Goal: Task Accomplishment & Management: Manage account settings

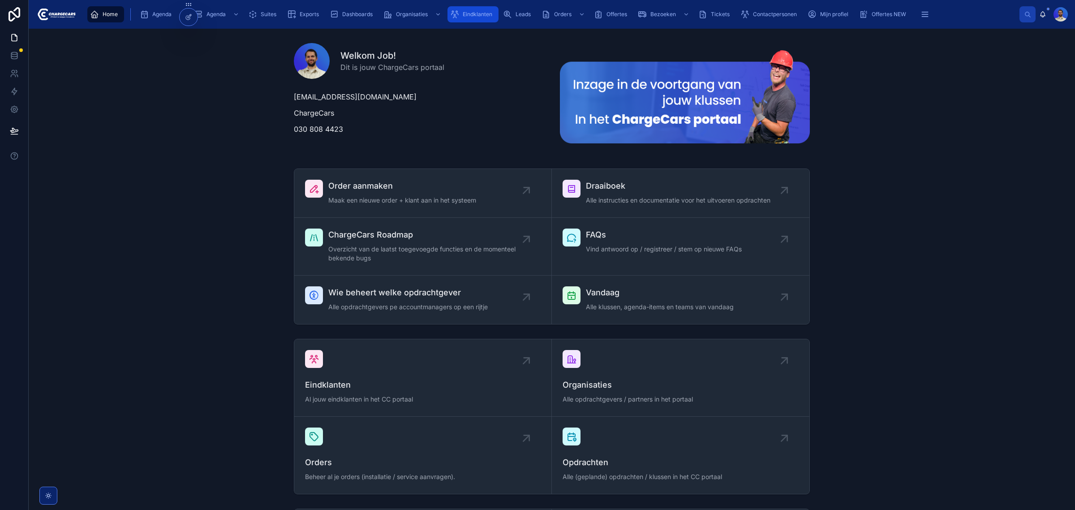
click at [482, 14] on span "Eindklanten" at bounding box center [478, 14] width 30 height 7
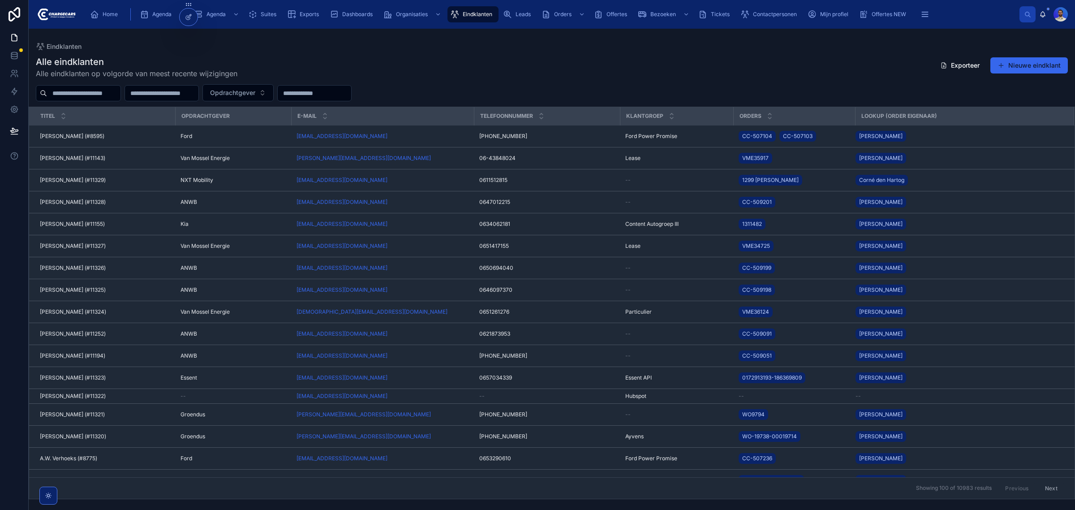
click at [95, 99] on input "text" at bounding box center [83, 93] width 73 height 13
type input "********"
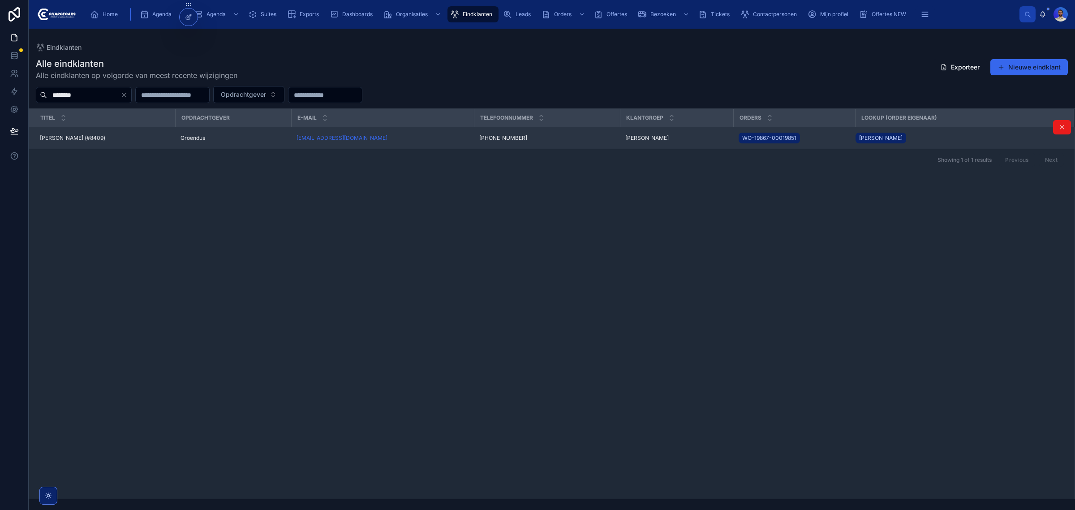
click at [146, 138] on div "Jan Baan (#8409) Jan Baan (#8409)" at bounding box center [105, 137] width 130 height 7
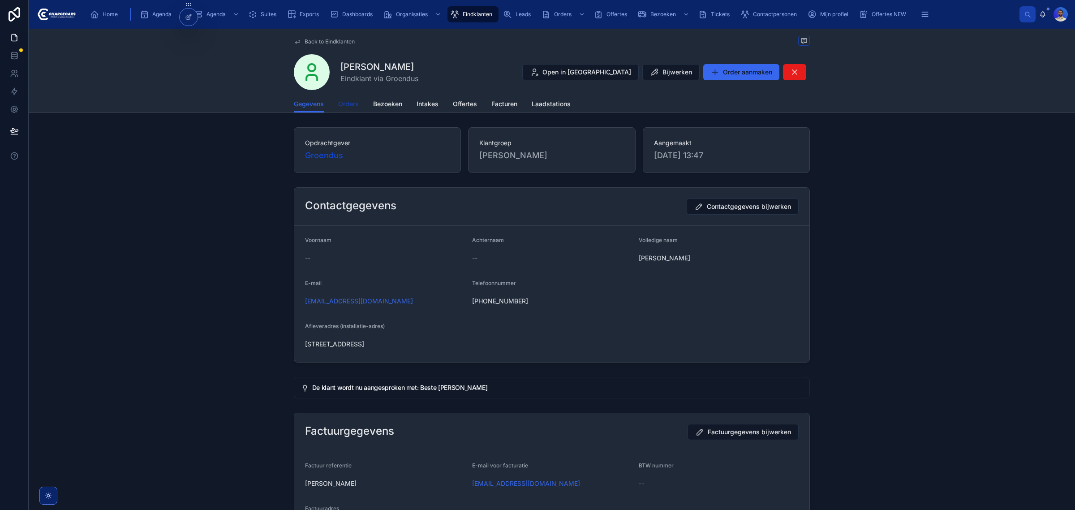
click at [348, 104] on span "Orders" at bounding box center [348, 103] width 21 height 9
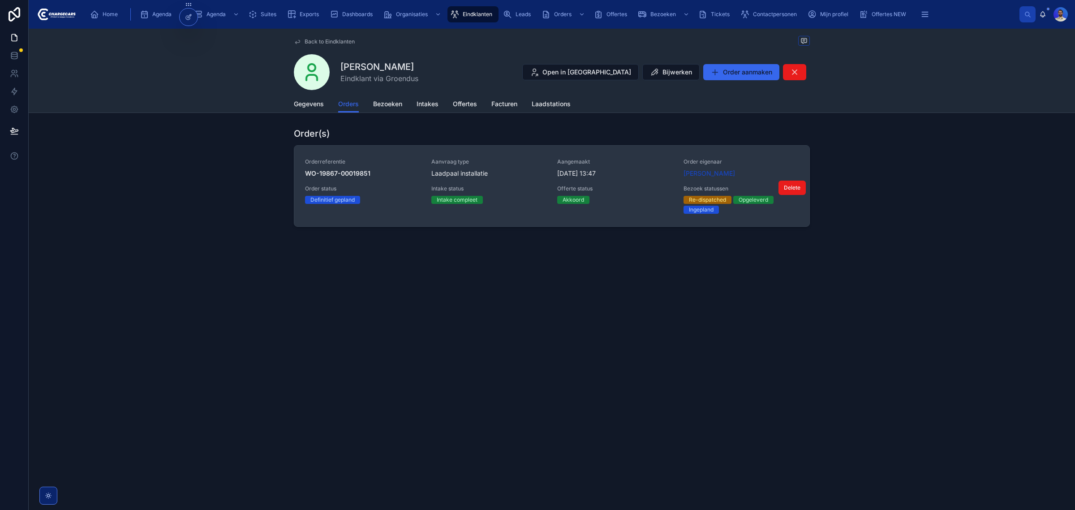
click at [445, 170] on span "Laadpaal installatie" at bounding box center [459, 173] width 56 height 9
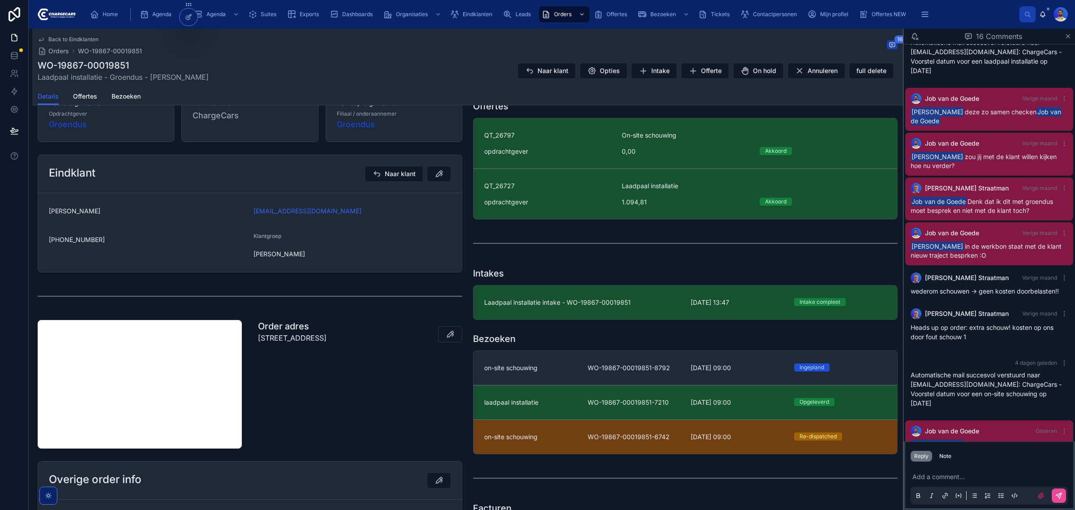
scroll to position [224, 0]
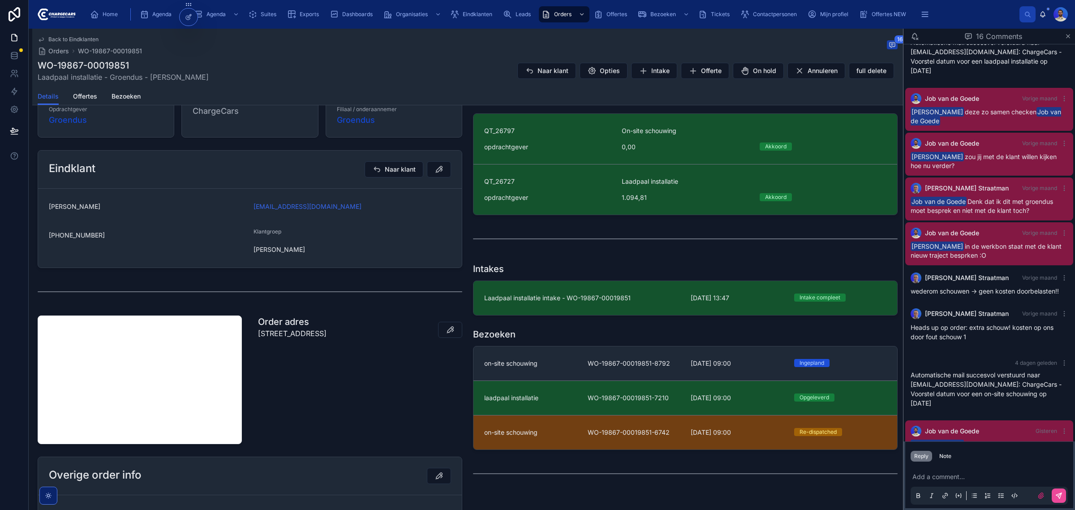
click at [523, 61] on div "WO-19867-00019851 Laadpaal installatie - Groendus - Jan Baan Naar klant Opties …" at bounding box center [468, 70] width 860 height 23
click at [540, 64] on button "Naar klant" at bounding box center [547, 71] width 59 height 16
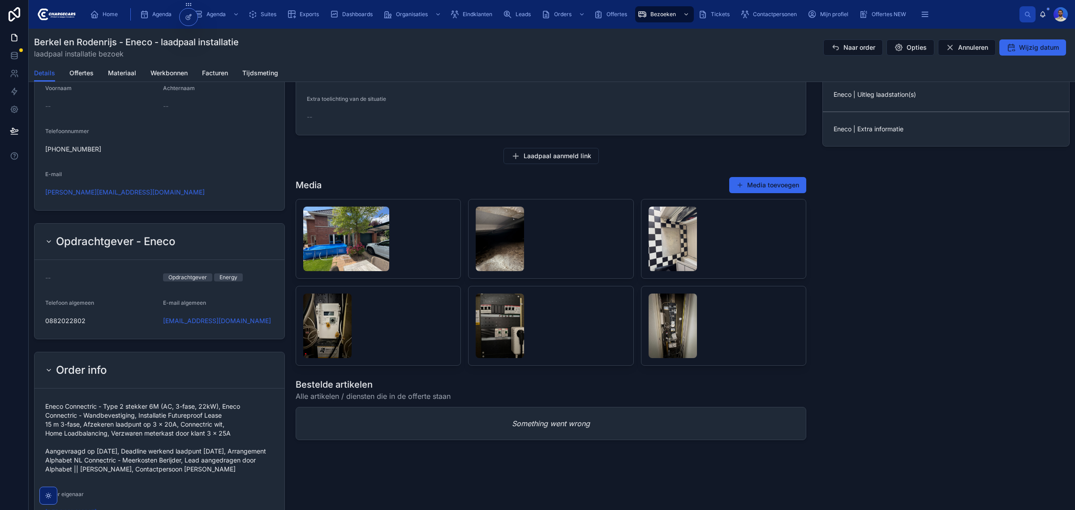
scroll to position [616, 0]
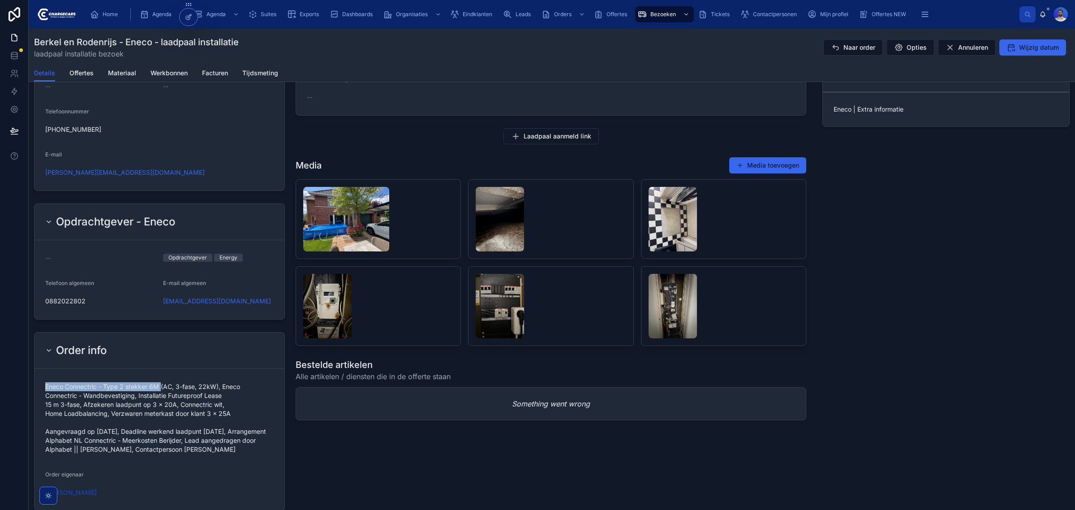
drag, startPoint x: 160, startPoint y: 380, endPoint x: 44, endPoint y: 377, distance: 116.5
click at [44, 377] on form "Eneco Connectric - Type 2 stekker 6M (AC, 3-fase, 22kW), Eneco Connectric - Wan…" at bounding box center [160, 440] width 250 height 142
copy span "Eneco Connectric - Type 2 stekker 6M"
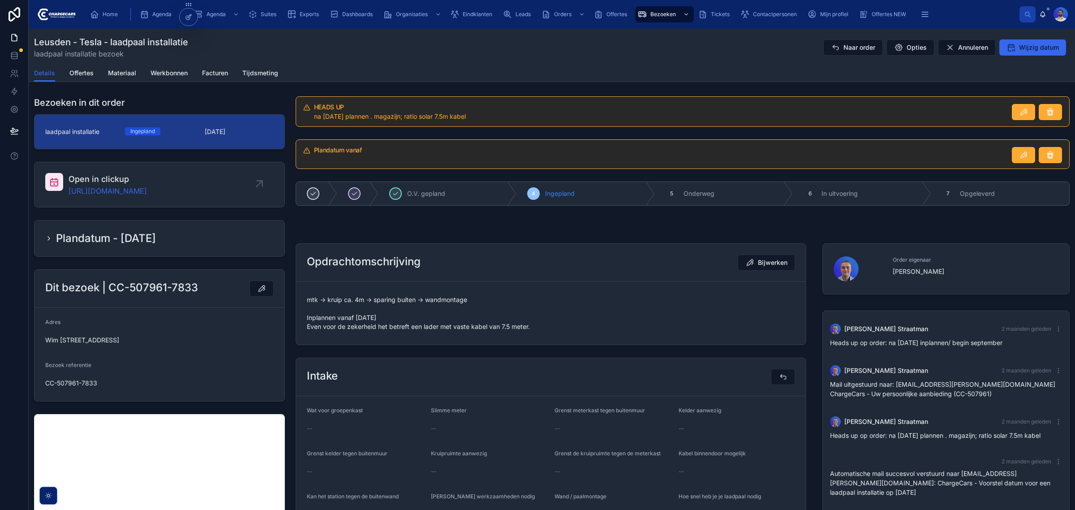
click at [406, 330] on span "mtk -> kruip ca. 4m -> sparing buiten -> wandmontage Inplannen vanaf 4 septembe…" at bounding box center [551, 313] width 488 height 36
click at [509, 308] on span "mtk -> kruip ca. 4m -> sparing buiten -> wandmontage Inplannen vanaf 4 septembe…" at bounding box center [551, 313] width 488 height 36
click at [503, 330] on span "mtk -> kruip ca. 4m -> sparing buiten -> wandmontage Inplannen vanaf 4 septembe…" at bounding box center [551, 313] width 488 height 36
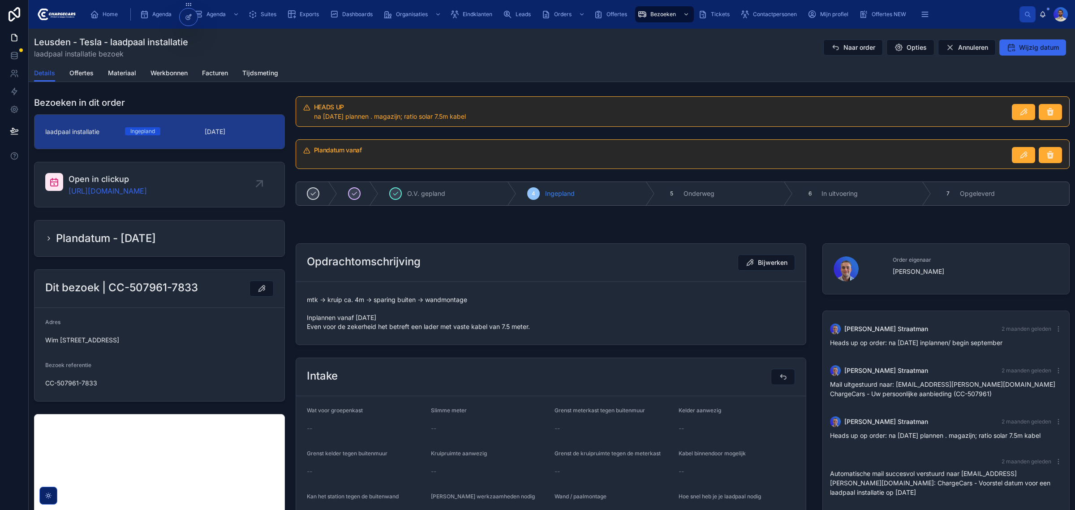
click at [503, 330] on span "mtk -> kruip ca. 4m -> sparing buiten -> wandmontage Inplannen vanaf 4 septembe…" at bounding box center [551, 313] width 488 height 36
click at [556, 310] on span "mtk -> kruip ca. 4m -> sparing buiten -> wandmontage Inplannen vanaf 4 septembe…" at bounding box center [551, 313] width 488 height 36
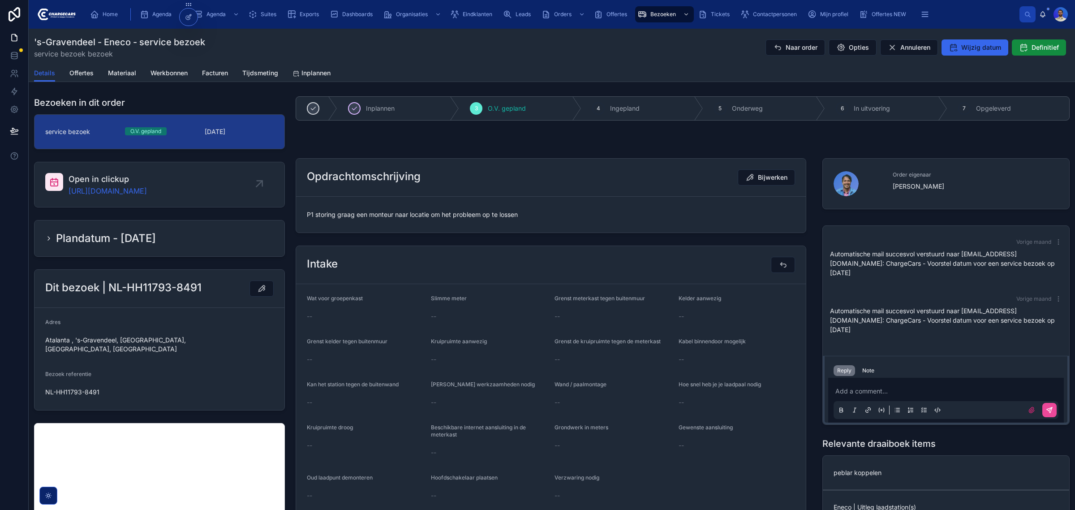
click at [372, 210] on span "P1 storing graag een monteur naar locatie om het probleem op te lossen" at bounding box center [551, 214] width 488 height 9
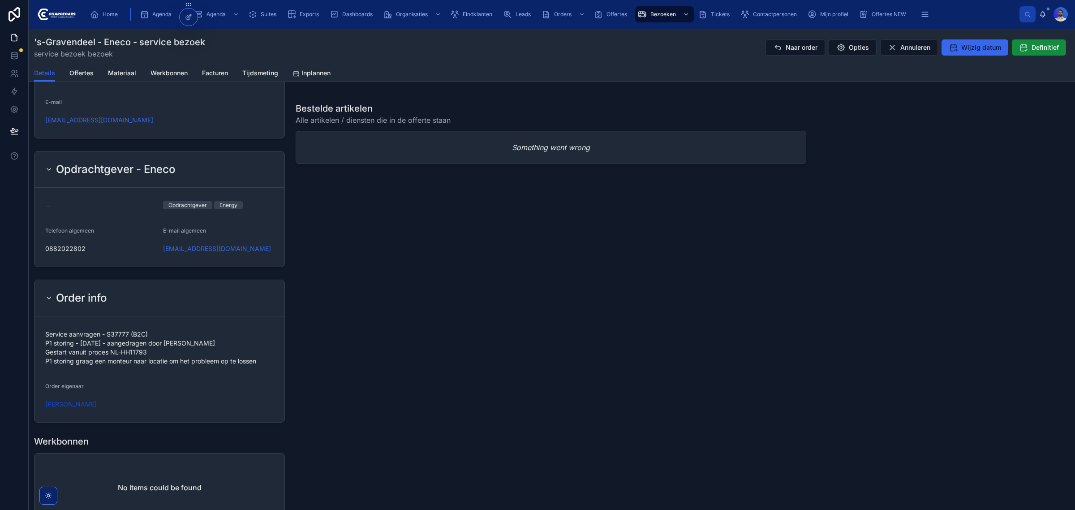
scroll to position [768, 0]
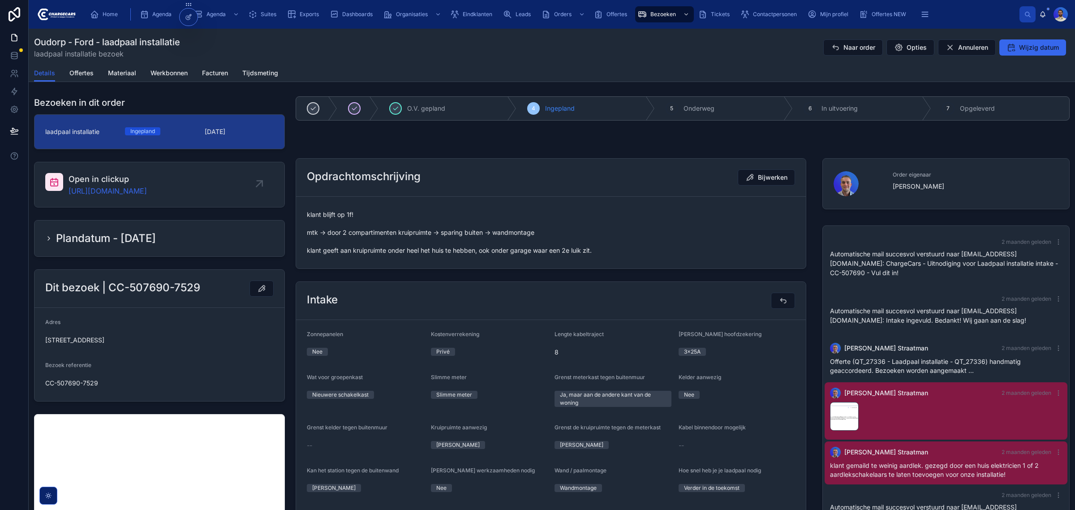
scroll to position [187, 0]
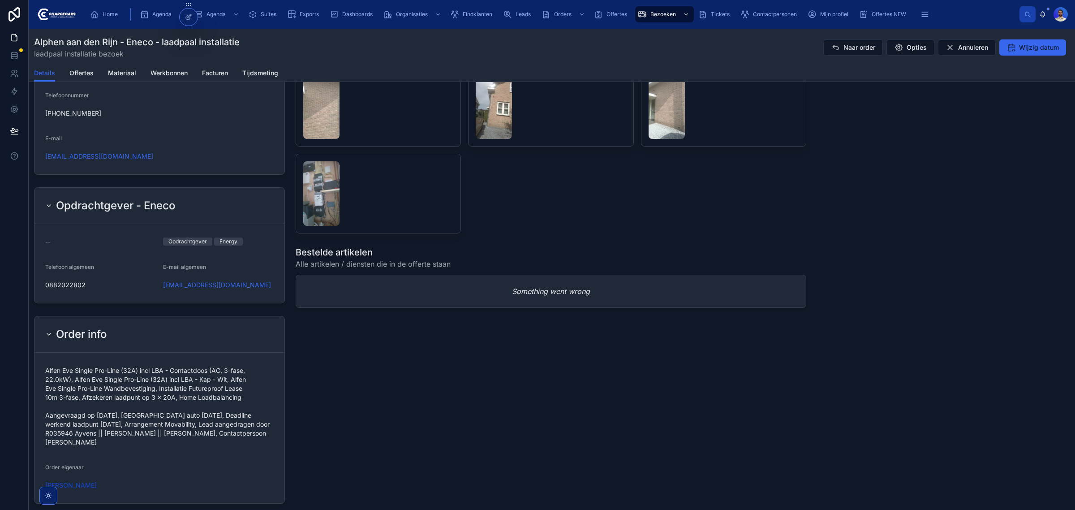
scroll to position [616, 0]
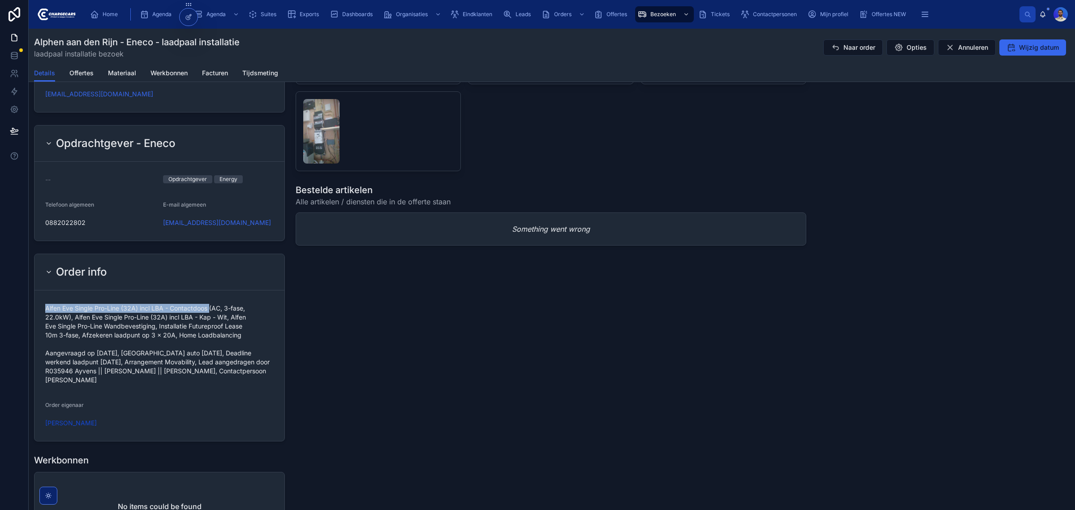
drag, startPoint x: 46, startPoint y: 317, endPoint x: 210, endPoint y: 316, distance: 163.5
click at [210, 316] on span "Alfen Eve Single Pro-Line (32A) incl LBA - Contactdoos (AC, 3-fase, 22.0kW), Al…" at bounding box center [159, 344] width 229 height 81
copy span "Alfen Eve Single Pro-Line (32A) incl LBA - Contactdoos"
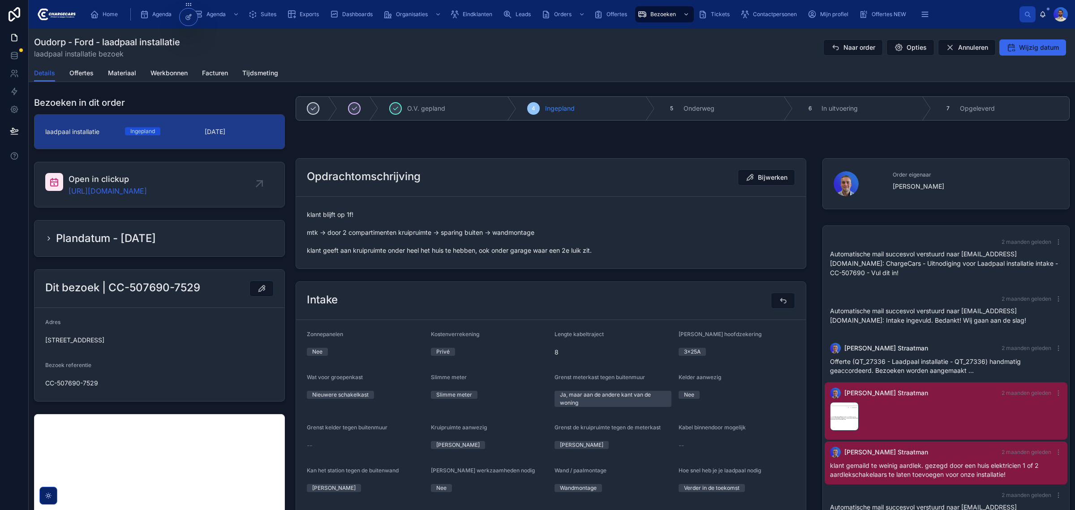
scroll to position [187, 0]
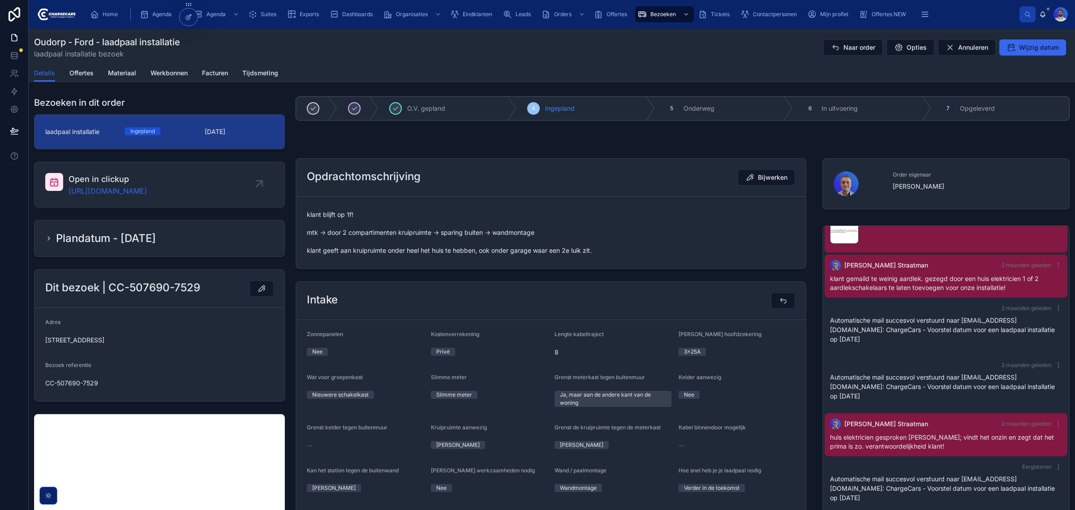
click at [367, 235] on span "klant blijft op 1f! mtk -> door 2 compartimenten kruipruimte -> sparing buiten …" at bounding box center [551, 232] width 488 height 45
click at [415, 255] on span "klant blijft op 1f! mtk -> door 2 compartimenten kruipruimte -> sparing buiten …" at bounding box center [551, 232] width 488 height 45
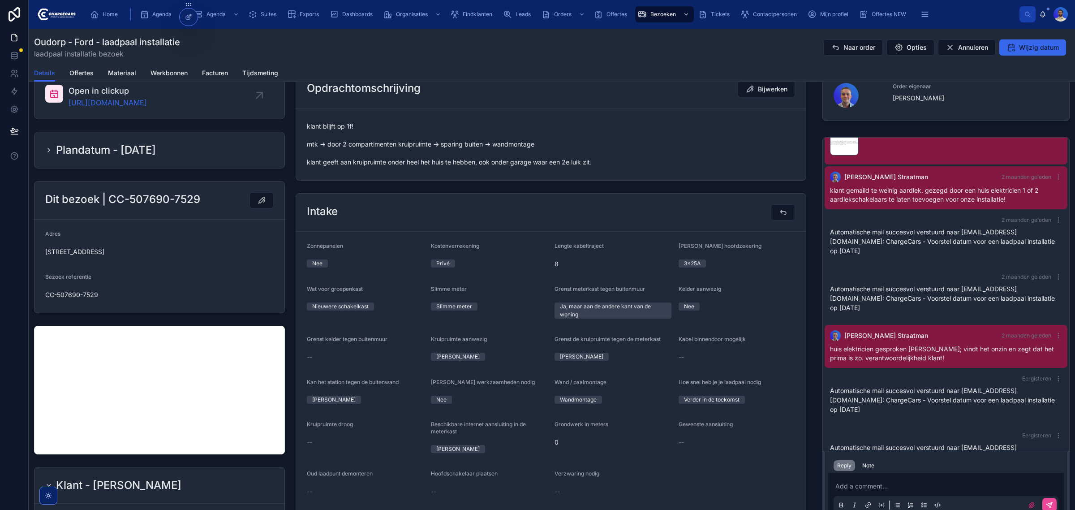
scroll to position [0, 0]
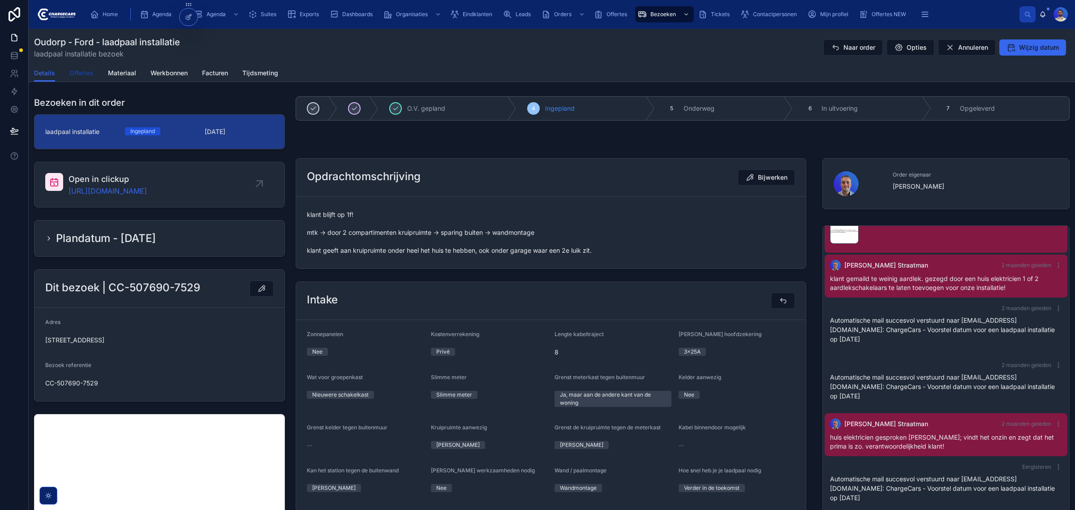
click at [88, 72] on span "Offertes" at bounding box center [81, 73] width 24 height 9
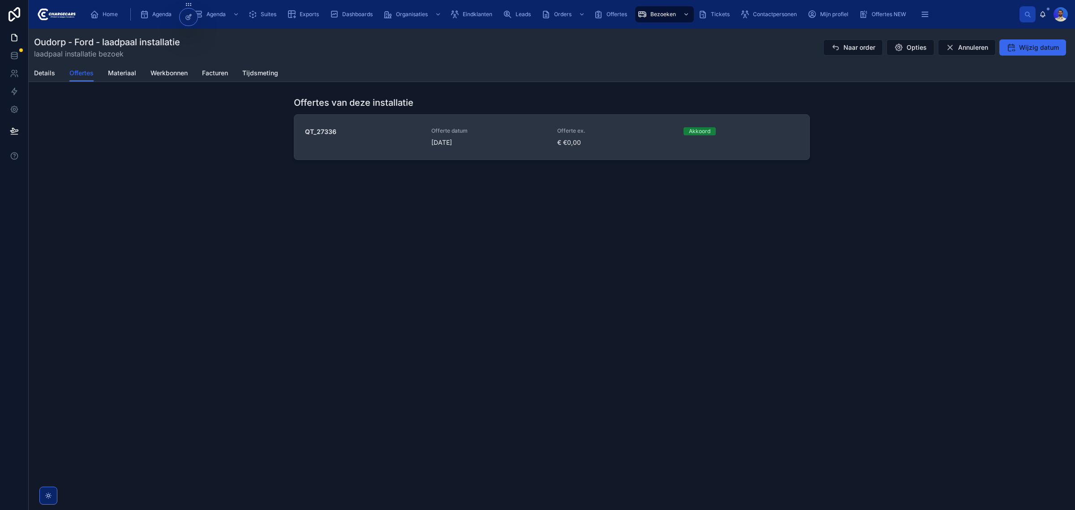
click at [496, 150] on link "QT_27336 Offerte datum 23-7-2025 Offerte ex. € €0,00 Akkoord" at bounding box center [551, 137] width 515 height 45
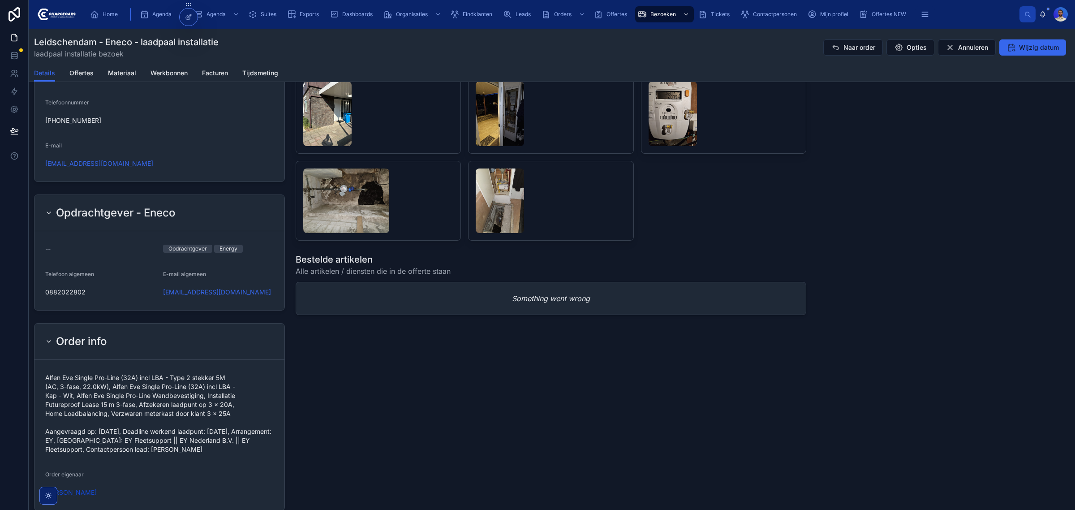
scroll to position [616, 0]
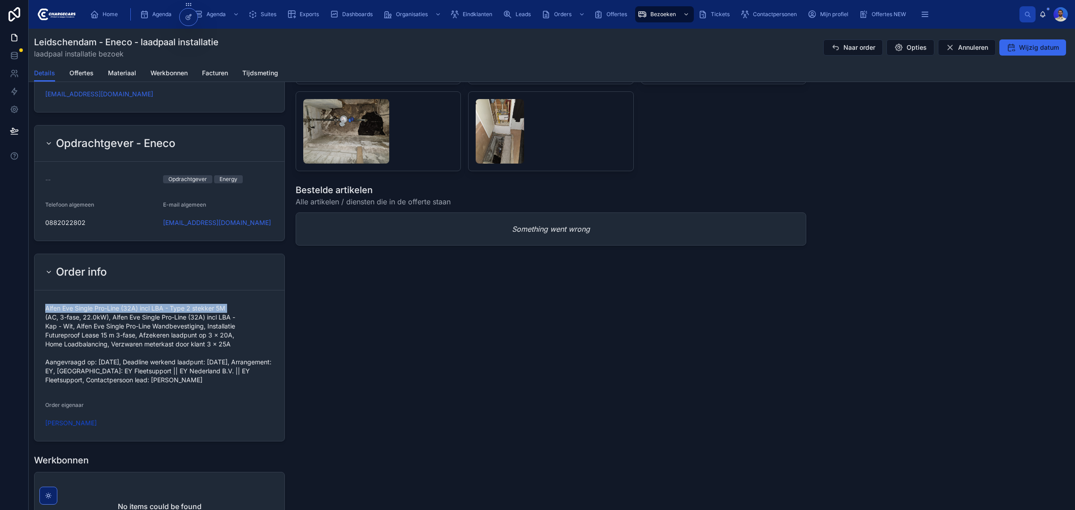
drag, startPoint x: 46, startPoint y: 306, endPoint x: 231, endPoint y: 301, distance: 185.6
click at [231, 301] on form "Alfen Eve Single Pro-Line (32A) incl LBA - Type 2 stekker 5M (AC, 3-fase, 22.0k…" at bounding box center [160, 365] width 250 height 151
copy span "Alfen Eve Single Pro-Line (32A) incl LBA - Type 2 stekker 5M"
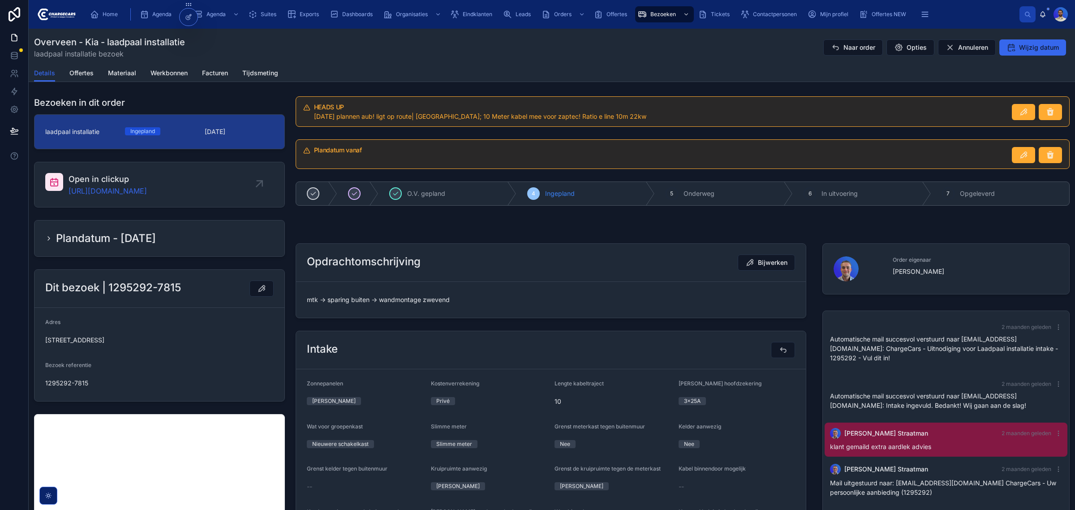
scroll to position [75, 0]
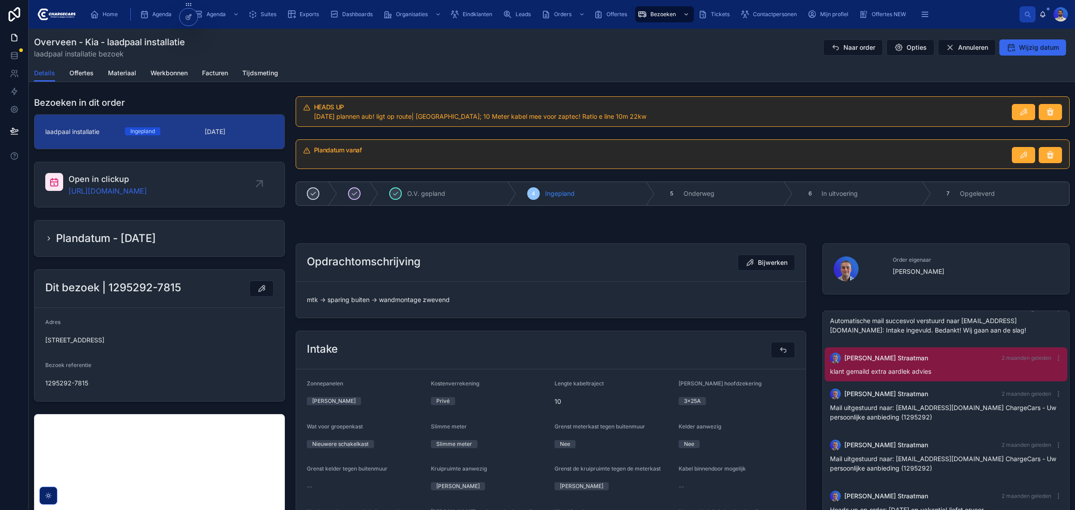
click at [548, 119] on span "10 september plannen aub! ligt op route| Magazijn; 10 Meter kabel mee voor zapt…" at bounding box center [480, 116] width 332 height 8
click at [397, 304] on span "mtk -> sparing buiten -> wandmontage zwevend" at bounding box center [551, 299] width 488 height 9
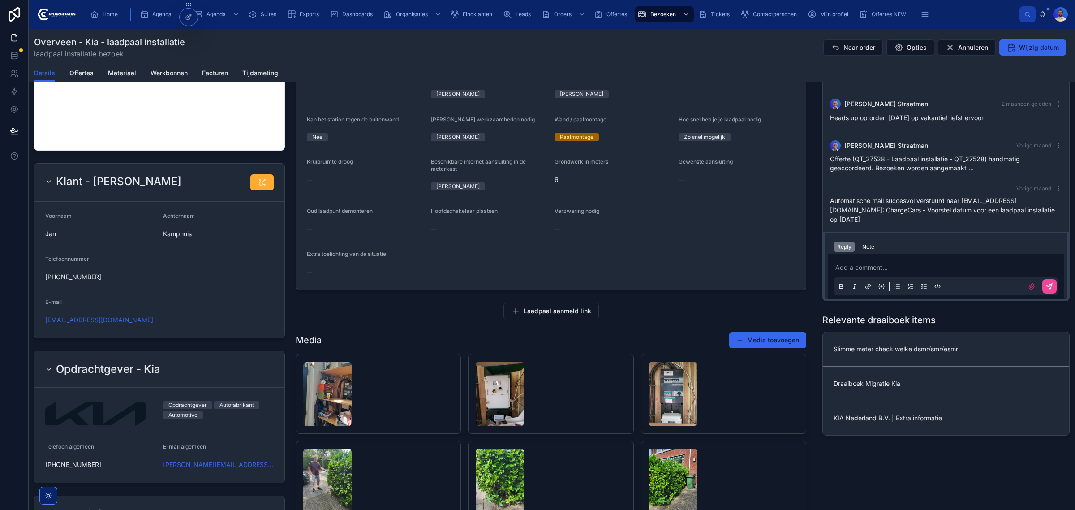
scroll to position [0, 0]
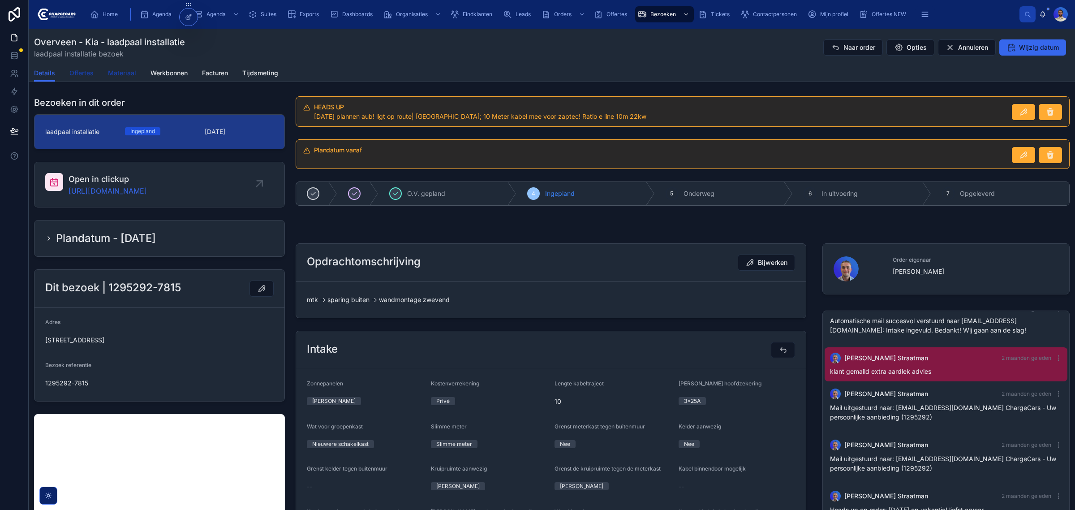
drag, startPoint x: 90, startPoint y: 71, endPoint x: 115, endPoint y: 78, distance: 26.4
click at [90, 71] on span "Offertes" at bounding box center [81, 73] width 24 height 9
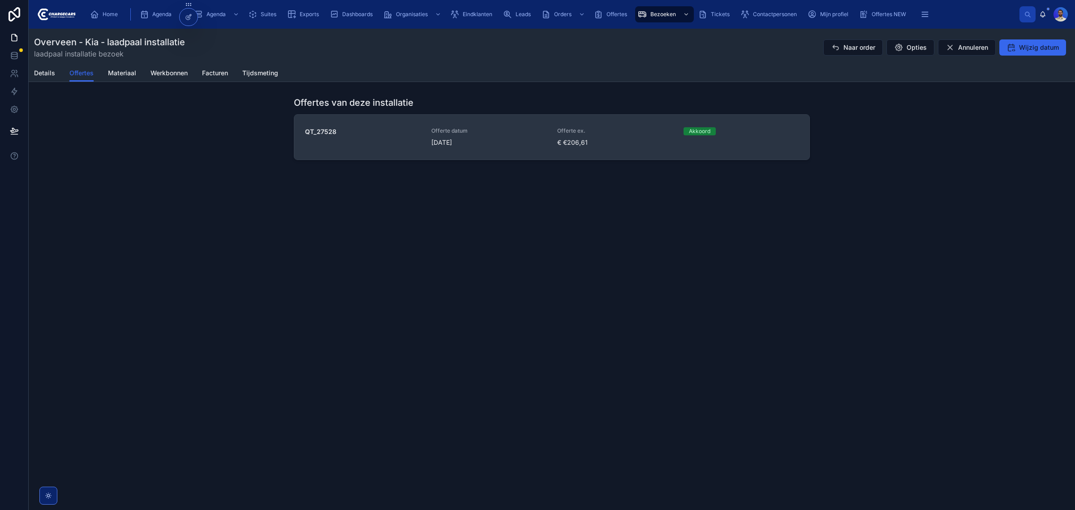
click at [605, 147] on span "€ €206,61" at bounding box center [615, 142] width 116 height 9
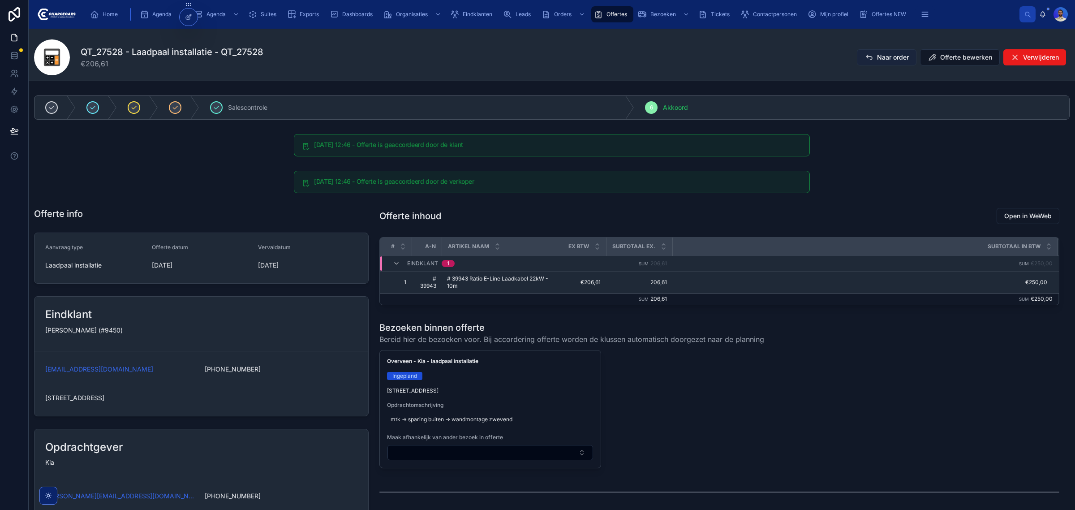
click at [877, 54] on span "Naar order" at bounding box center [893, 57] width 32 height 9
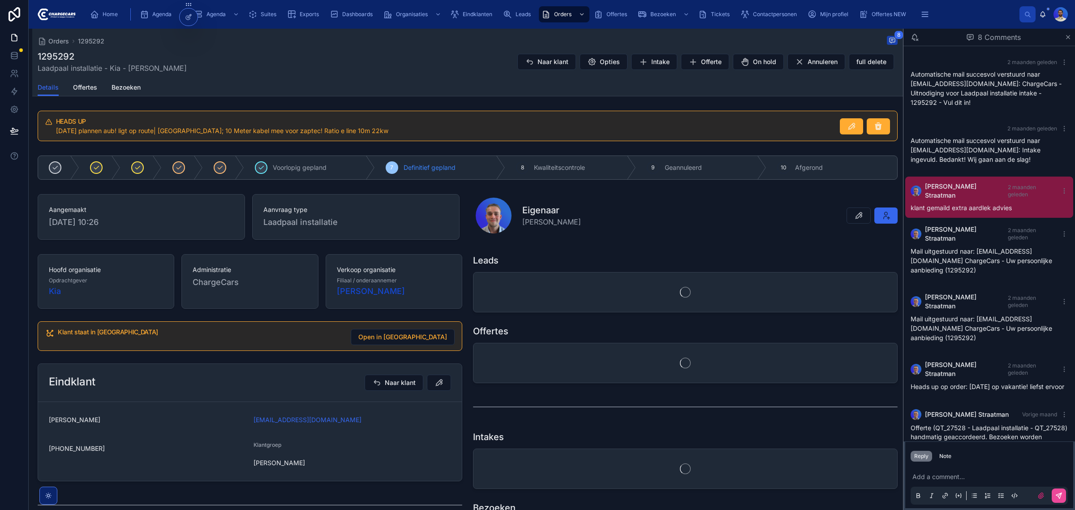
scroll to position [60, 0]
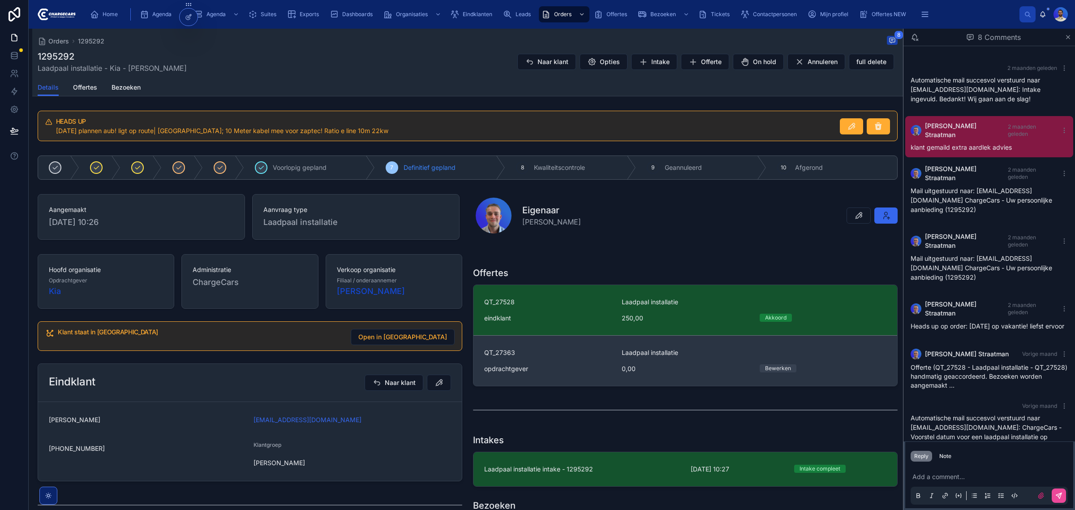
click at [570, 365] on div "opdrachtgever" at bounding box center [547, 368] width 127 height 9
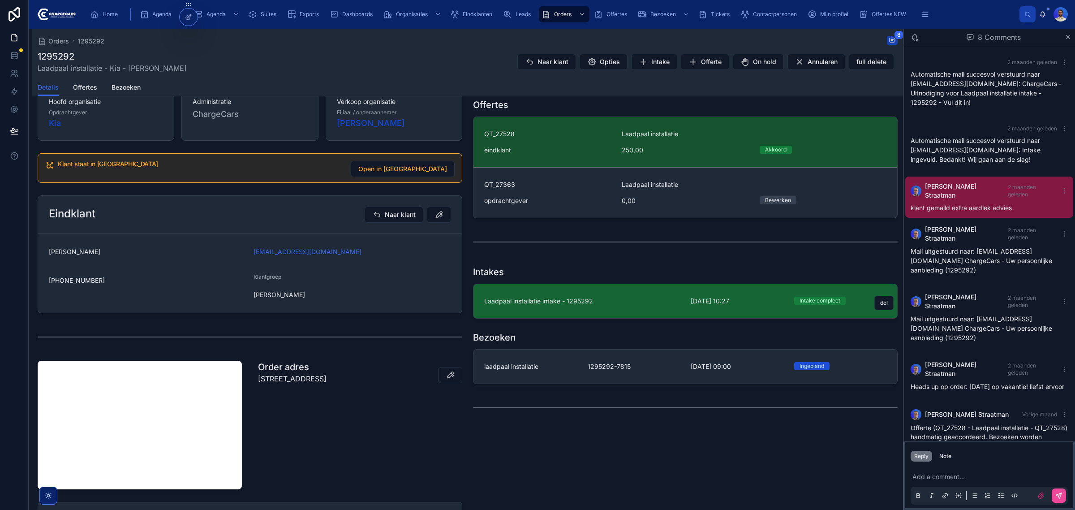
scroll to position [60, 0]
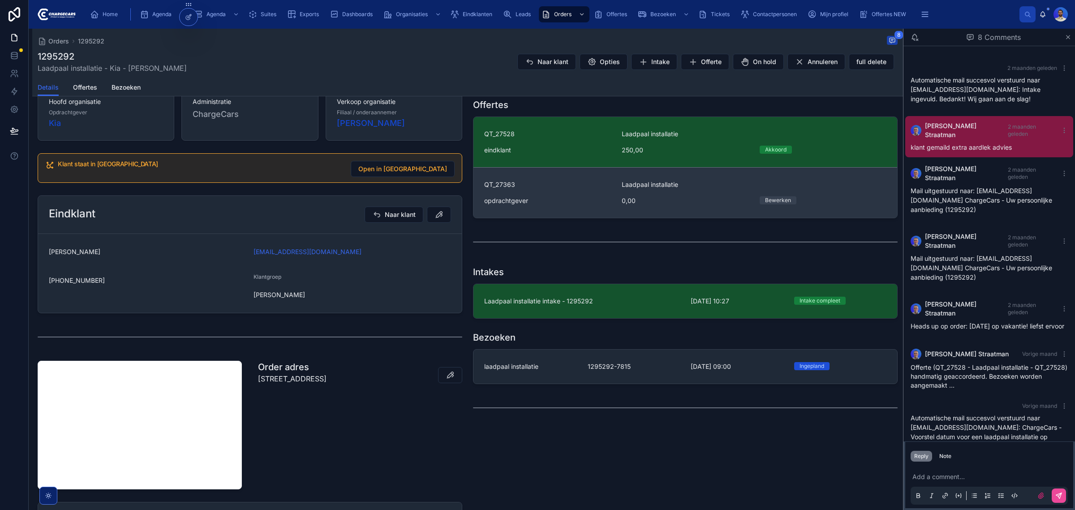
click at [601, 186] on span "QT_27363" at bounding box center [547, 184] width 127 height 9
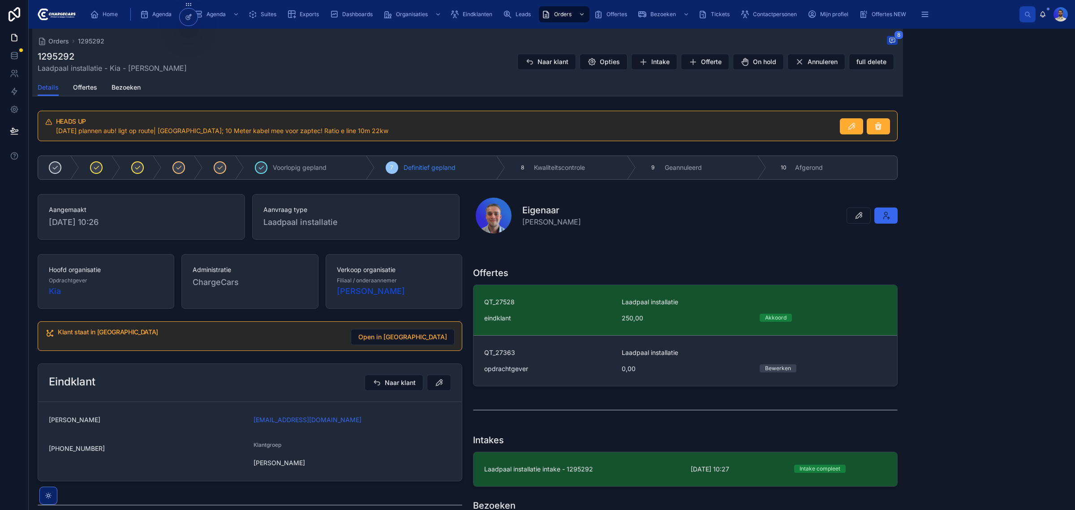
click at [583, 317] on div "eindklant" at bounding box center [547, 318] width 127 height 9
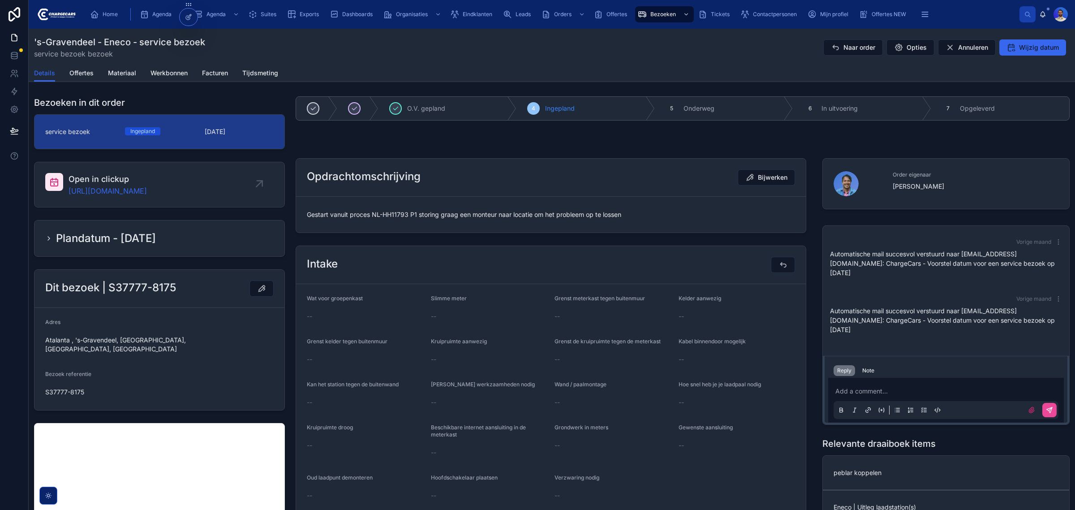
click at [401, 207] on form "Gestart vanuit proces NL-HH11793 P1 storing graag een monteur naar locatie om h…" at bounding box center [551, 215] width 510 height 36
click at [406, 223] on form "Gestart vanuit proces NL-HH11793 P1 storing graag een monteur naar locatie om h…" at bounding box center [551, 215] width 510 height 36
click at [404, 214] on span "Gestart vanuit proces NL-HH11793 P1 storing graag een monteur naar locatie om h…" at bounding box center [551, 214] width 488 height 9
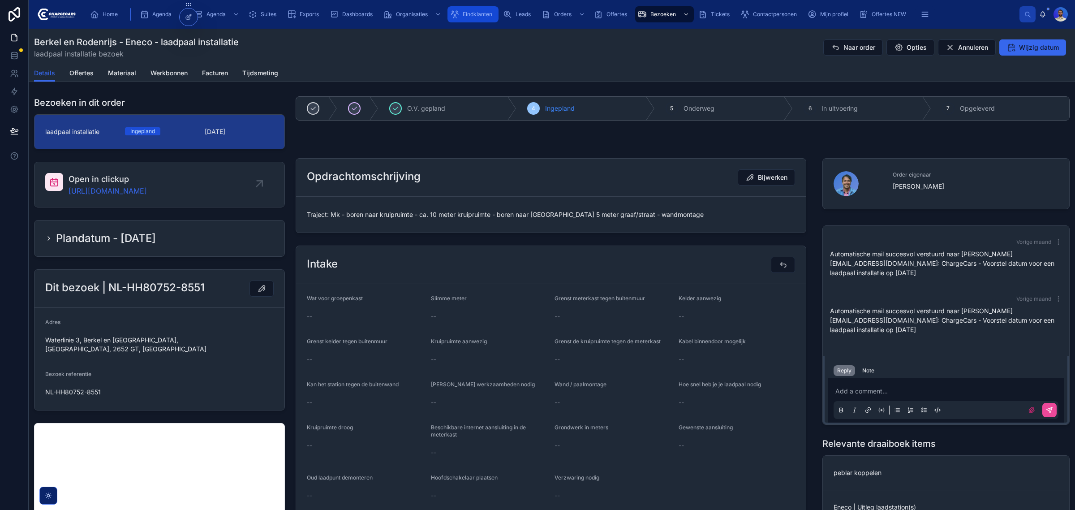
click at [494, 21] on div "Eindklanten" at bounding box center [473, 14] width 46 height 14
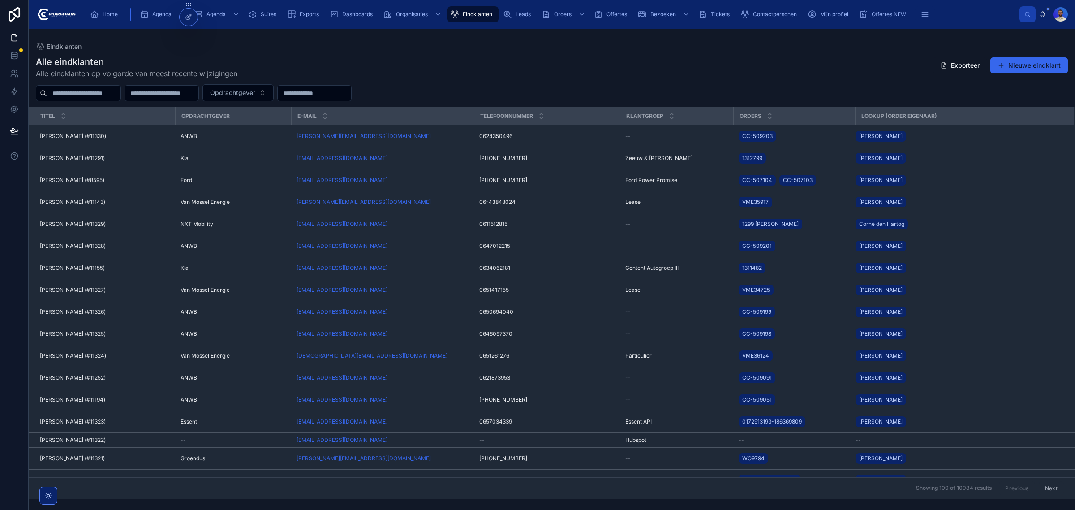
click at [113, 88] on input "text" at bounding box center [83, 93] width 73 height 13
type input "********"
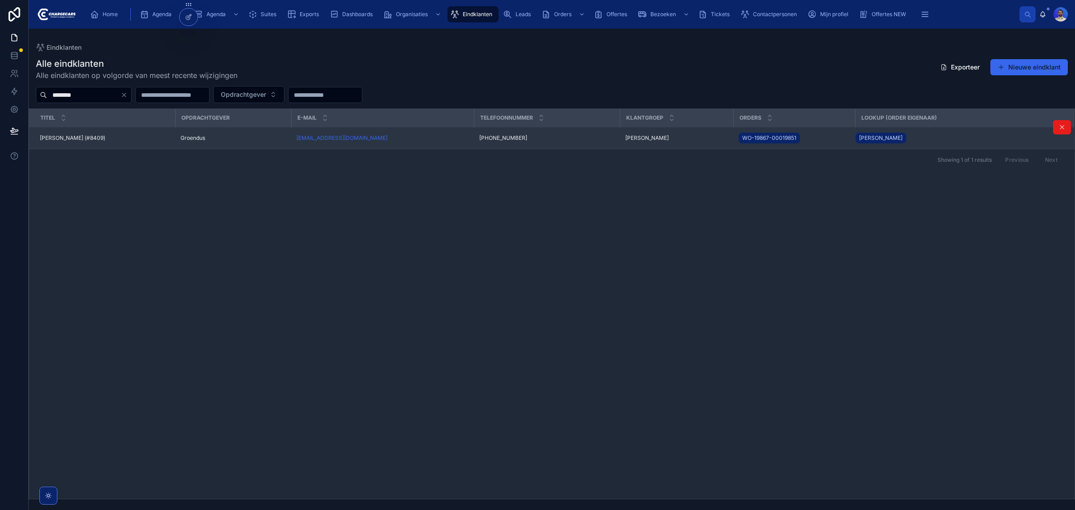
click at [105, 137] on div "Jan Baan (#8409) Jan Baan (#8409)" at bounding box center [105, 137] width 130 height 7
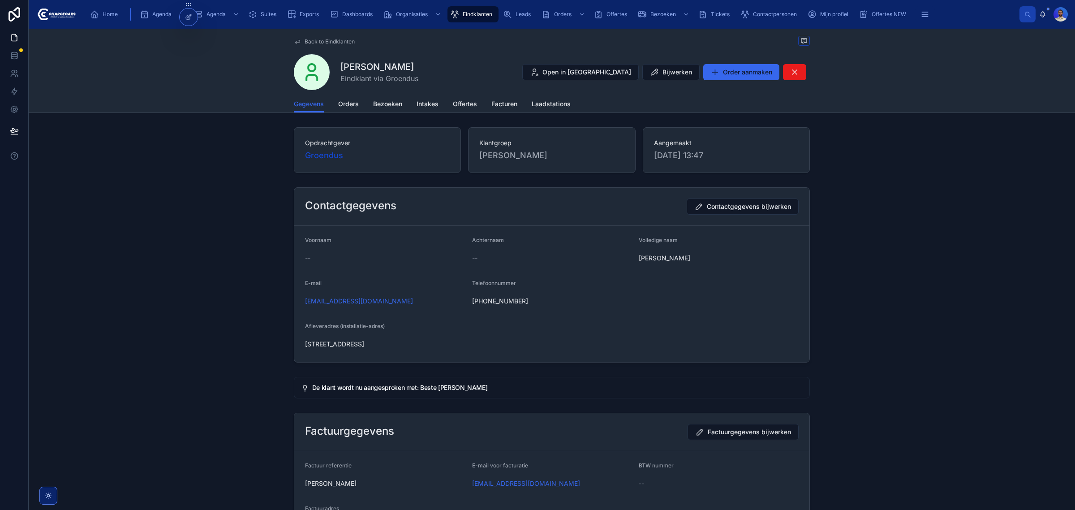
drag, startPoint x: 379, startPoint y: 359, endPoint x: 385, endPoint y: 346, distance: 14.8
click at [379, 359] on form "Voornaam -- Achternaam -- Volledige naam Jan Baan E-mail jan.baan1972@hotmail.c…" at bounding box center [551, 294] width 515 height 136
click at [385, 346] on span "9 Scholtenweg, Enschede, Overijssel, 7524 NS, Nederland" at bounding box center [552, 344] width 494 height 9
click at [385, 345] on span "9 Scholtenweg, Enschede, Overijssel, 7524 NS, Nederland" at bounding box center [552, 344] width 494 height 9
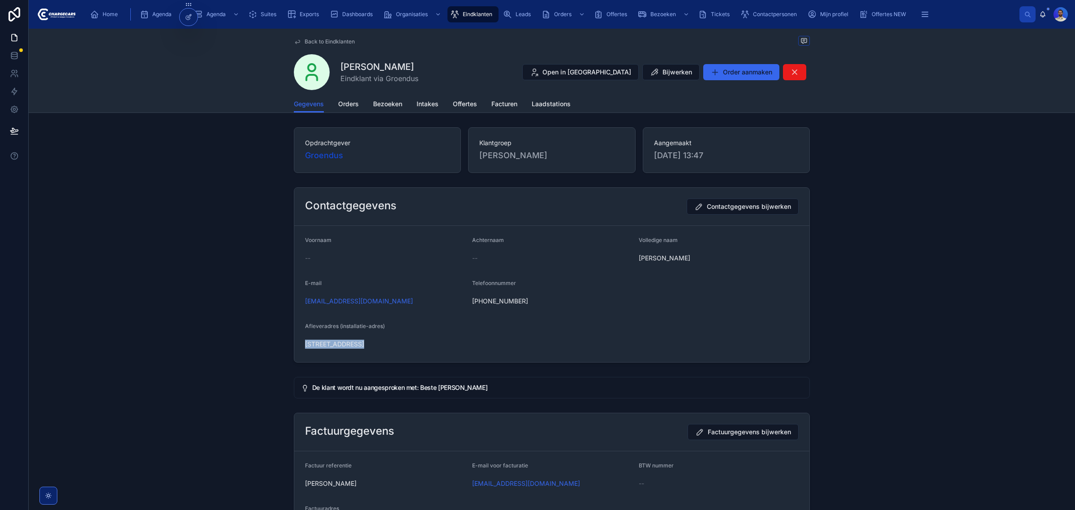
copy div "9 Scholtenweg, Enschede, Overijssel, 7524 NS, Nederland"
click at [460, 10] on div "Eindklanten" at bounding box center [473, 14] width 46 height 14
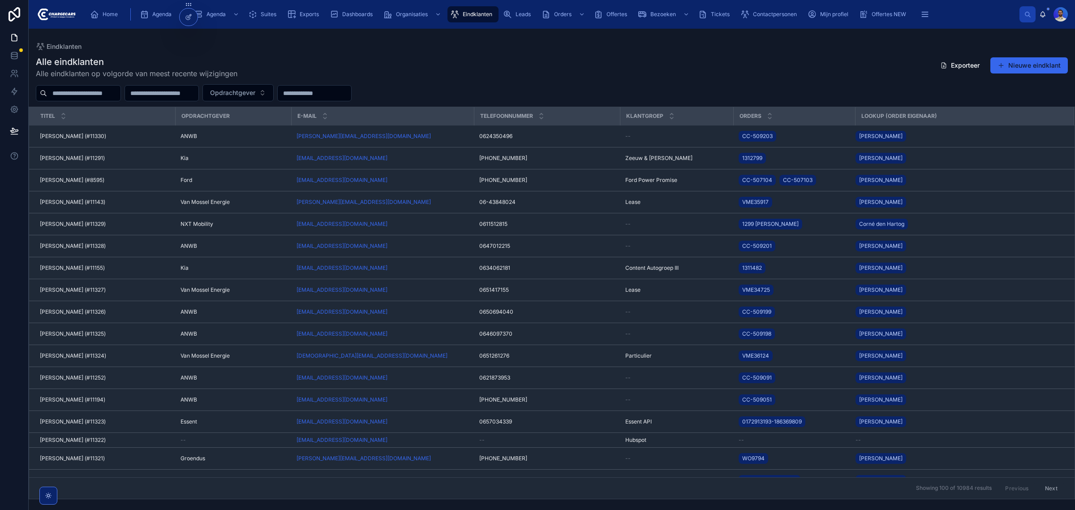
click at [104, 88] on input "text" at bounding box center [83, 93] width 73 height 13
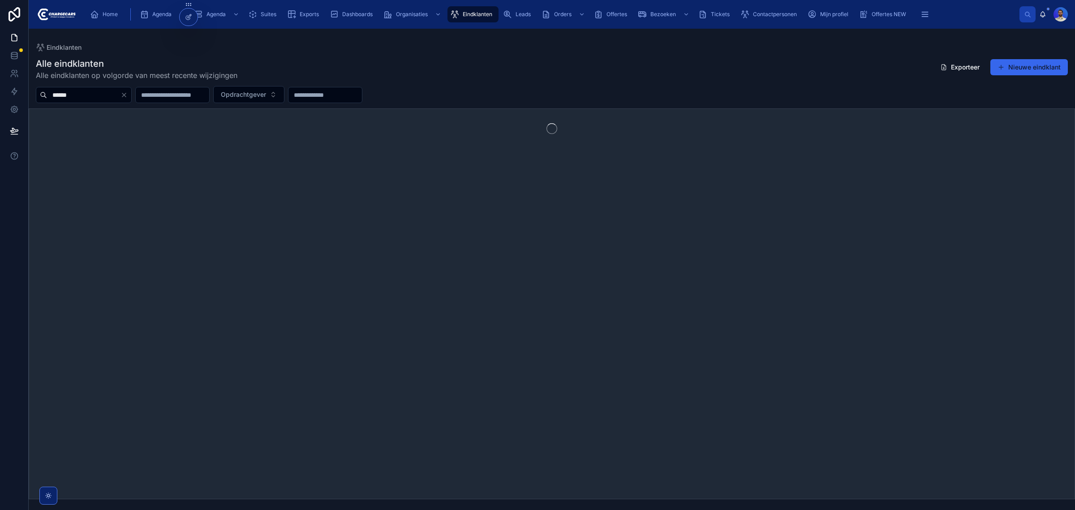
type input "*****"
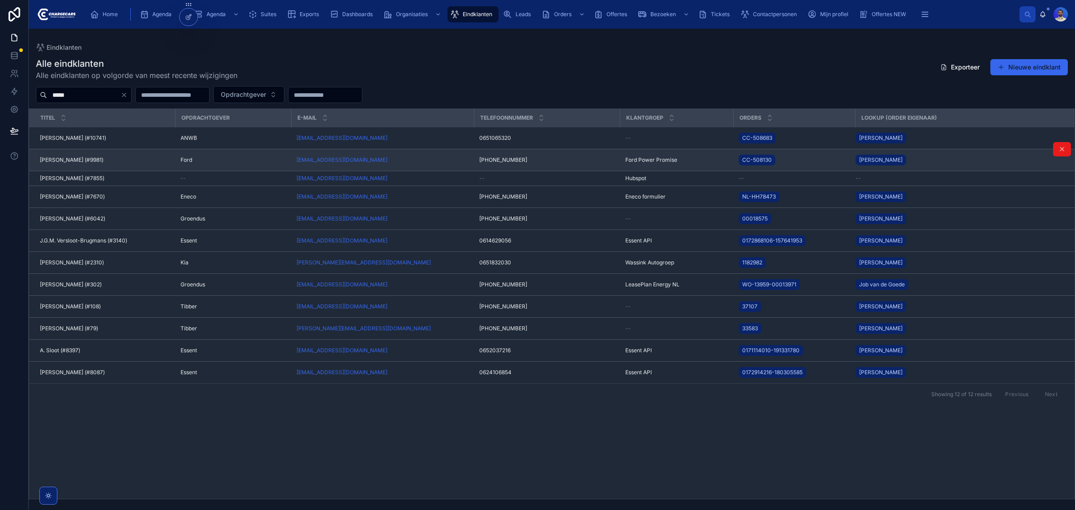
click at [114, 161] on div "Michiel Sloot (#9981) Michiel Sloot (#9981)" at bounding box center [105, 159] width 130 height 7
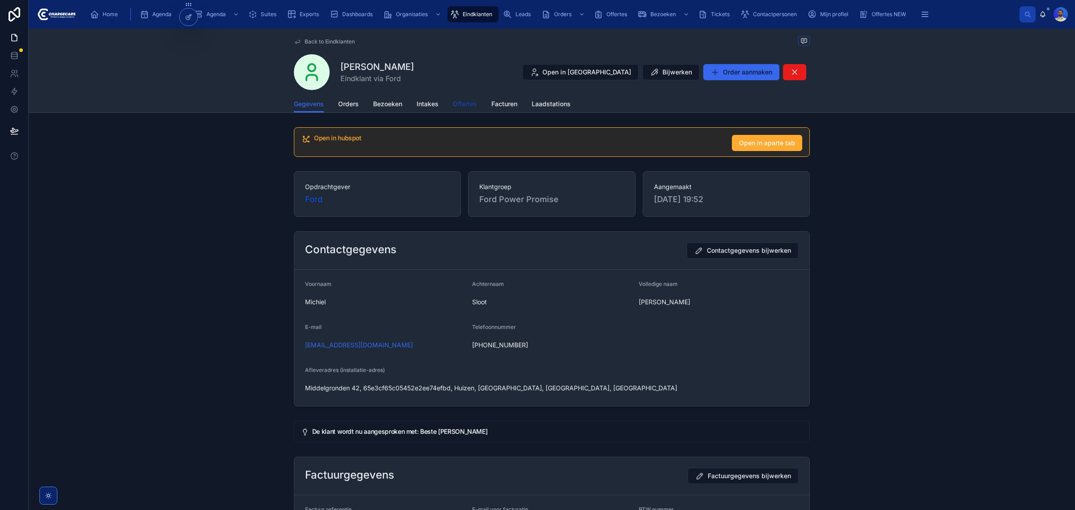
click at [471, 101] on span "Offertes" at bounding box center [465, 103] width 24 height 9
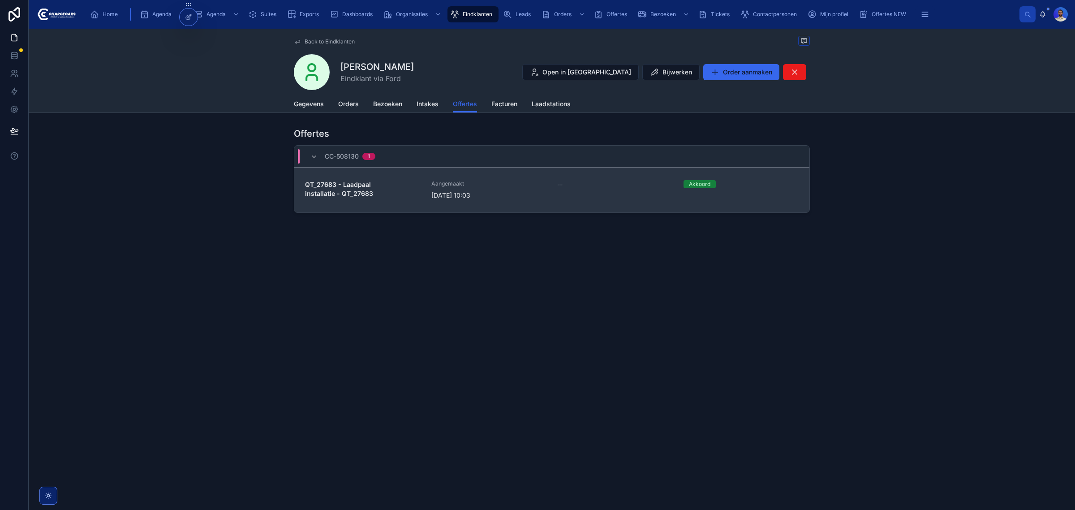
click at [476, 190] on div "Aangemaakt 7-8-2025 10:03" at bounding box center [489, 190] width 116 height 20
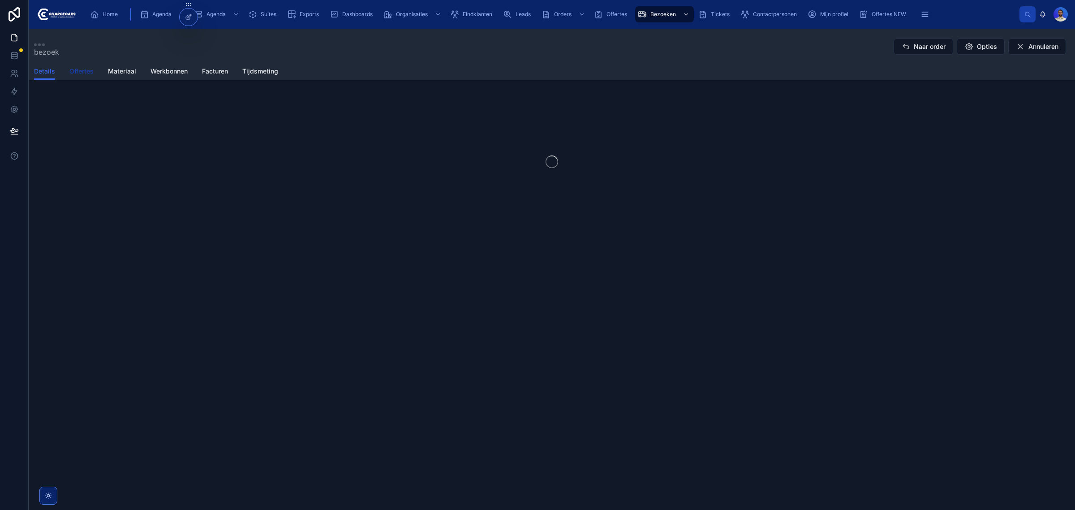
click at [75, 70] on span "Offertes" at bounding box center [81, 71] width 24 height 9
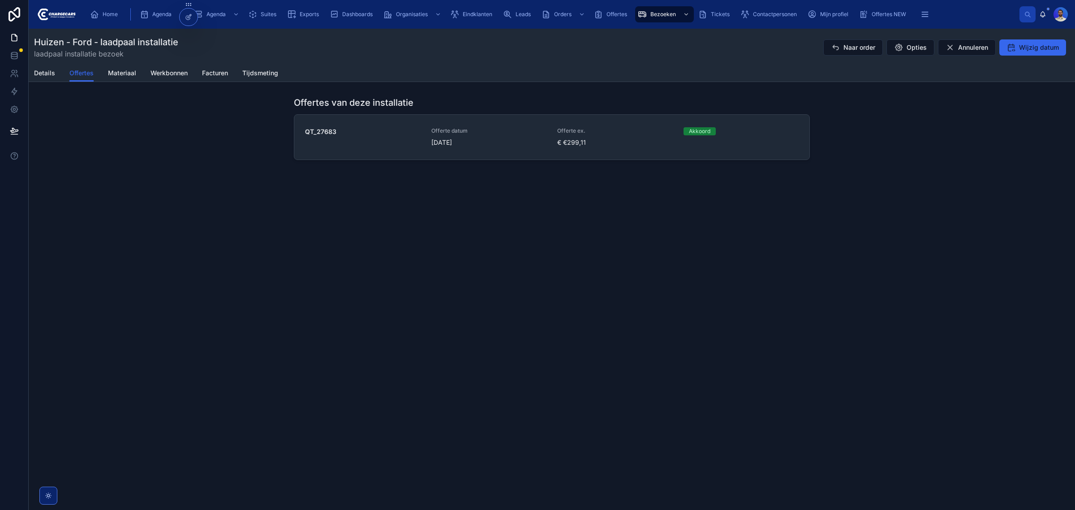
click at [601, 160] on div "Offertes van deze installatie QT_27683 Offerte datum [DATE] Offerte ex. € €299,…" at bounding box center [552, 128] width 1047 height 71
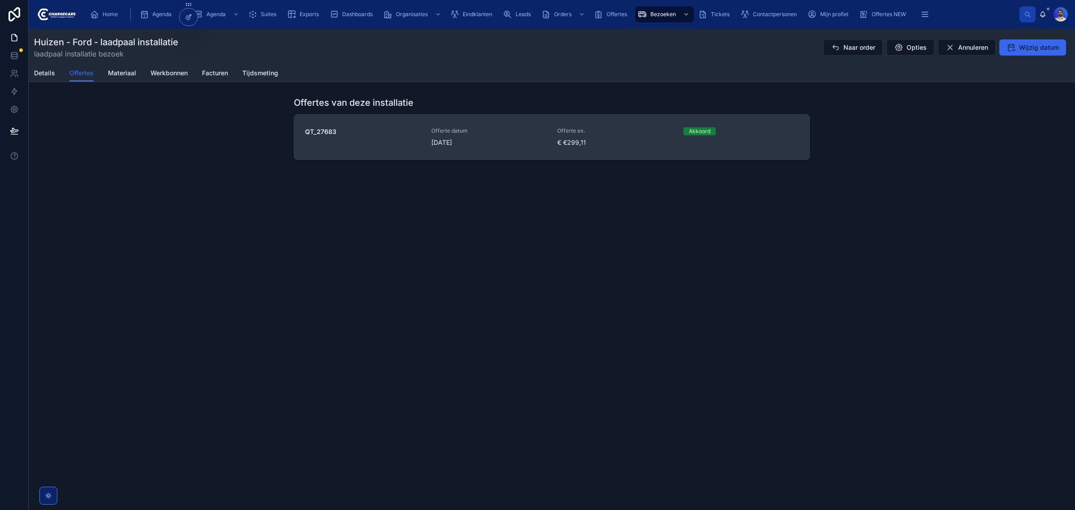
click at [602, 142] on span "€ €299,11" at bounding box center [615, 142] width 116 height 9
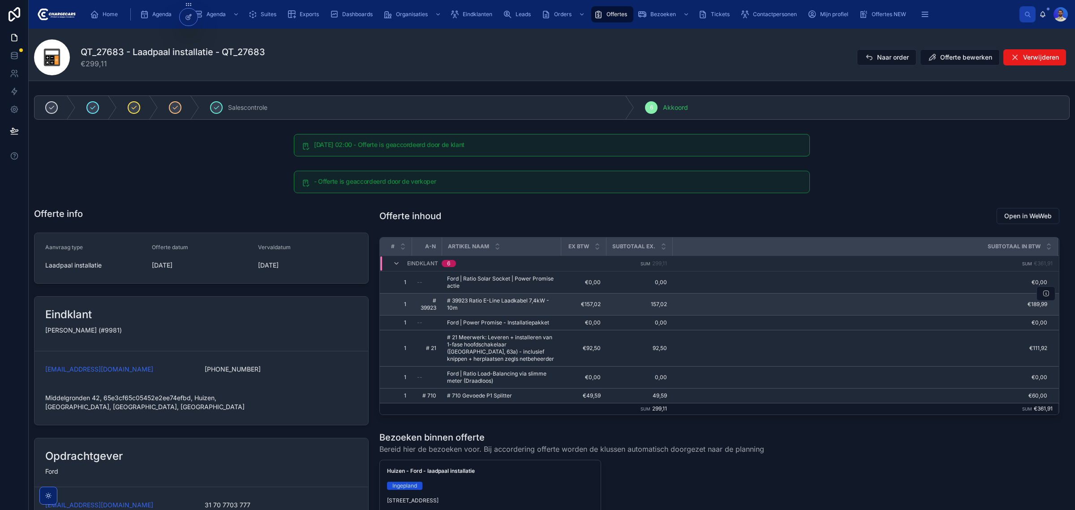
click at [459, 303] on span "# 39923 Ratio E-Line Laadkabel 7,4kW - 10m" at bounding box center [501, 304] width 108 height 14
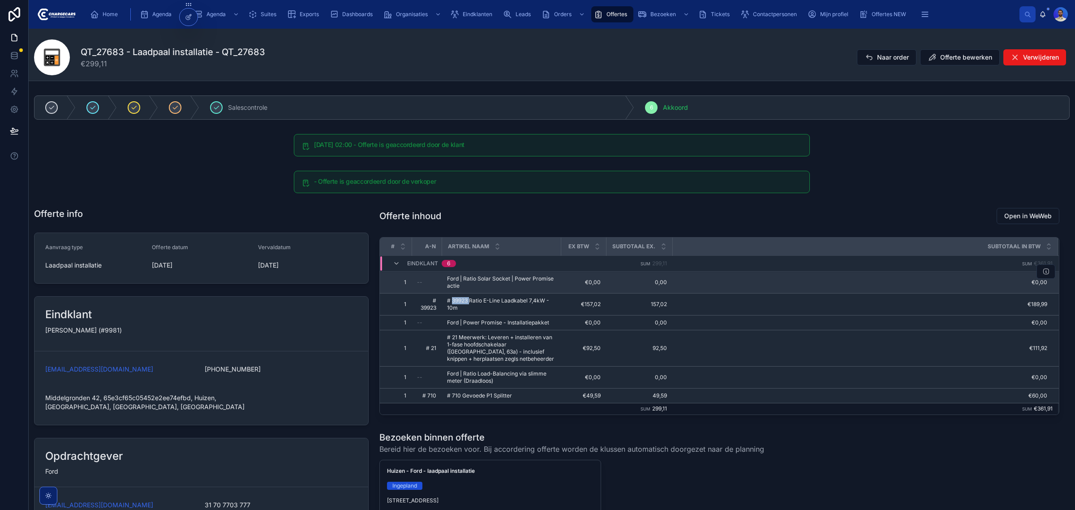
copy span "39923"
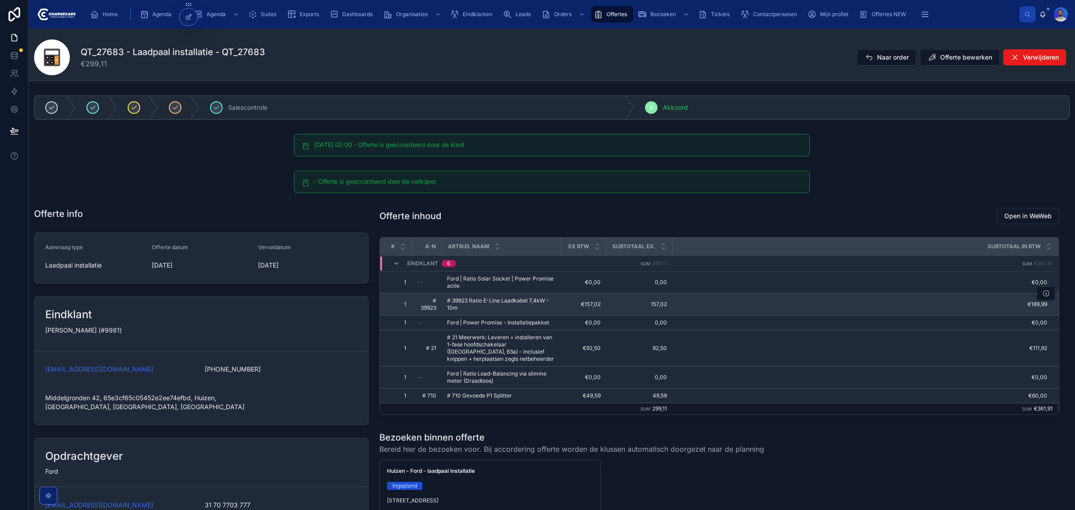
click at [496, 302] on span "# 39923 Ratio E-Line Laadkabel 7,4kW - 10m" at bounding box center [501, 304] width 108 height 14
click at [488, 307] on span "# 39923 Ratio E-Line Laadkabel 7,4kW - 10m" at bounding box center [501, 304] width 108 height 14
click at [489, 306] on span "# 39923 Ratio E-Line Laadkabel 7,4kW - 10m" at bounding box center [501, 304] width 108 height 14
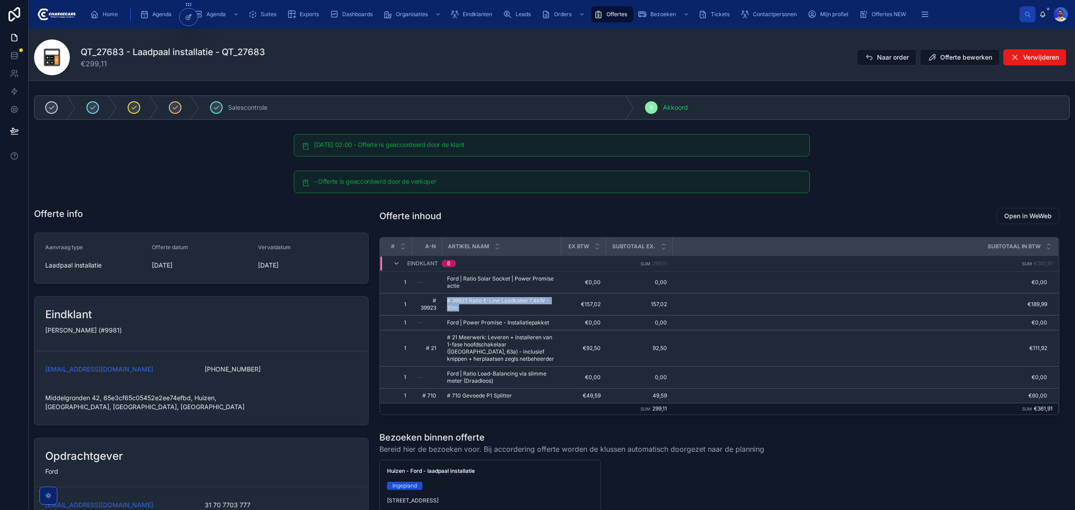
copy div "# 39923 Ratio E-Line Laadkabel 7,4kW - 10m # 39923 Ratio E-Line Laadkabel 7,4kW…"
drag, startPoint x: 706, startPoint y: 185, endPoint x: 700, endPoint y: 180, distance: 7.3
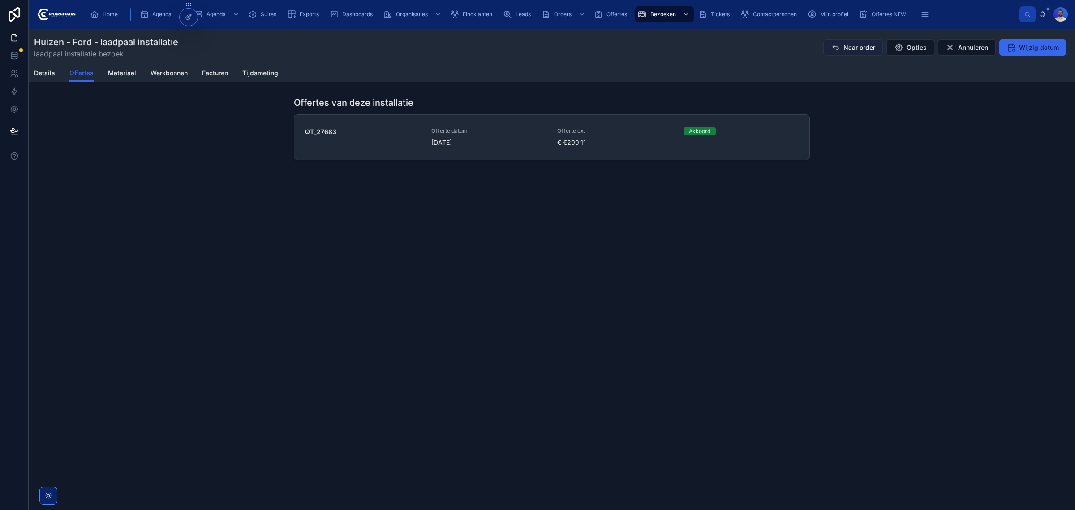
click at [841, 50] on button "Naar order" at bounding box center [854, 47] width 60 height 16
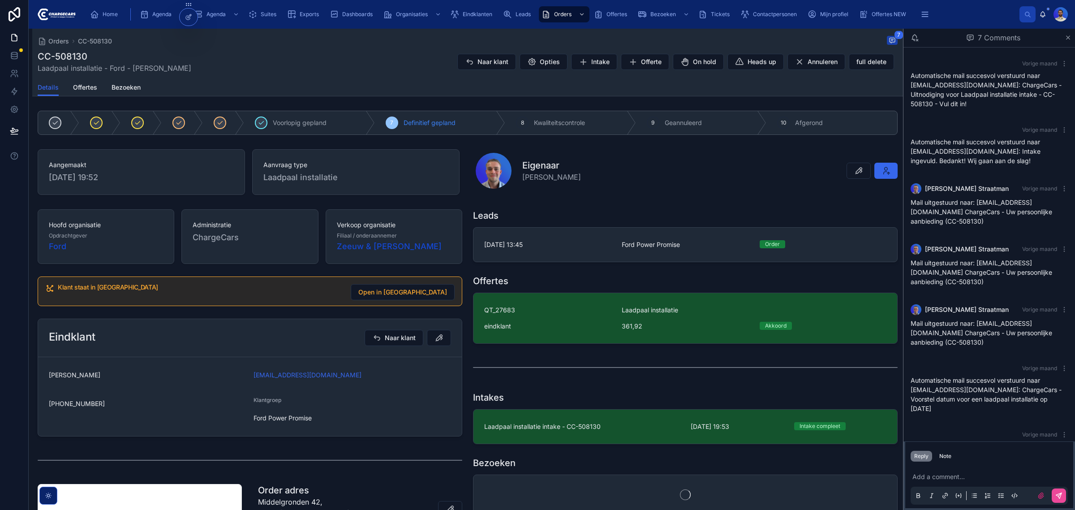
scroll to position [37, 0]
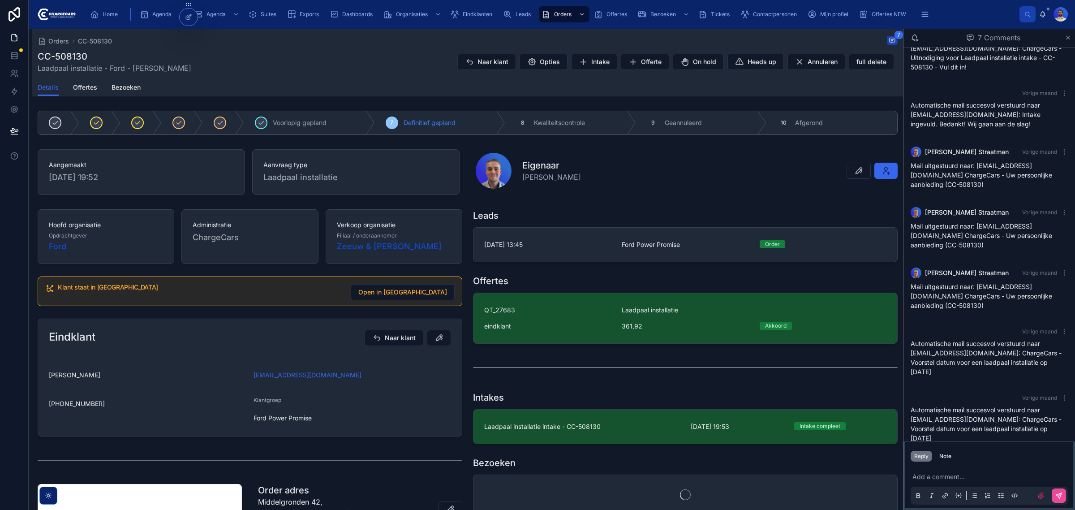
click at [537, 175] on span "[PERSON_NAME]" at bounding box center [551, 177] width 59 height 11
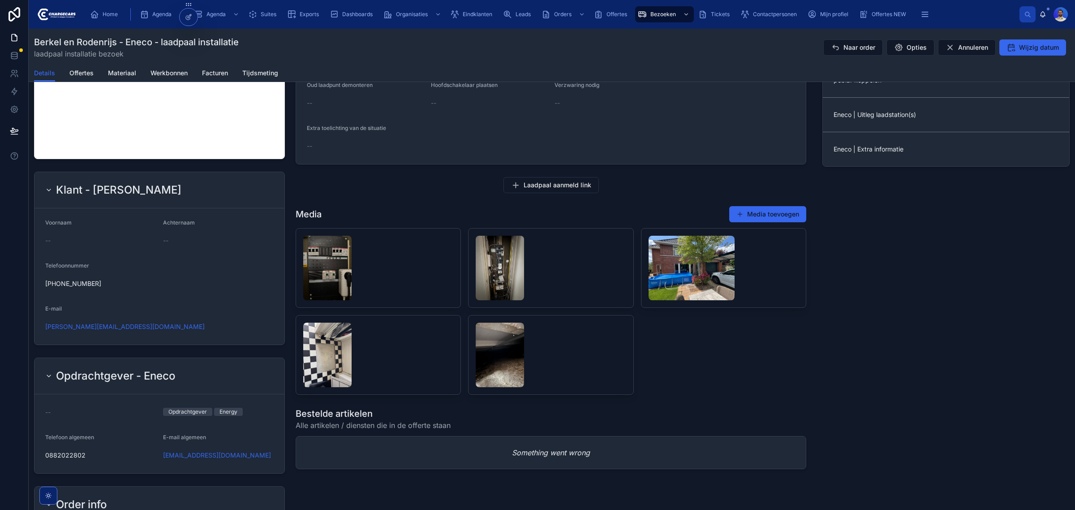
scroll to position [504, 0]
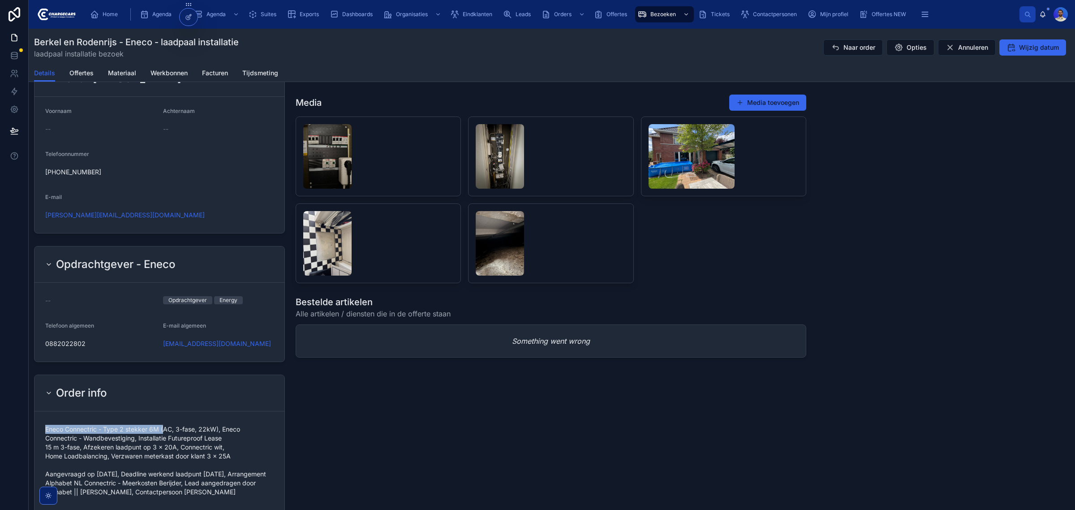
drag, startPoint x: 45, startPoint y: 422, endPoint x: 163, endPoint y: 422, distance: 117.4
click at [163, 425] on span "Eneco Connectric - Type 2 stekker 6M (AC, 3-fase, 22kW), Eneco Connectric - Wan…" at bounding box center [159, 461] width 229 height 72
copy span "Eneco Connectric - Type 2 stekker 6M ("
click at [477, 10] on div "Eindklanten" at bounding box center [473, 14] width 46 height 14
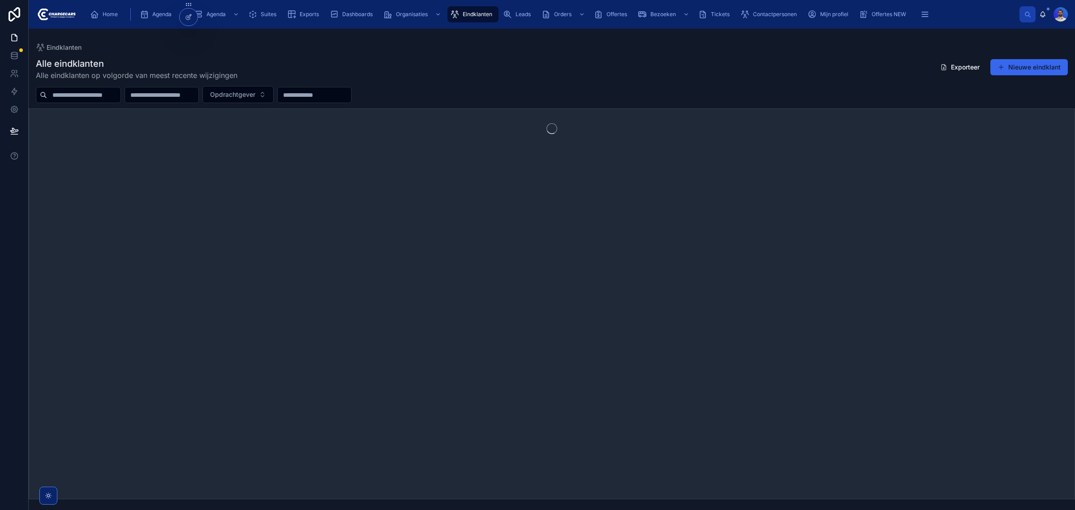
click at [113, 101] on div at bounding box center [78, 95] width 85 height 16
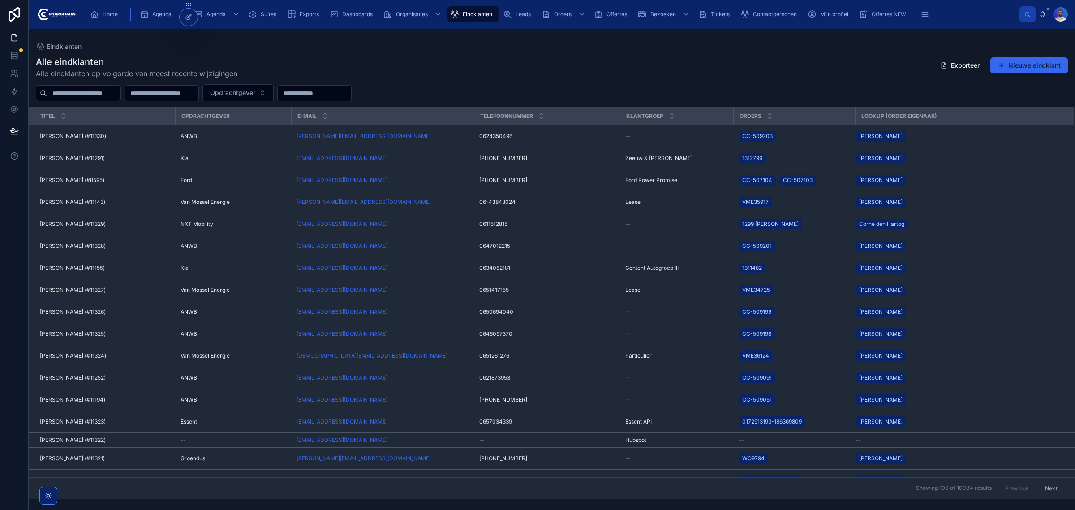
click at [112, 99] on input "text" at bounding box center [83, 93] width 73 height 13
type input "******"
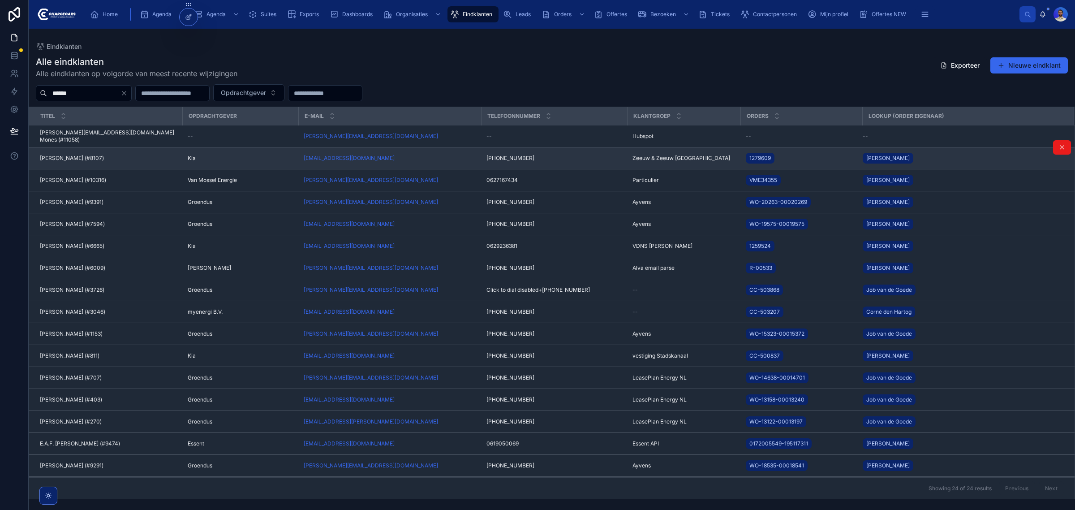
click at [106, 155] on div "Roelof Calje (#8107) Roelof Calje (#8107)" at bounding box center [108, 158] width 137 height 7
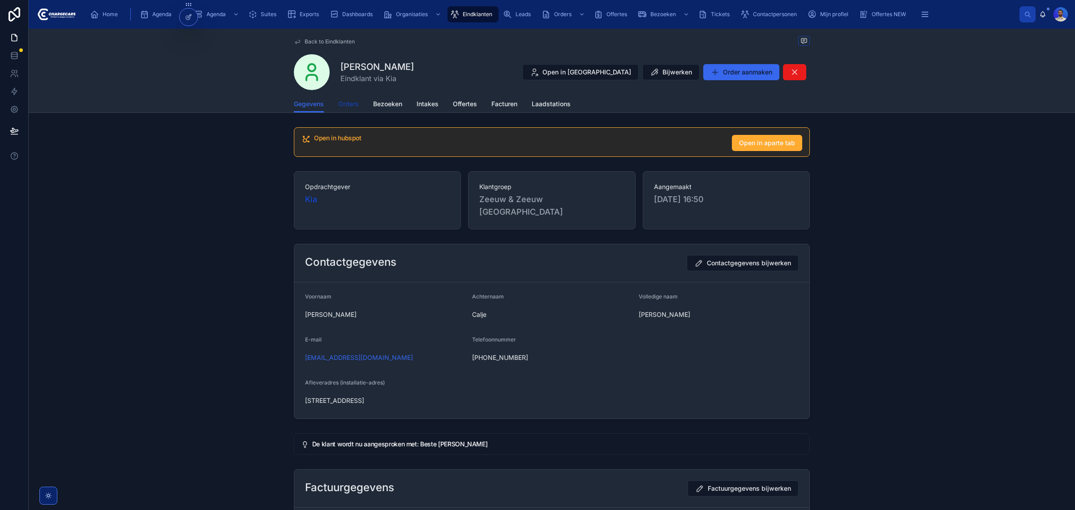
click at [351, 108] on span "Orders" at bounding box center [348, 103] width 21 height 9
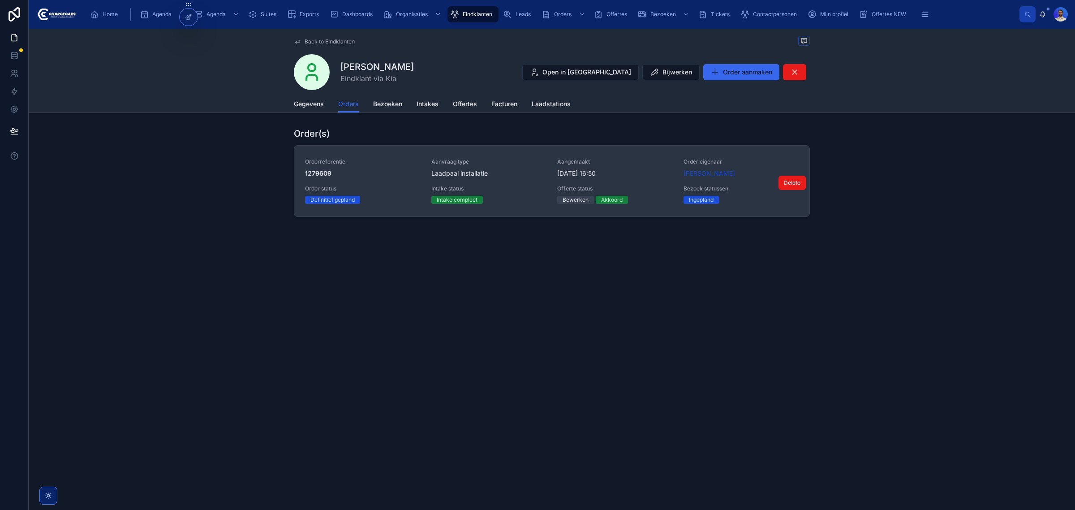
click at [517, 169] on div "Laadpaal installatie" at bounding box center [489, 173] width 116 height 9
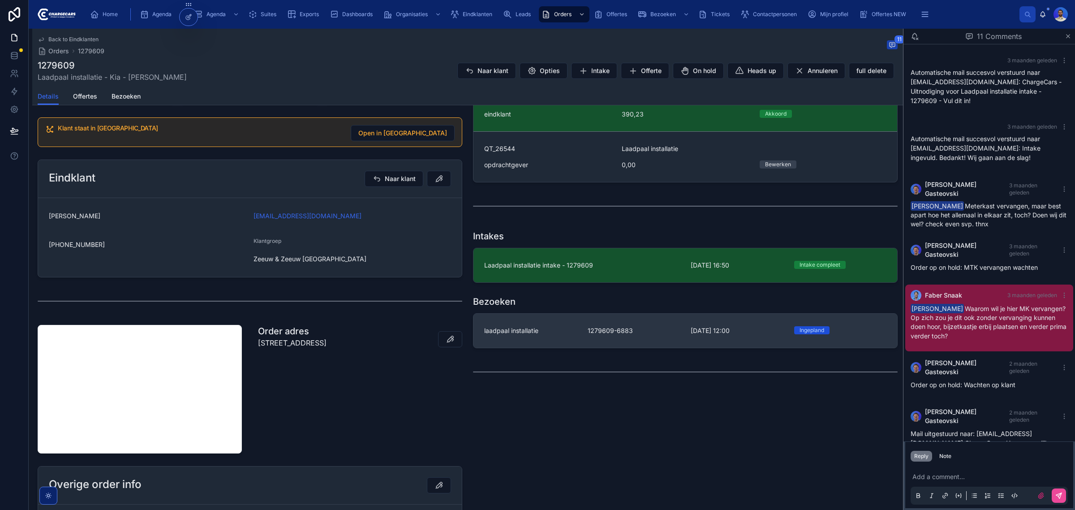
scroll to position [241, 0]
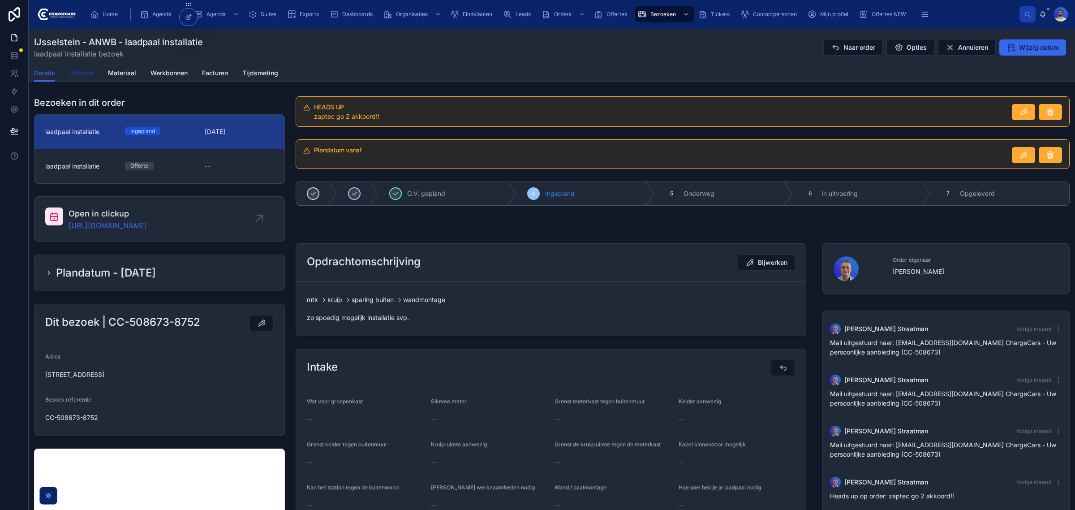
click at [70, 73] on span "Offertes" at bounding box center [81, 73] width 24 height 9
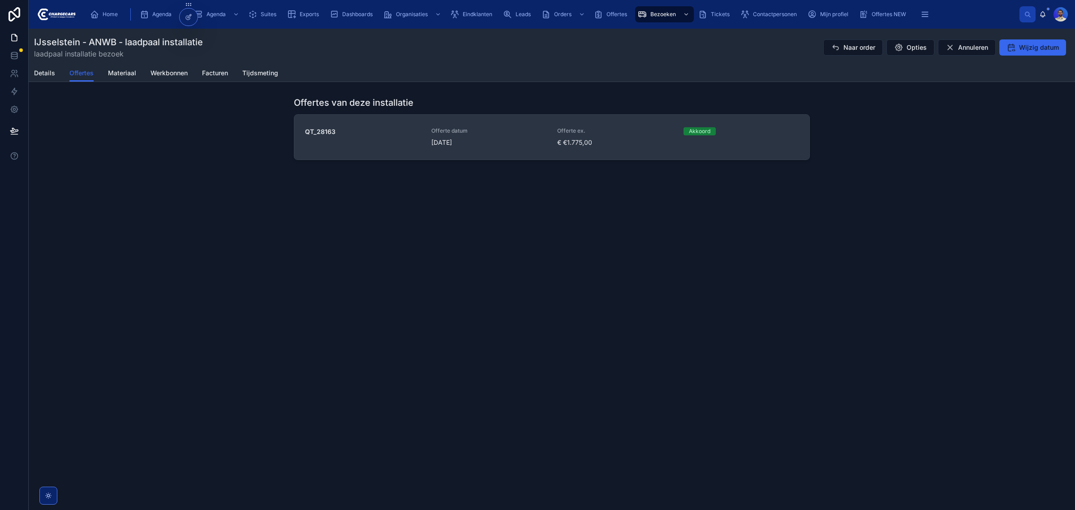
click at [579, 127] on span "Offerte ex." at bounding box center [615, 130] width 116 height 7
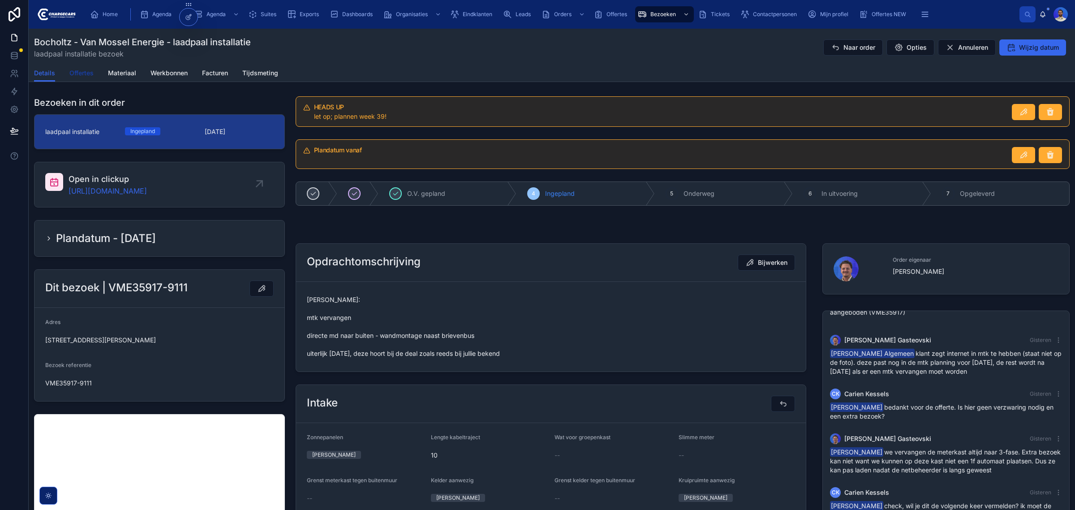
click at [81, 73] on span "Offertes" at bounding box center [81, 73] width 24 height 9
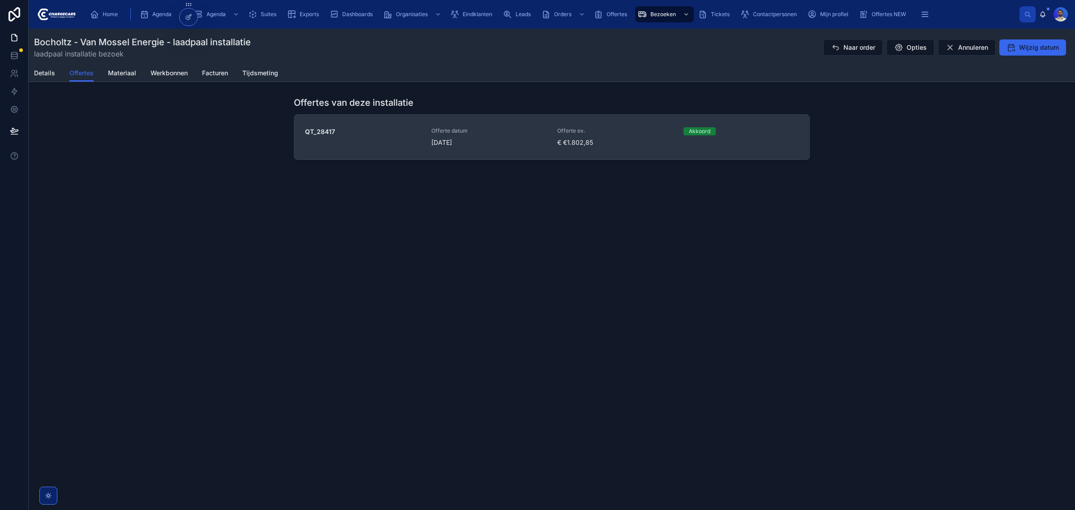
click at [531, 146] on span "4-9-2025" at bounding box center [489, 142] width 116 height 9
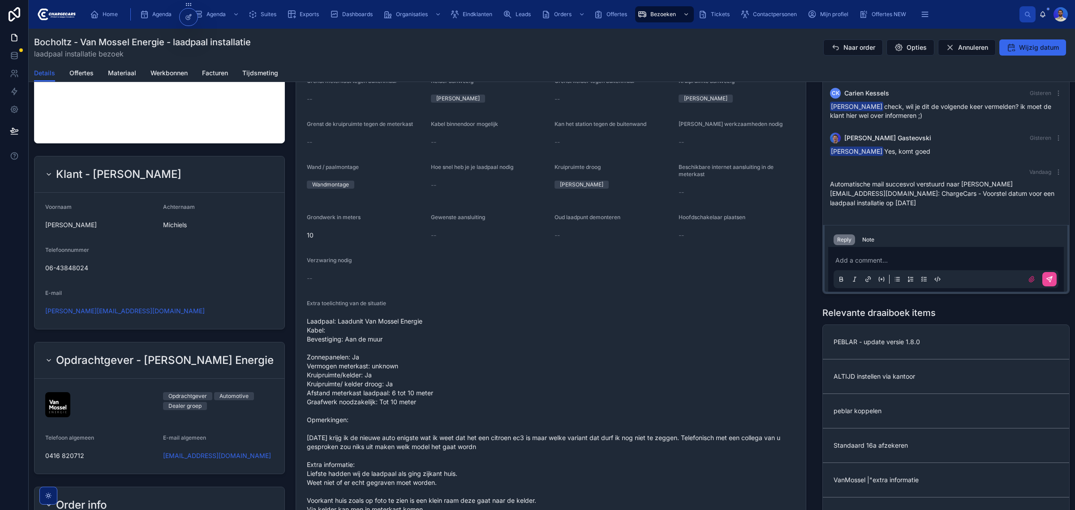
scroll to position [504, 0]
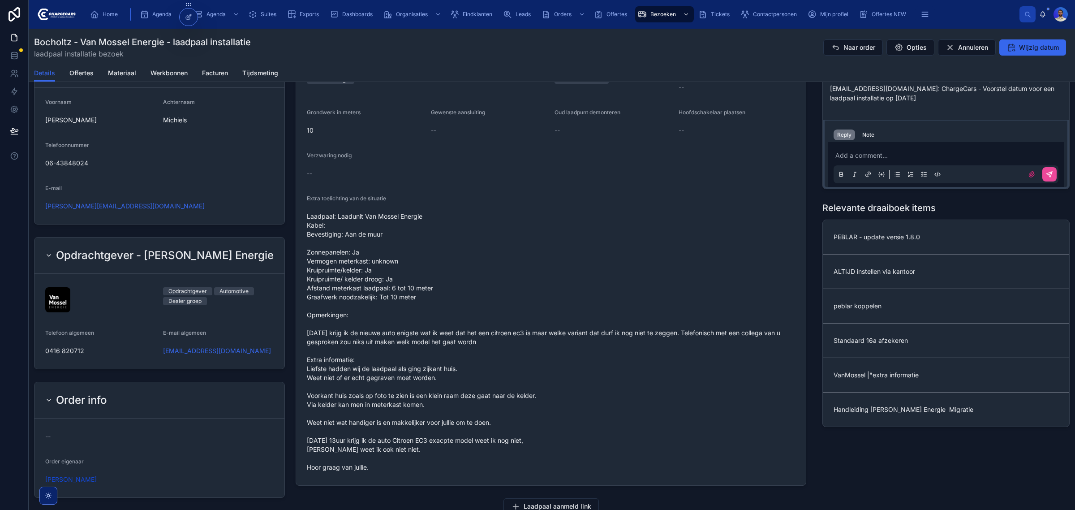
click at [341, 217] on span "Laadpaal: Laadunit Van Mossel Energie Kabel: Bevestiging: Aan de muur Zonnepane…" at bounding box center [551, 342] width 488 height 260
copy span "Laadpaal: Laadunit Van Mossel Energie"
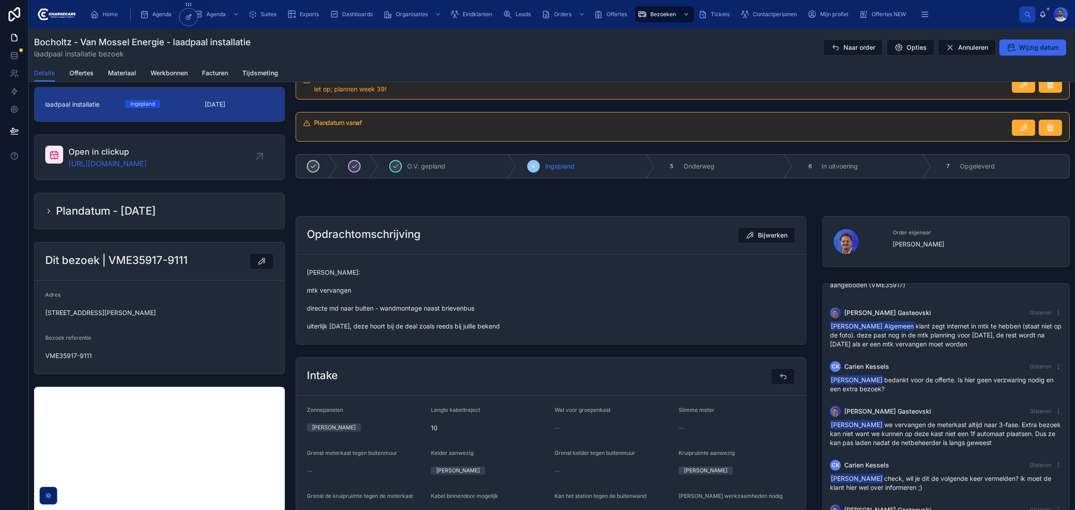
scroll to position [0, 0]
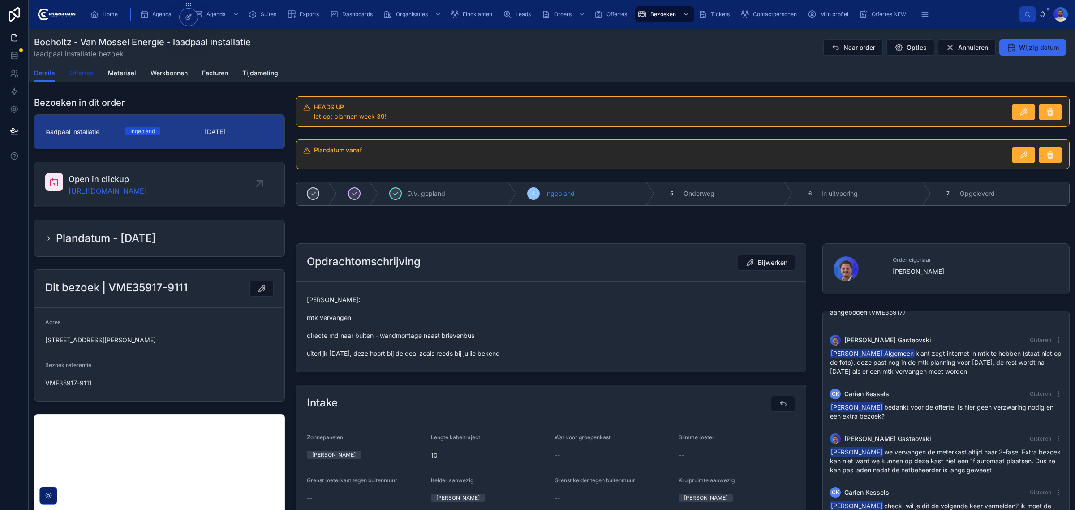
click at [90, 70] on span "Offertes" at bounding box center [81, 73] width 24 height 9
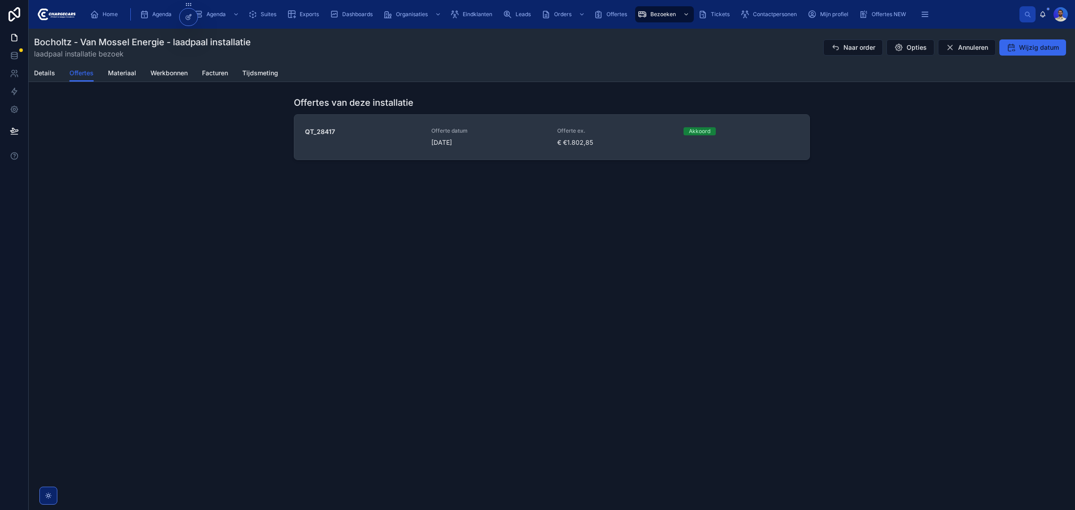
click at [518, 144] on span "4-9-2025" at bounding box center [489, 142] width 116 height 9
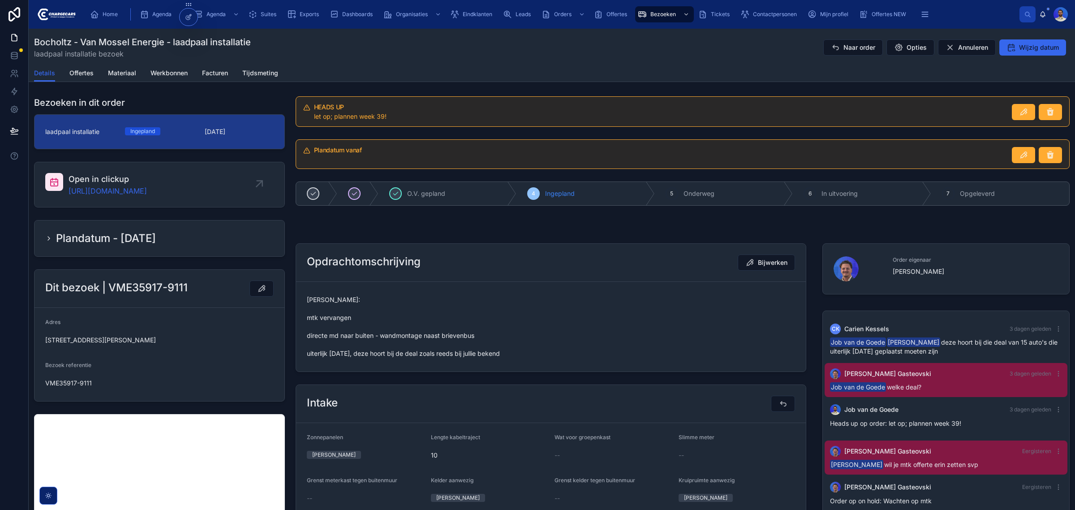
scroll to position [276, 0]
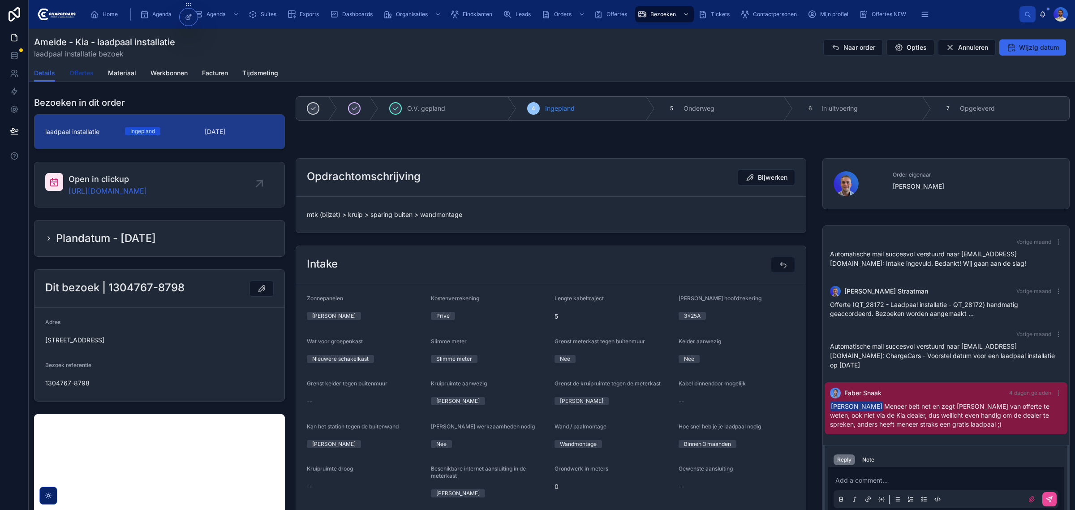
click at [75, 76] on span "Offertes" at bounding box center [81, 73] width 24 height 9
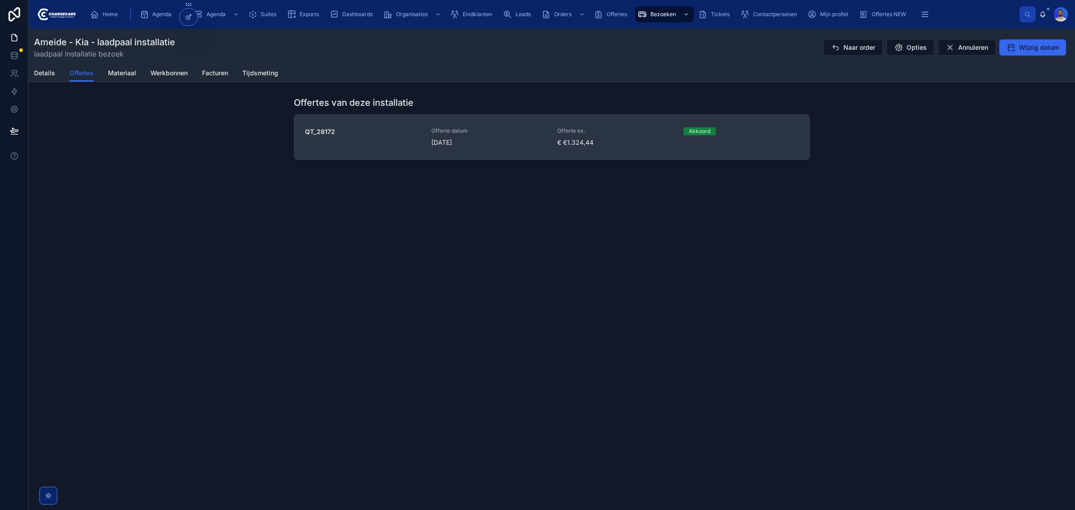
click at [564, 133] on span "Offerte ex." at bounding box center [615, 130] width 116 height 7
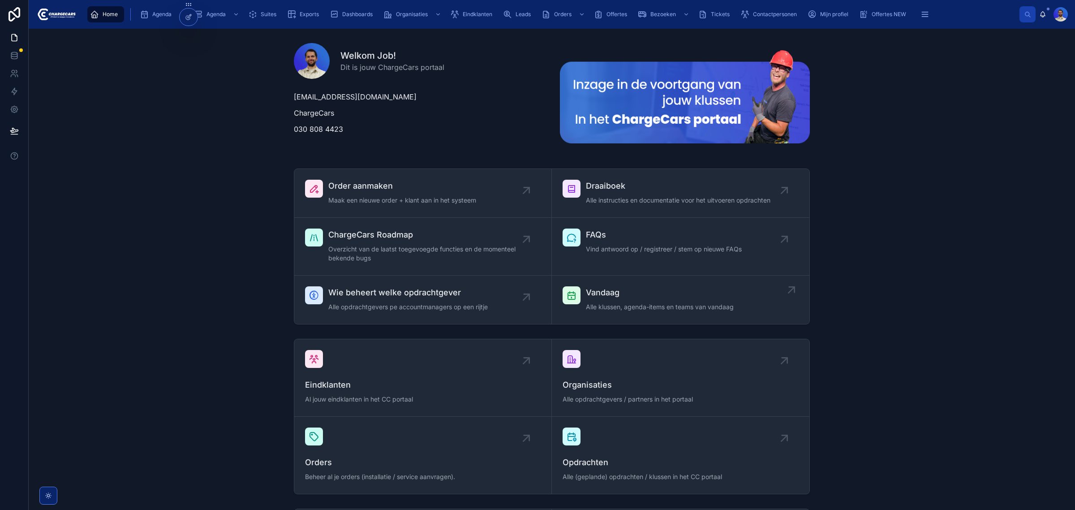
click at [604, 301] on div "Vandaag Alle klussen, agenda-items en teams van vandaag" at bounding box center [660, 299] width 148 height 27
click at [651, 200] on span "Alle instructies en documentatie voor het uitvoeren opdrachten" at bounding box center [678, 200] width 185 height 9
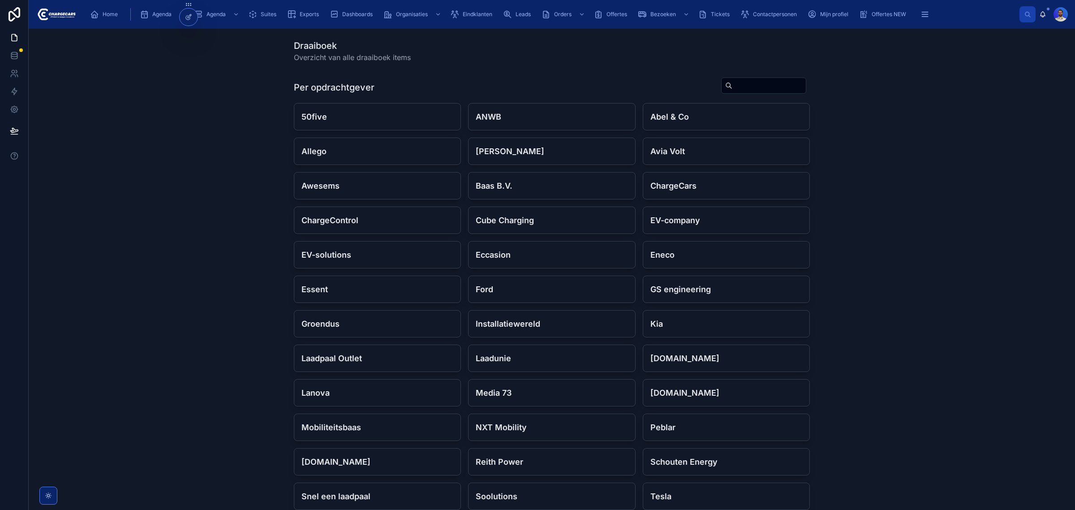
click at [733, 83] on input "text" at bounding box center [769, 85] width 73 height 13
type input "***"
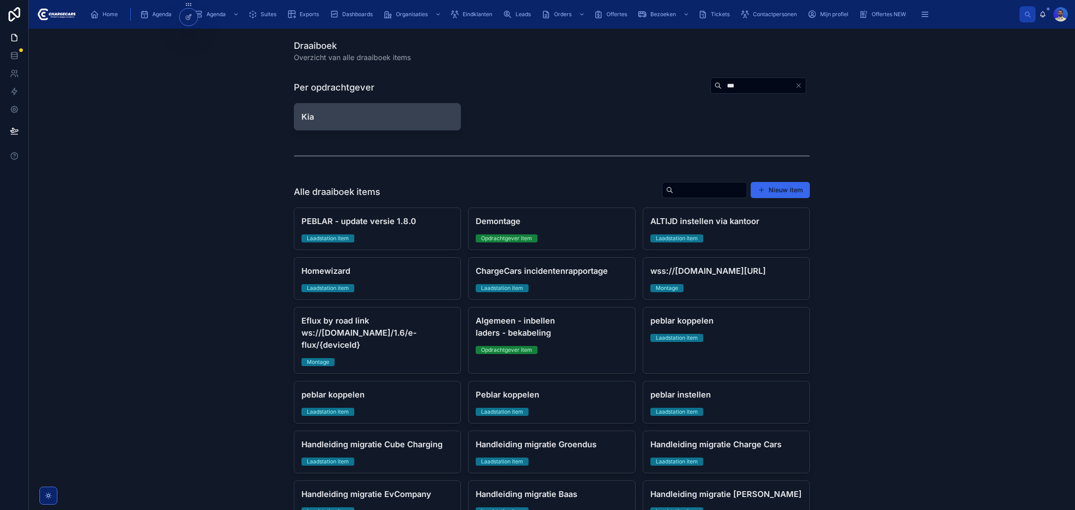
click at [342, 121] on h4 "Kia" at bounding box center [378, 117] width 152 height 12
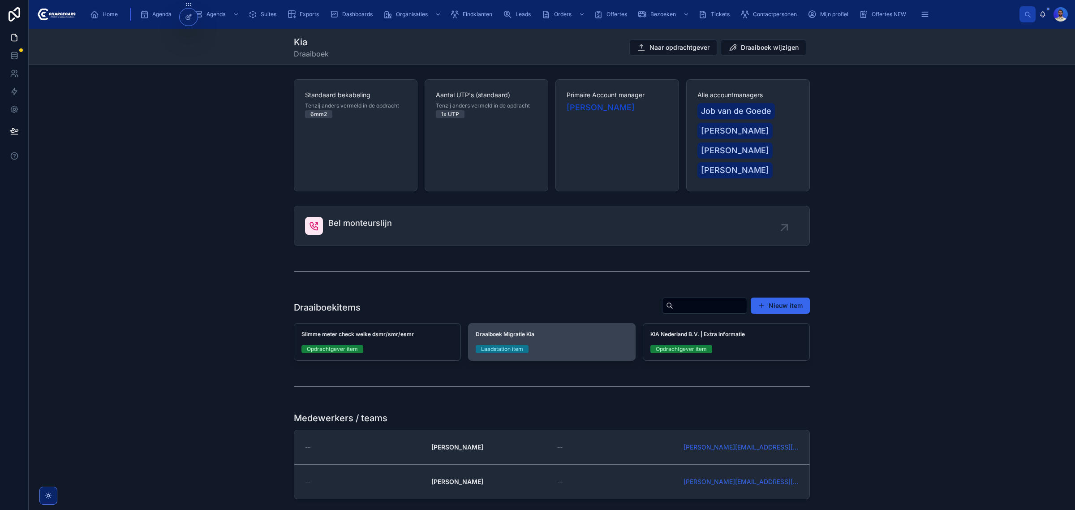
click at [530, 351] on div "Laadstation item" at bounding box center [552, 349] width 152 height 8
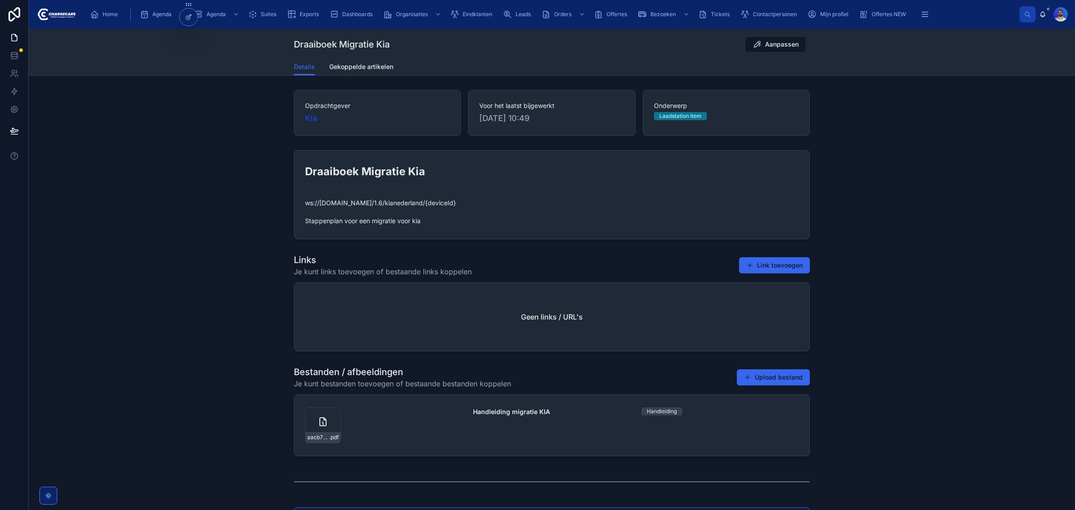
click at [391, 197] on div "ws://[DOMAIN_NAME]/1.6/kianederland/{deviceId} Stappenplan voor een migratie vo…" at bounding box center [552, 212] width 494 height 32
click at [390, 205] on span "ws://[DOMAIN_NAME]/1.6/kianederland/{deviceId} Stappenplan voor een migratie vo…" at bounding box center [552, 211] width 494 height 27
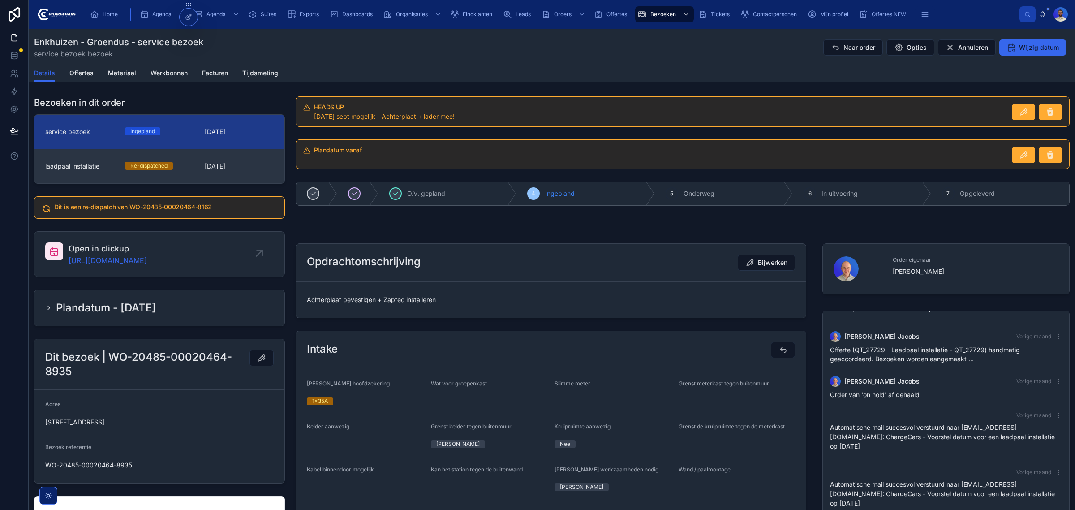
click at [197, 168] on div "laadpaal installatie Re-dispatched 27-8-2025" at bounding box center [159, 166] width 229 height 9
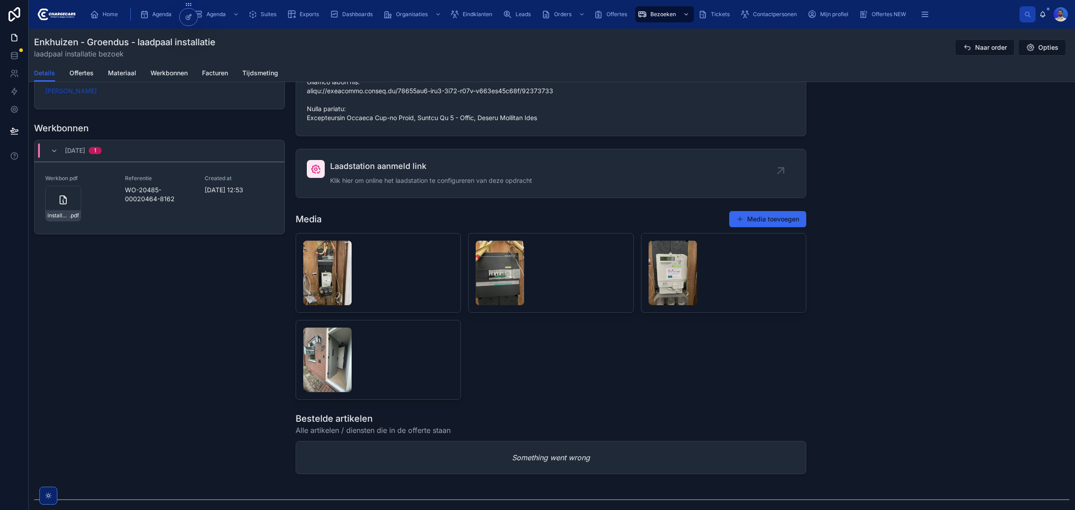
scroll to position [837, 0]
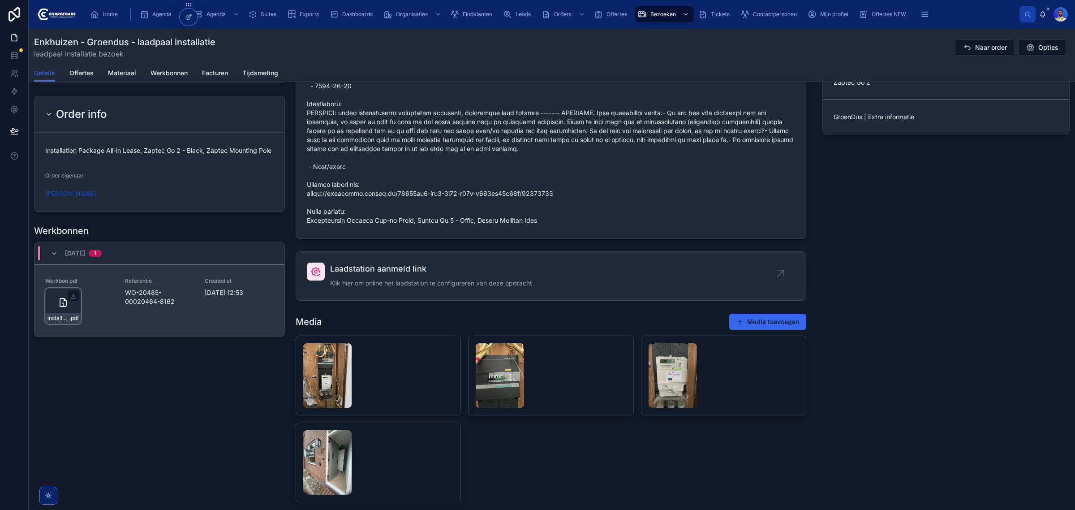
click at [55, 311] on div "installatie-werkbon_wo-20485-00020464-8162_undefined-julian-van-den-oudenalder_…" at bounding box center [63, 306] width 36 height 36
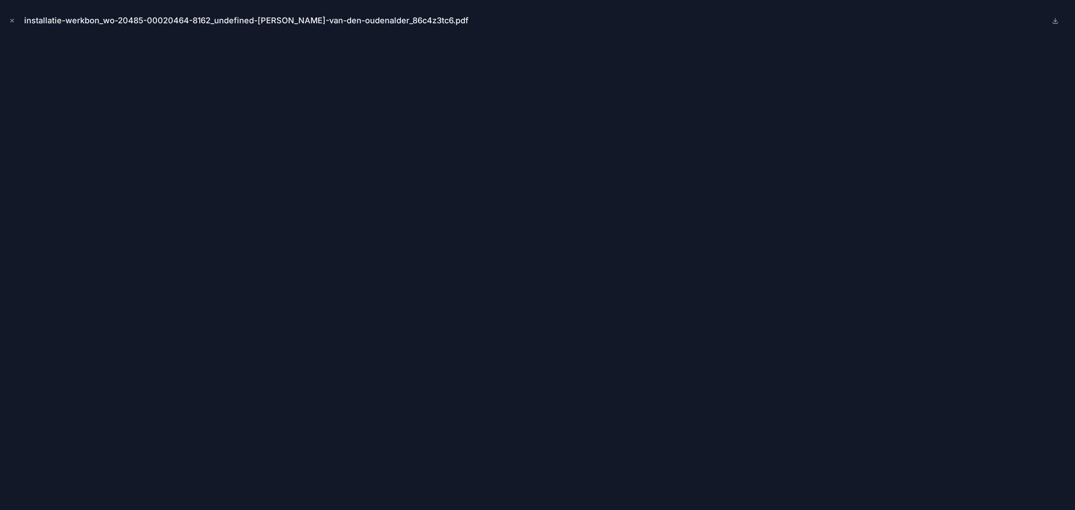
scroll to position [34, 0]
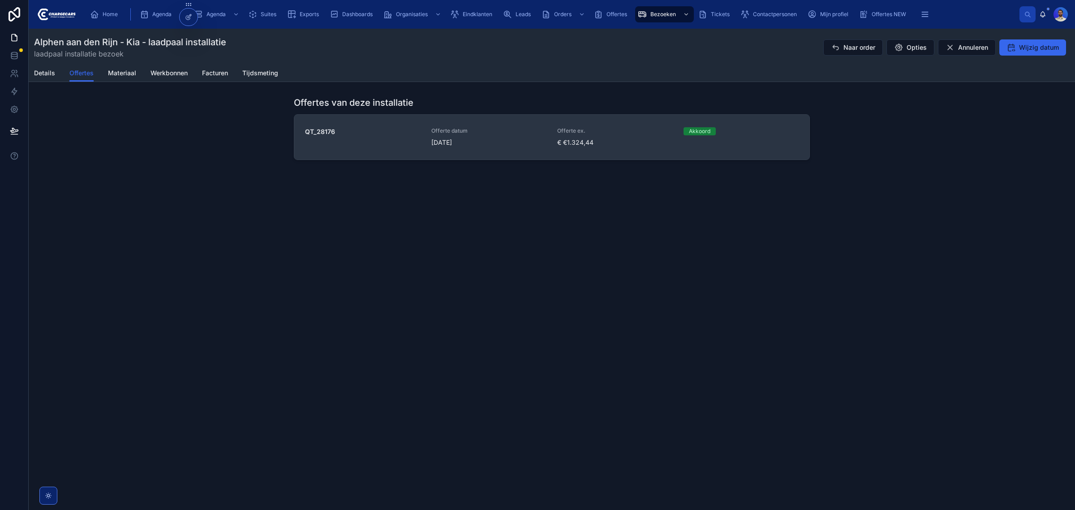
click at [418, 139] on div "QT_28176" at bounding box center [363, 137] width 116 height 20
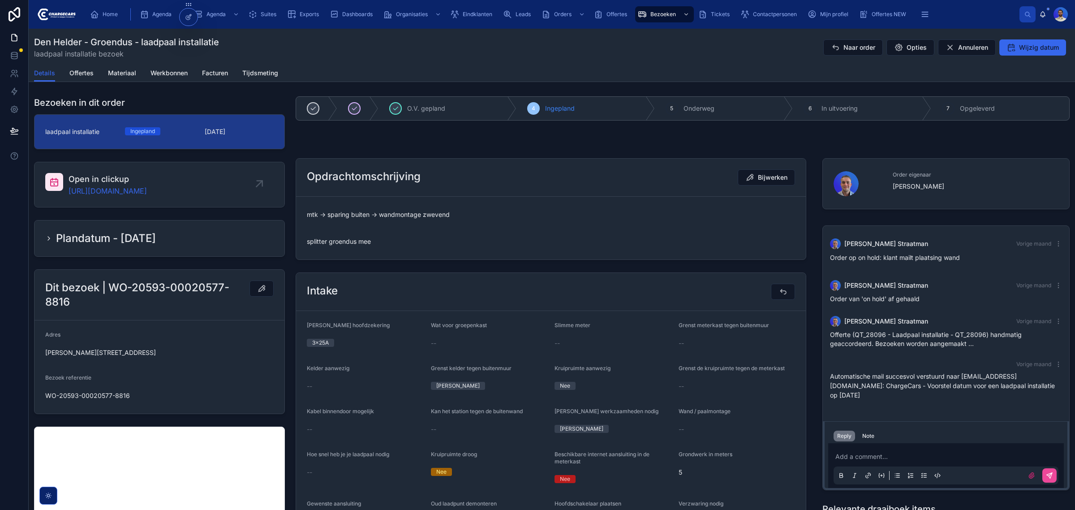
click at [99, 73] on div "Details Offertes Materiaal Werkbonnen Facturen Tijdsmeting" at bounding box center [552, 73] width 1036 height 17
click at [90, 73] on span "Offertes" at bounding box center [81, 73] width 24 height 9
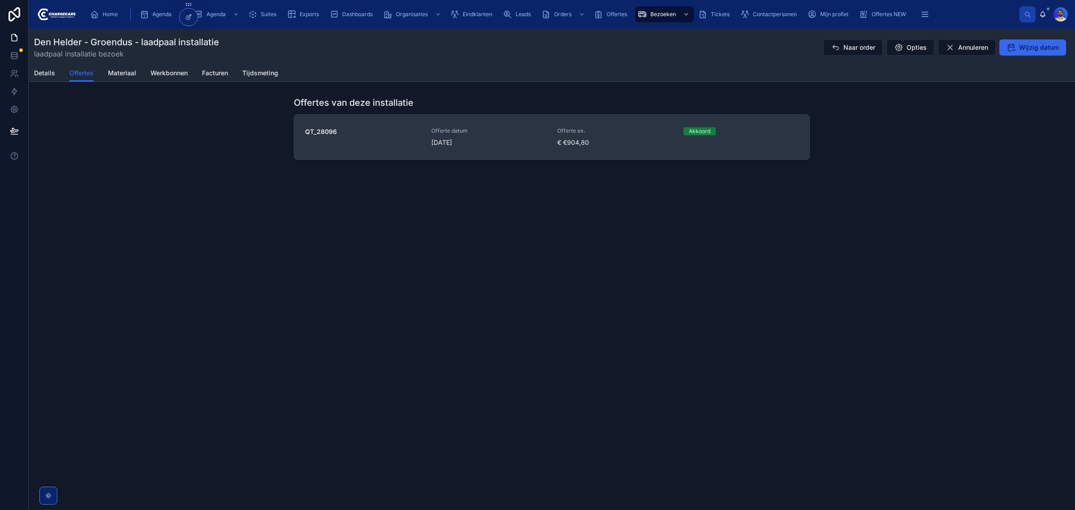
click at [496, 141] on span "25-8-2025" at bounding box center [489, 142] width 116 height 9
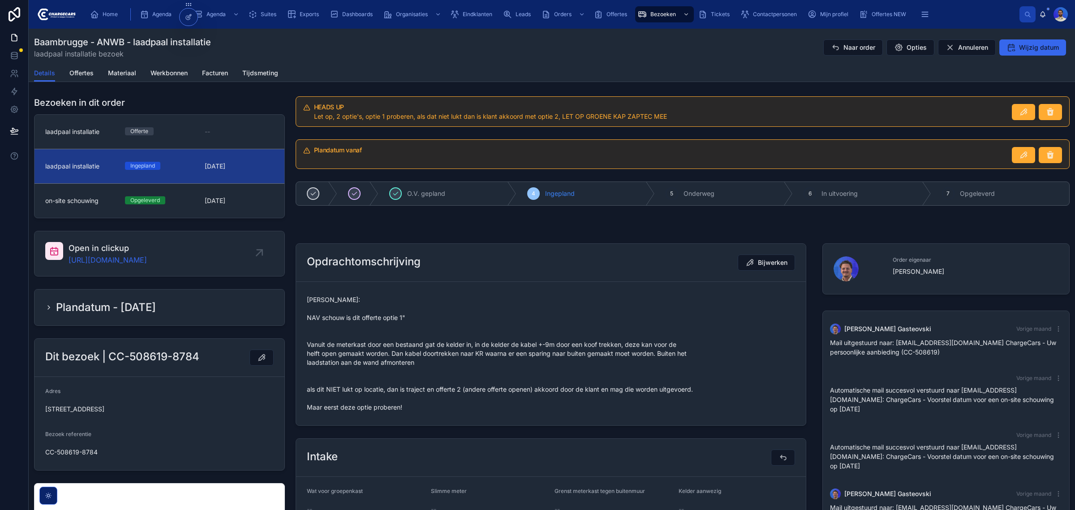
scroll to position [97, 0]
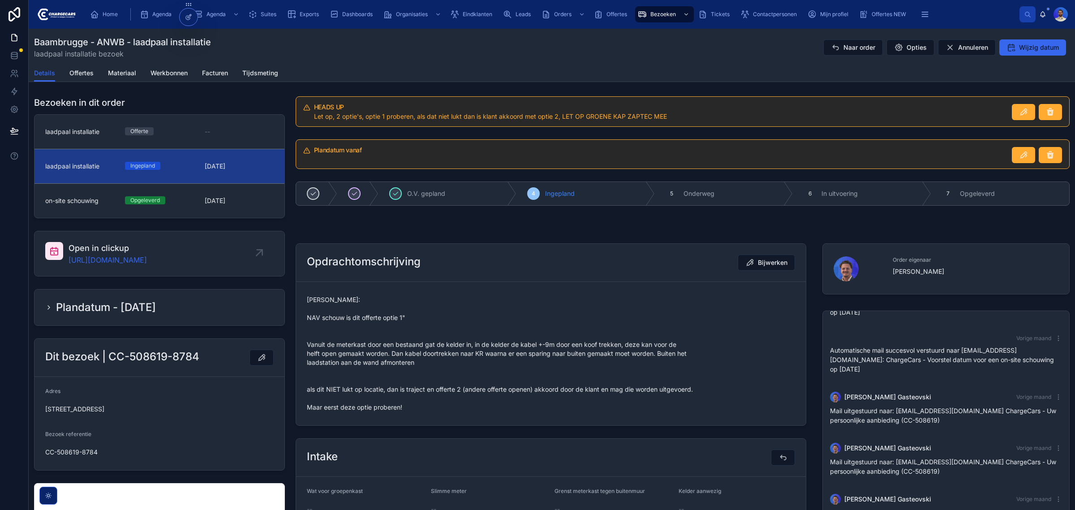
click at [376, 362] on span "[PERSON_NAME]: NAV schouw is dit offerte optie 1" Vanuit de meterkast door een …" at bounding box center [551, 353] width 488 height 116
click at [376, 362] on span "Vasko: NAV schouw is dit offerte optie 1" Vanuit de meterkast door een bestaand…" at bounding box center [551, 353] width 488 height 116
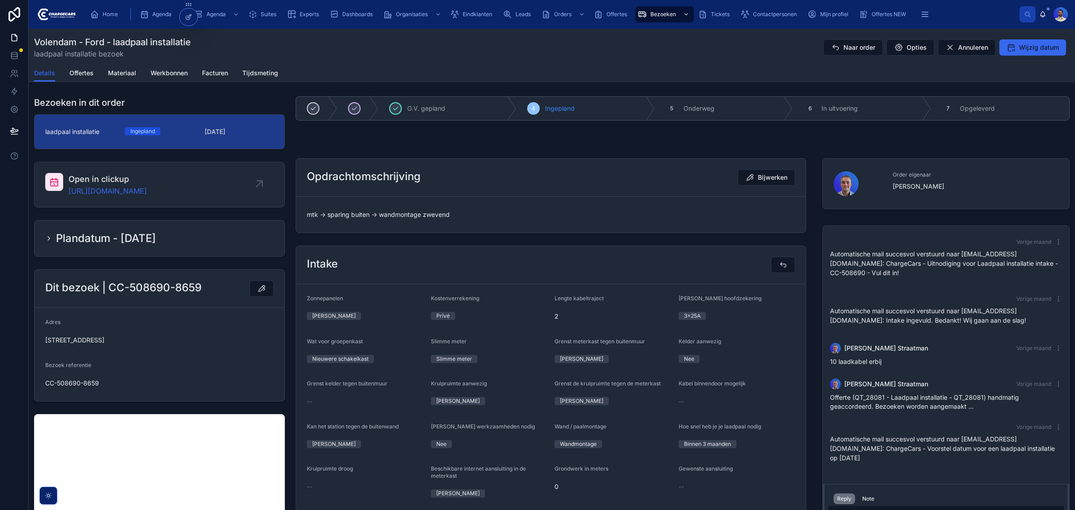
click at [428, 209] on div "mtk -> sparing buiten -> wandmontage zwevend" at bounding box center [551, 214] width 488 height 14
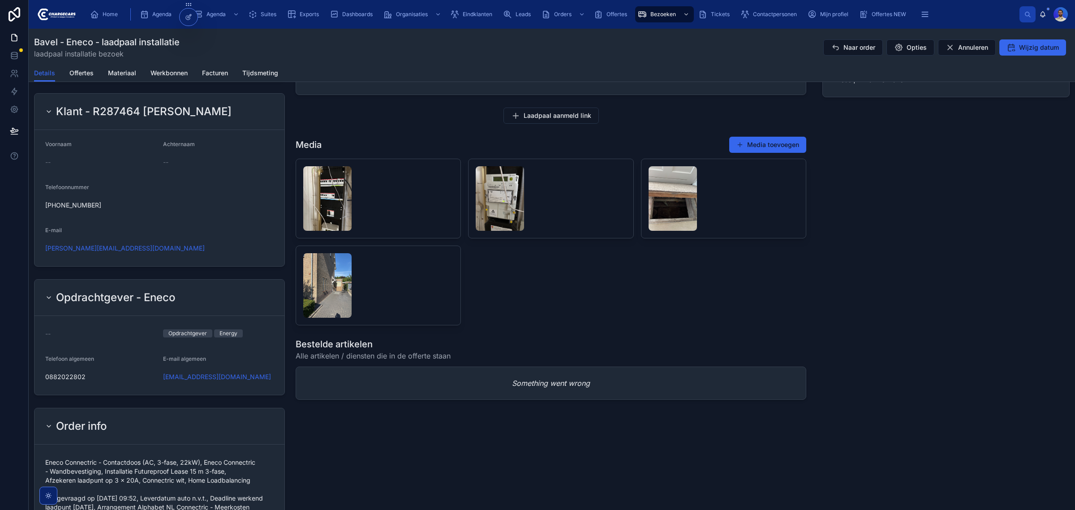
scroll to position [504, 0]
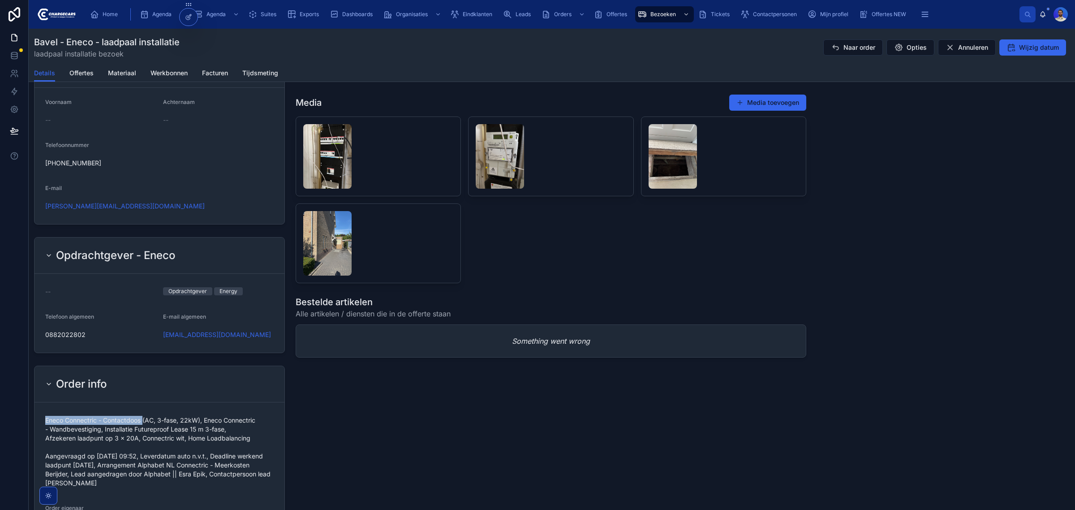
drag, startPoint x: 43, startPoint y: 419, endPoint x: 144, endPoint y: 420, distance: 100.8
click at [144, 420] on form "Eneco Connectric - Contactdoos (AC, 3-fase, 22kW), Eneco Connectric - Wandbeves…" at bounding box center [160, 473] width 250 height 142
copy span "Eneco Connectric - Contactdoos"
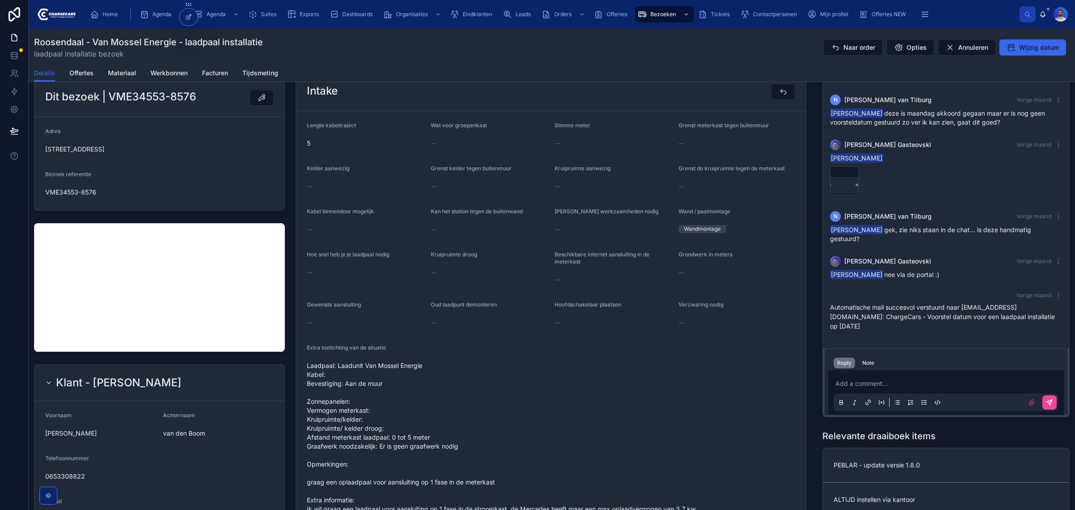
scroll to position [392, 0]
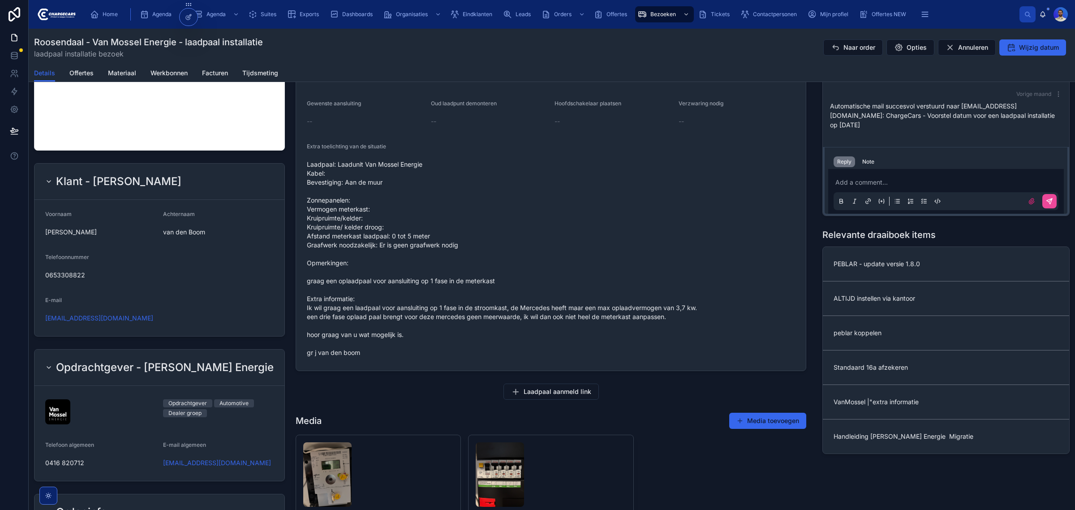
click at [391, 161] on span "Laadpaal: Laadunit Van Mossel Energie Kabel: Bevestiging: Aan de muur Zonnepane…" at bounding box center [551, 258] width 488 height 197
copy span "Laadpaal: Laadunit Van Mossel Energie"
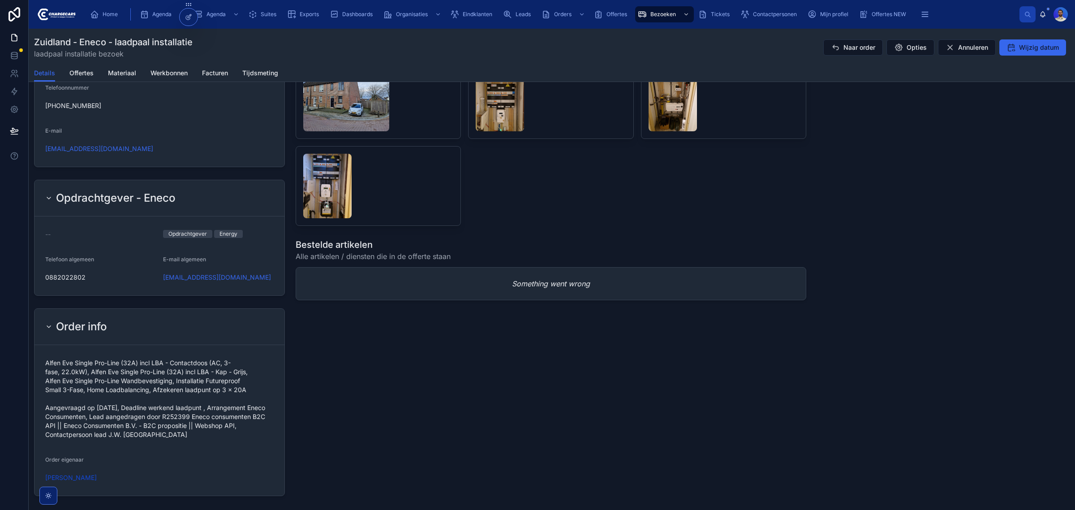
scroll to position [616, 0]
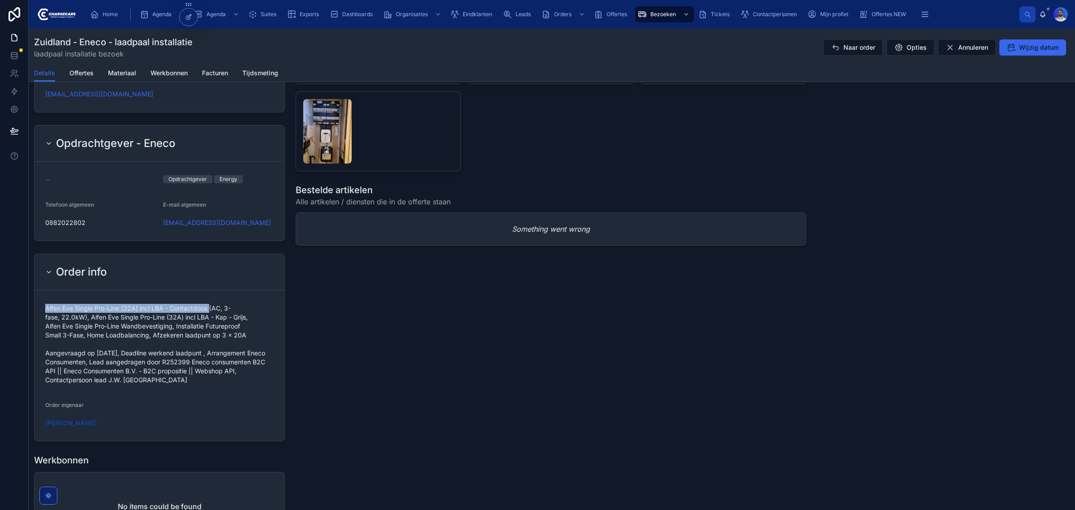
drag, startPoint x: 47, startPoint y: 307, endPoint x: 210, endPoint y: 308, distance: 162.7
click at [210, 308] on span "Alfen Eve Single Pro-Line (32A) incl LBA - Contactdoos (AC, 3-fase, 22.0kW), Al…" at bounding box center [159, 344] width 229 height 81
copy span "Alfen Eve Single Pro-Line (32A) incl LBA - Contactdoos"
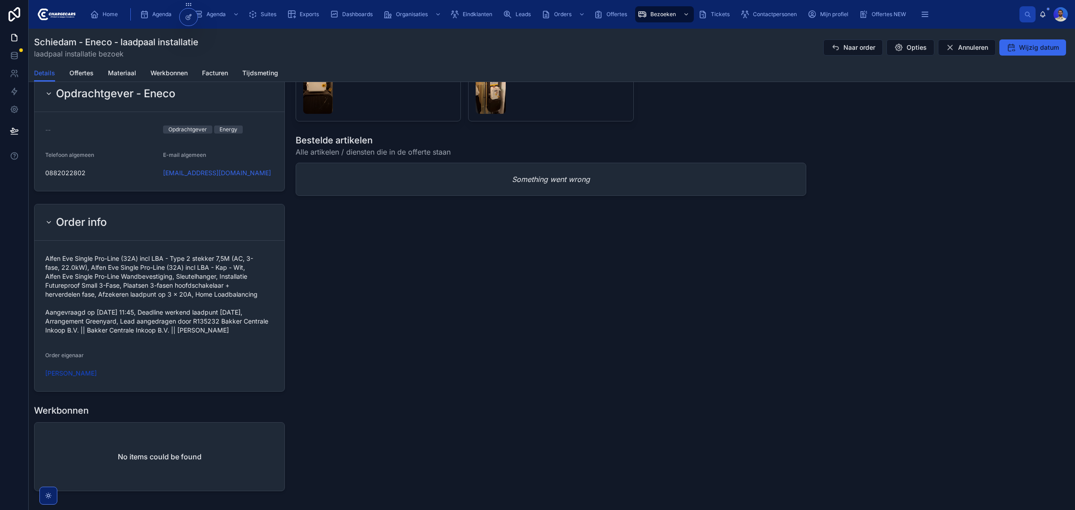
scroll to position [666, 0]
drag, startPoint x: 41, startPoint y: 259, endPoint x: 230, endPoint y: 256, distance: 189.1
click at [230, 256] on form "Alfen Eve Single Pro-Line (32A) incl LBA - Type 2 stekker 7,5M (AC, 3-fase, 22.…" at bounding box center [160, 315] width 250 height 151
copy span "Alfen Eve Single Pro-Line (32A) incl LBA - Type 2 stekker 7,5M"
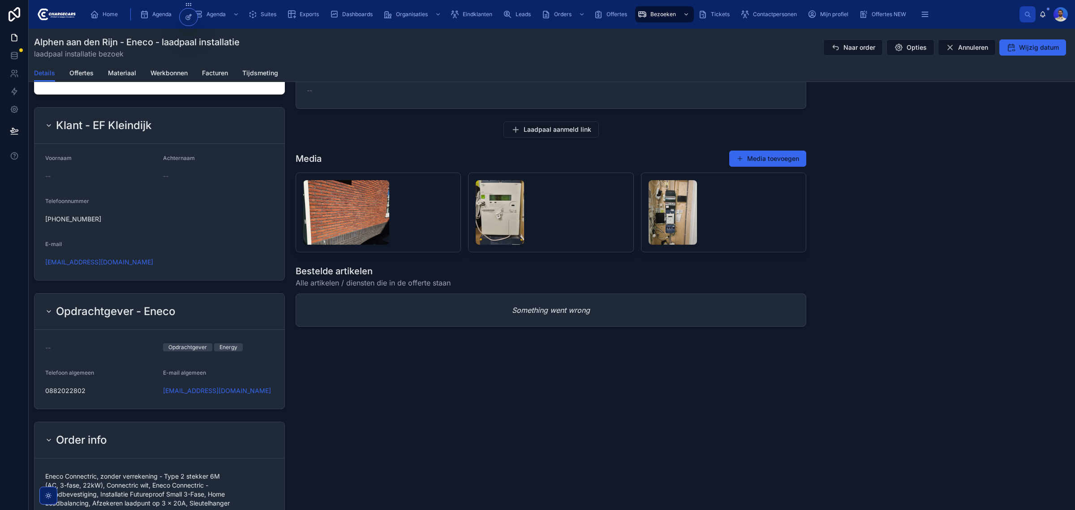
scroll to position [672, 0]
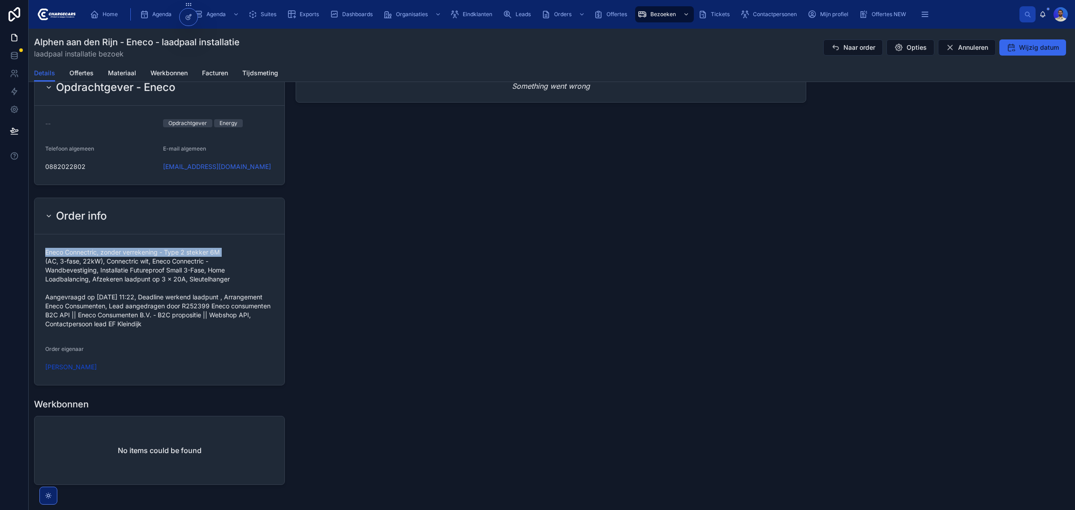
drag, startPoint x: 46, startPoint y: 261, endPoint x: 241, endPoint y: 263, distance: 194.9
click at [241, 263] on span "Eneco Connectric, zonder verrekening - Type 2 stekker 6M (AC, 3-fase, 22kW), Co…" at bounding box center [159, 288] width 229 height 81
copy span "Eneco Connectric, zonder verrekening - Type 2 stekker 6M"
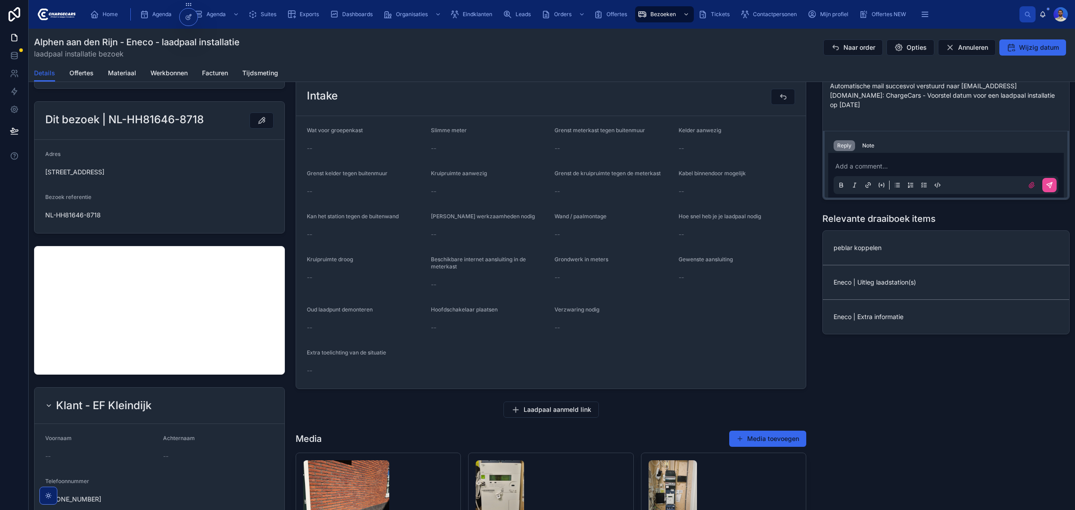
scroll to position [0, 0]
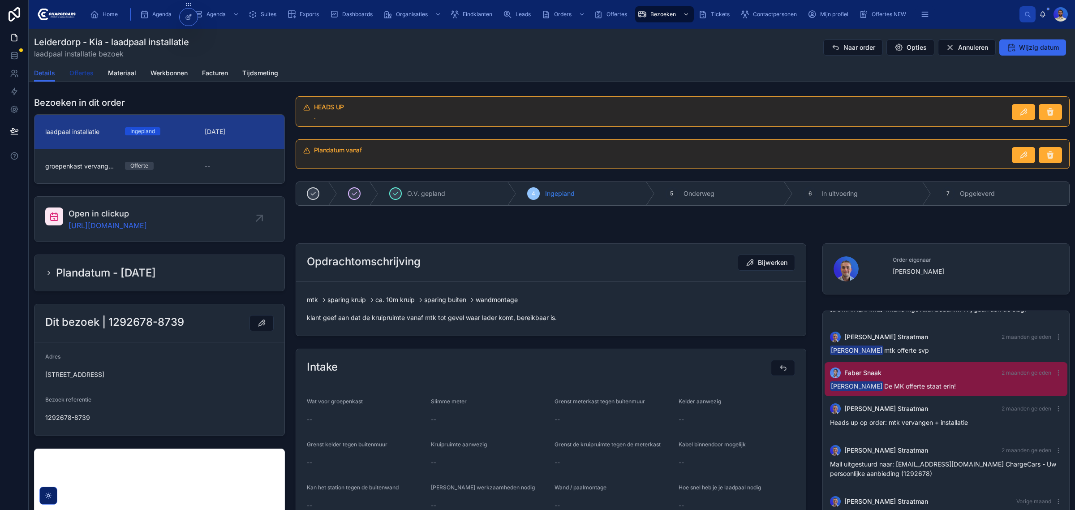
click at [78, 73] on span "Offertes" at bounding box center [81, 73] width 24 height 9
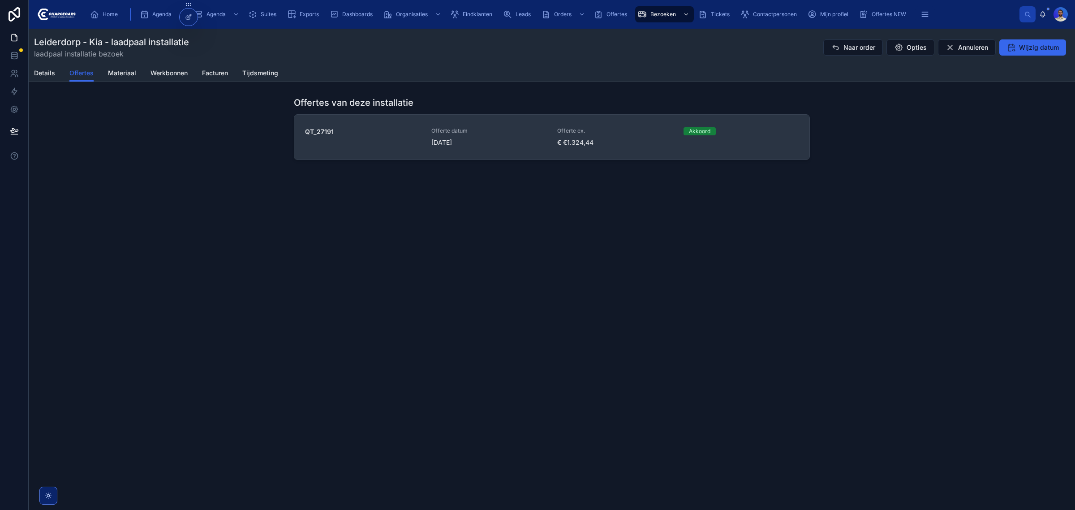
click at [540, 142] on span "17-7-2025" at bounding box center [489, 142] width 116 height 9
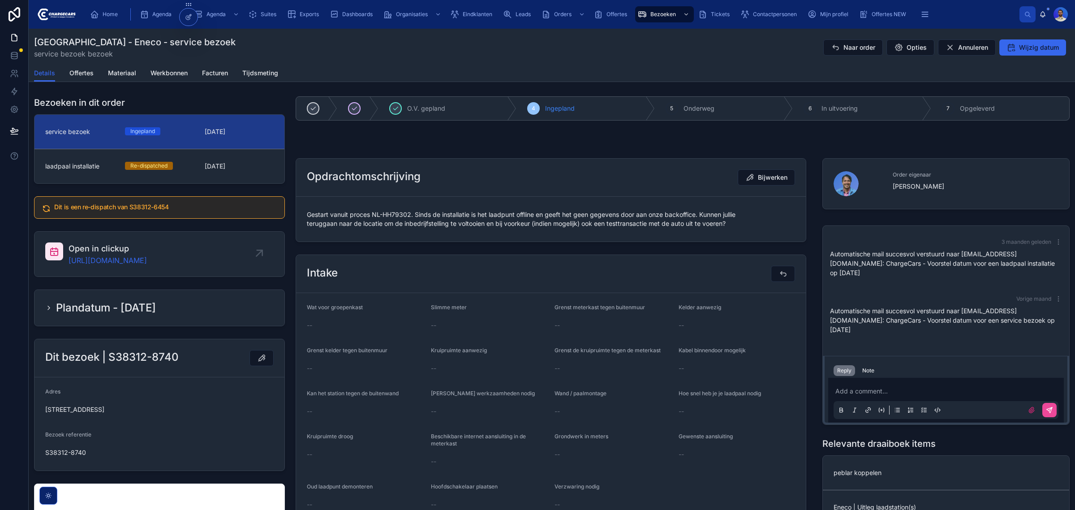
click at [433, 214] on span "Gestart vanuit proces NL-HH79302. Sinds de installatie is het laadpunt offline …" at bounding box center [551, 219] width 488 height 18
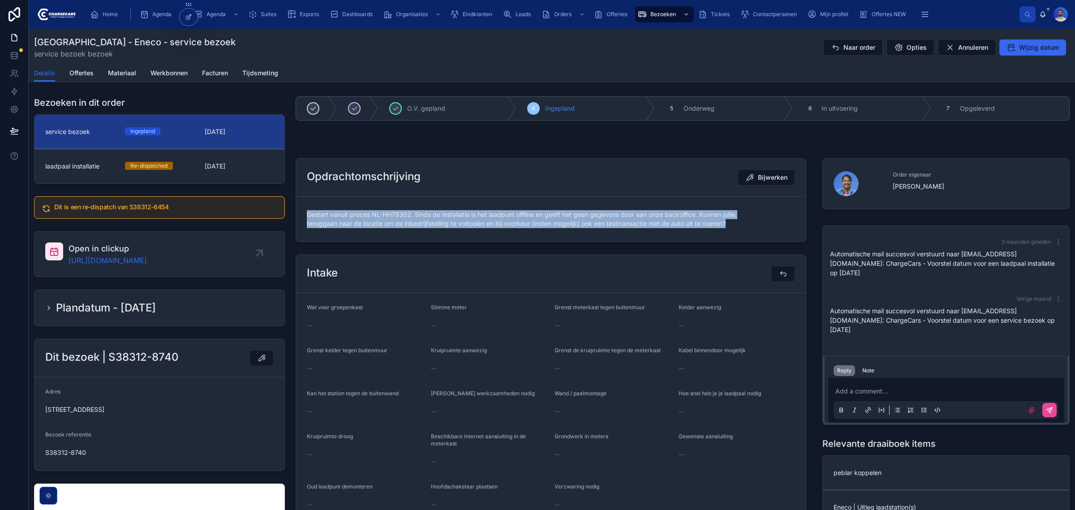
click at [433, 214] on span "Gestart vanuit proces NL-HH79302. Sinds de installatie is het laadpunt offline …" at bounding box center [551, 219] width 488 height 18
click at [417, 220] on span "Gestart vanuit proces NL-HH79302. Sinds de installatie is het laadpunt offline …" at bounding box center [551, 219] width 488 height 18
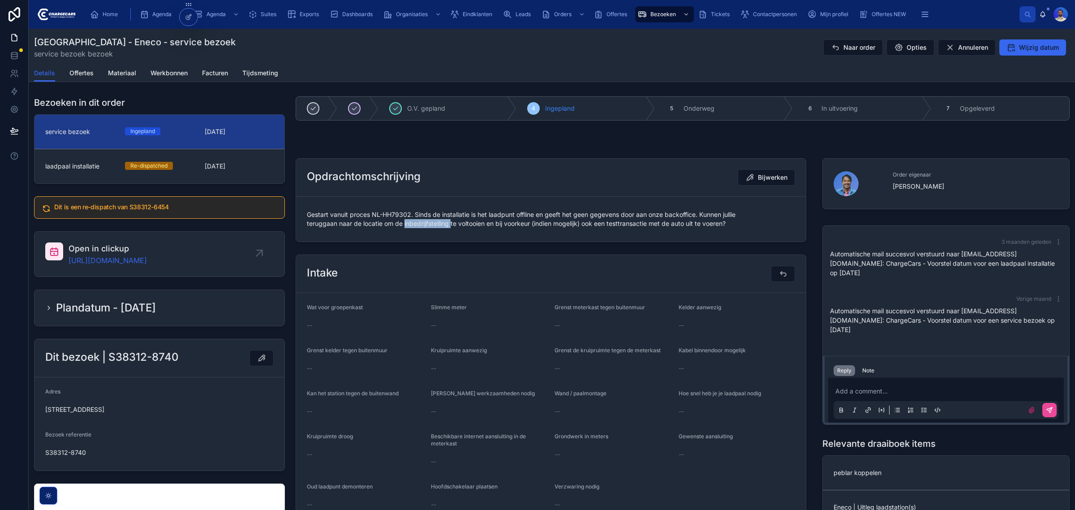
click at [417, 220] on span "Gestart vanuit proces NL-HH79302. Sinds de installatie is het laadpunt offline …" at bounding box center [551, 219] width 488 height 18
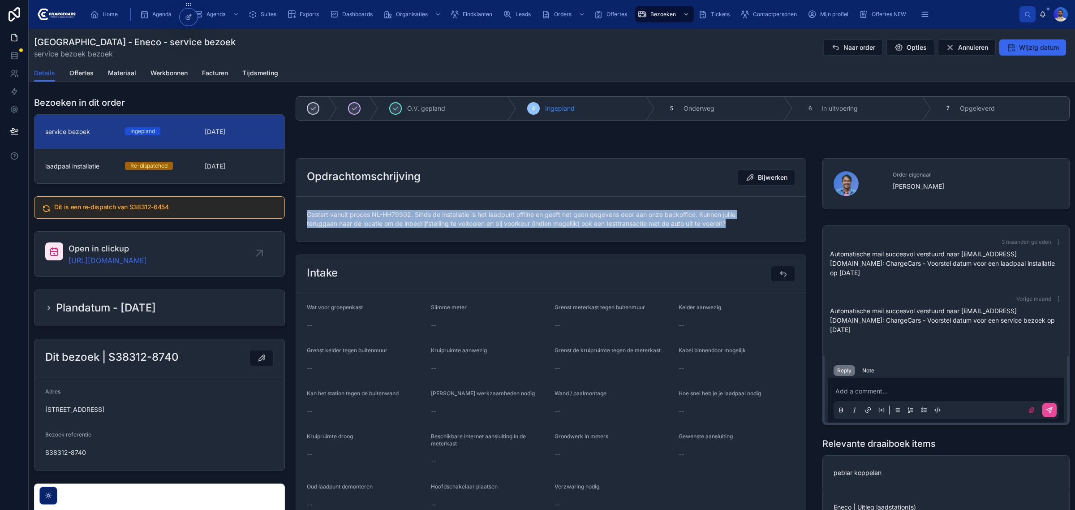
click at [417, 220] on span "Gestart vanuit proces NL-HH79302. Sinds de installatie is het laadpunt offline …" at bounding box center [551, 219] width 488 height 18
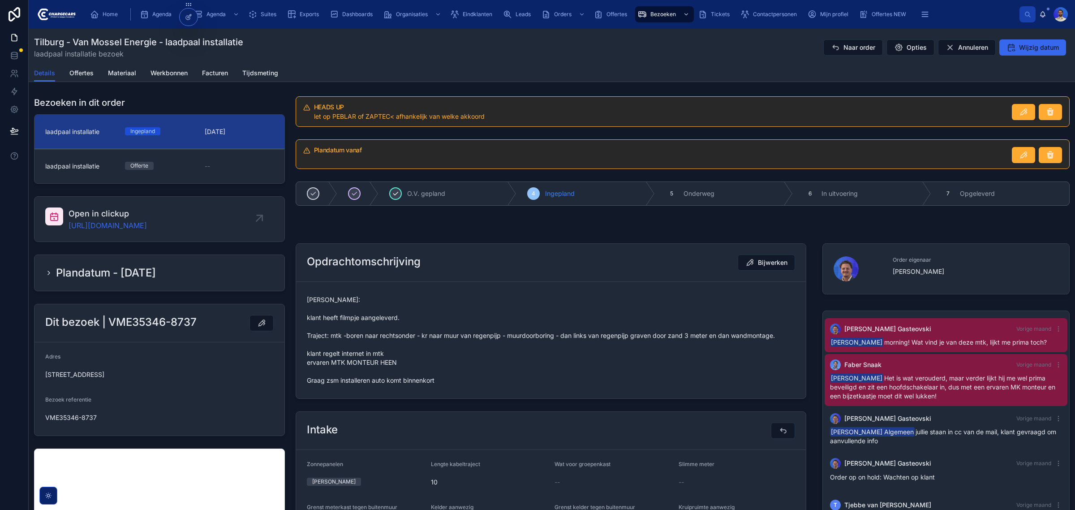
scroll to position [362, 0]
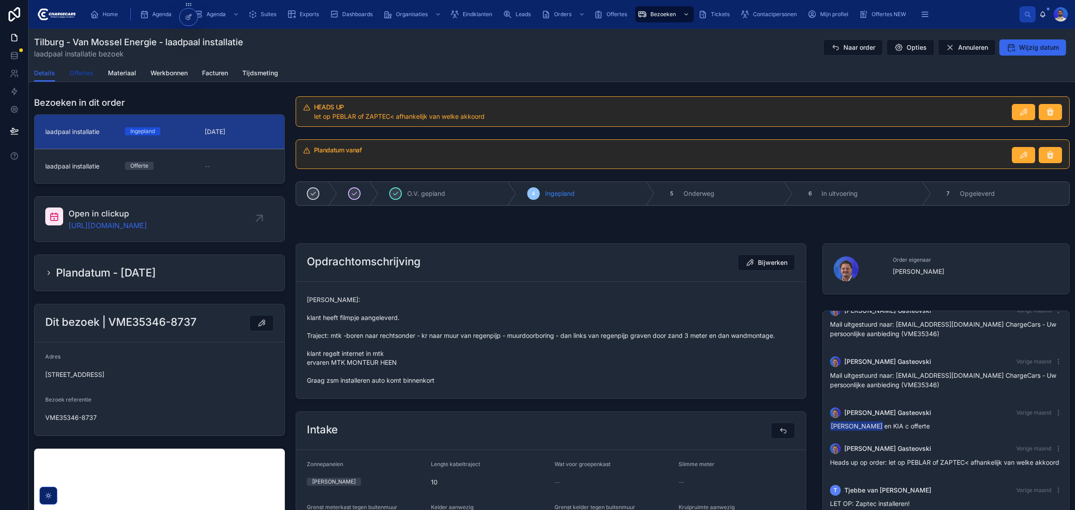
click at [86, 74] on span "Offertes" at bounding box center [81, 73] width 24 height 9
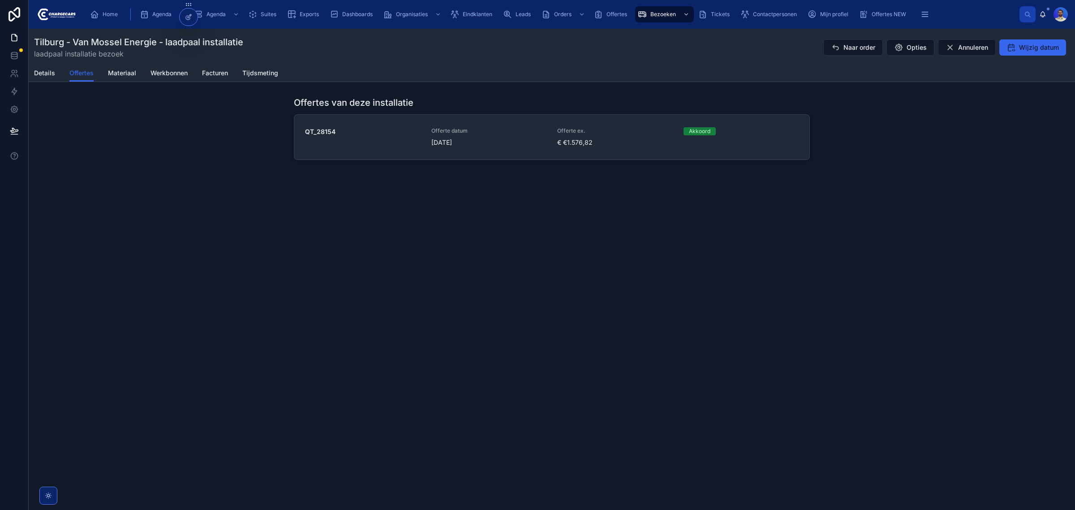
click at [552, 137] on div "QT_28154 Offerte datum 27-8-2025 Offerte ex. € €1.576,82 Akkoord" at bounding box center [552, 137] width 494 height 20
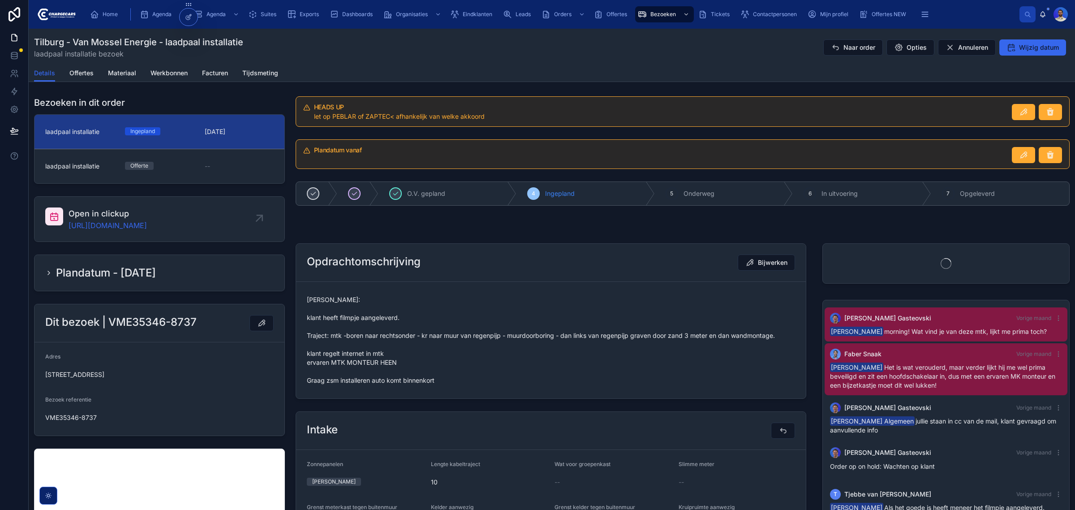
scroll to position [362, 0]
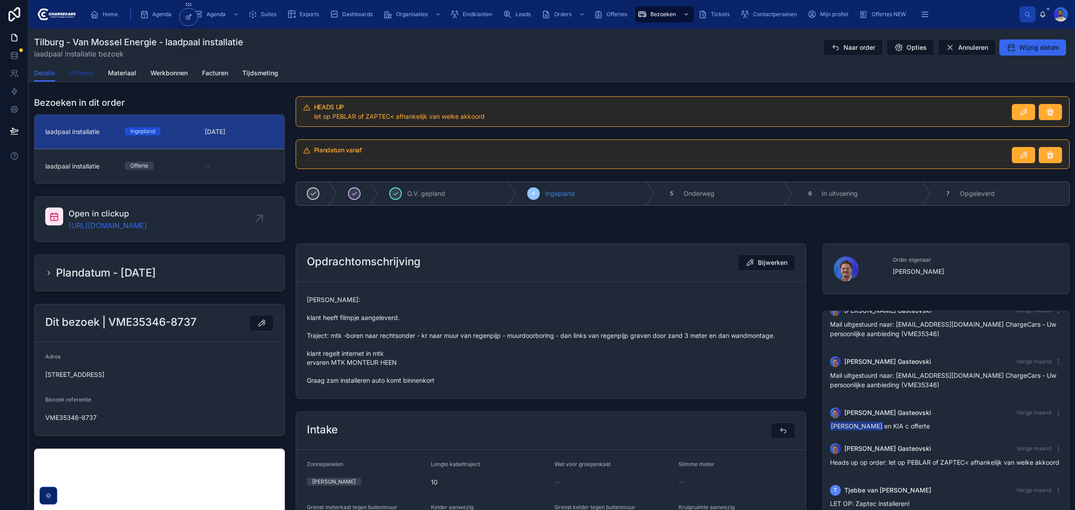
click at [74, 68] on link "Offertes" at bounding box center [81, 74] width 24 height 18
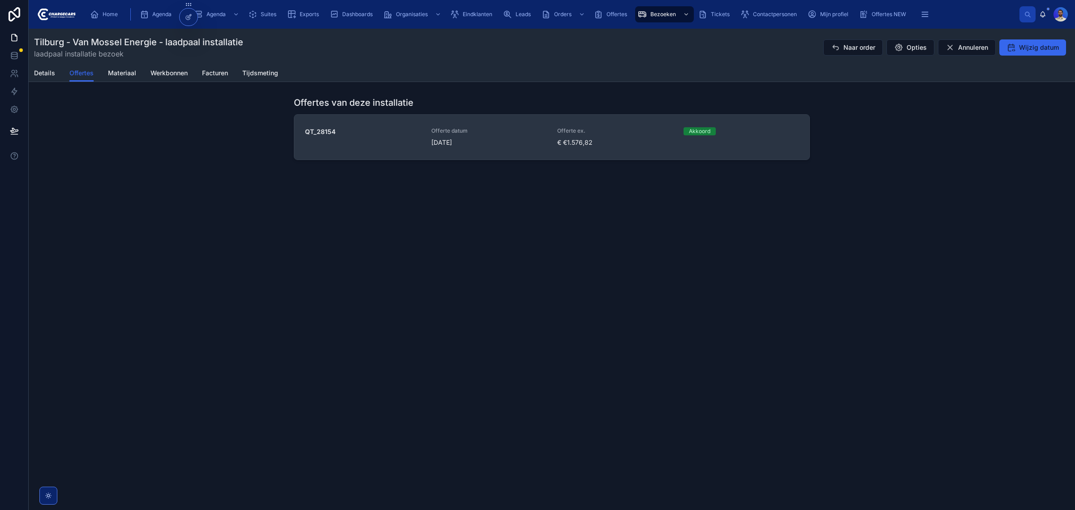
click at [489, 135] on div "Offerte datum 27-8-2025" at bounding box center [489, 137] width 116 height 20
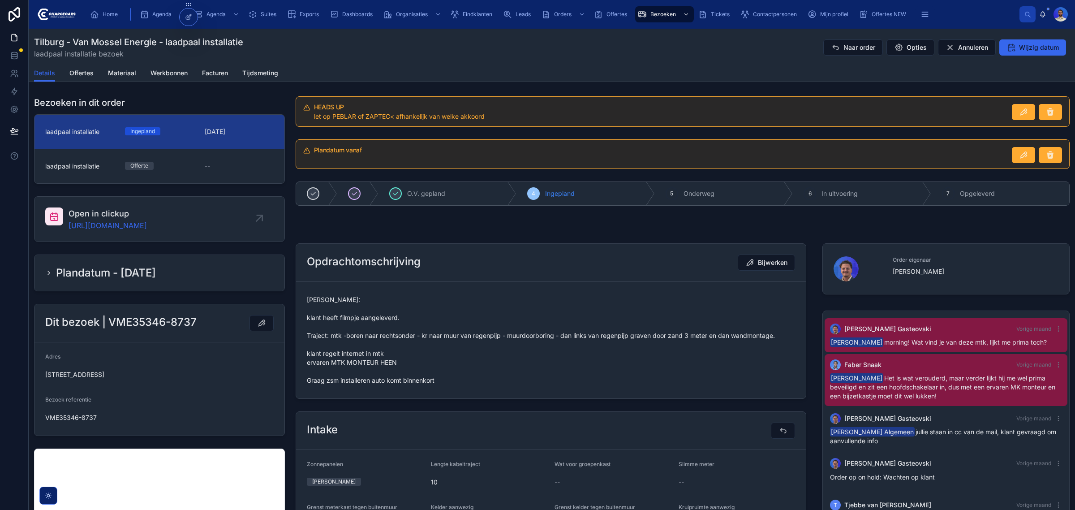
scroll to position [362, 0]
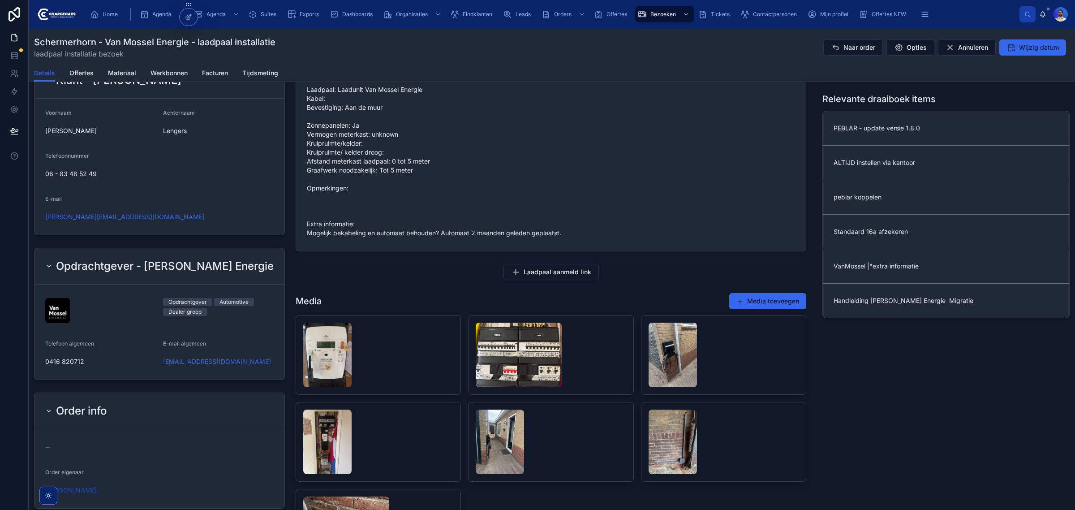
scroll to position [448, 0]
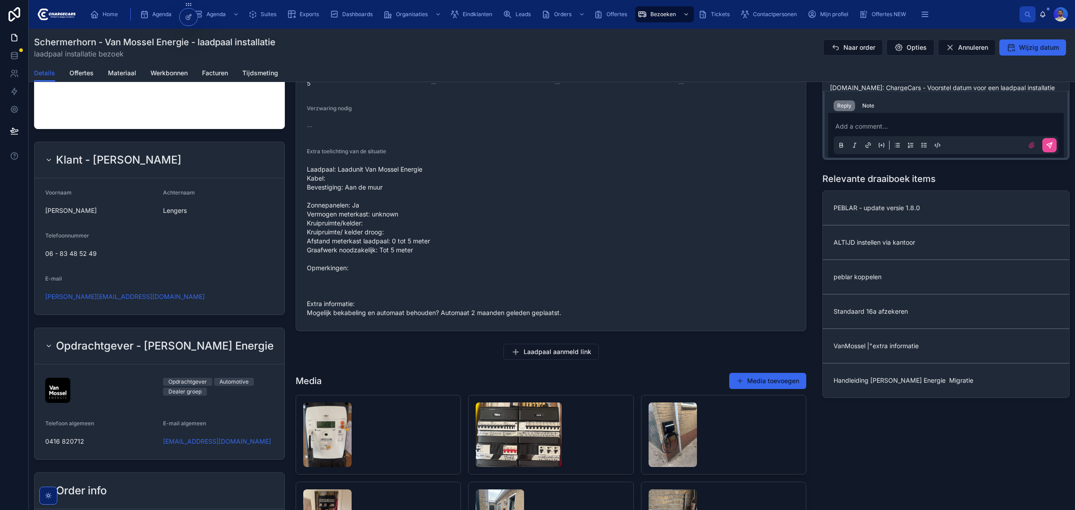
click at [361, 169] on span "Laadpaal: Laadunit Van Mossel Energie Kabel: Bevestiging: Aan de muur Zonnepane…" at bounding box center [551, 241] width 488 height 152
copy span "Laadpaal: Laadunit Van Mossel Energie"
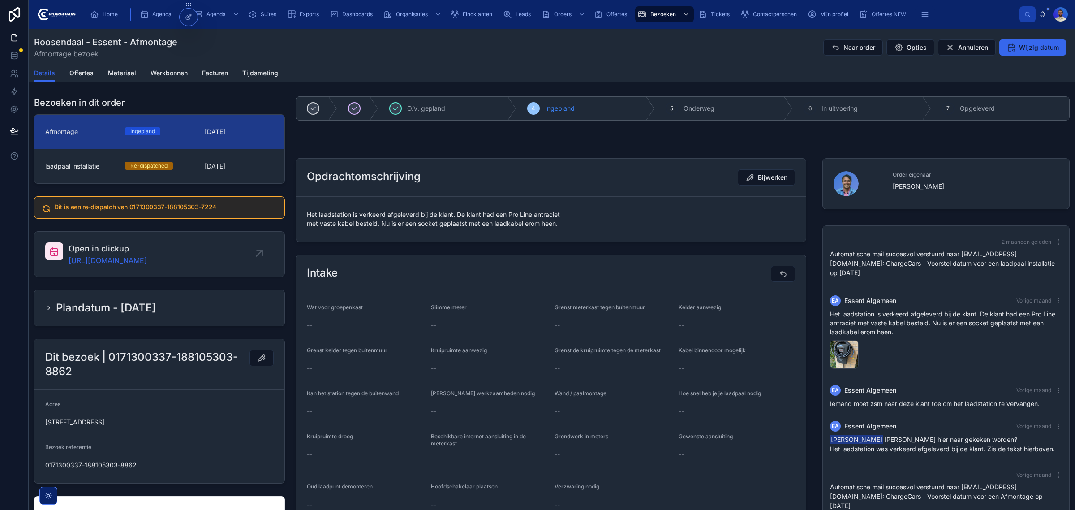
click at [370, 225] on span "Het laadstation is verkeerd afgeleverd bij de klant. De klant had een Pro Line …" at bounding box center [551, 219] width 488 height 18
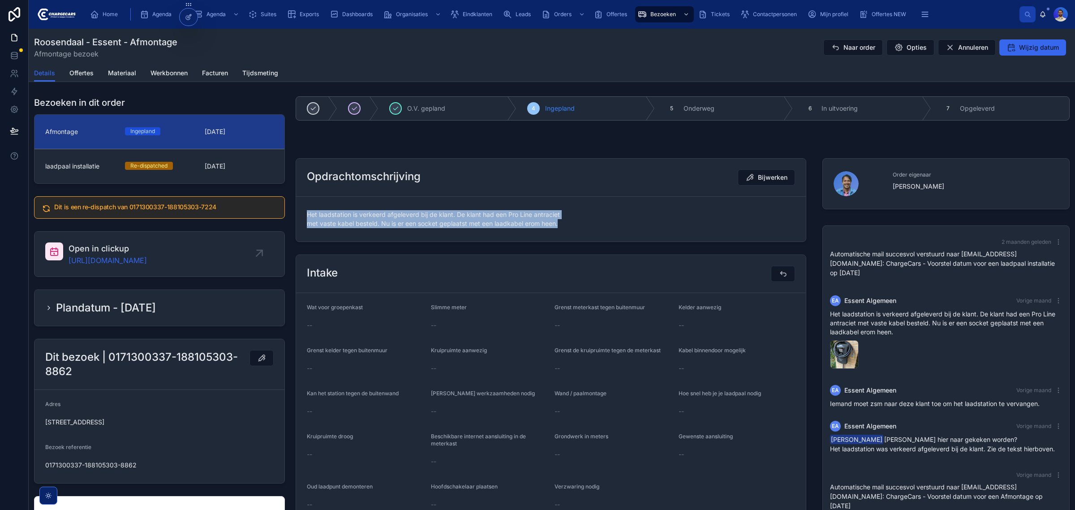
click at [370, 225] on span "Het laadstation is verkeerd afgeleverd bij de klant. De klant had een Pro Line …" at bounding box center [551, 219] width 488 height 18
click at [181, 167] on div "Re-dispatched" at bounding box center [159, 166] width 69 height 8
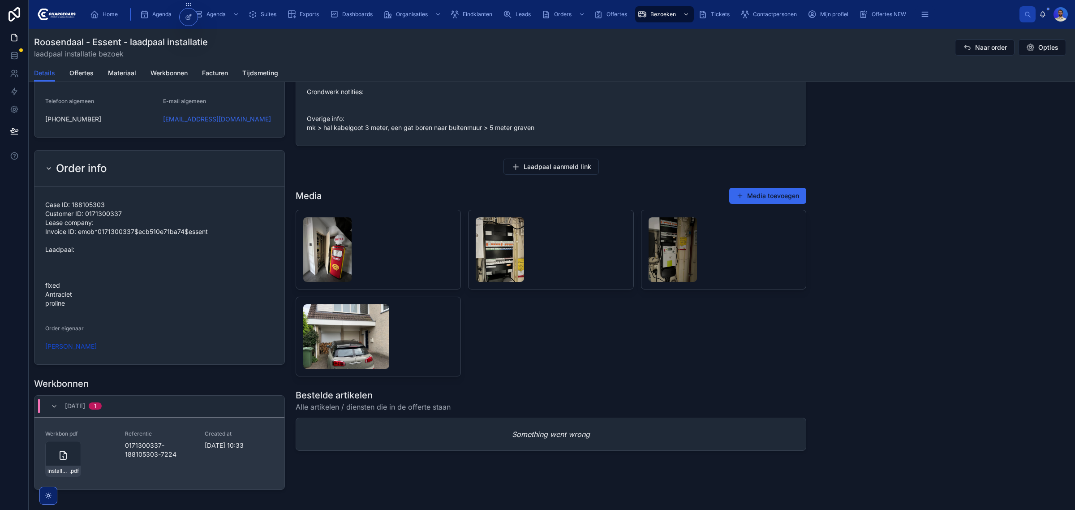
scroll to position [784, 0]
click at [54, 479] on div "installatie-werkbon_0171300337-188105303-7224_undefined-d-brouwer_86c4h8e0g.pdf" at bounding box center [106, 488] width 154 height 22
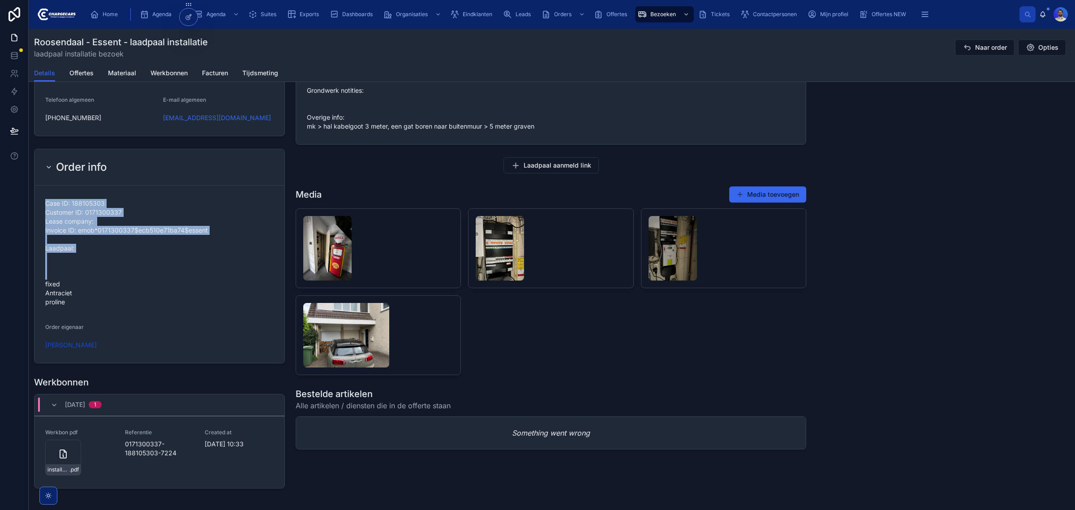
drag, startPoint x: 61, startPoint y: 290, endPoint x: 46, endPoint y: 288, distance: 15.0
click at [70, 302] on span "Case ID: 188105303 Customer ID: 0171300337 Lease company: Invoice ID: emob*0171…" at bounding box center [159, 253] width 229 height 108
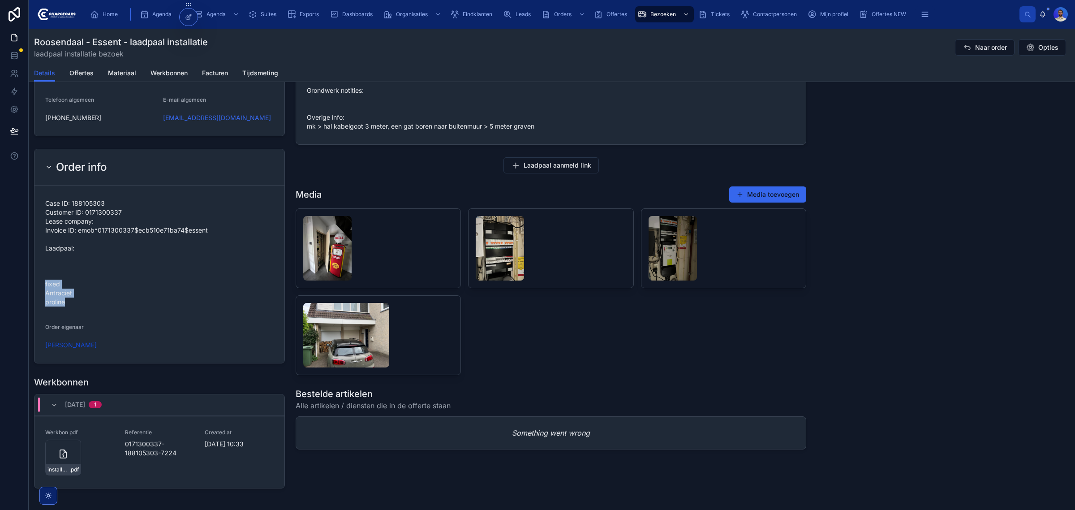
drag, startPoint x: 69, startPoint y: 307, endPoint x: 45, endPoint y: 286, distance: 32.0
click at [45, 286] on span "Case ID: 188105303 Customer ID: 0171300337 Lease company: Invoice ID: emob*0171…" at bounding box center [159, 253] width 229 height 108
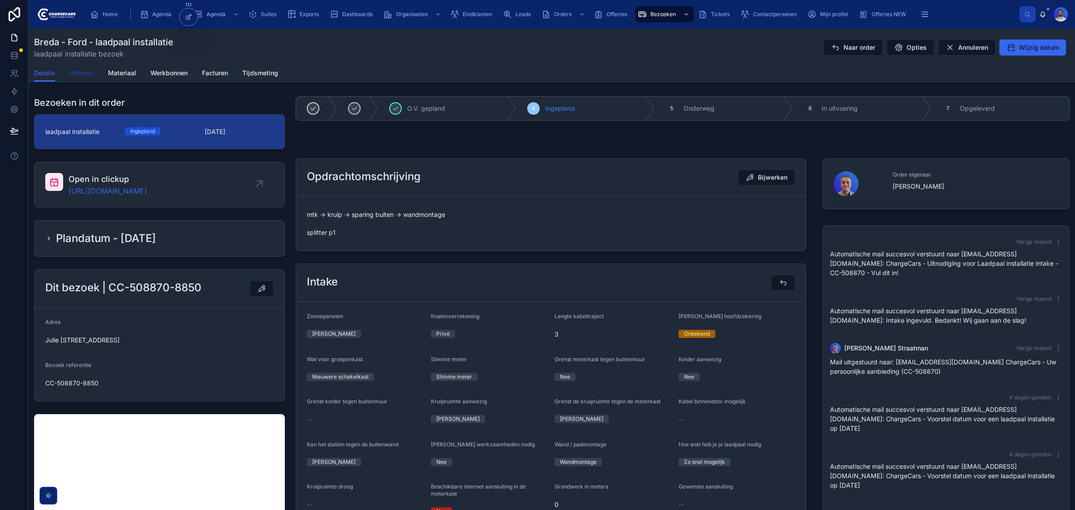
click at [82, 72] on span "Offertes" at bounding box center [81, 73] width 24 height 9
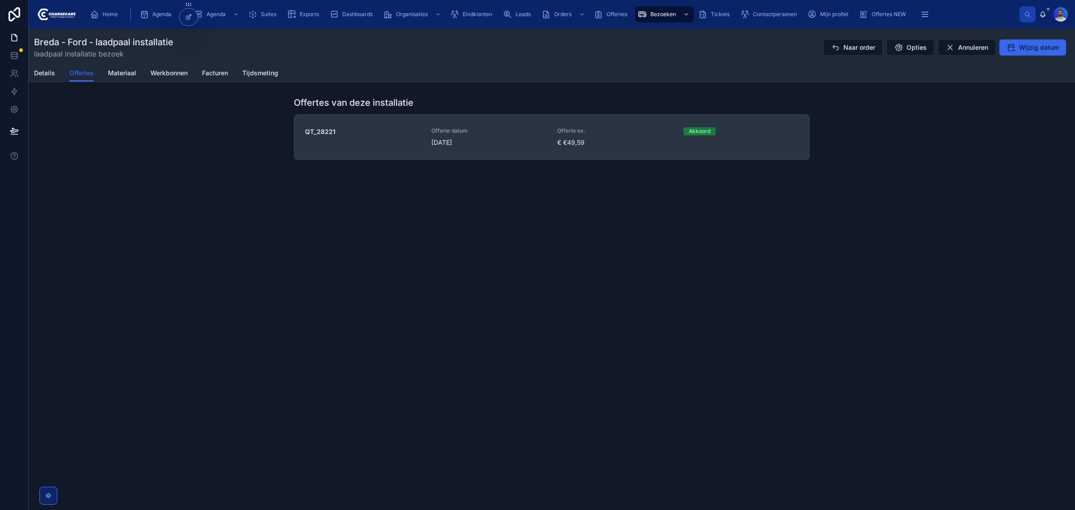
click at [529, 144] on span "29-8-2025" at bounding box center [489, 142] width 116 height 9
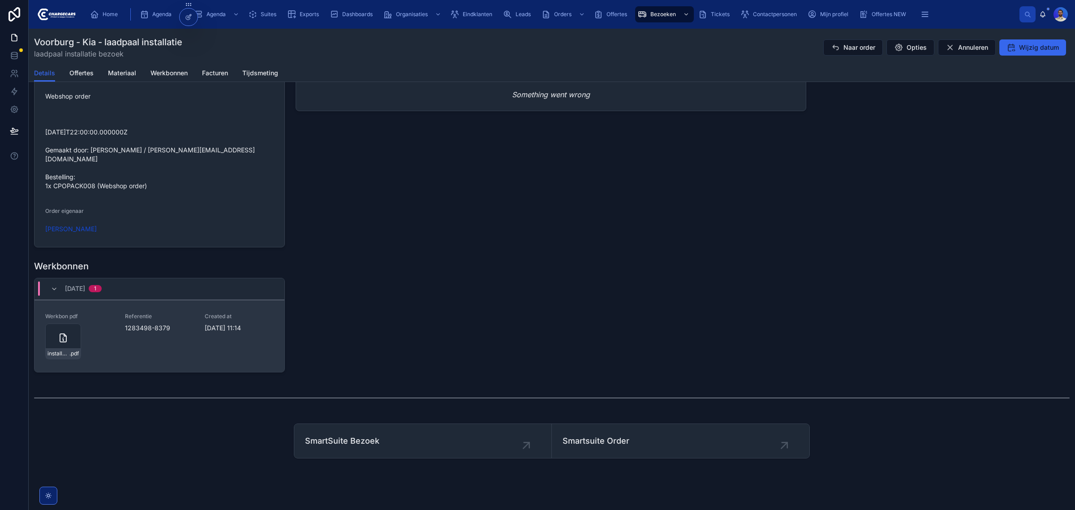
scroll to position [935, 0]
click at [72, 335] on div "installatie-werkbon_1283498-8379_undefined-ishmayel-sulaiman_86c555e3c .pdf" at bounding box center [63, 340] width 36 height 36
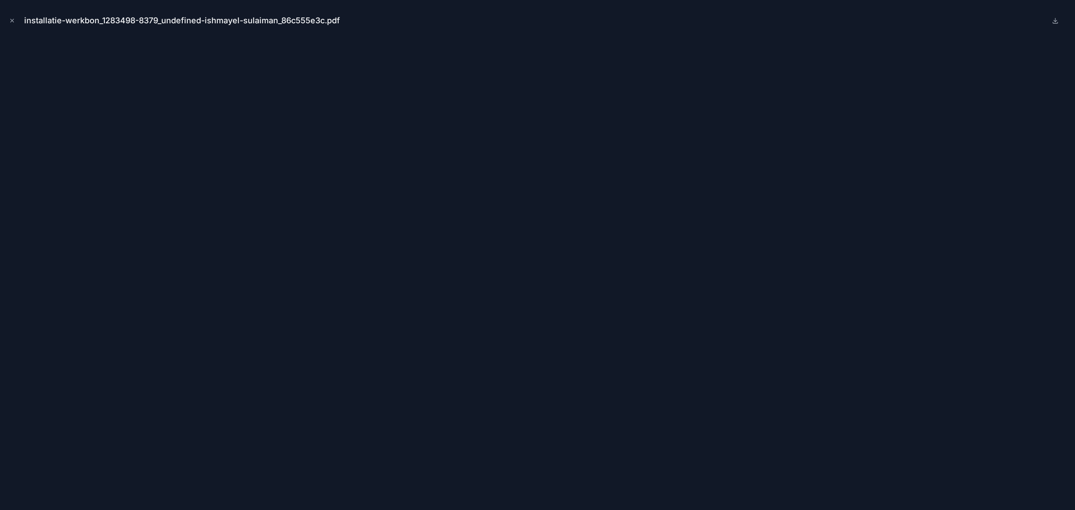
click at [5, 19] on div "installatie-werkbon_1283498-8379_undefined-ishmayel-sulaiman_86c555e3c.pdf" at bounding box center [537, 255] width 1075 height 510
click at [13, 18] on icon "Close modal" at bounding box center [12, 20] width 6 height 6
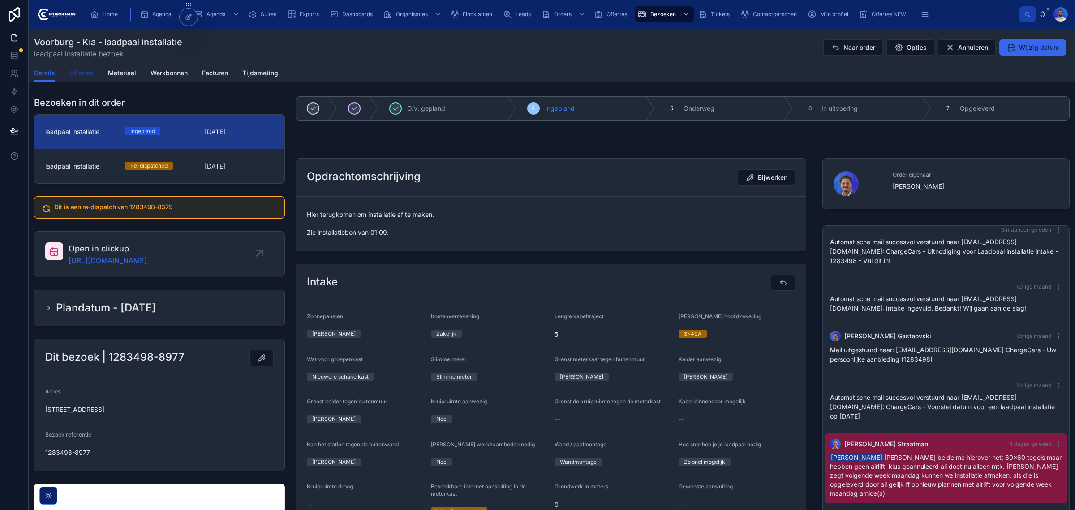
click at [81, 76] on span "Offertes" at bounding box center [81, 73] width 24 height 9
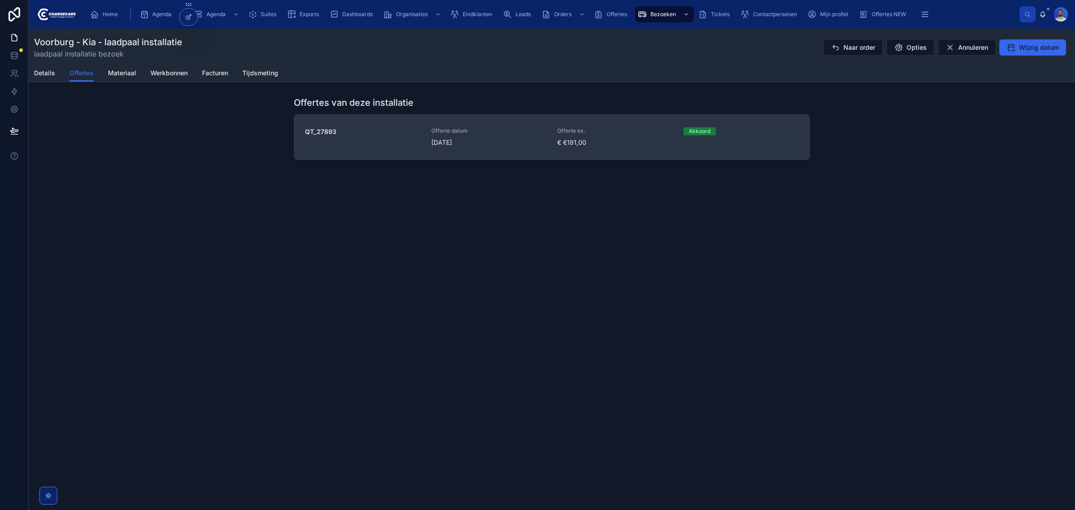
click at [496, 142] on span "[DATE]" at bounding box center [489, 142] width 116 height 9
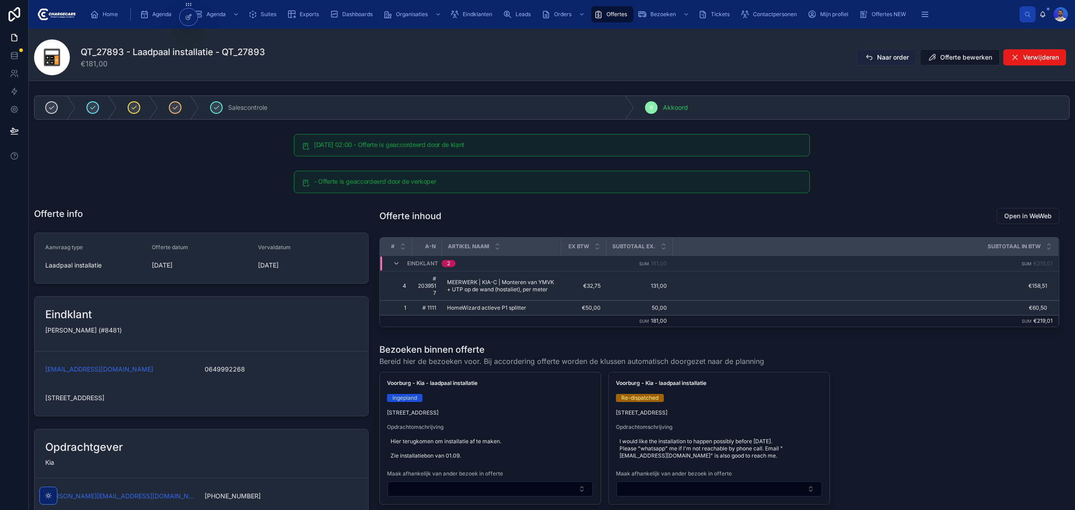
click at [877, 60] on span "Naar order" at bounding box center [893, 57] width 32 height 9
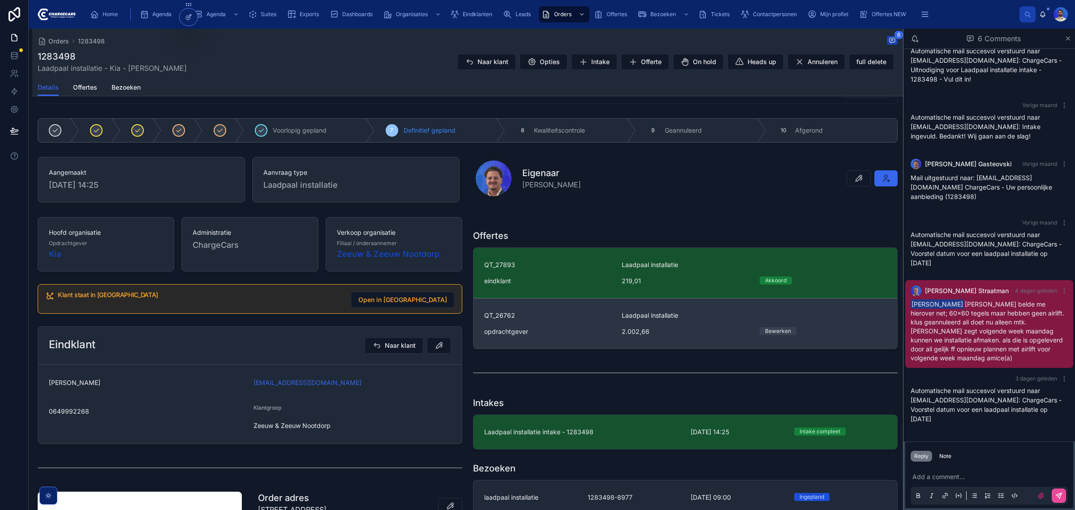
scroll to position [56, 0]
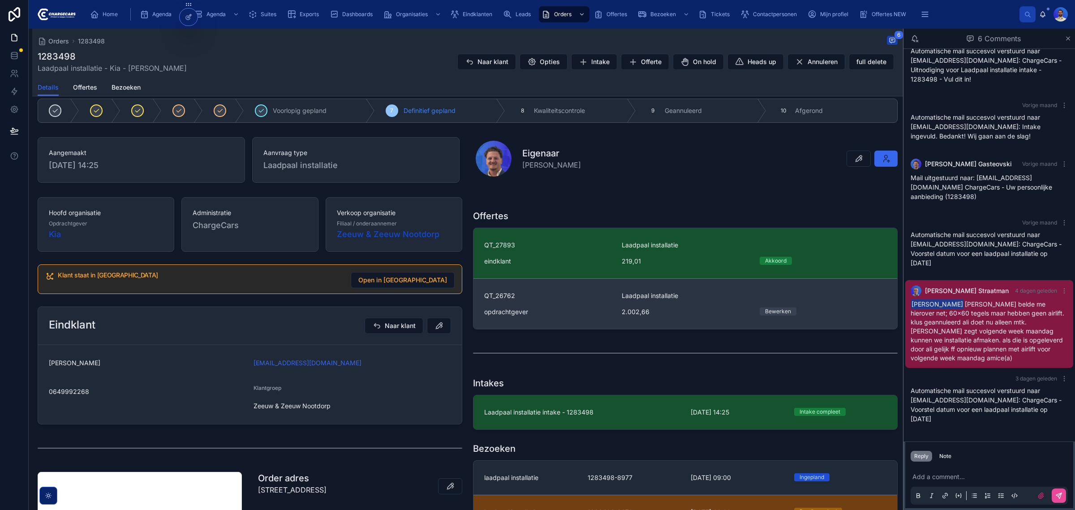
click at [586, 295] on span "QT_26762" at bounding box center [547, 295] width 127 height 9
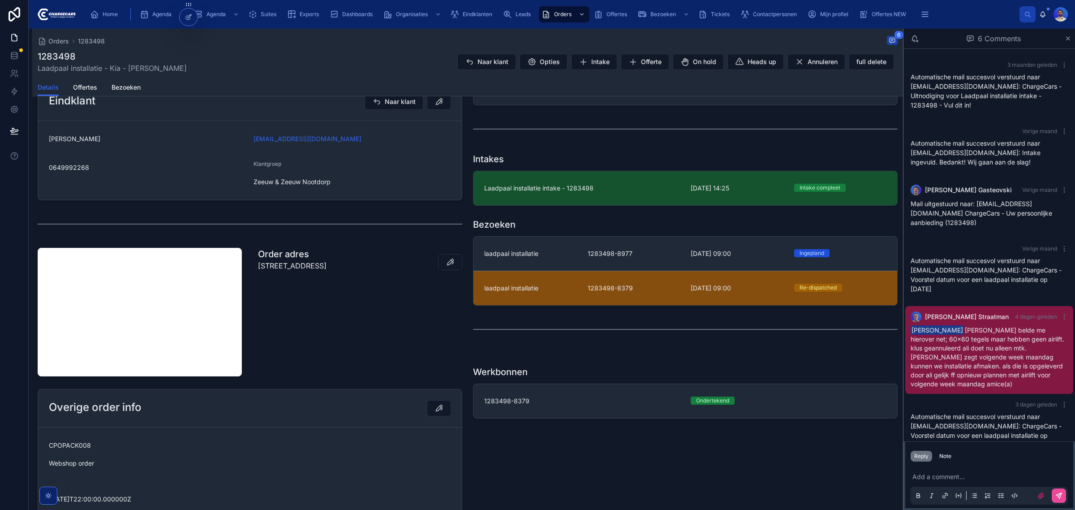
scroll to position [26, 0]
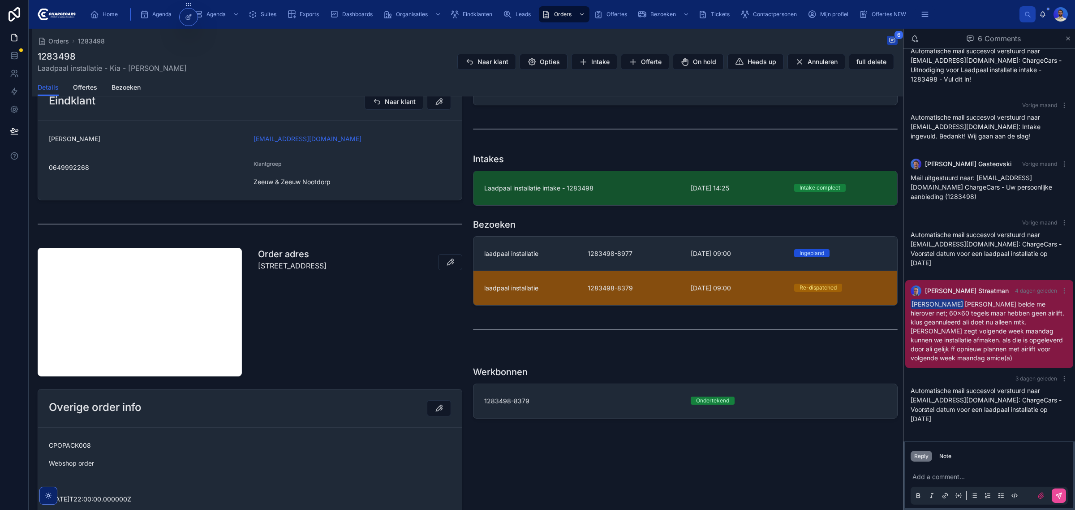
click at [558, 290] on div "laadpaal installatie" at bounding box center [530, 288] width 93 height 9
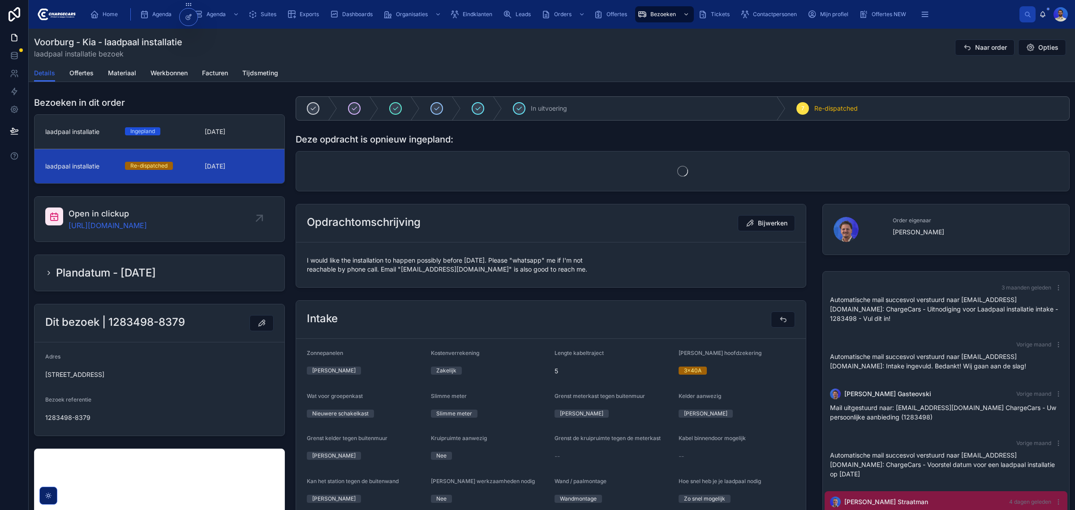
scroll to position [12, 0]
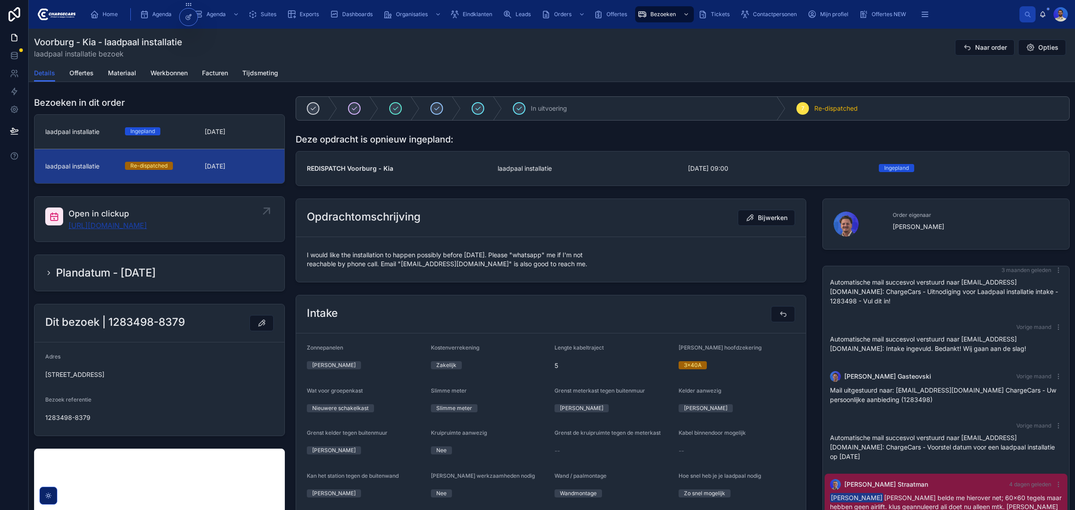
click at [131, 223] on link "https://app.clickup.com/t/86c555e3c" at bounding box center [108, 225] width 78 height 11
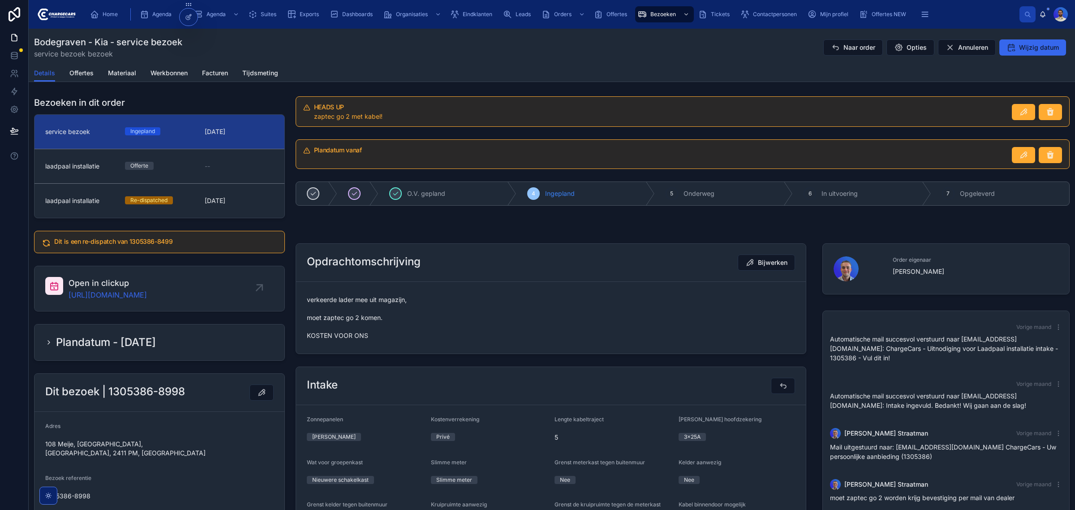
scroll to position [169, 0]
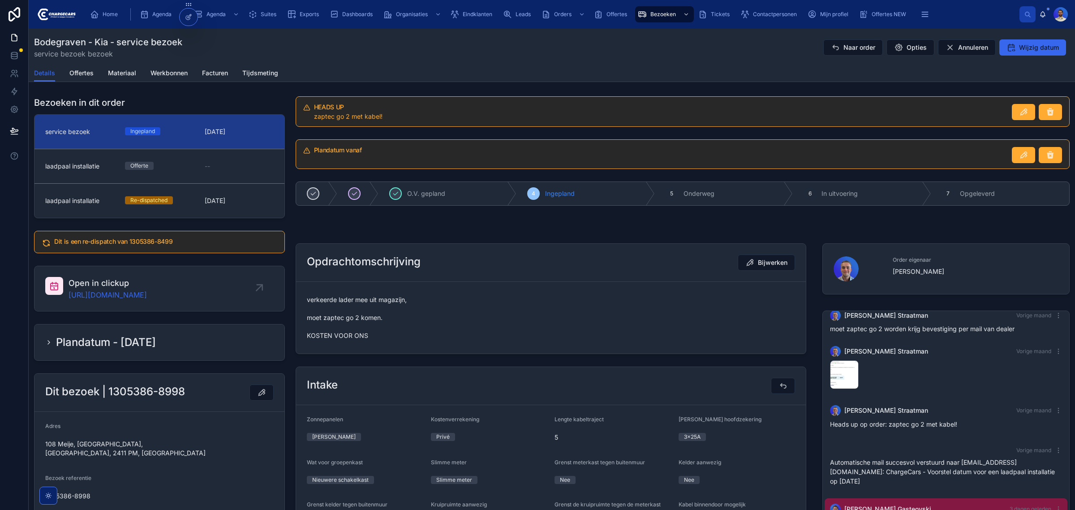
click at [397, 299] on span "verkeerde lader mee uit magazijn, moet zaptec go 2 komen. KOSTEN VOOR ONS" at bounding box center [551, 317] width 488 height 45
click at [401, 319] on span "verkeerde lader mee uit magazijn, moet zaptec go 2 komen. KOSTEN VOOR ONS" at bounding box center [551, 317] width 488 height 45
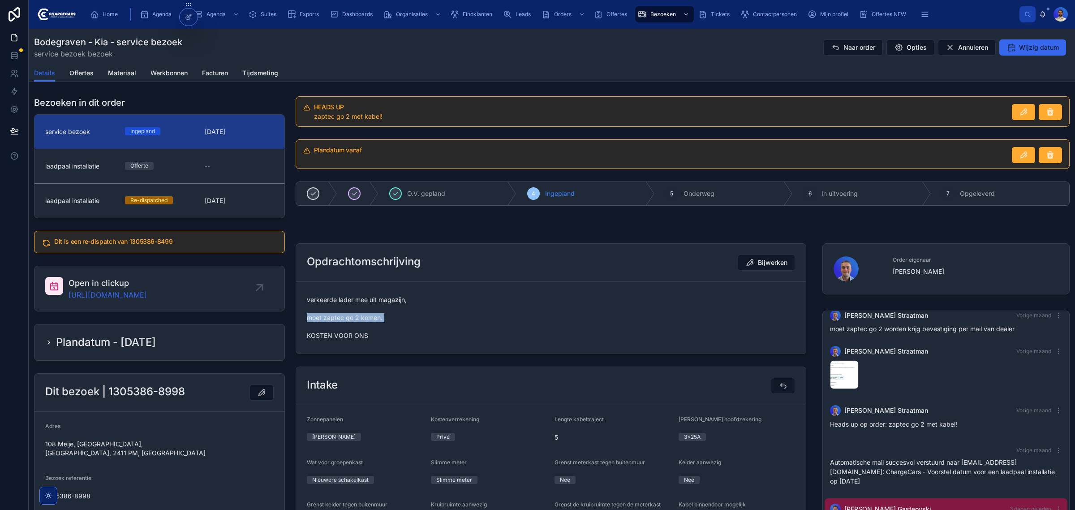
click at [401, 319] on span "verkeerde lader mee uit magazijn, moet zaptec go 2 komen. KOSTEN VOOR ONS" at bounding box center [551, 317] width 488 height 45
click at [95, 77] on div "Details Offertes Materiaal Werkbonnen Facturen Tijdsmeting" at bounding box center [552, 73] width 1036 height 17
click at [87, 69] on span "Offertes" at bounding box center [81, 73] width 24 height 9
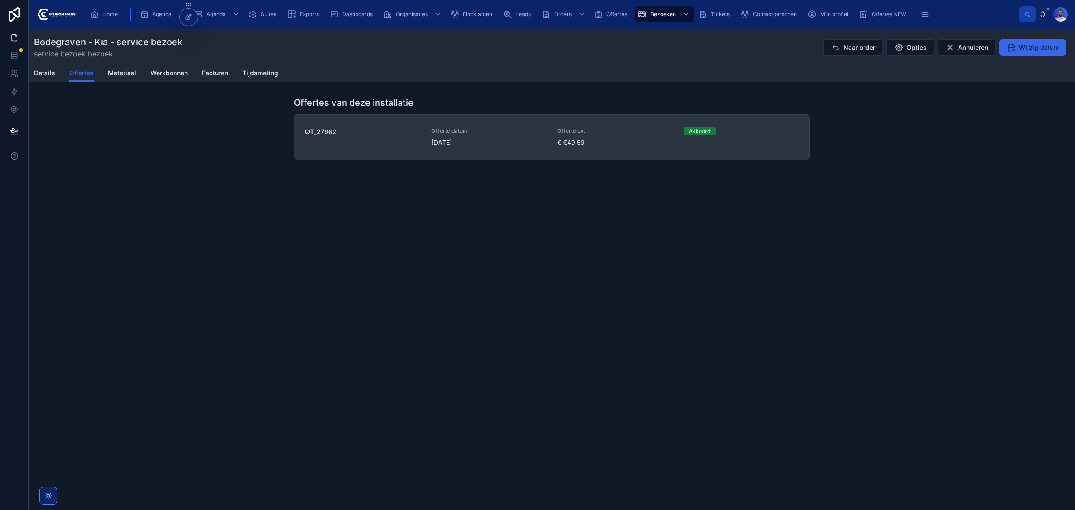
click at [495, 128] on span "Offerte datum" at bounding box center [489, 130] width 116 height 7
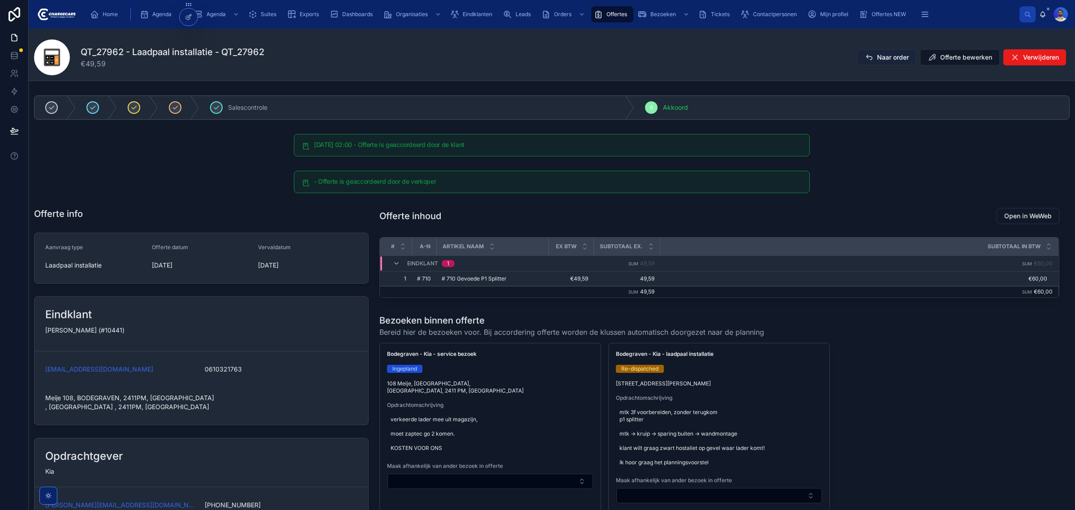
click at [881, 61] on span "Naar order" at bounding box center [893, 57] width 32 height 9
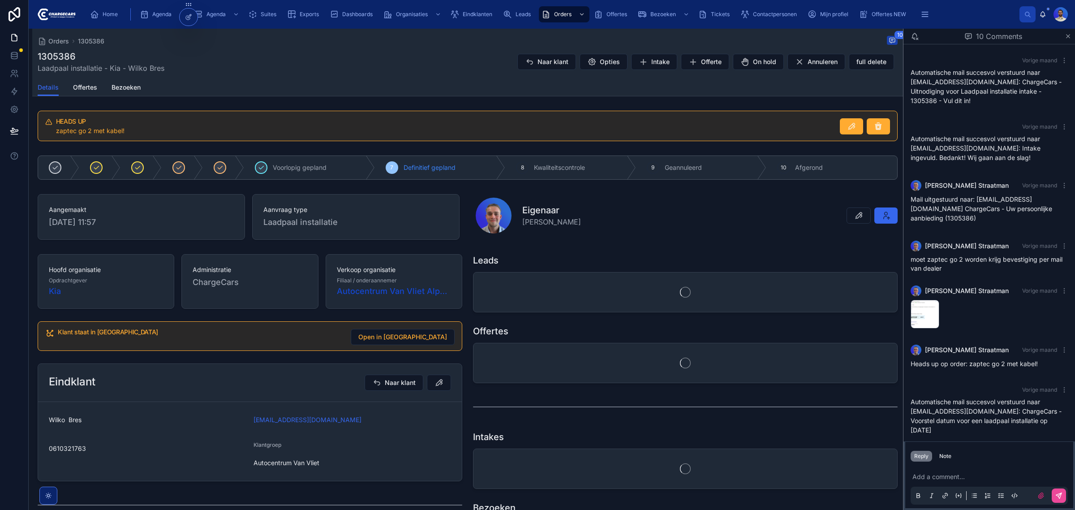
scroll to position [151, 0]
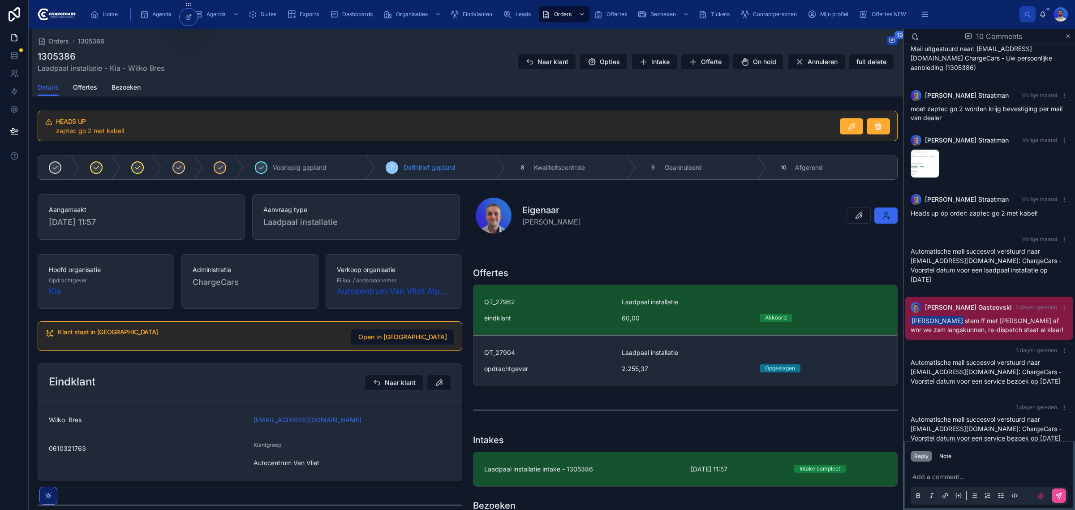
click at [617, 373] on div "QT_27904 Laadpaal installatie opdrachtgever 2.255,37 Opgeslagen" at bounding box center [685, 360] width 402 height 25
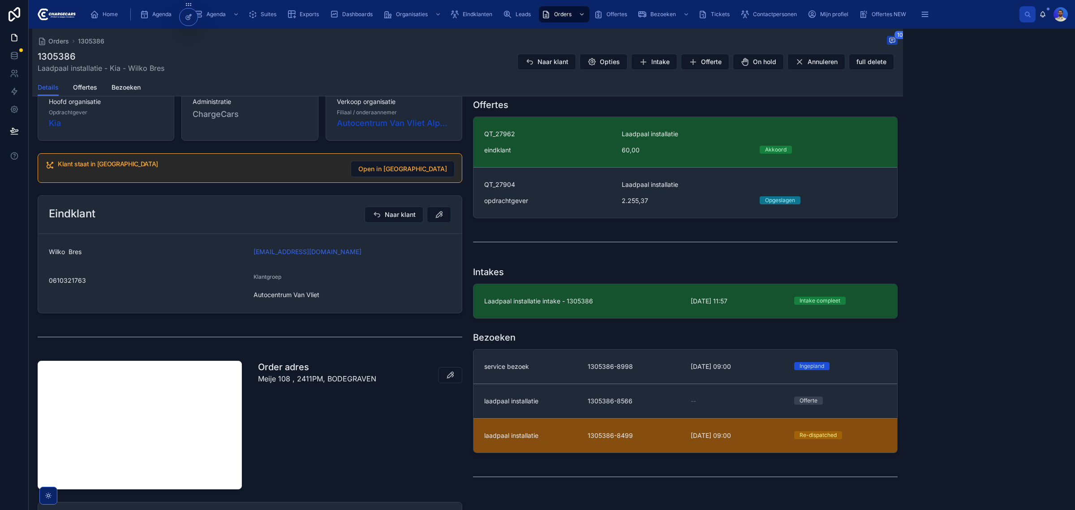
scroll to position [151, 0]
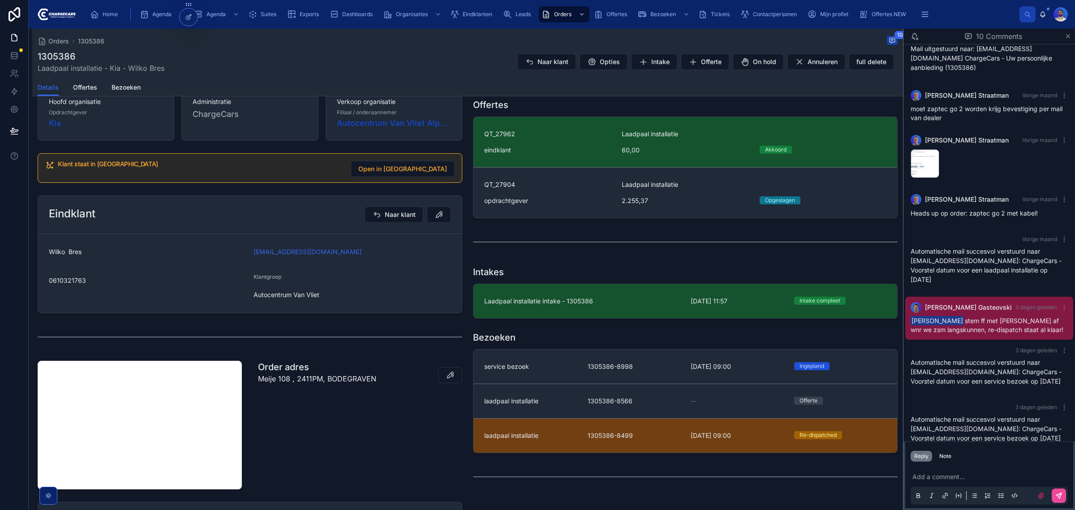
click at [542, 421] on link "laadpaal installatie 1305386-8499 1-9-2025 09:00 Re-dispatched" at bounding box center [686, 435] width 424 height 35
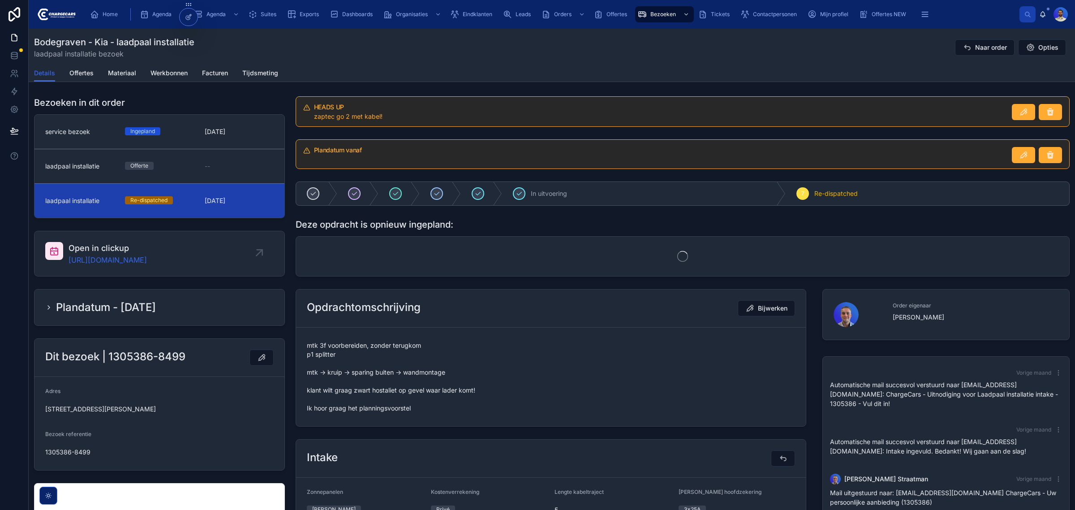
scroll to position [169, 0]
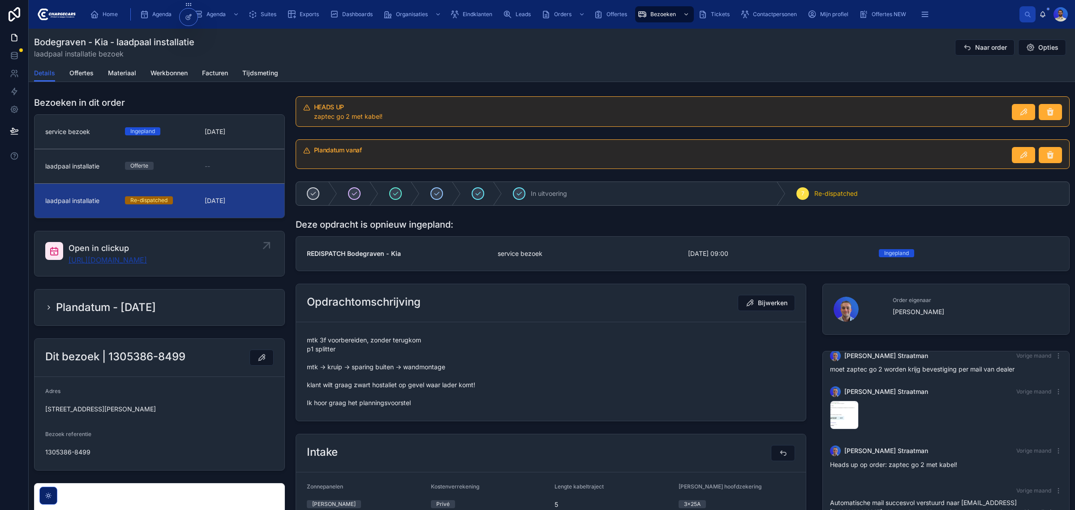
click at [147, 256] on link "https://app.clickup.com/t/86c555dan" at bounding box center [108, 260] width 78 height 11
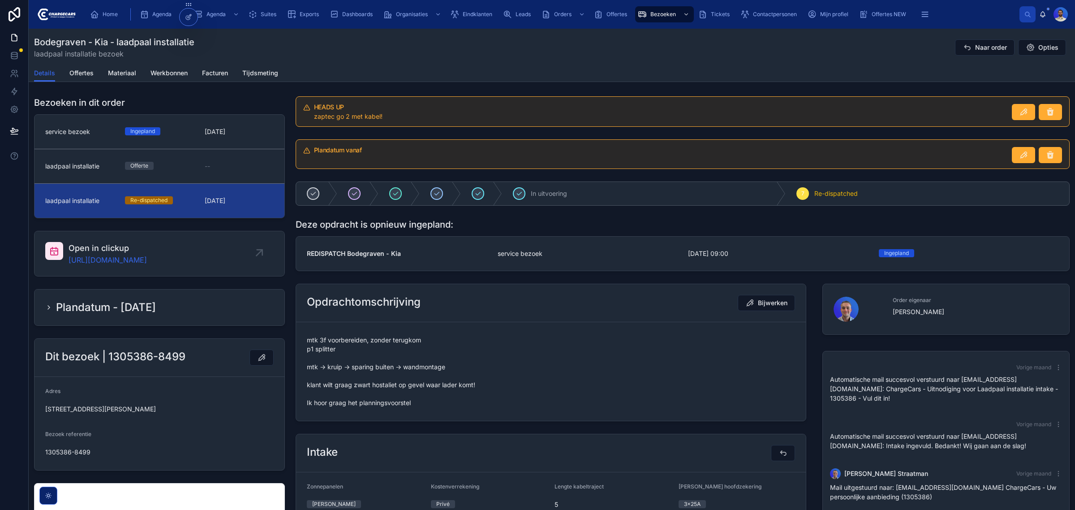
scroll to position [169, 0]
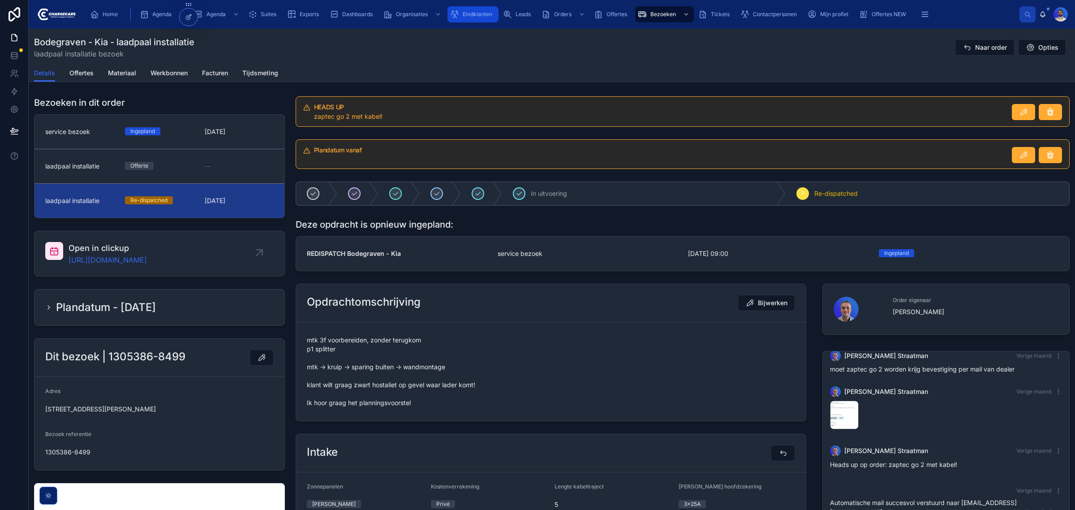
click at [487, 18] on div "Eindklanten" at bounding box center [473, 14] width 46 height 14
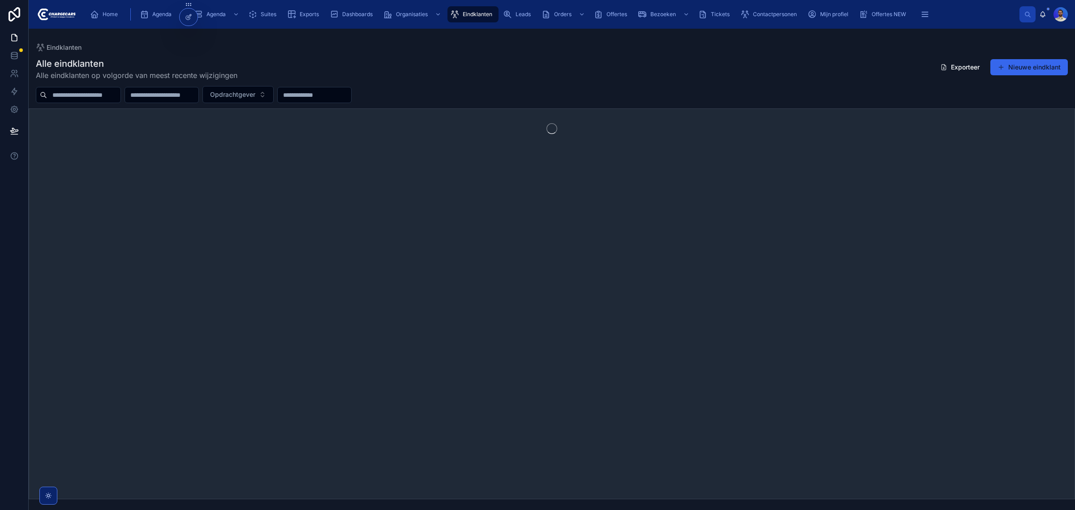
click at [83, 102] on div "Alle eindklanten Alle eindklanten op volgorde van meest recente wijzigingen Exp…" at bounding box center [552, 275] width 1047 height 447
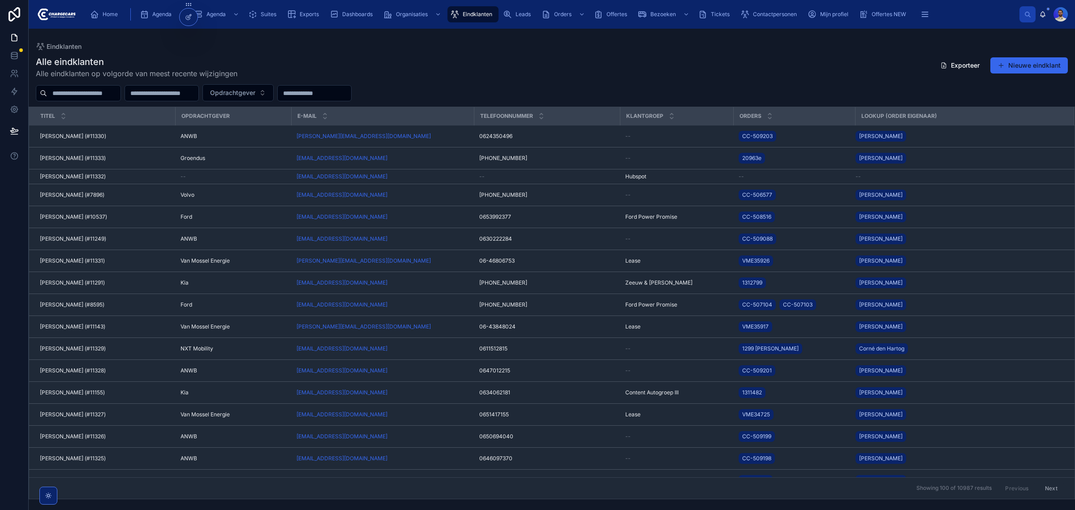
click at [83, 95] on input "text" at bounding box center [83, 93] width 73 height 13
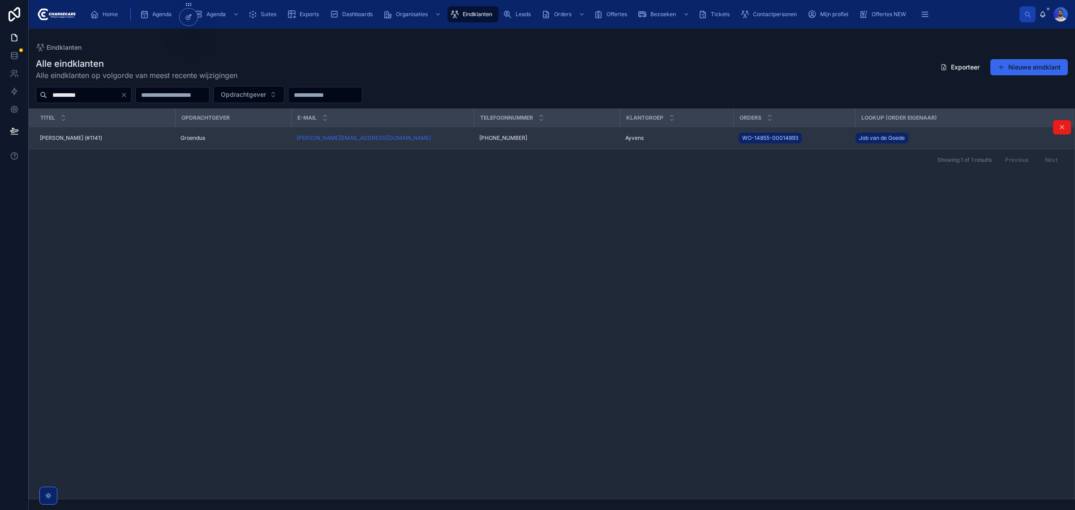
type input "**********"
click at [82, 139] on span "Gerard Kraaijveld (#1141)" at bounding box center [71, 137] width 62 height 7
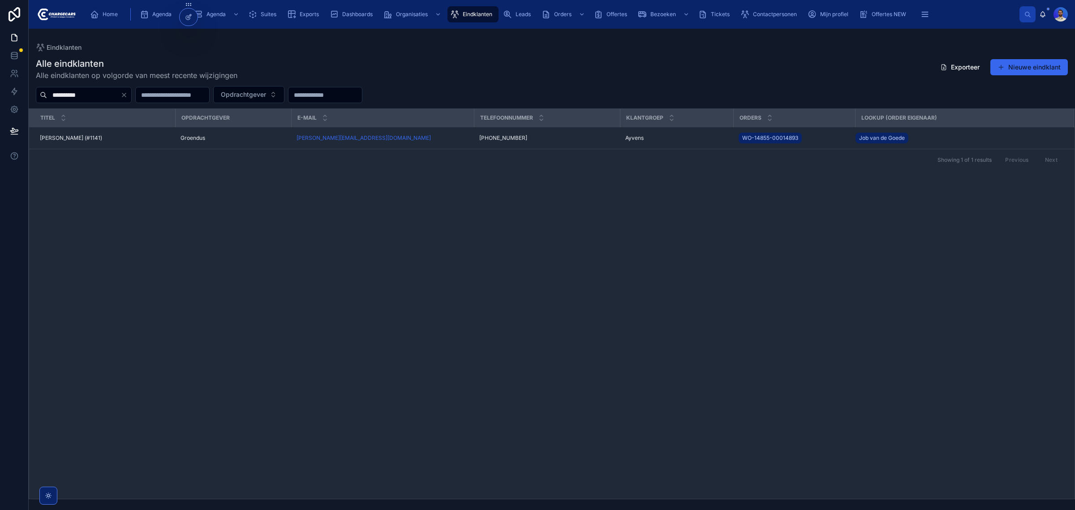
click at [71, 91] on input "**********" at bounding box center [83, 95] width 73 height 13
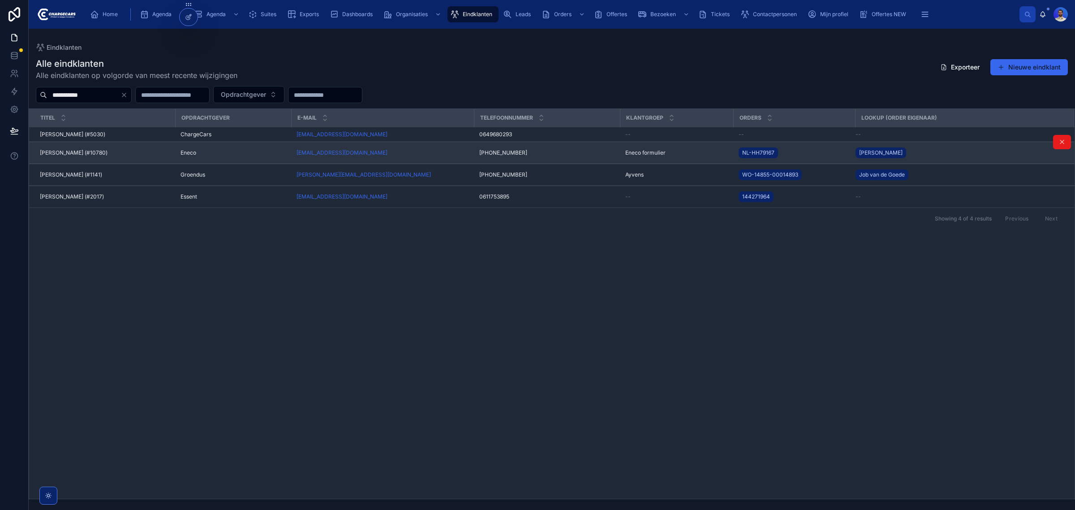
type input "**********"
click at [65, 151] on span "Pieter Kraaijeveld (#10780)" at bounding box center [74, 152] width 68 height 7
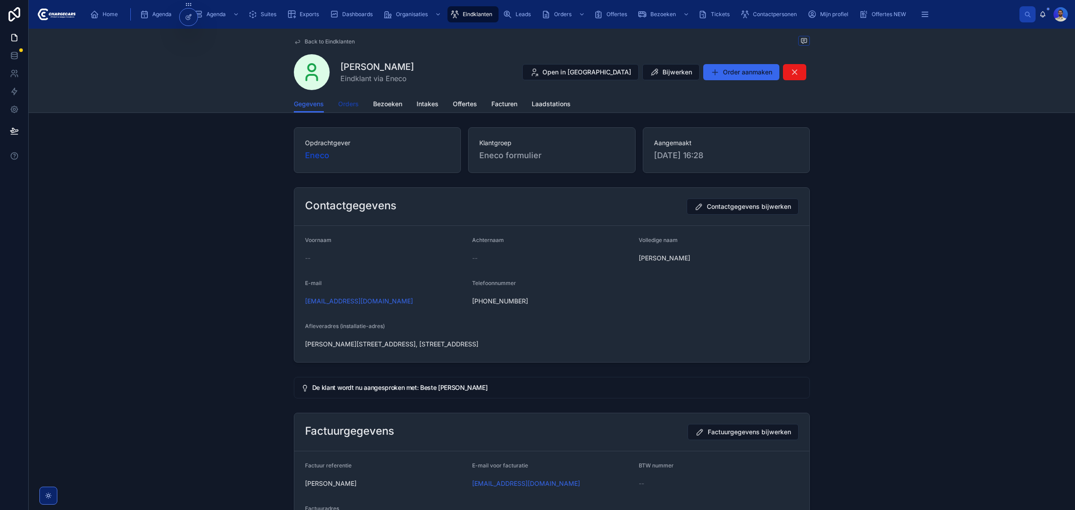
click at [340, 103] on span "Orders" at bounding box center [348, 103] width 21 height 9
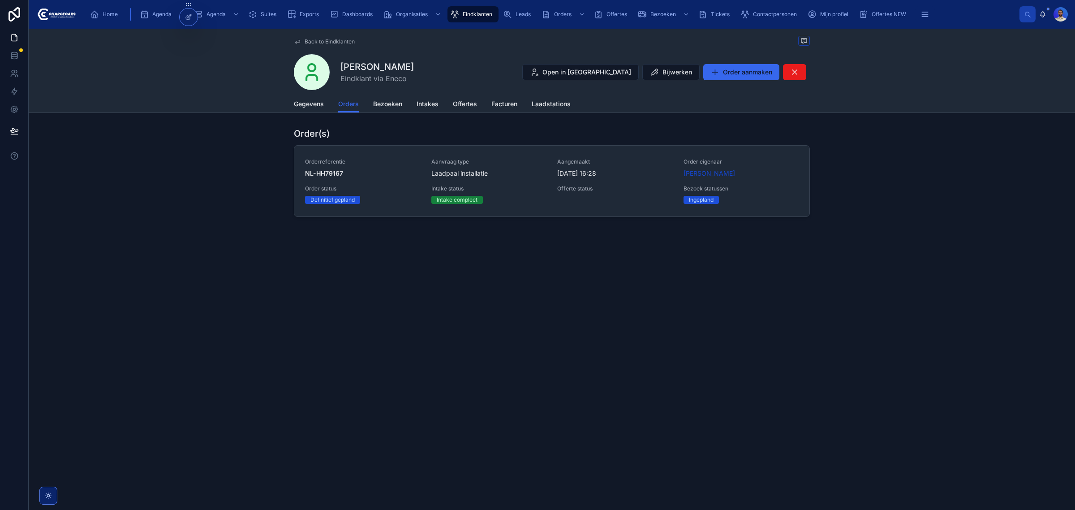
click at [661, 176] on span "25-8-2025 16:28" at bounding box center [615, 173] width 116 height 9
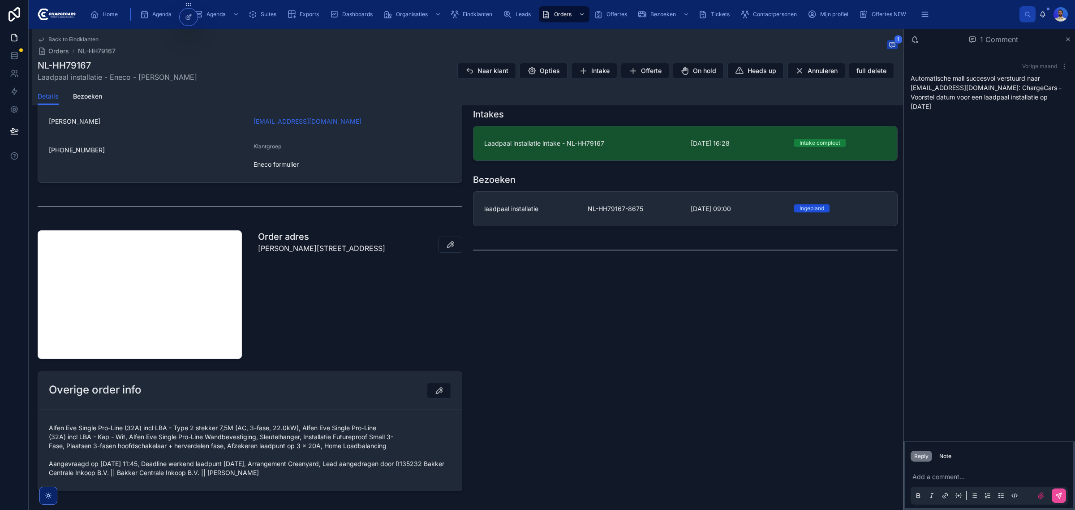
scroll to position [308, 0]
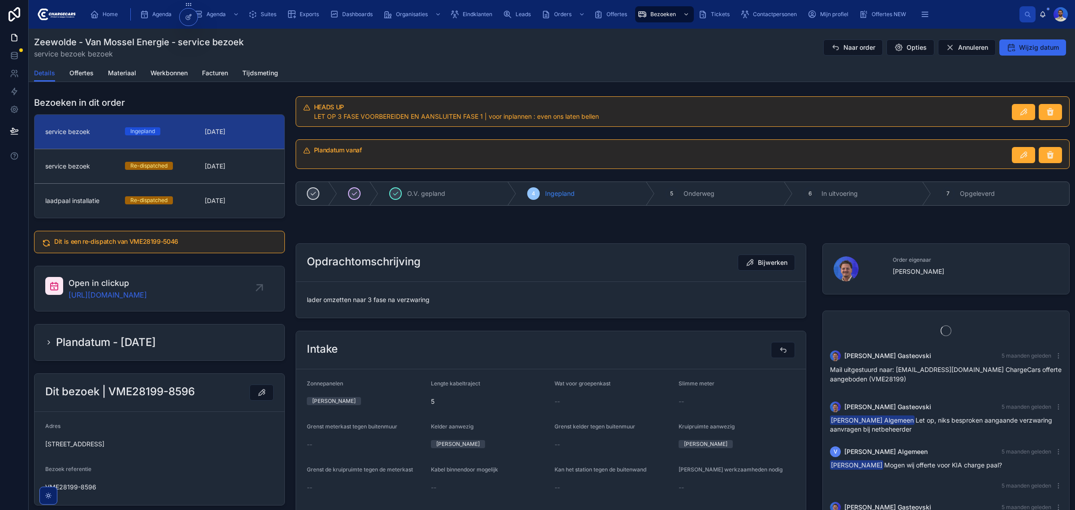
scroll to position [595, 0]
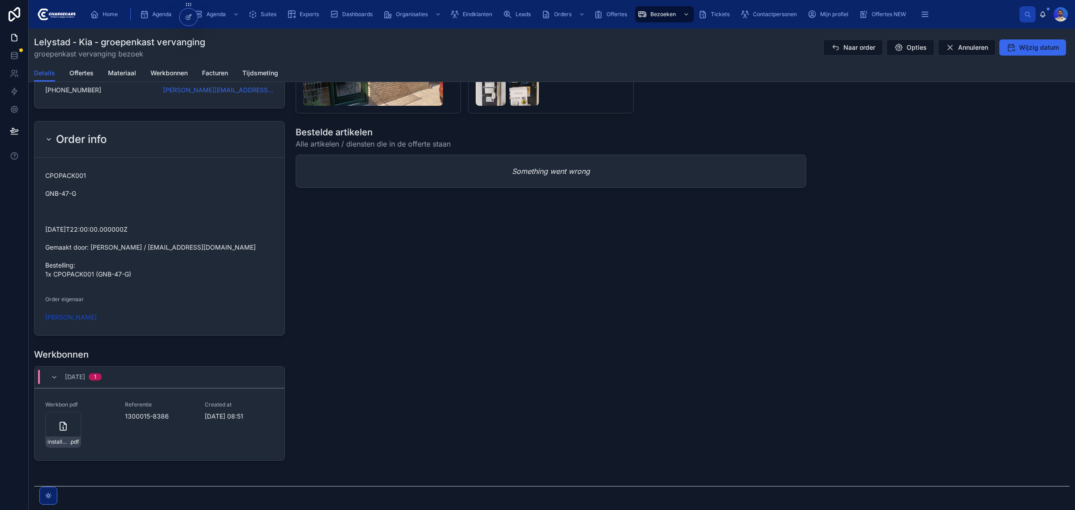
scroll to position [900, 0]
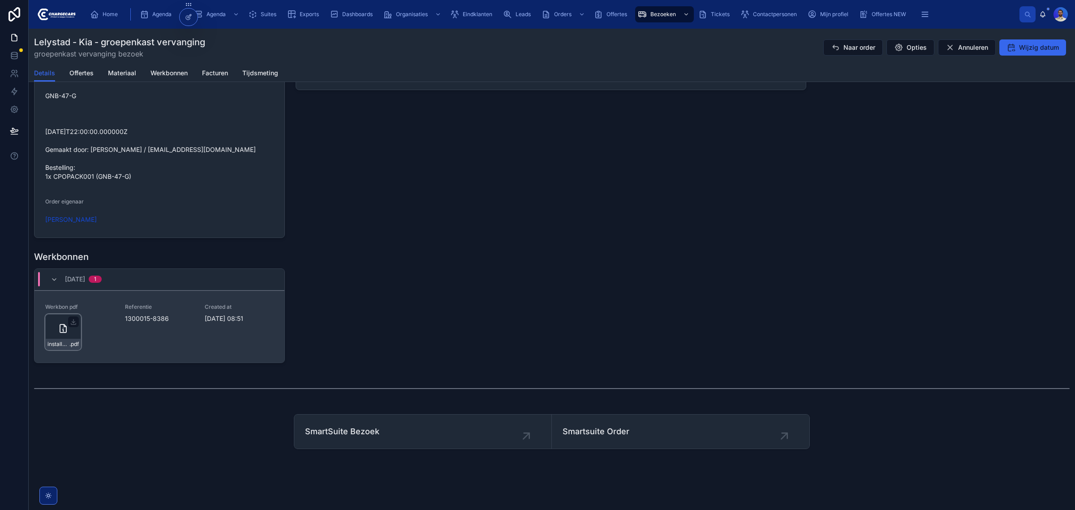
click at [61, 332] on icon at bounding box center [63, 328] width 11 height 11
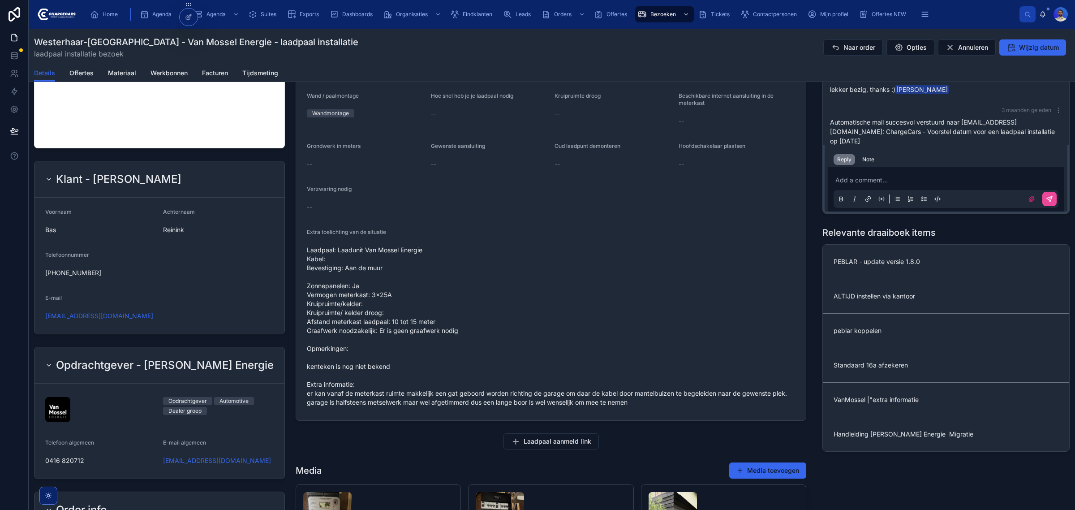
scroll to position [448, 0]
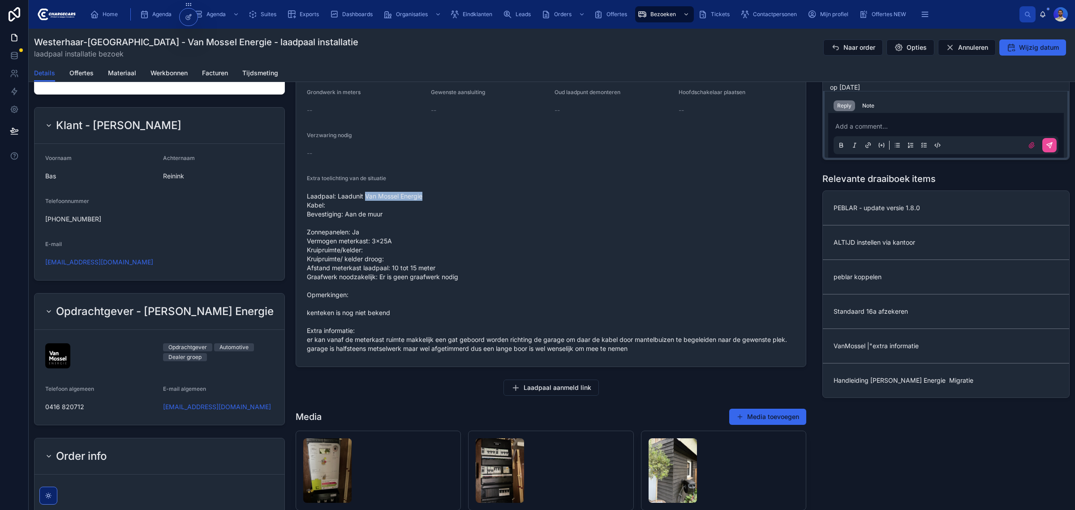
drag, startPoint x: 364, startPoint y: 196, endPoint x: 424, endPoint y: 198, distance: 59.6
click at [424, 198] on span "Laadpaal: Laadunit Van Mossel Energie Kabel: Bevestiging: Aan de muur Zonnepane…" at bounding box center [551, 272] width 488 height 161
copy span "Van Mossel Energie"
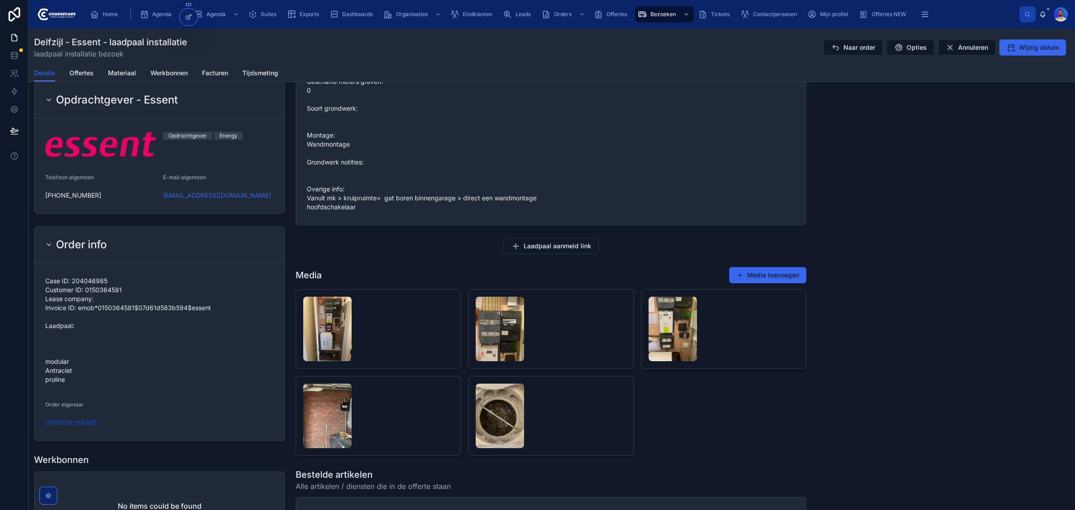
scroll to position [728, 0]
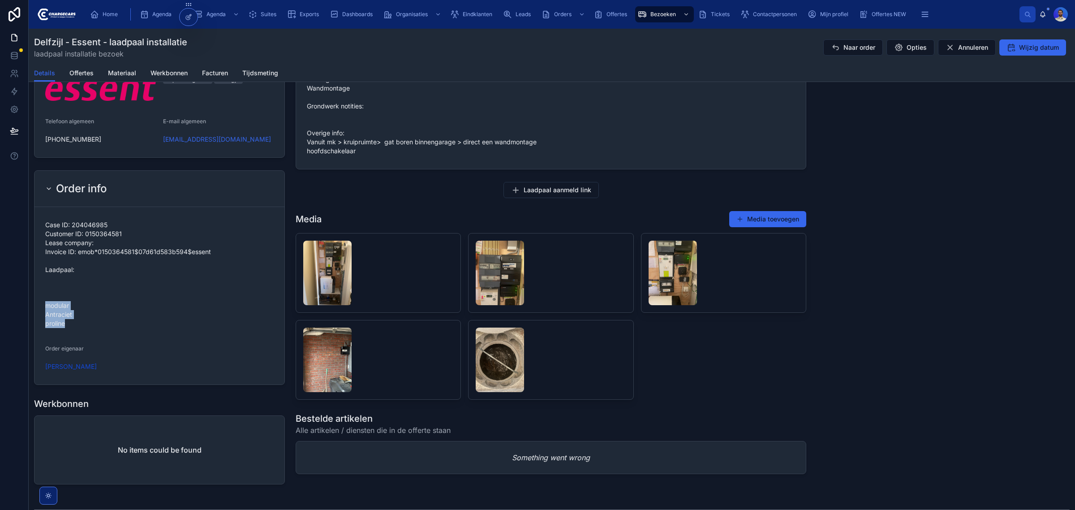
drag, startPoint x: 73, startPoint y: 325, endPoint x: 46, endPoint y: 308, distance: 31.8
click at [46, 308] on span "Case ID: 204046985 Customer ID: 0150364581 Lease company: Invoice ID: emob*0150…" at bounding box center [159, 274] width 229 height 108
copy span "modular Antraciet proline"
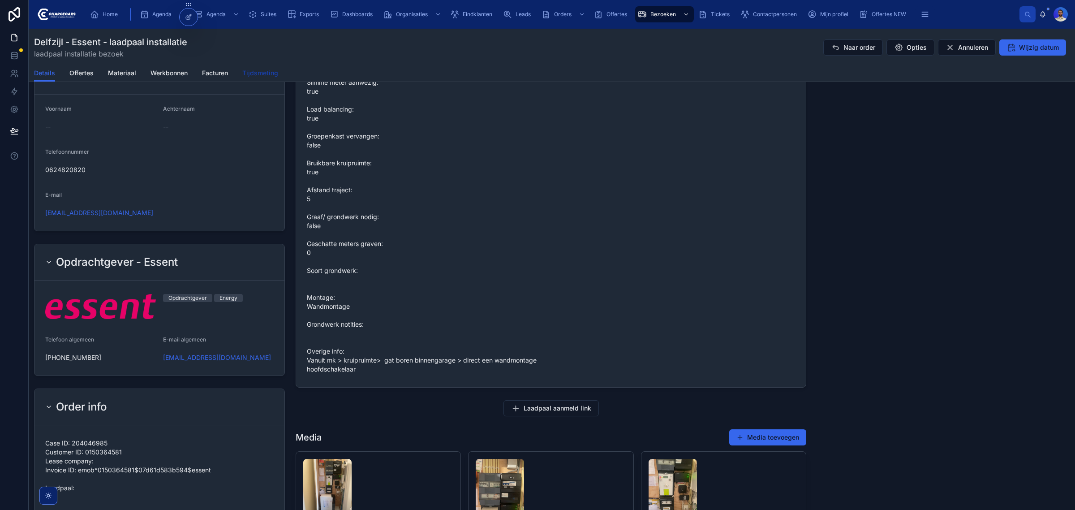
scroll to position [616, 0]
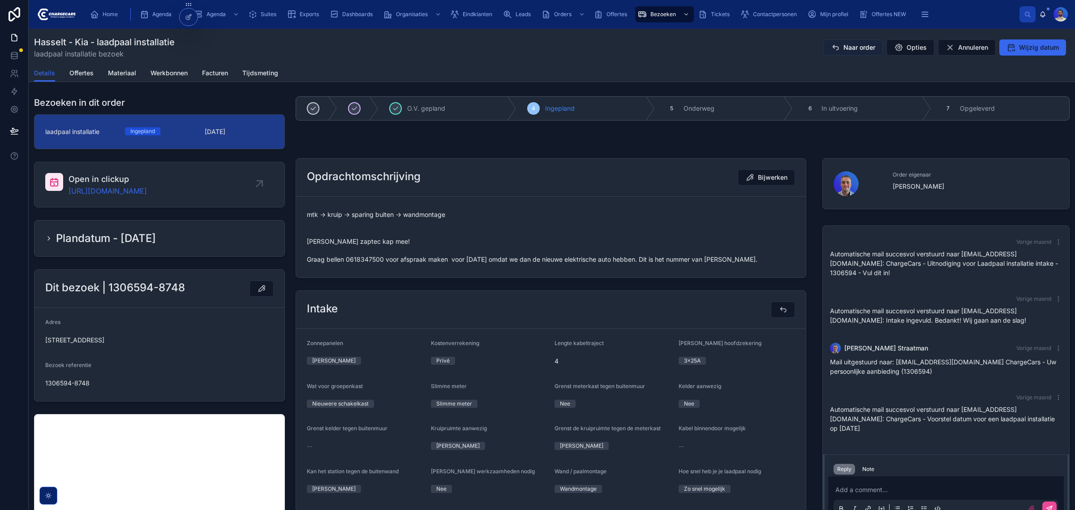
click at [856, 48] on span "Naar order" at bounding box center [860, 47] width 32 height 9
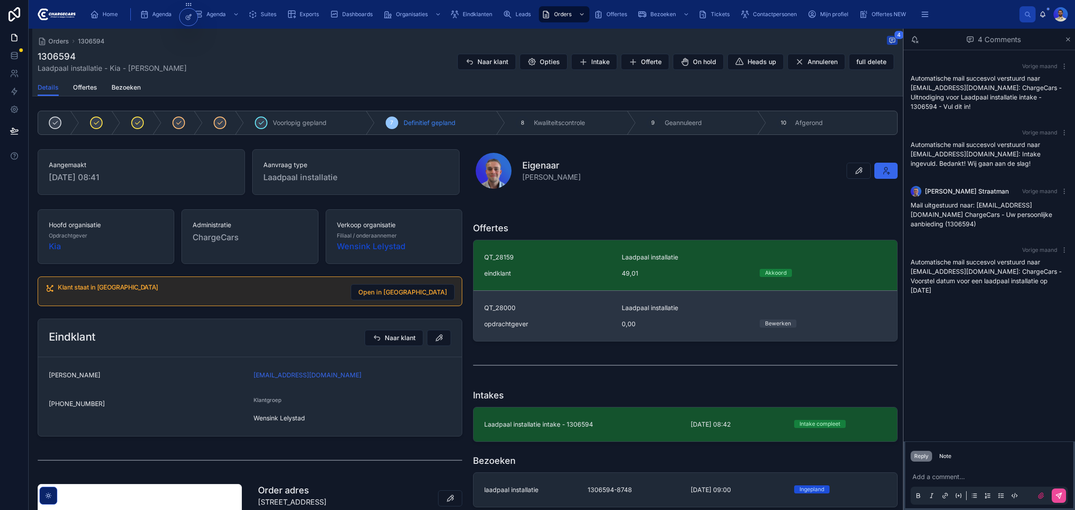
click at [564, 319] on div "QT_28000 Laadpaal installatie opdrachtgever 0,00 Bewerken" at bounding box center [685, 315] width 402 height 25
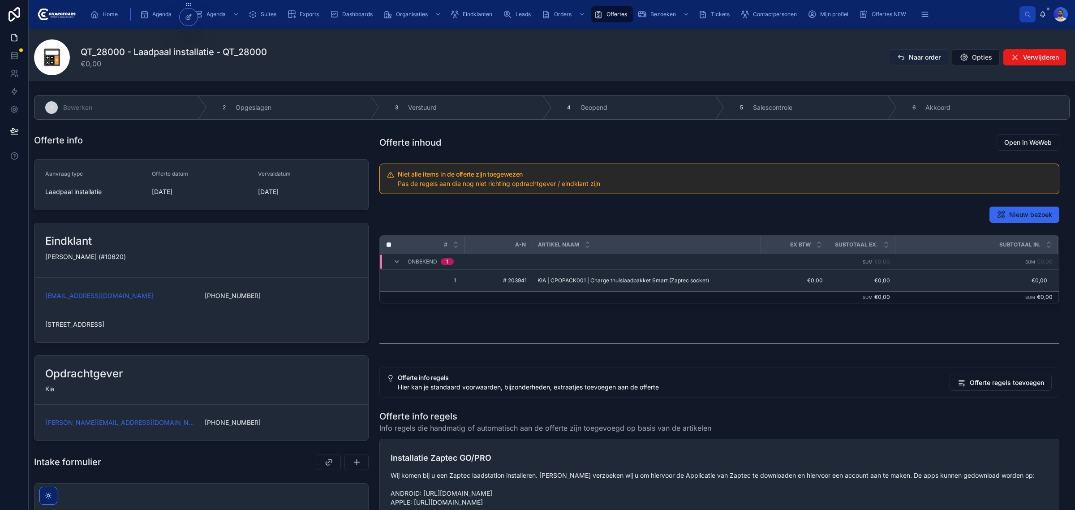
click at [922, 60] on span "Naar order" at bounding box center [925, 57] width 32 height 9
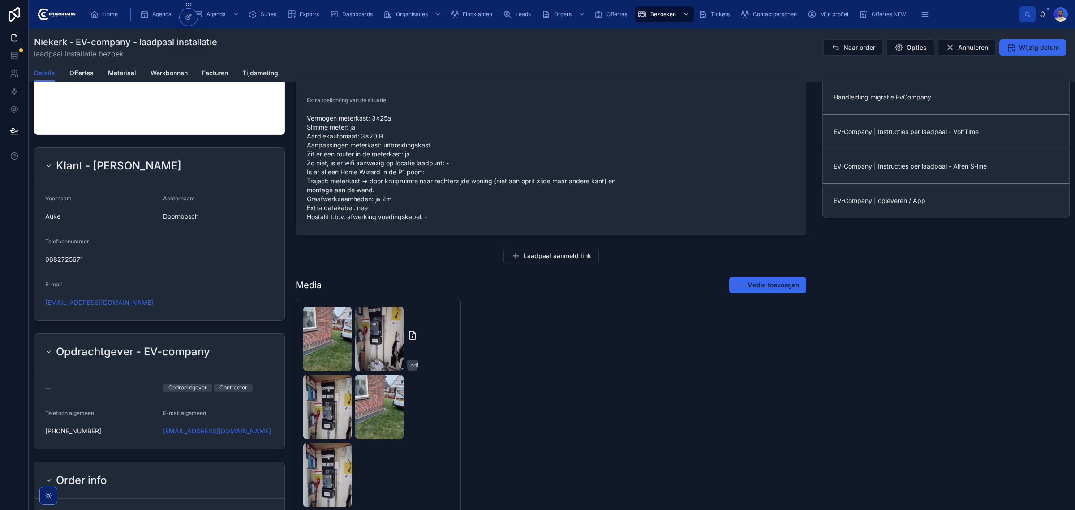
scroll to position [616, 0]
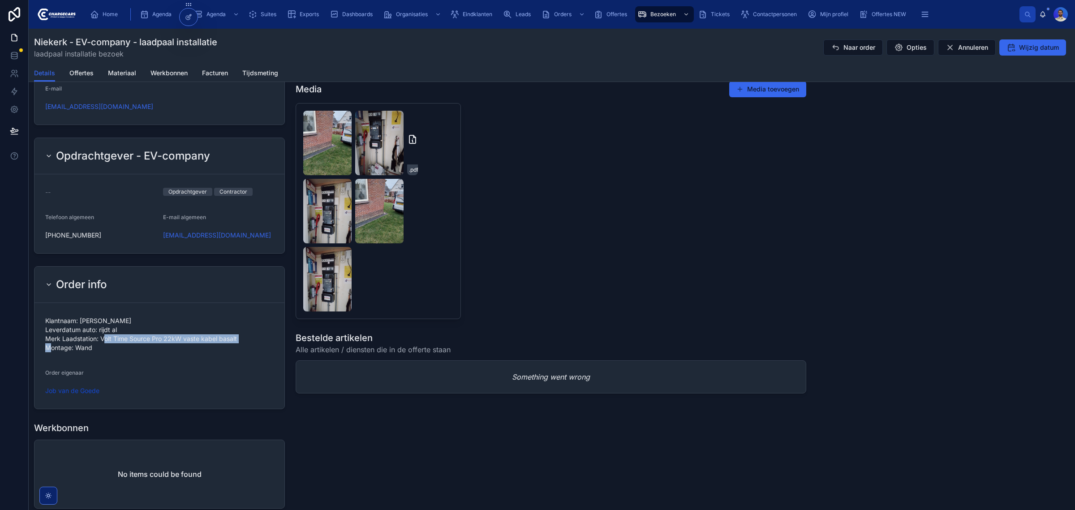
drag, startPoint x: 98, startPoint y: 341, endPoint x: 258, endPoint y: 339, distance: 160.0
click at [258, 339] on span "Klantnaam: [PERSON_NAME] Leverdatum auto: rijdt al Merk Laadstation: Volt Time …" at bounding box center [159, 334] width 229 height 36
copy span "Volt Time Source Pro 22kW vaste kabel basalt"
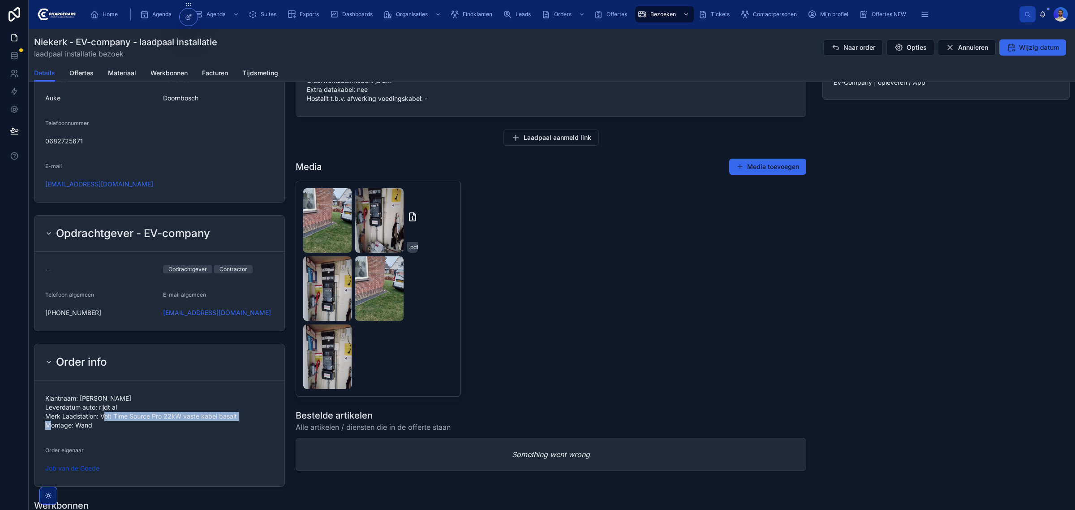
scroll to position [315, 0]
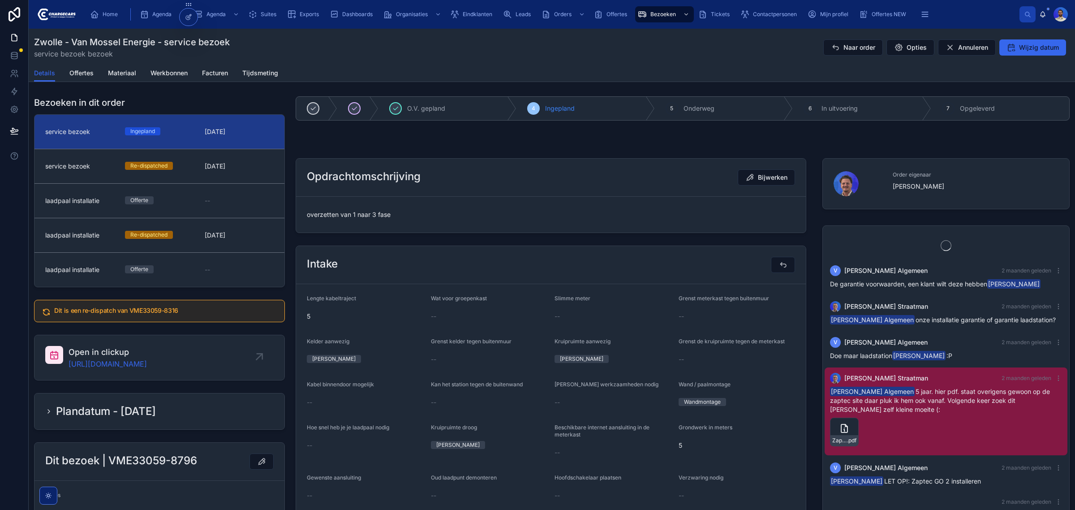
scroll to position [657, 0]
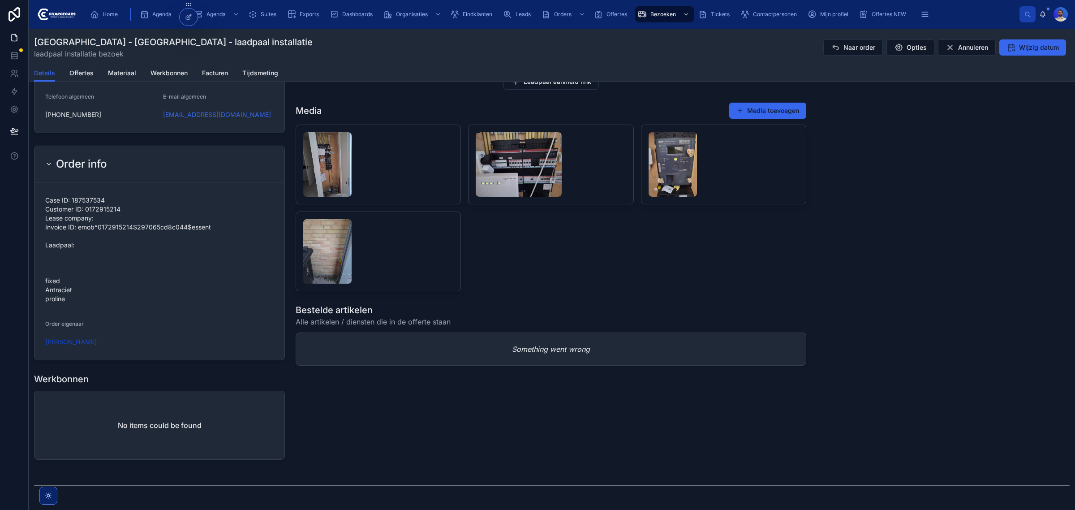
scroll to position [840, 0]
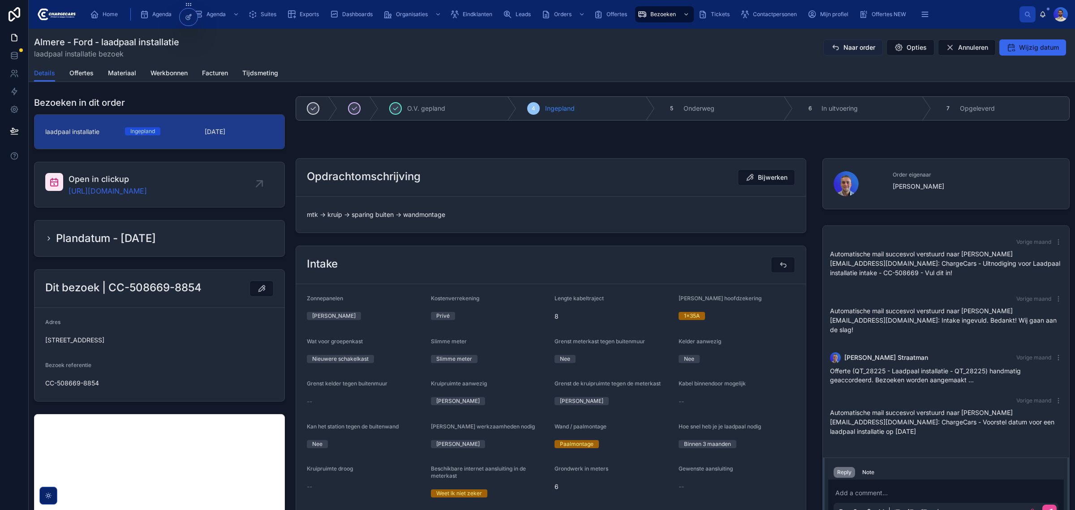
click at [854, 47] on span "Naar order" at bounding box center [860, 47] width 32 height 9
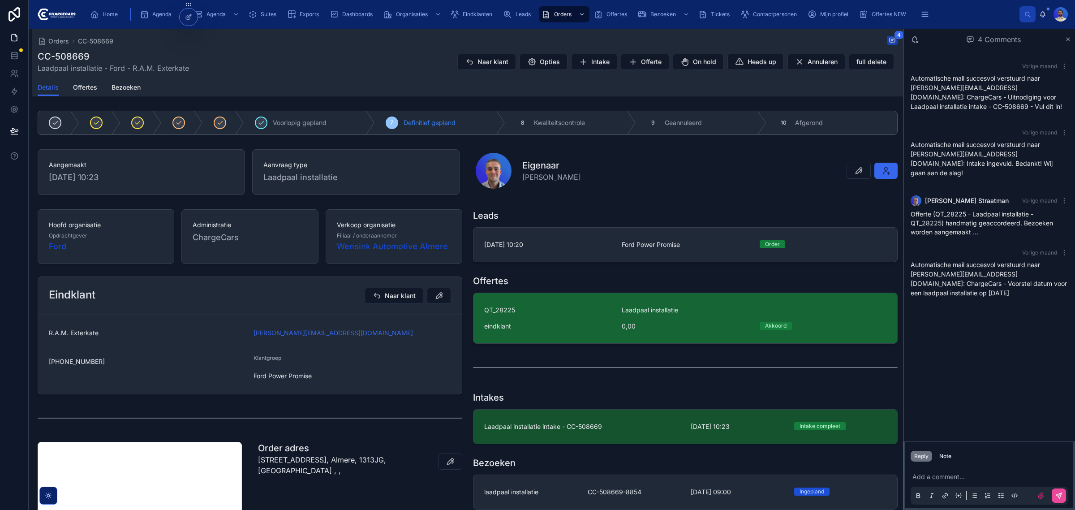
click at [581, 329] on div "eindklant" at bounding box center [547, 326] width 127 height 9
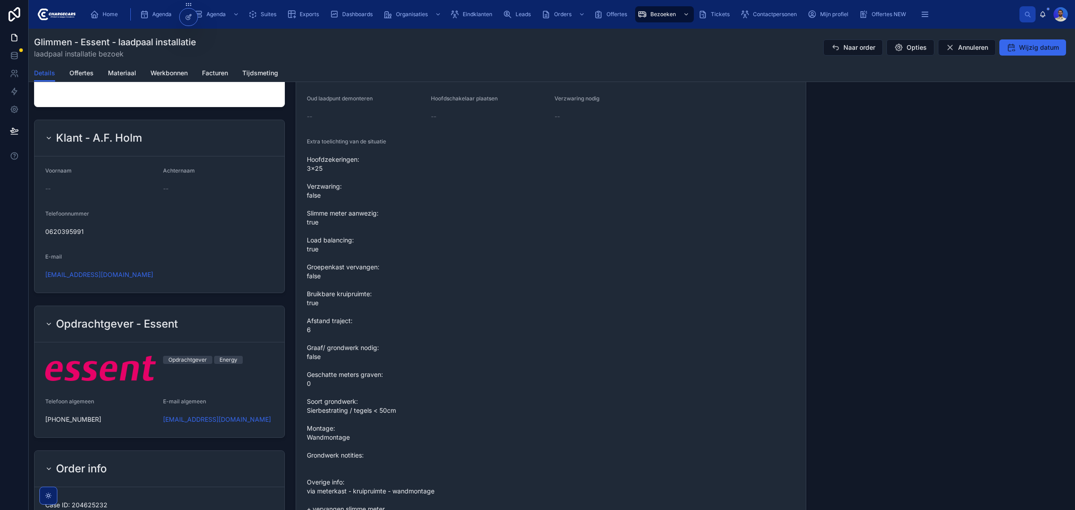
scroll to position [672, 0]
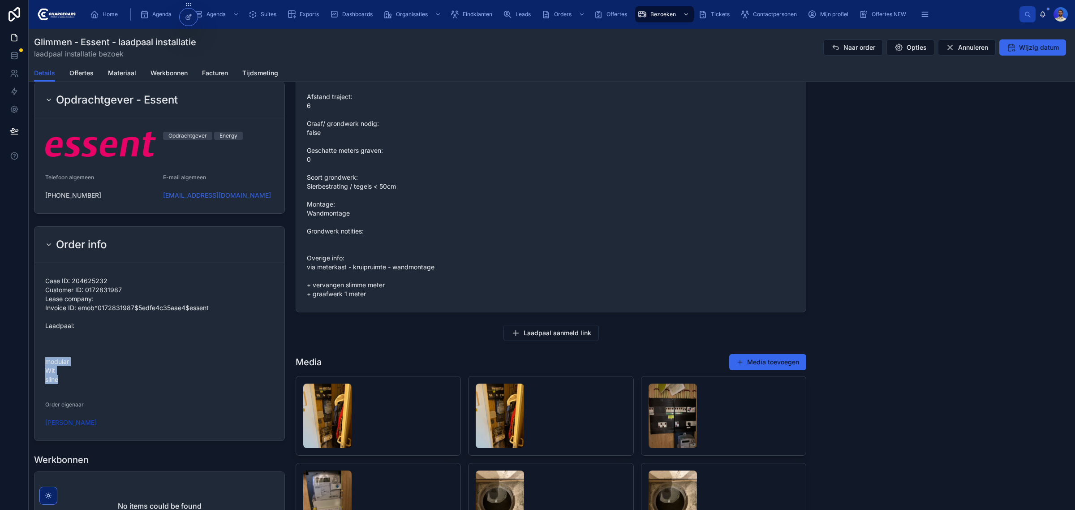
drag, startPoint x: 65, startPoint y: 382, endPoint x: 39, endPoint y: 359, distance: 34.7
click at [39, 359] on form "Case ID: 204625232 Customer ID: 0172831987 Lease company: Invoice ID: emob*0172…" at bounding box center [160, 351] width 250 height 177
copy span "modular Wit sline"
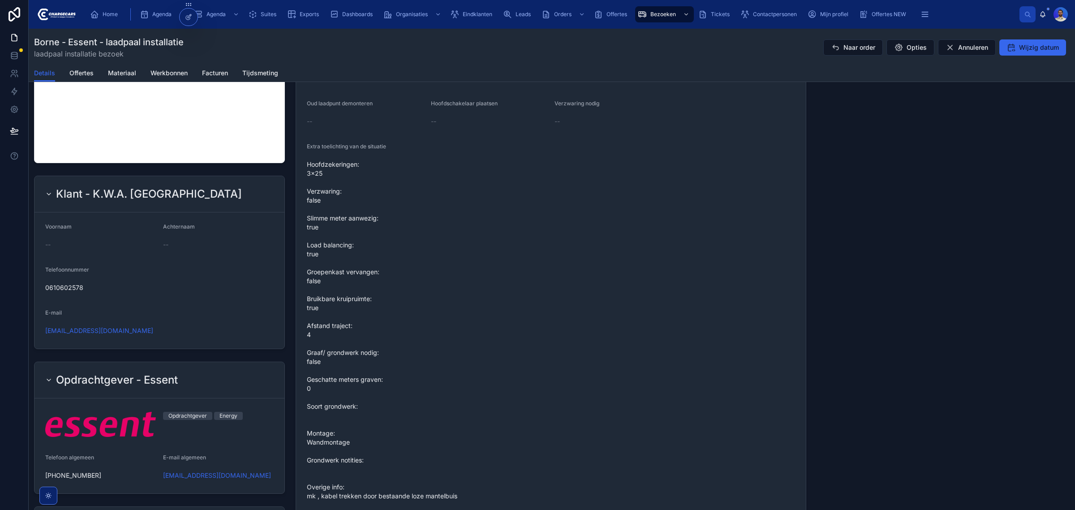
scroll to position [560, 0]
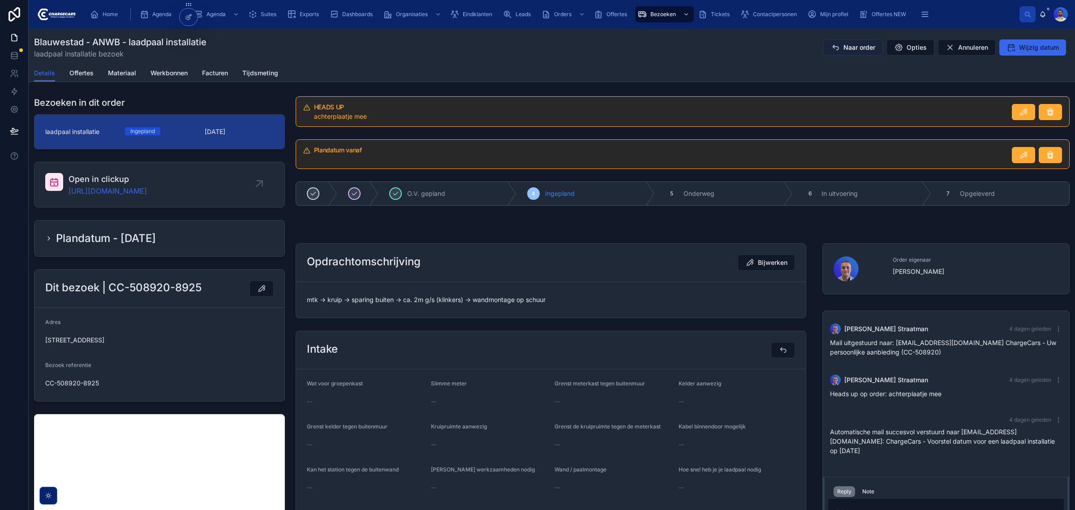
click at [844, 43] on span "Naar order" at bounding box center [860, 47] width 32 height 9
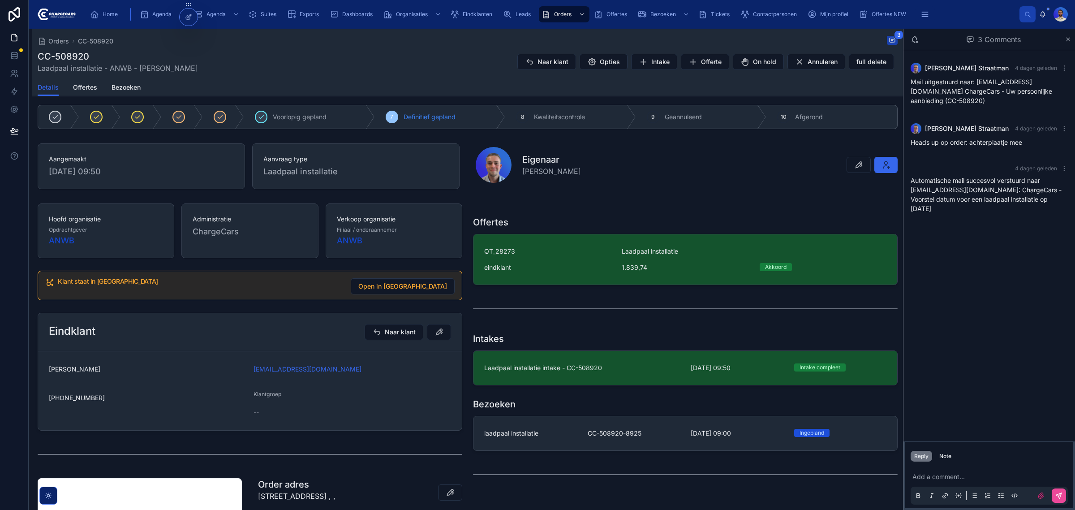
scroll to position [168, 0]
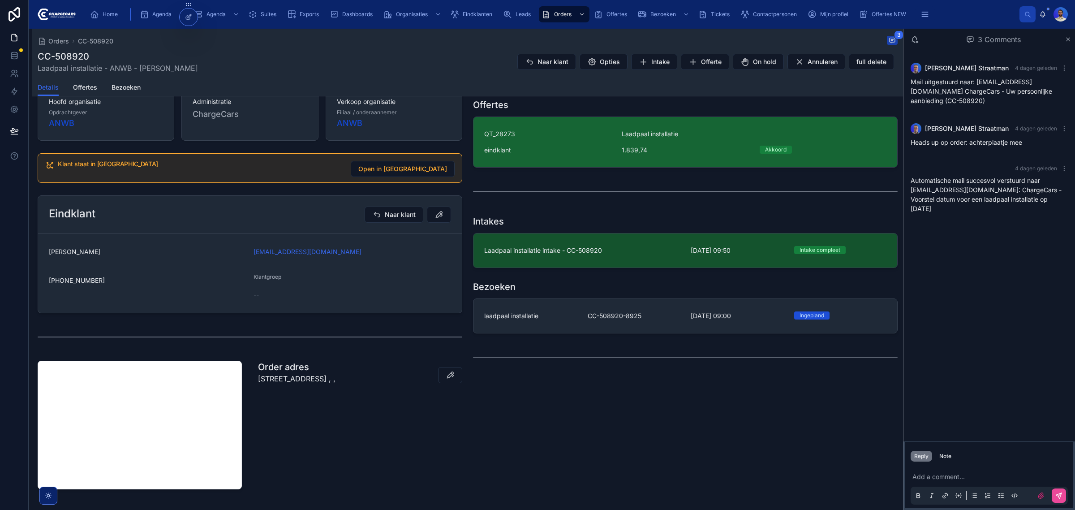
click at [539, 128] on link "QT_28273 Laadpaal installatie eindklant 1.839,74 Akkoord" at bounding box center [686, 142] width 424 height 50
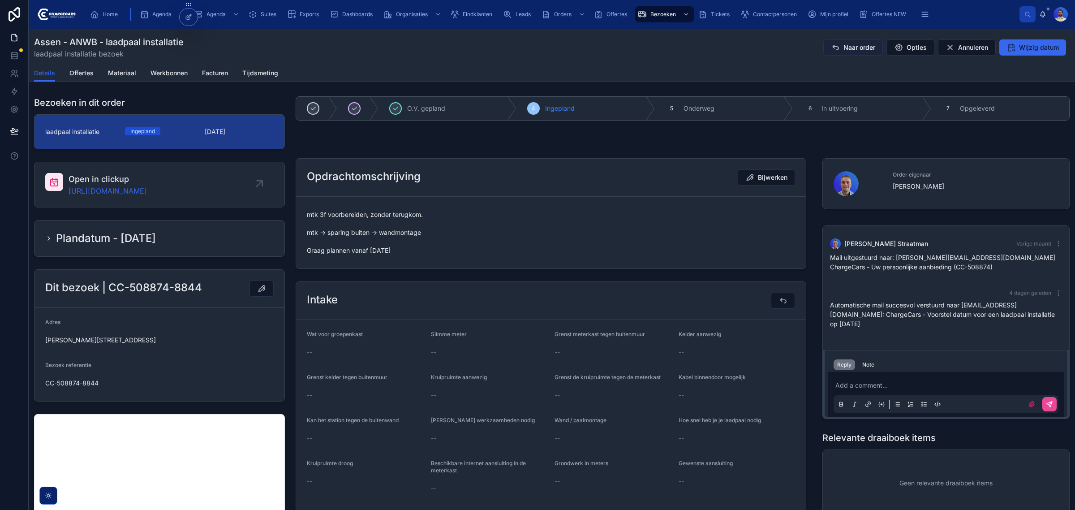
click at [852, 46] on span "Naar order" at bounding box center [860, 47] width 32 height 9
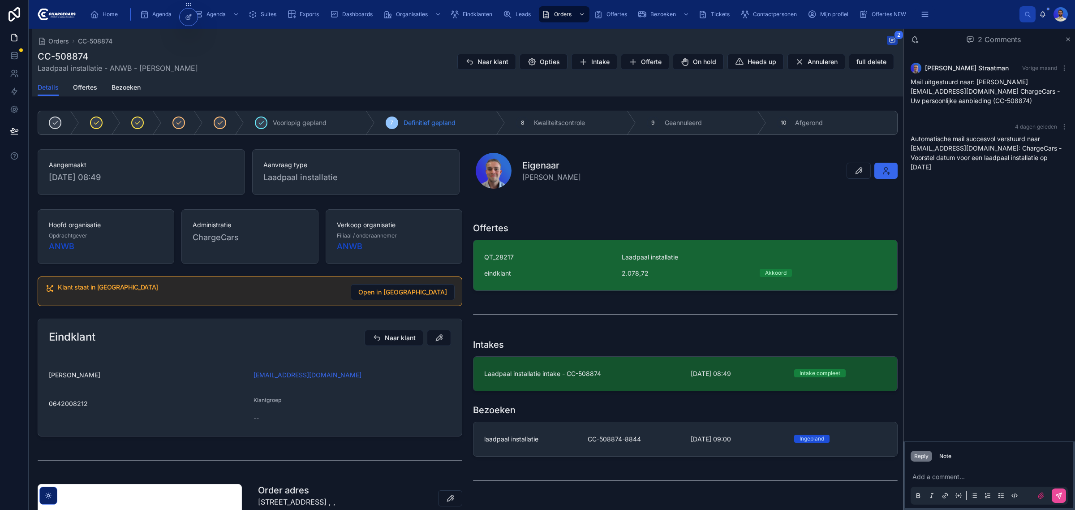
click at [596, 260] on span "QT_28217" at bounding box center [547, 257] width 127 height 9
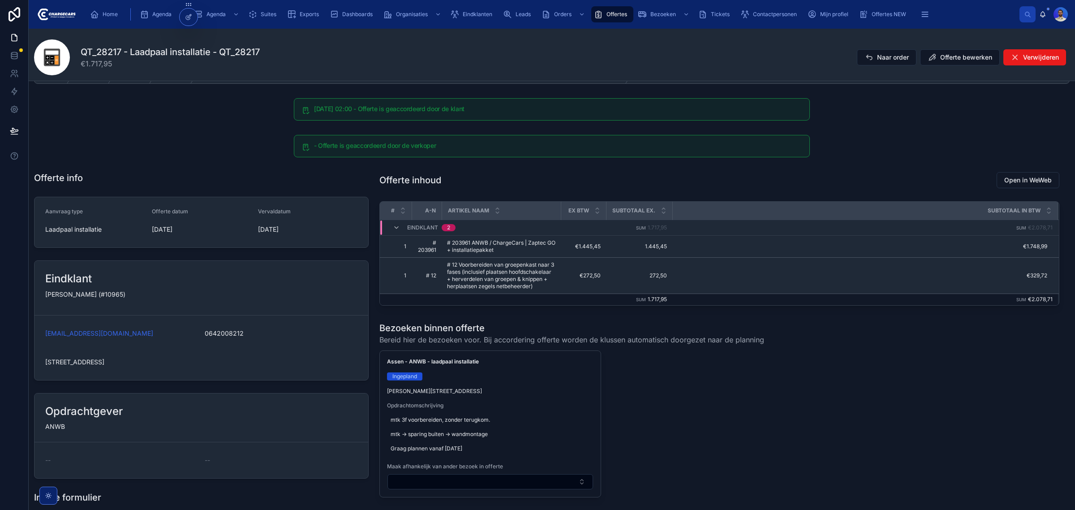
scroll to position [56, 0]
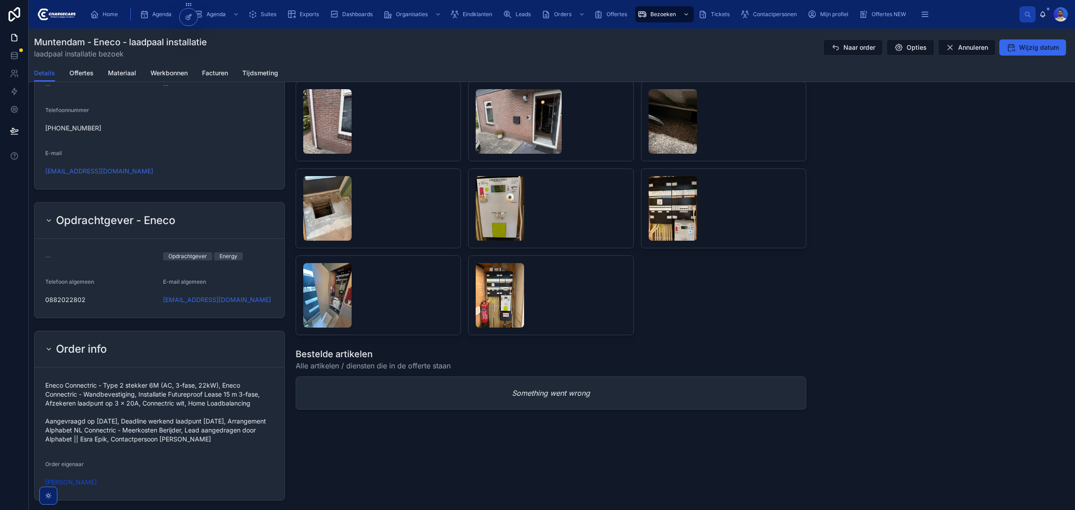
scroll to position [672, 0]
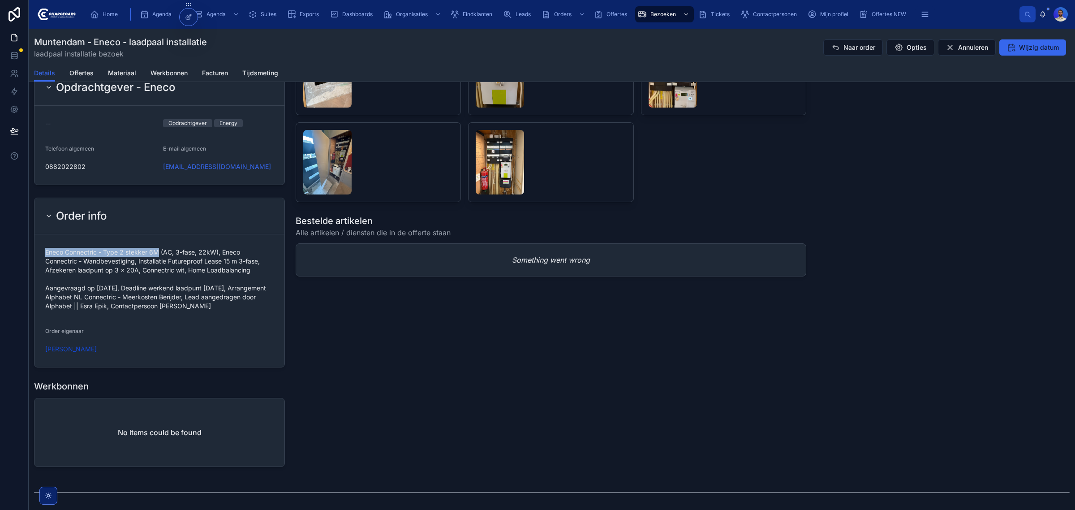
drag, startPoint x: 44, startPoint y: 252, endPoint x: 160, endPoint y: 255, distance: 115.6
click at [160, 255] on form "Eneco Connectric - Type 2 stekker 6M (AC, 3-fase, 22kW), Eneco Connectric - Wan…" at bounding box center [160, 300] width 250 height 133
copy span "Eneco Connectric - Type 2 stekker 6M"
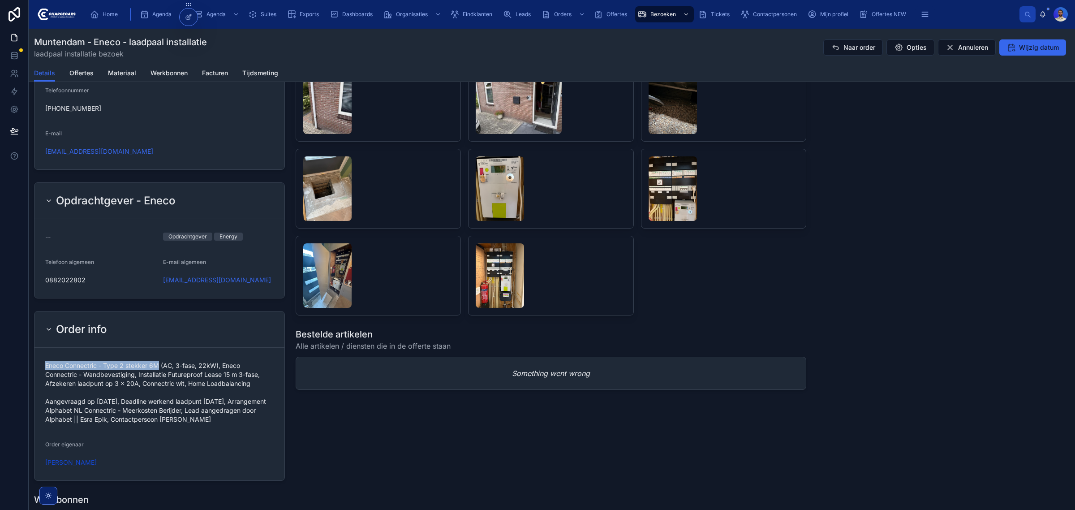
scroll to position [560, 0]
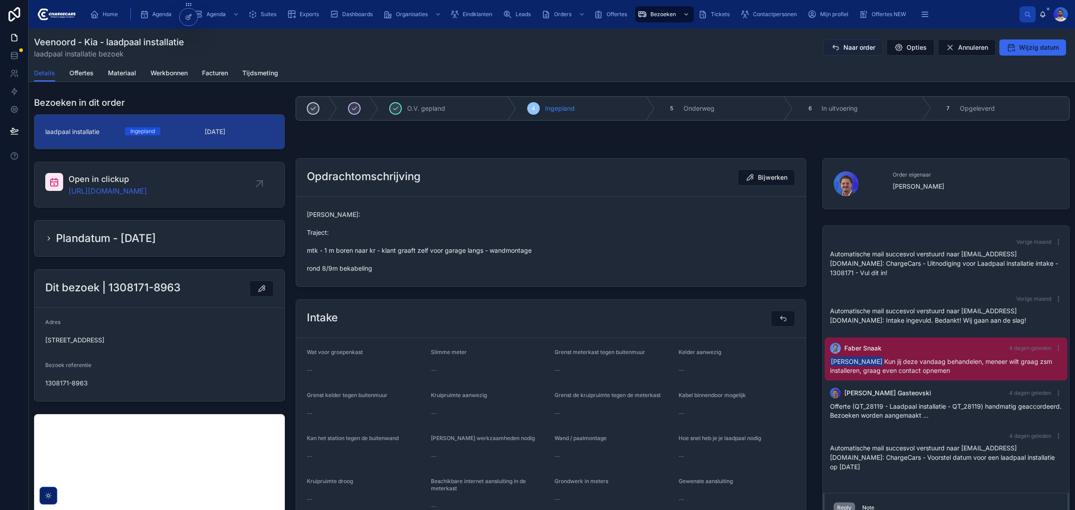
click at [836, 50] on button "Naar order" at bounding box center [854, 47] width 60 height 16
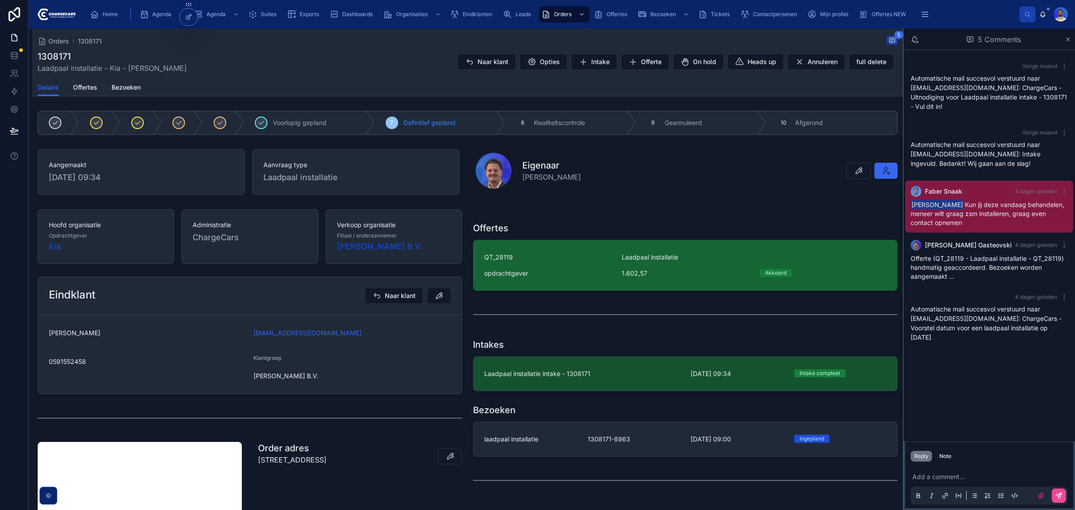
click at [569, 269] on div "QT_28119 Laadpaal installatie opdrachtgever 1.602,57 Akkoord" at bounding box center [685, 265] width 402 height 25
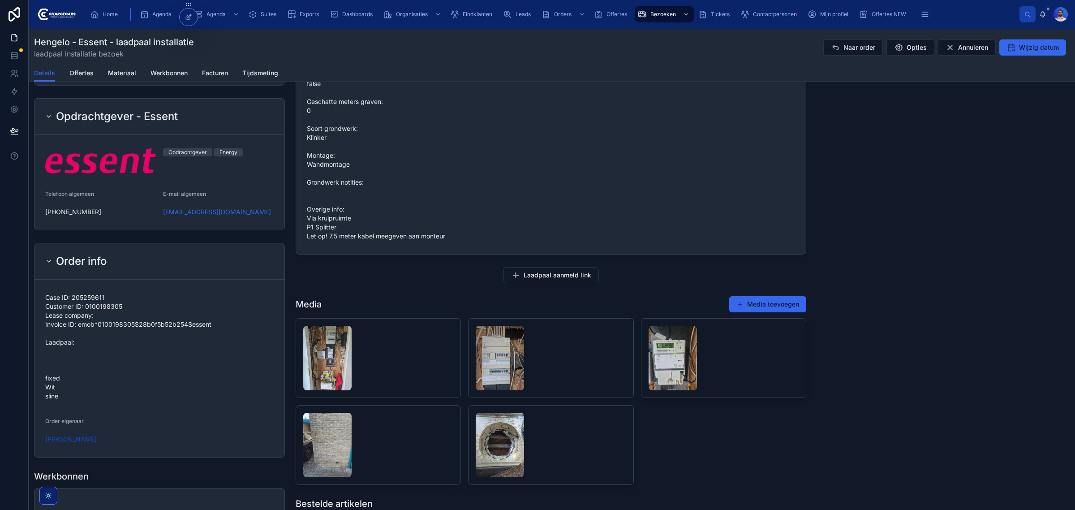
scroll to position [672, 0]
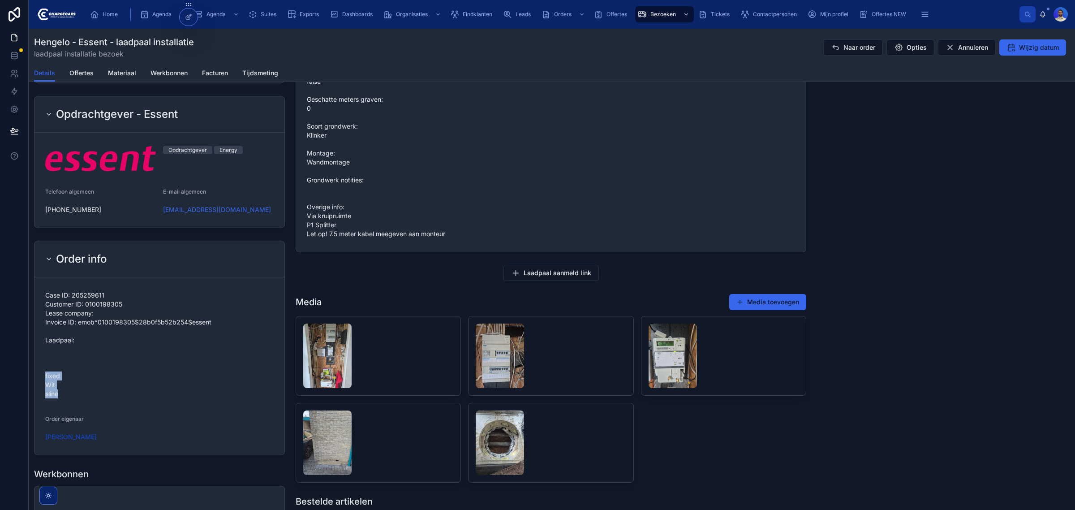
drag, startPoint x: 73, startPoint y: 383, endPoint x: 41, endPoint y: 361, distance: 39.0
click at [41, 361] on form "Case ID: 205259611 Customer ID: 0100198305 Lease company: Invoice ID: emob*0100…" at bounding box center [160, 365] width 250 height 177
copy span "fixed Wit sline"
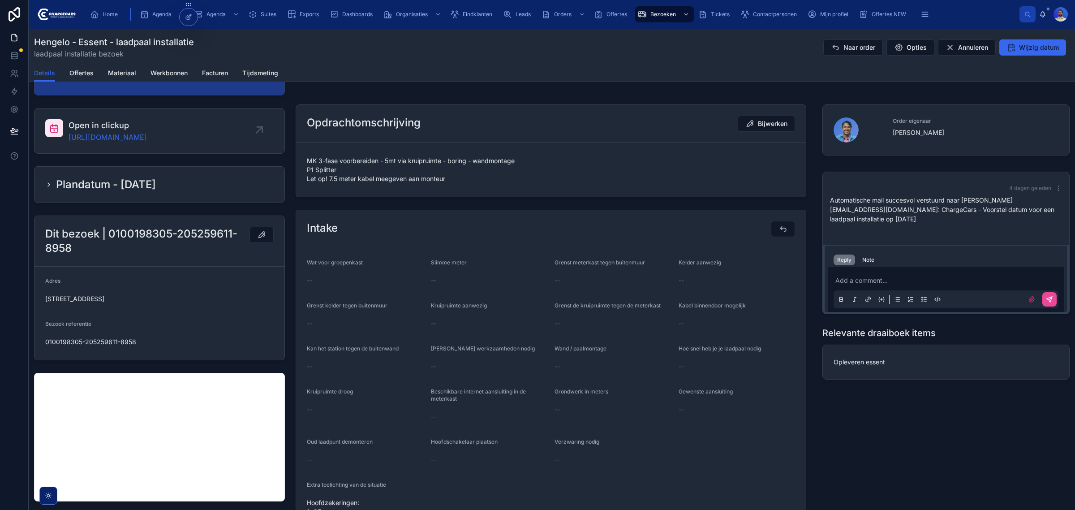
scroll to position [0, 0]
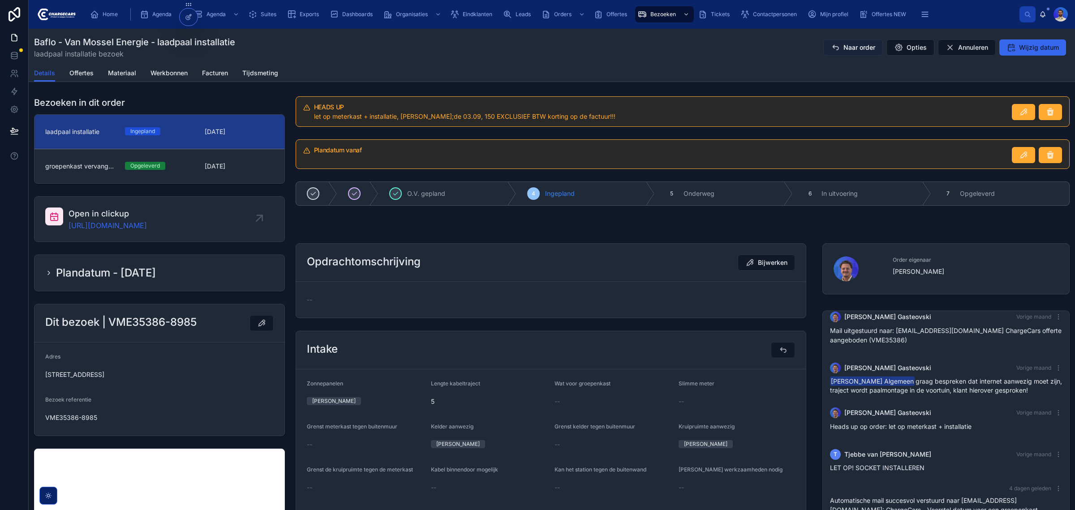
click at [847, 47] on span "Naar order" at bounding box center [860, 47] width 32 height 9
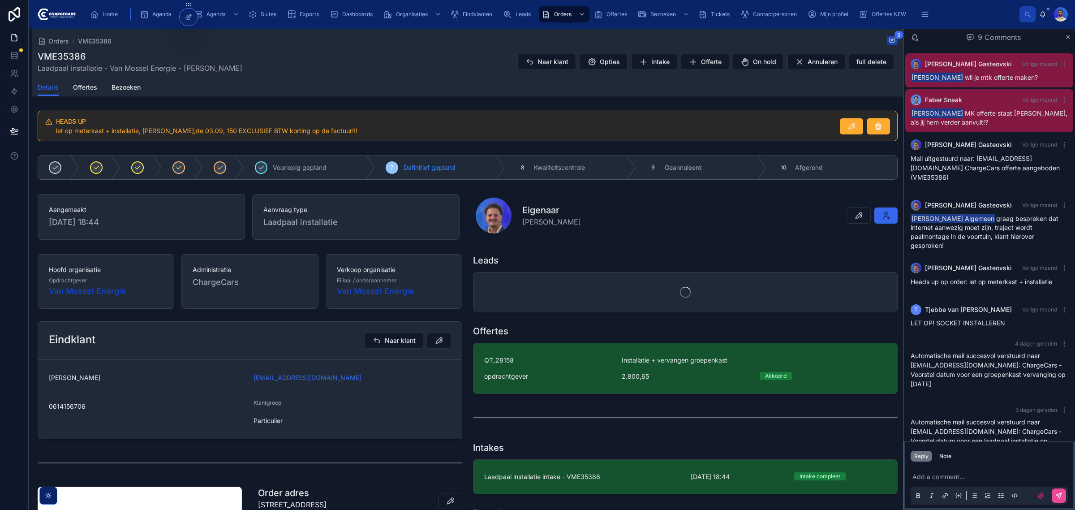
scroll to position [66, 0]
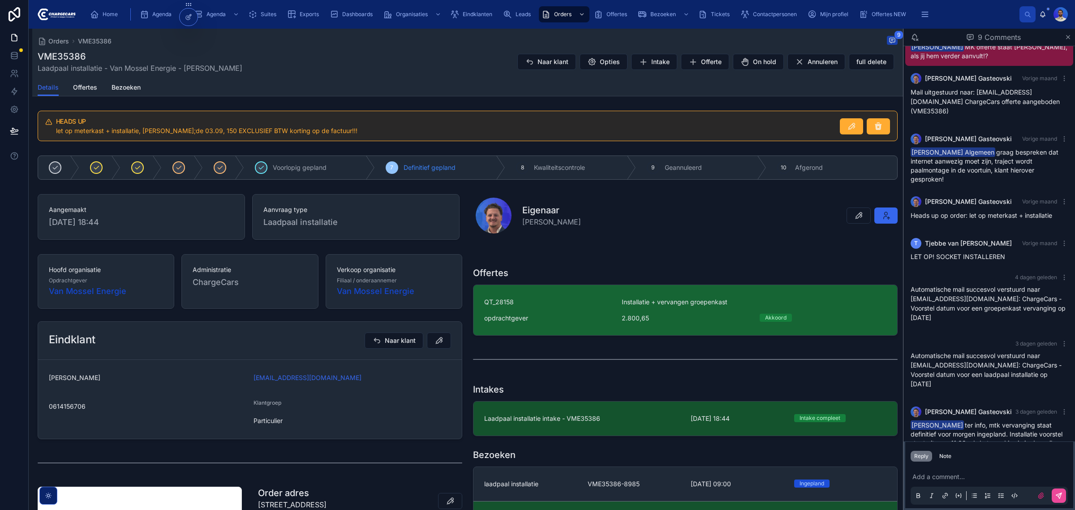
click at [588, 314] on div "QT_28158 Installatie + vervangen groepenkast opdrachtgever 2.800,65 Akkoord" at bounding box center [685, 310] width 402 height 25
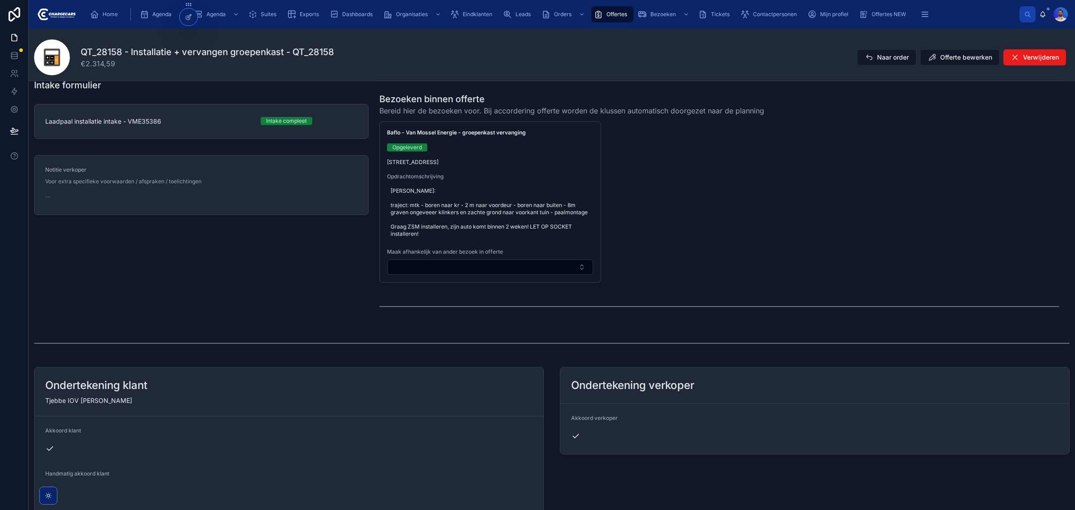
scroll to position [392, 0]
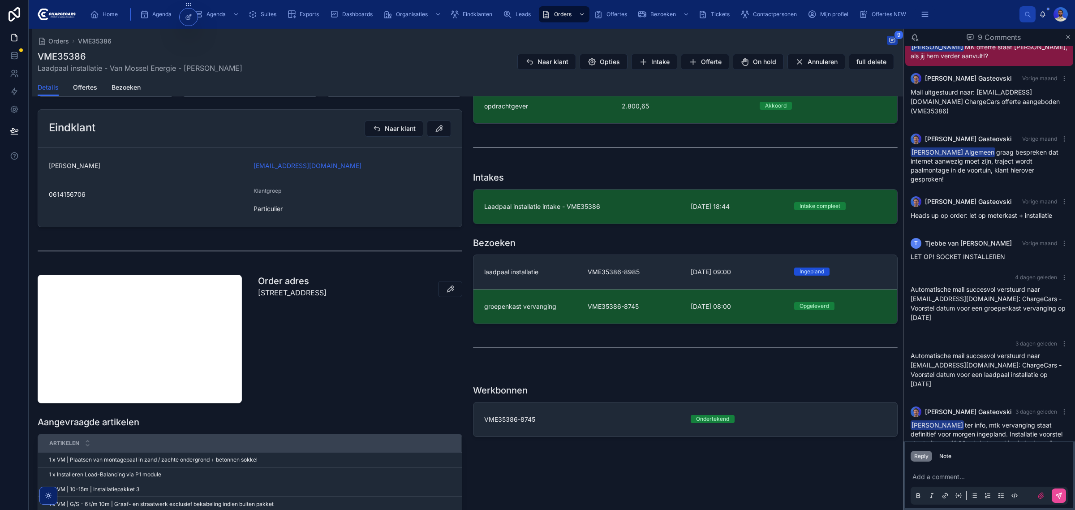
scroll to position [100, 0]
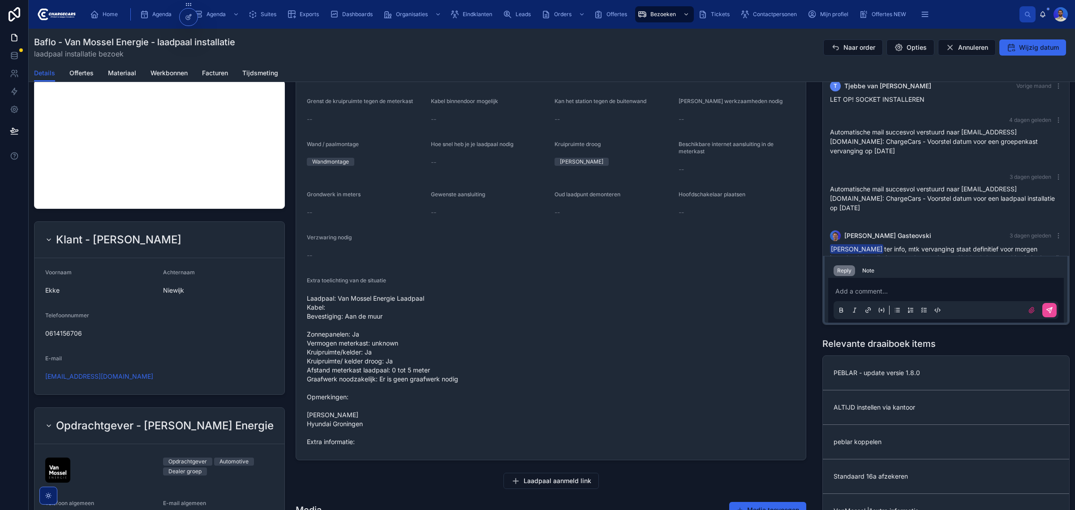
scroll to position [436, 0]
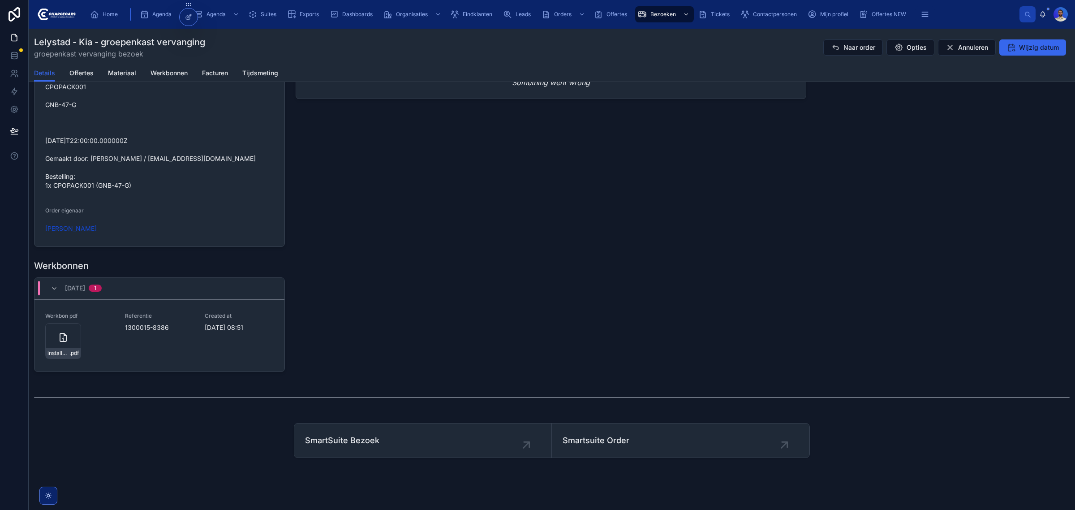
scroll to position [896, 0]
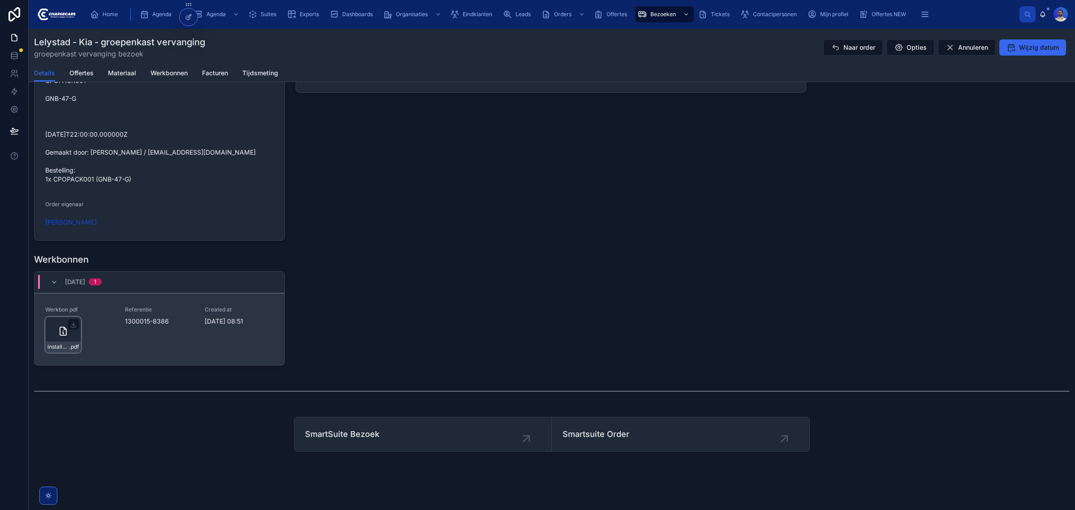
click at [54, 335] on div "installatie-werkbon_1300015-8386_undefined-j-bakker_86c52x0qq .pdf" at bounding box center [63, 335] width 36 height 36
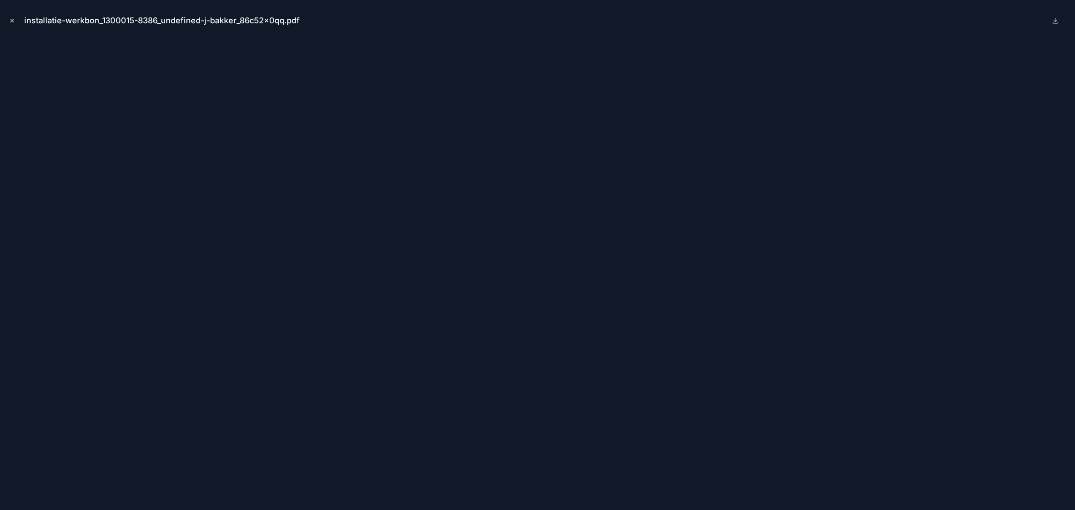
click at [9, 18] on icon "Close modal" at bounding box center [12, 20] width 6 height 6
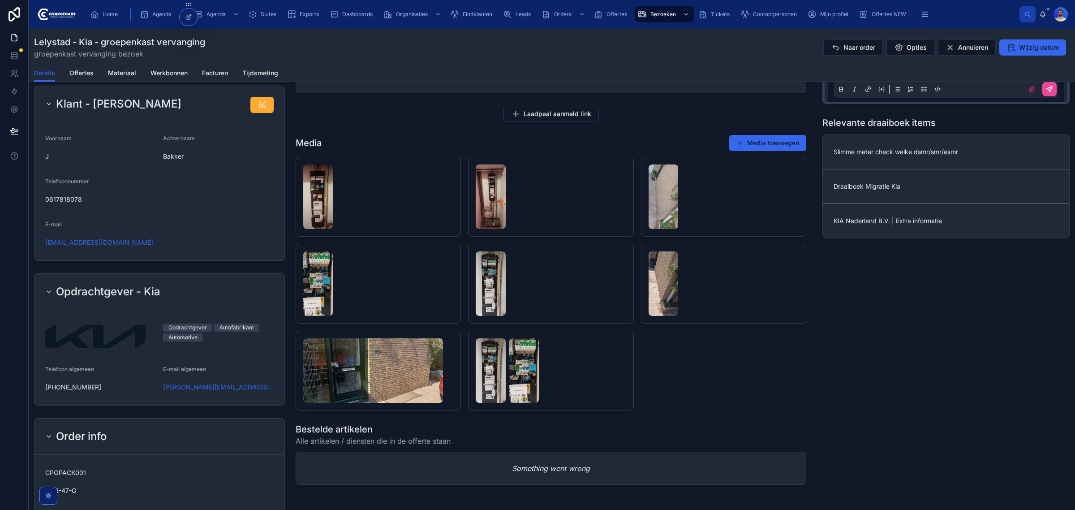
scroll to position [112, 0]
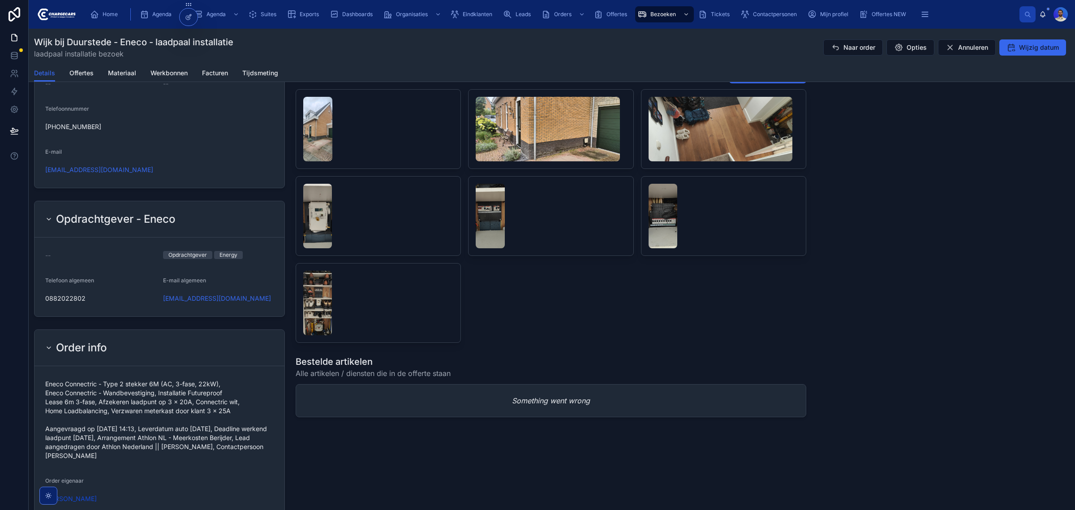
scroll to position [560, 0]
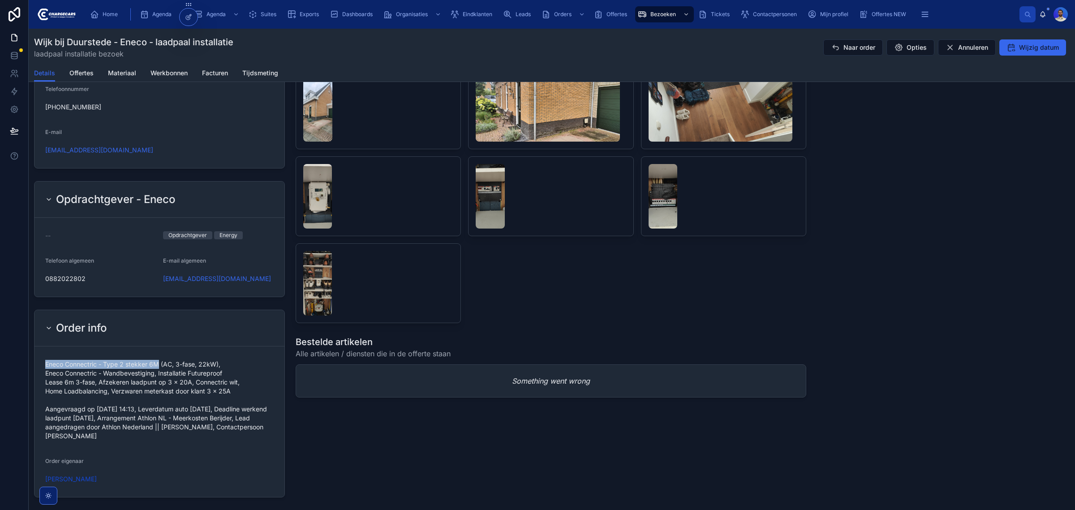
drag, startPoint x: 43, startPoint y: 364, endPoint x: 160, endPoint y: 367, distance: 116.5
click at [160, 367] on form "Eneco Connectric - Type 2 stekker 6M (AC, 3-fase, 22kW), Eneco Connectric - Wan…" at bounding box center [160, 421] width 250 height 151
copy span "Eneco Connectric - Type 2 stekker 6M"
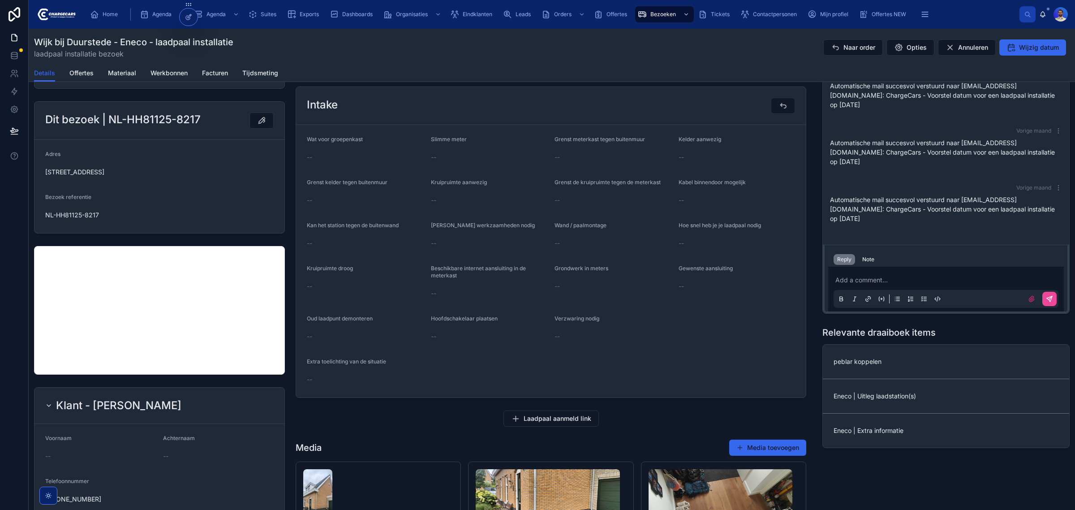
scroll to position [0, 0]
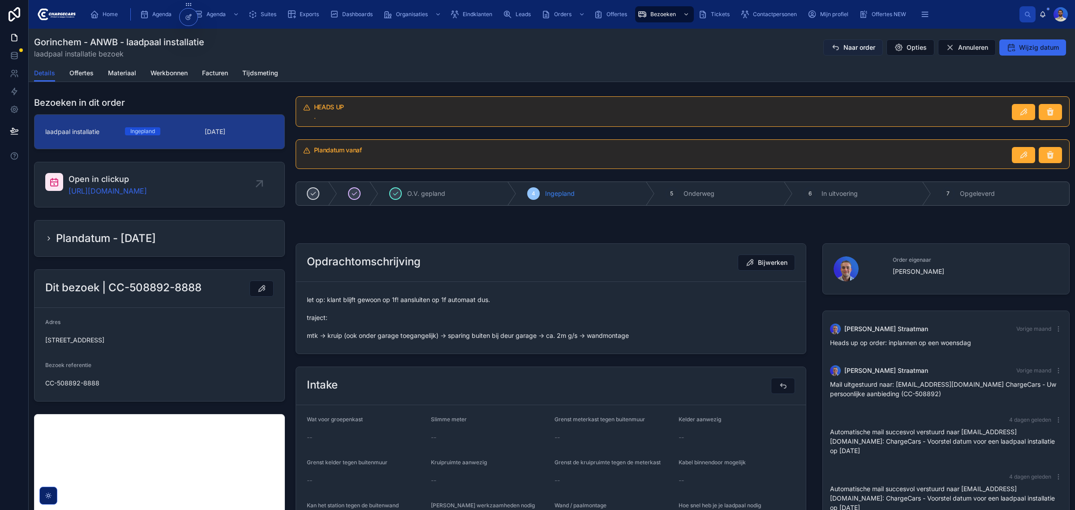
click at [851, 45] on span "Naar order" at bounding box center [860, 47] width 32 height 9
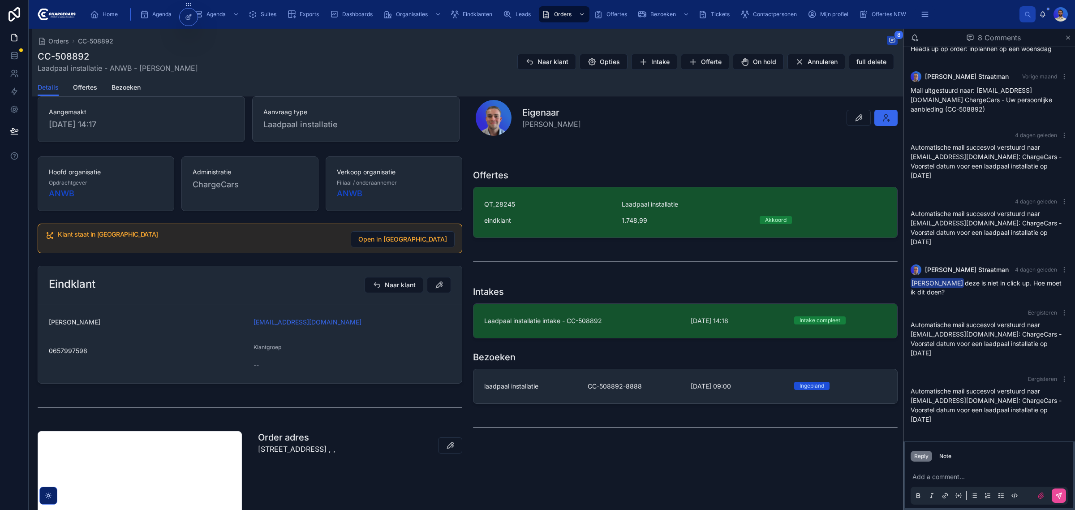
scroll to position [112, 0]
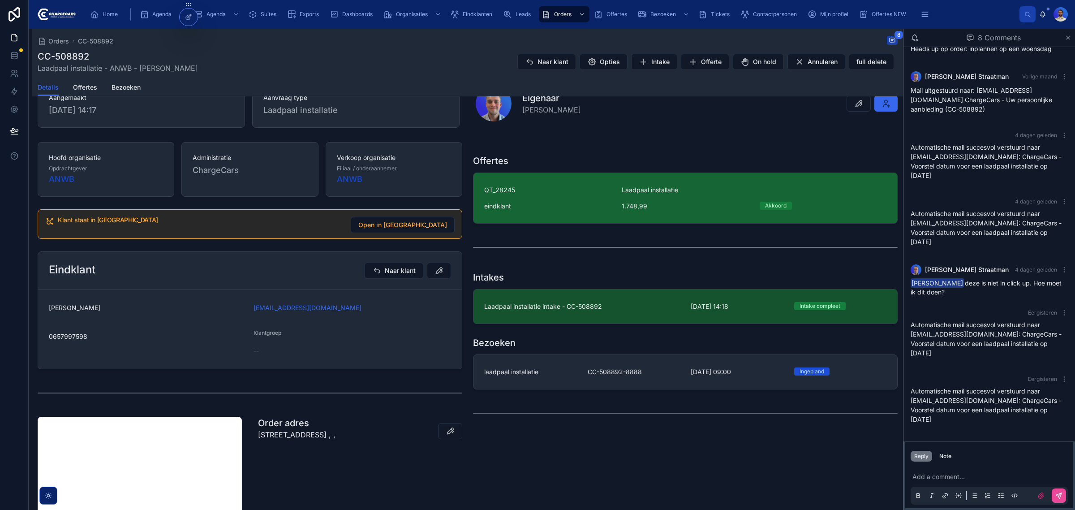
click at [549, 200] on div "QT_28245 Laadpaal installatie eindklant 1.748,99 Akkoord" at bounding box center [685, 197] width 402 height 25
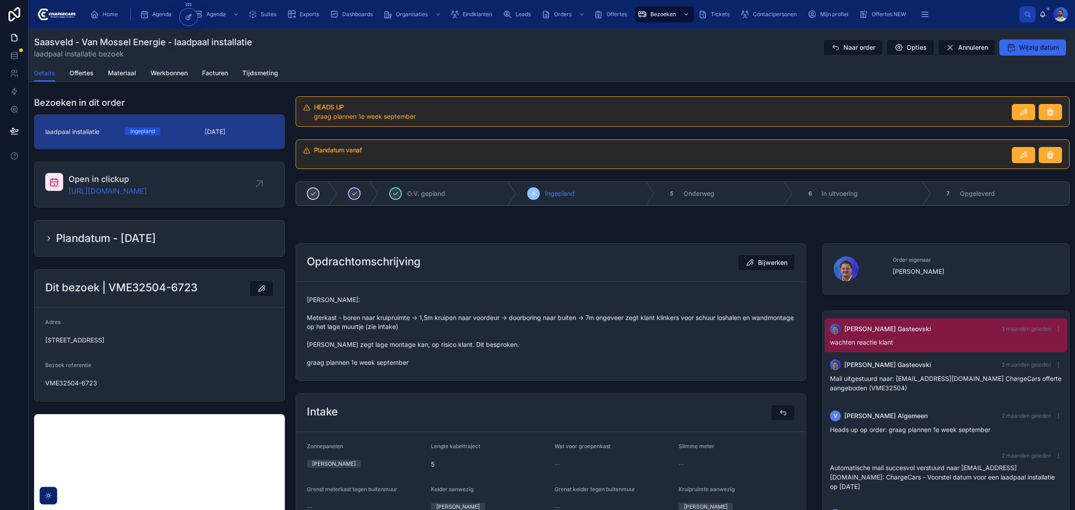
scroll to position [15, 0]
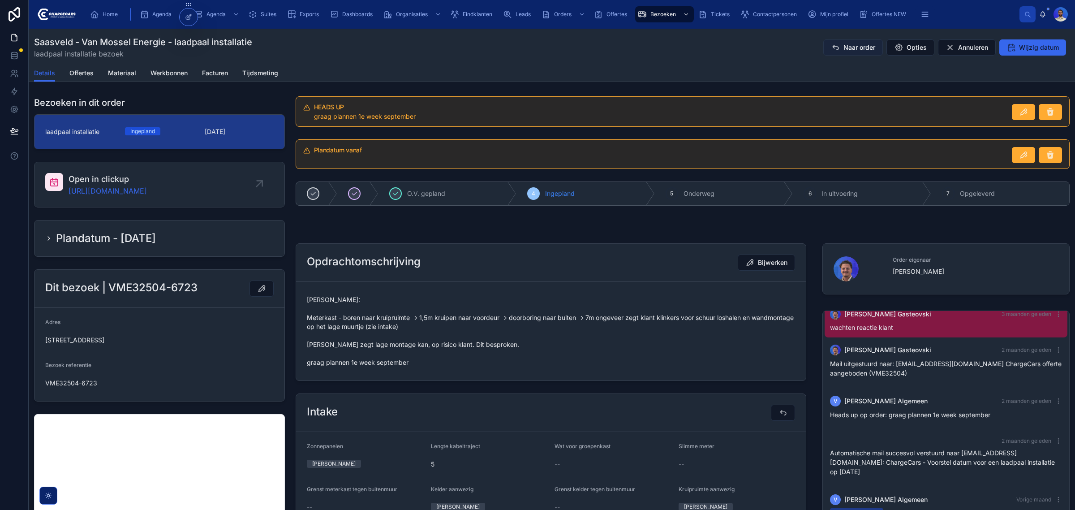
click at [848, 52] on button "Naar order" at bounding box center [854, 47] width 60 height 16
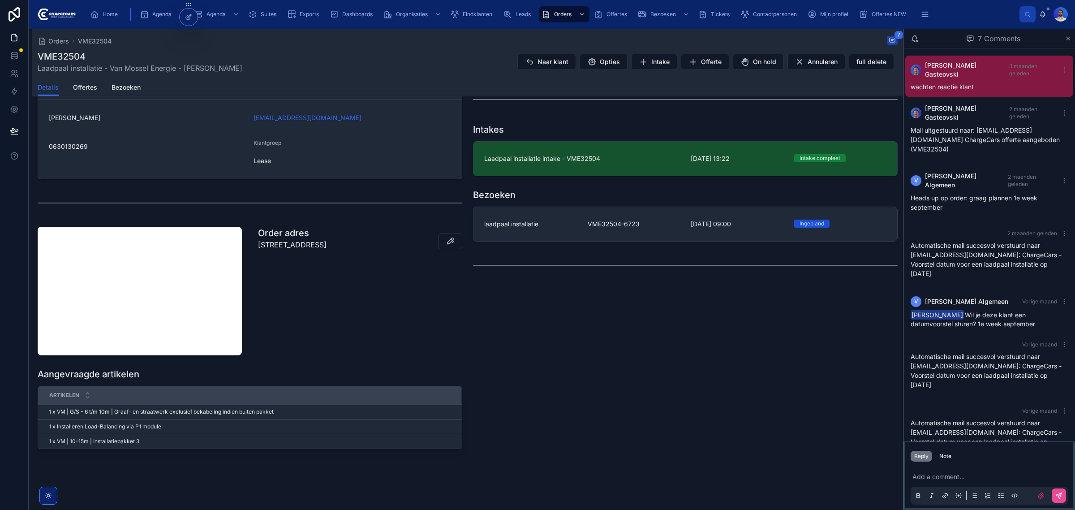
scroll to position [37, 0]
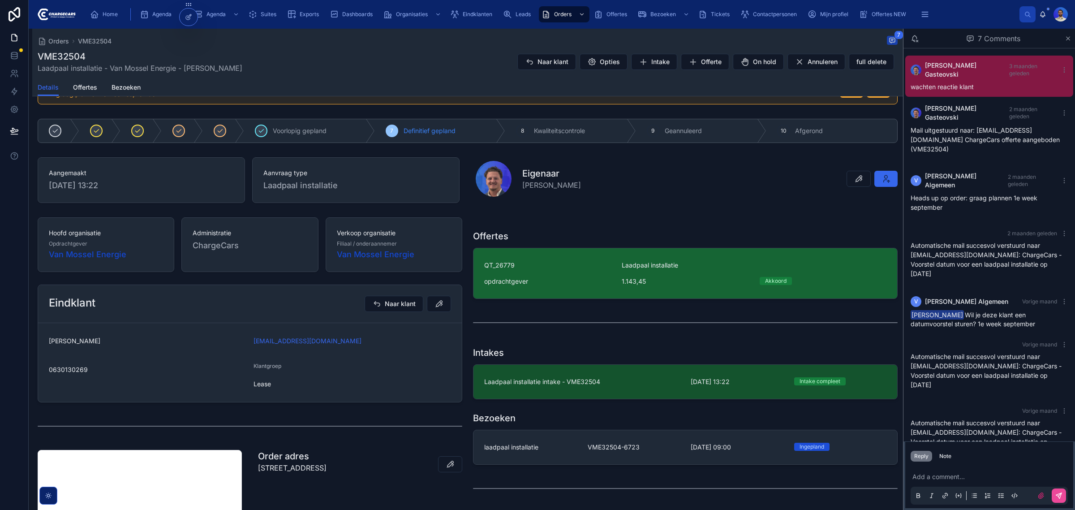
click at [565, 265] on span "QT_26779" at bounding box center [547, 265] width 127 height 9
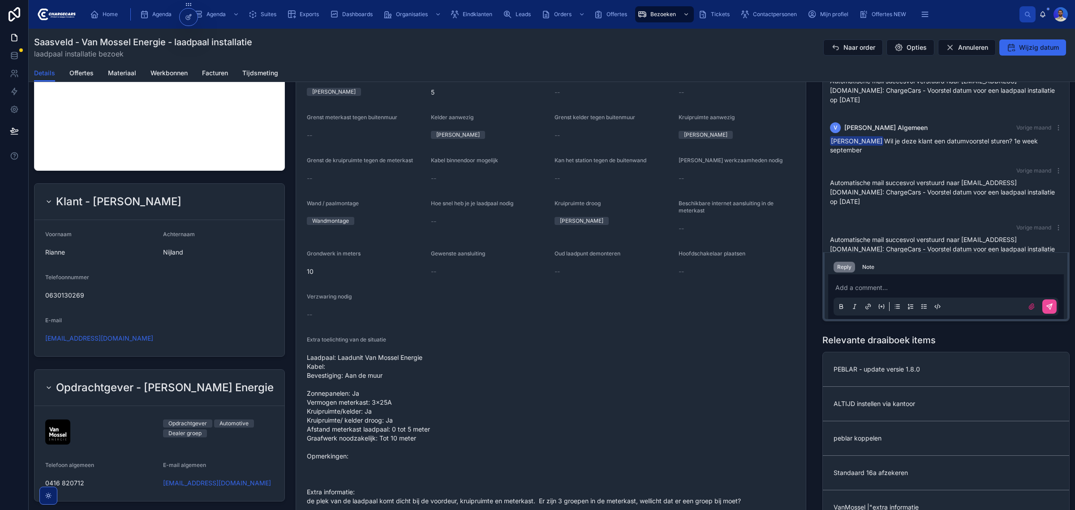
scroll to position [392, 0]
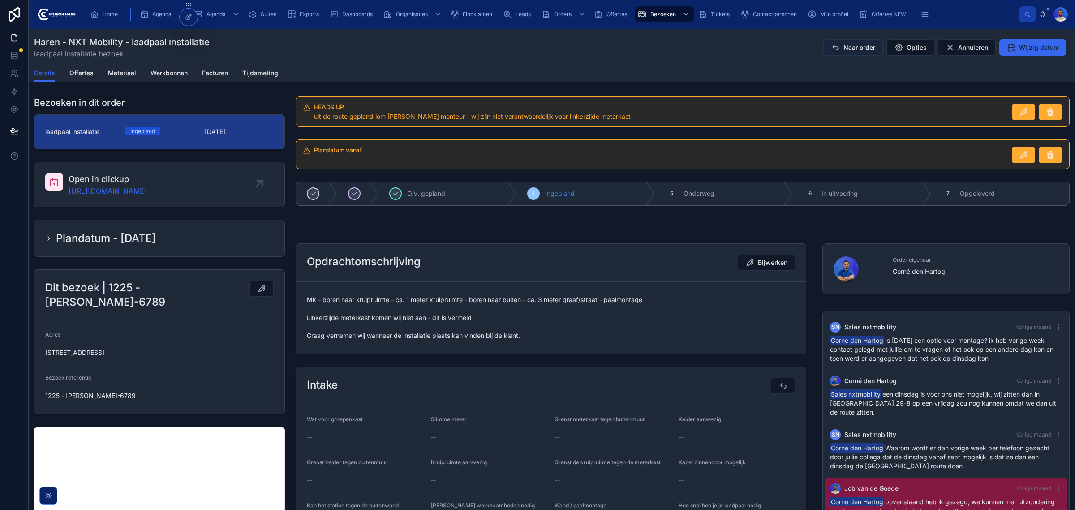
click at [844, 48] on span "Naar order" at bounding box center [860, 47] width 32 height 9
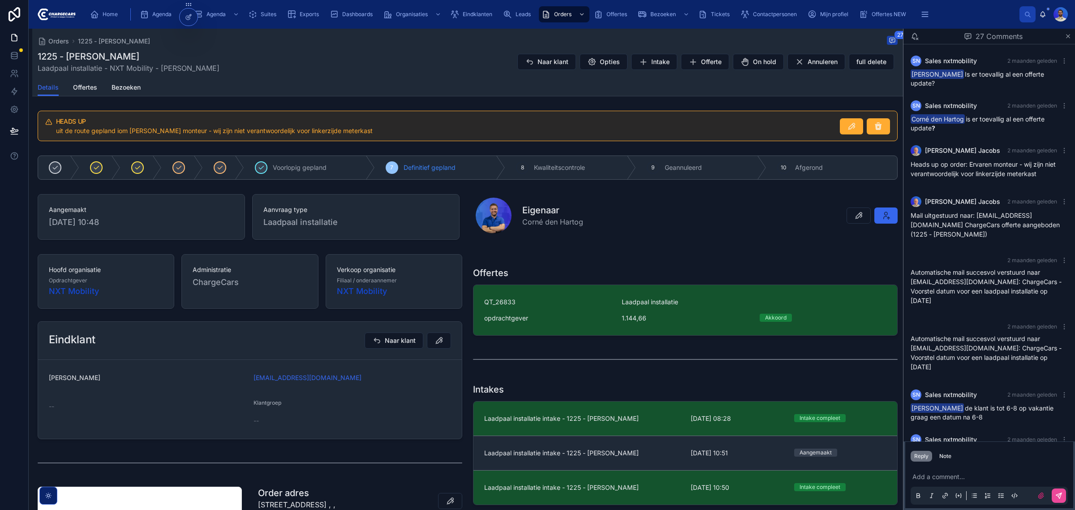
scroll to position [336, 0]
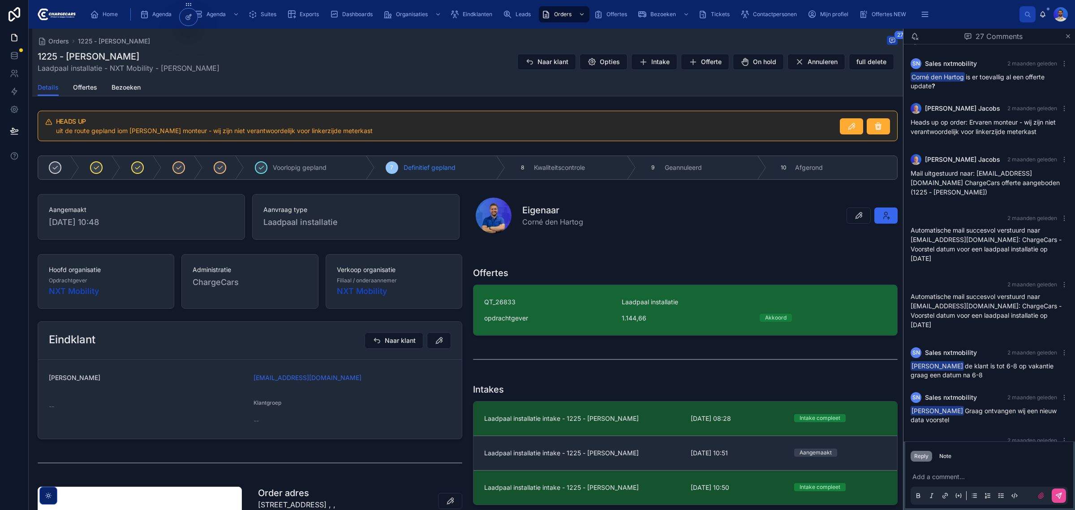
click at [559, 315] on div "opdrachtgever" at bounding box center [547, 318] width 127 height 9
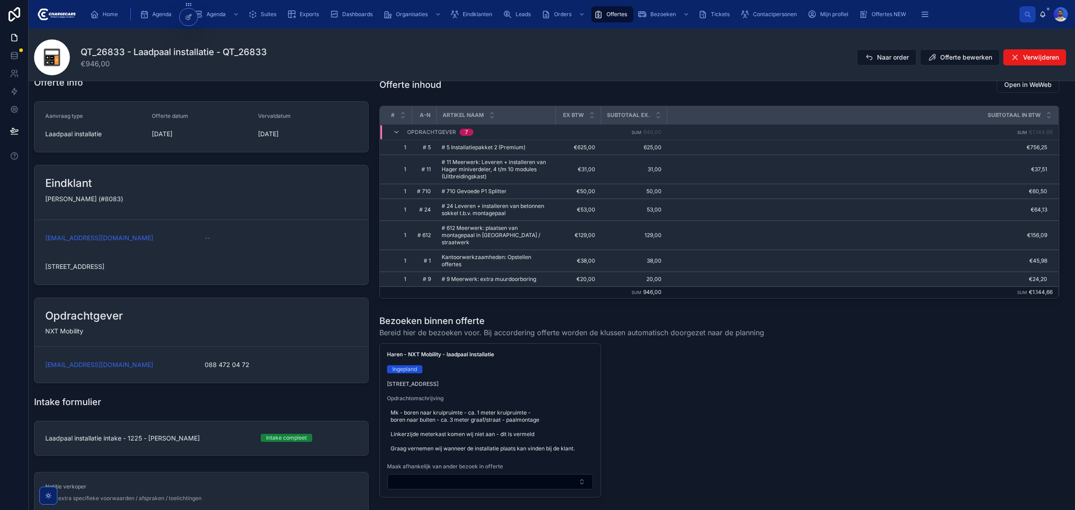
scroll to position [112, 0]
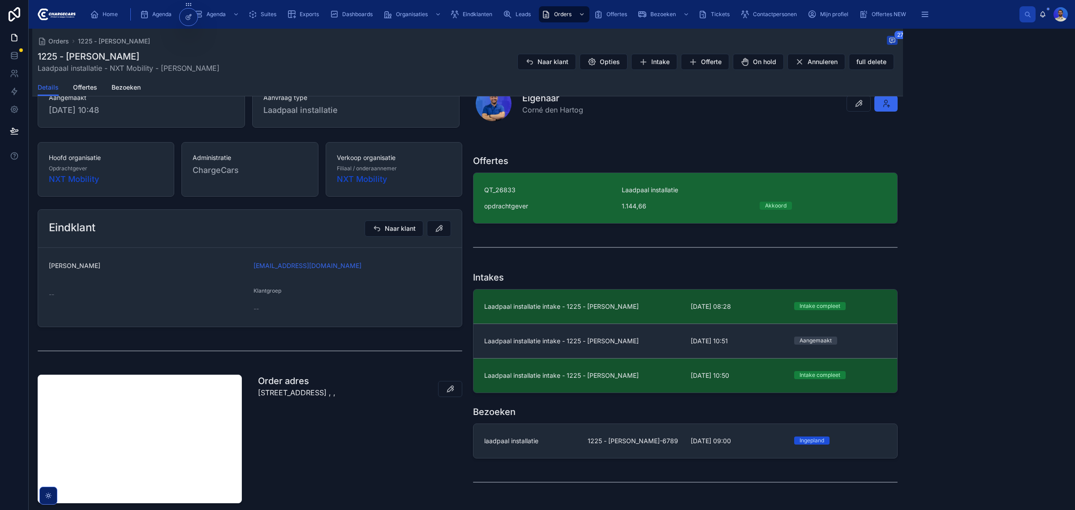
scroll to position [969, 0]
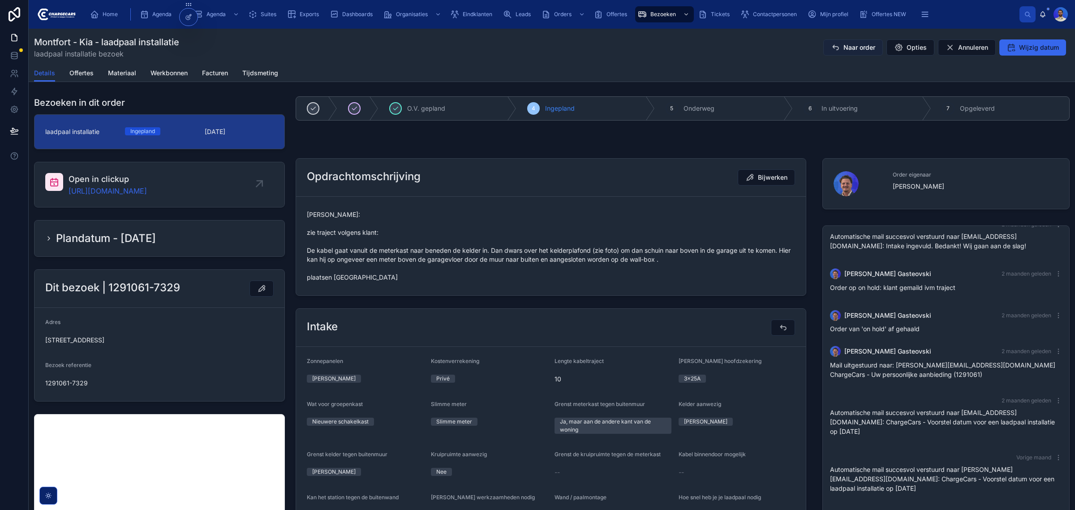
click at [846, 48] on span "Naar order" at bounding box center [860, 47] width 32 height 9
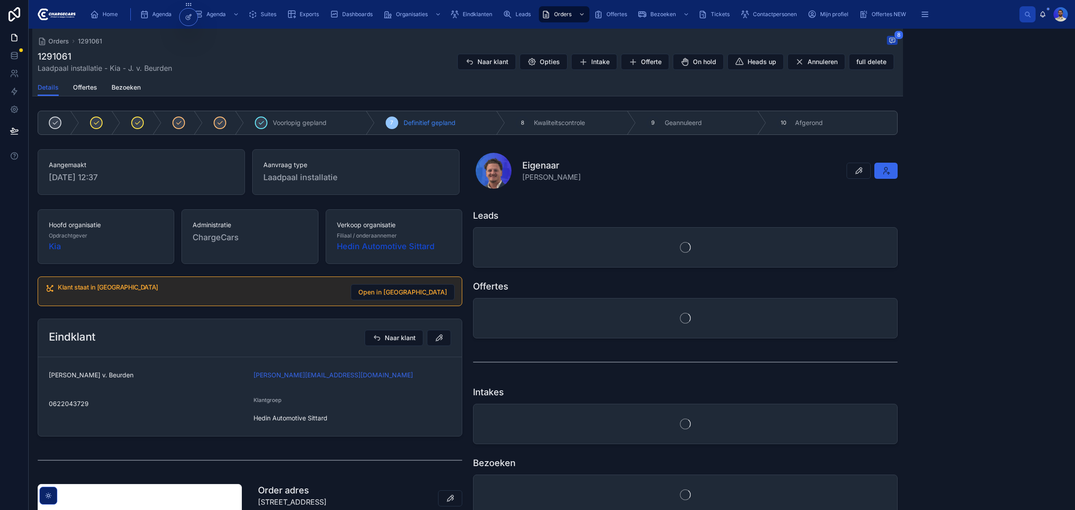
scroll to position [51, 0]
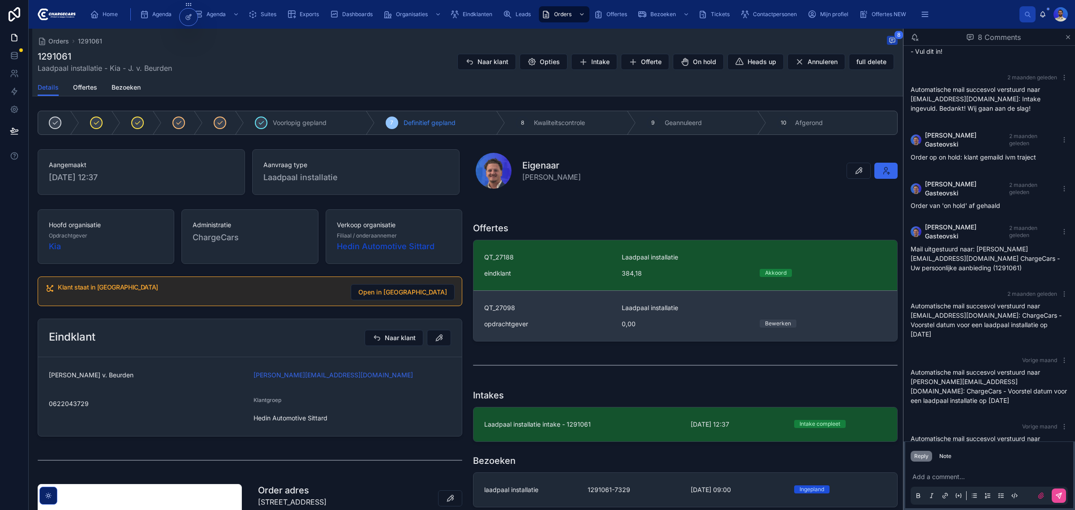
click at [576, 321] on div "opdrachtgever" at bounding box center [547, 323] width 127 height 9
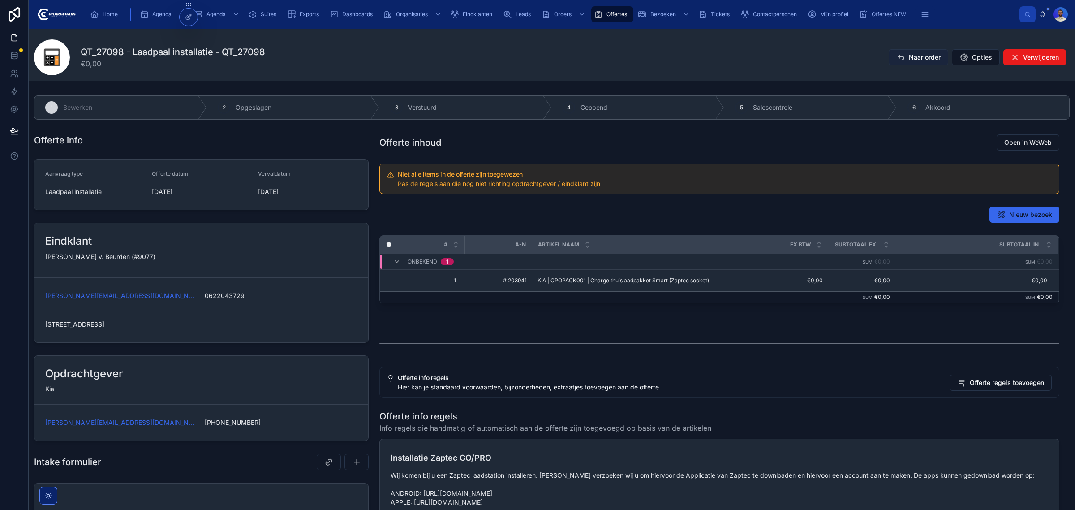
click at [910, 56] on span "Naar order" at bounding box center [925, 57] width 32 height 9
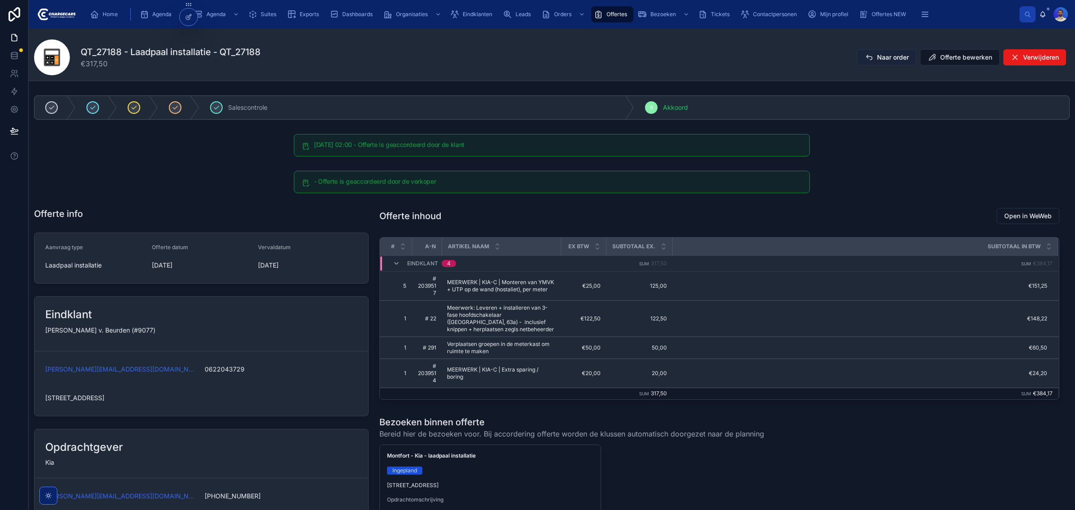
click at [879, 53] on span "Naar order" at bounding box center [893, 57] width 32 height 9
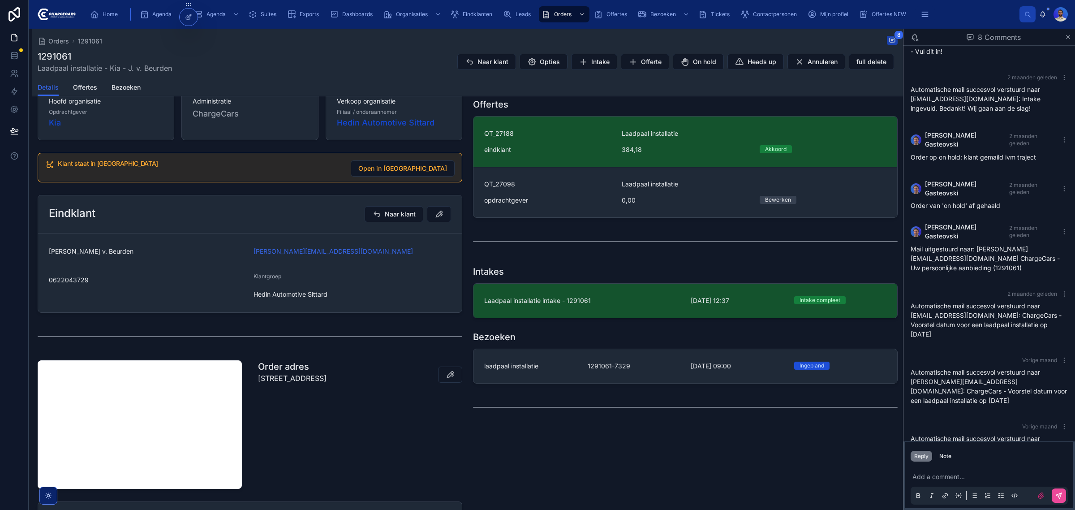
scroll to position [112, 0]
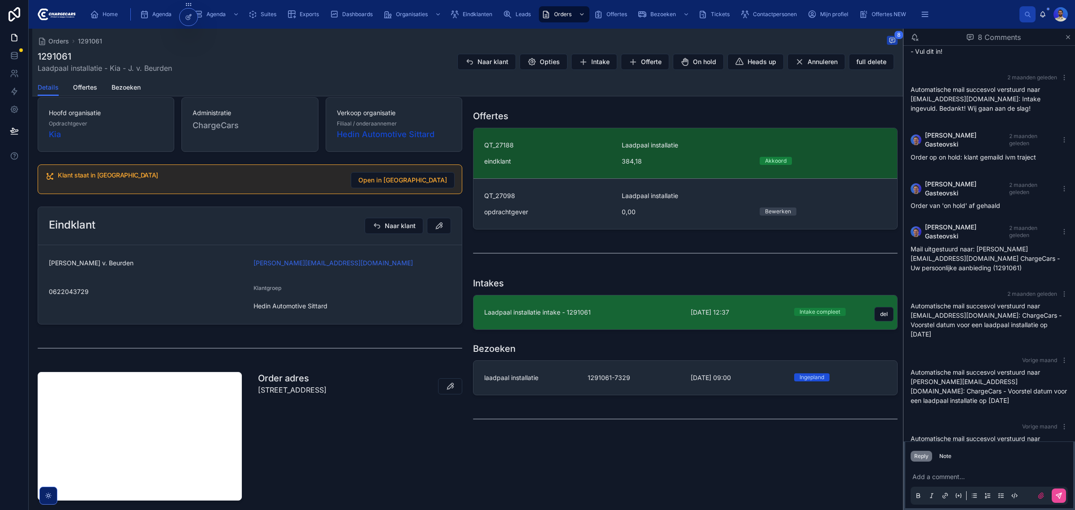
click at [552, 303] on link "Laadpaal installatie intake - 1291061 15-7-2025 12:37 Intake compleet del" at bounding box center [686, 312] width 424 height 34
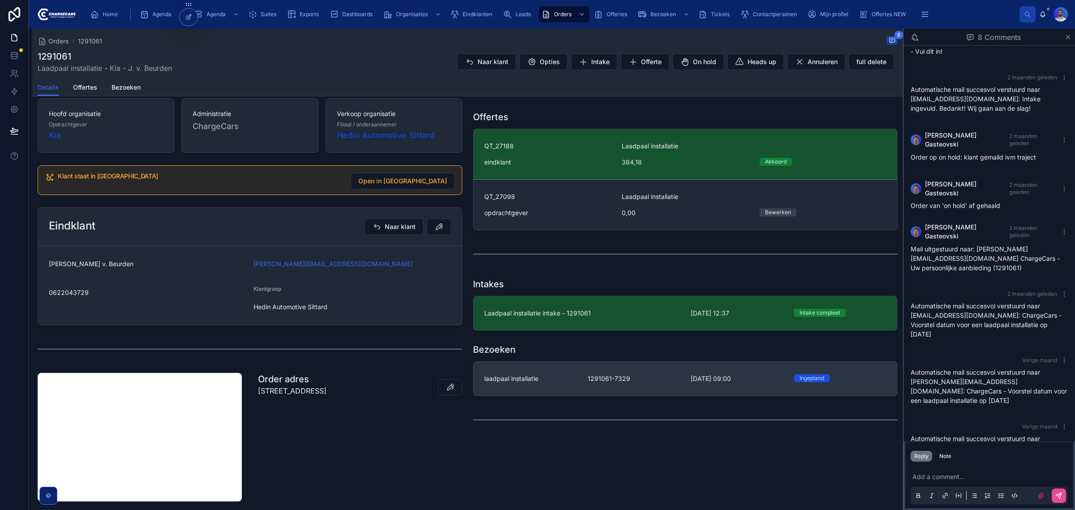
scroll to position [112, 0]
click at [530, 373] on link "laadpaal installatie 1291061-7329 12-9-2025 09:00 Ingepland" at bounding box center [686, 378] width 424 height 34
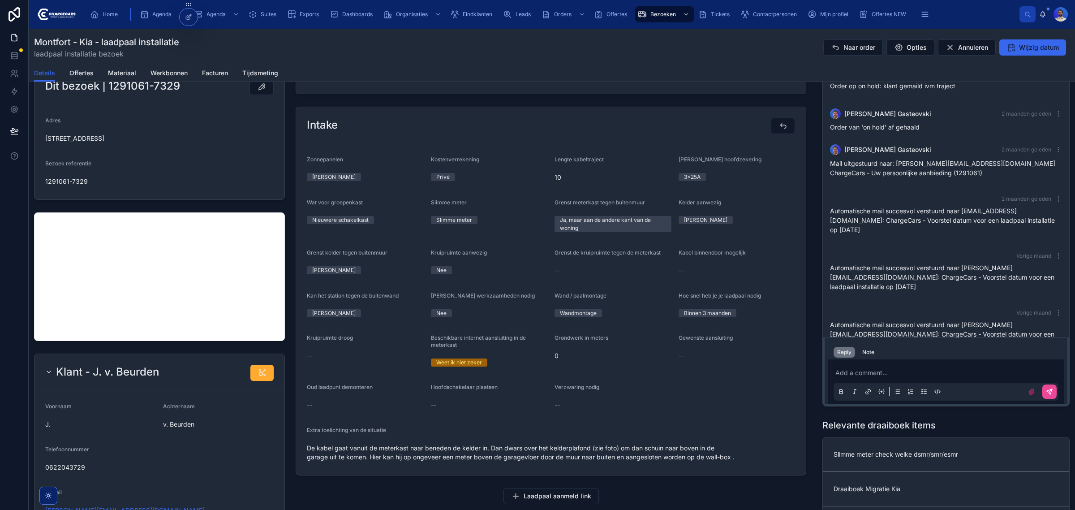
scroll to position [224, 0]
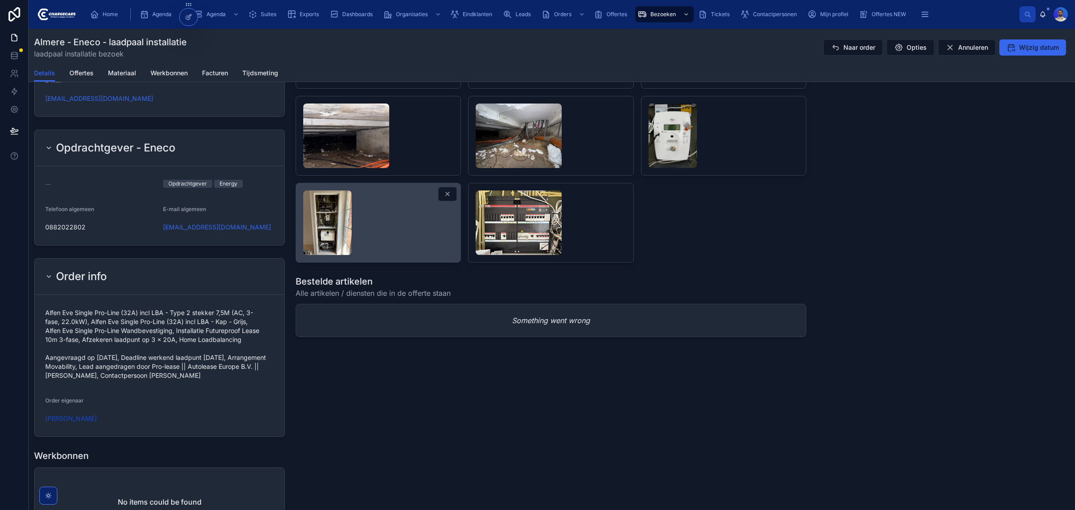
scroll to position [616, 0]
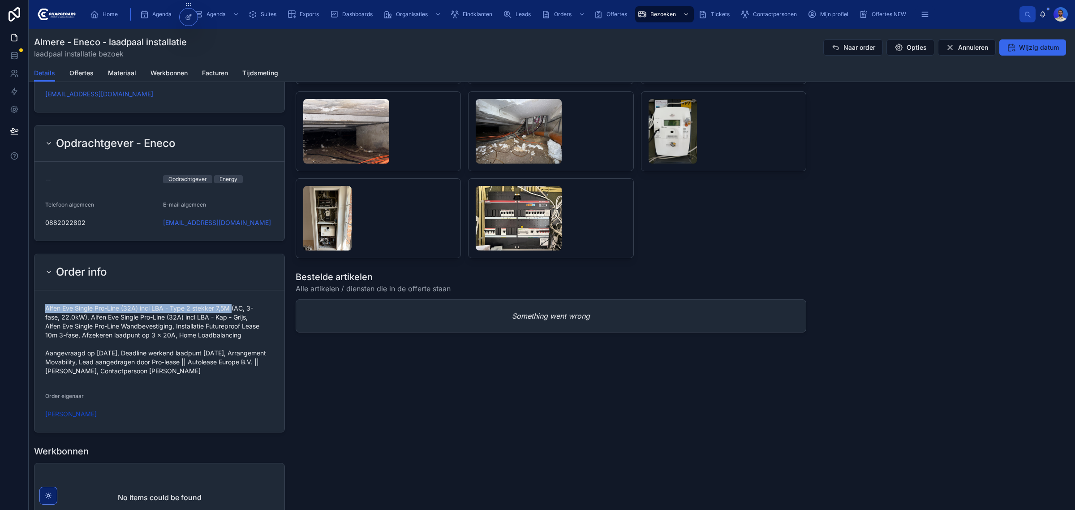
drag, startPoint x: 46, startPoint y: 307, endPoint x: 233, endPoint y: 311, distance: 187.3
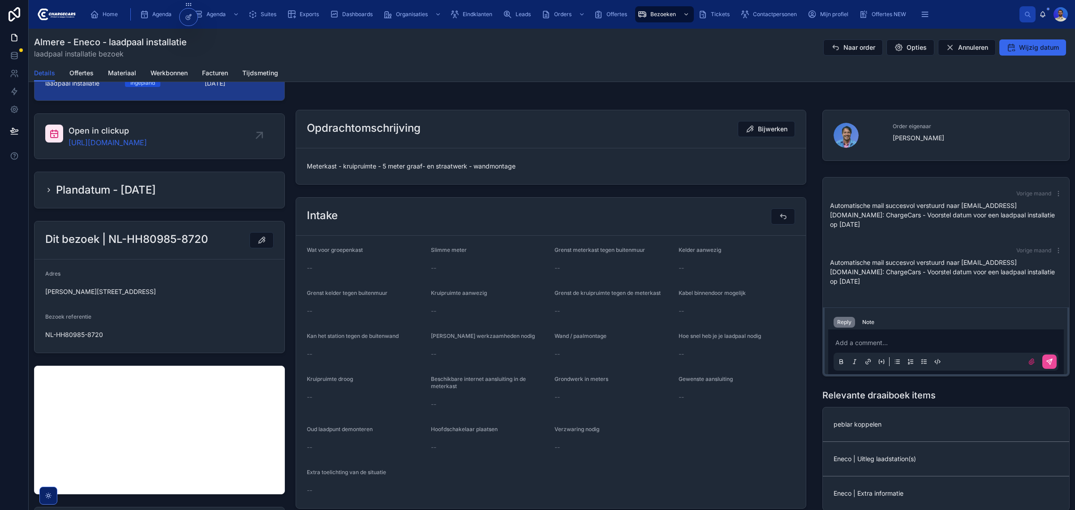
scroll to position [0, 0]
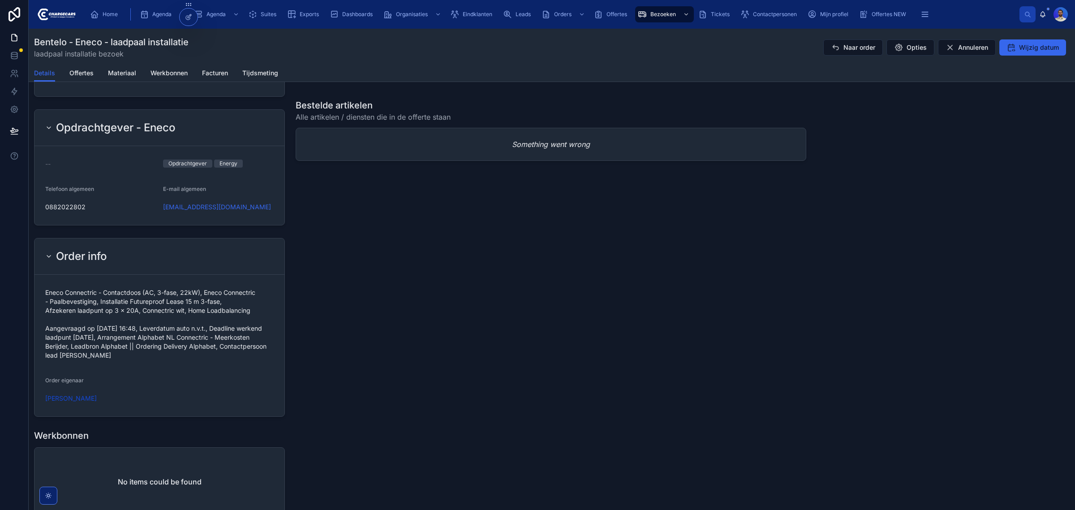
scroll to position [672, 0]
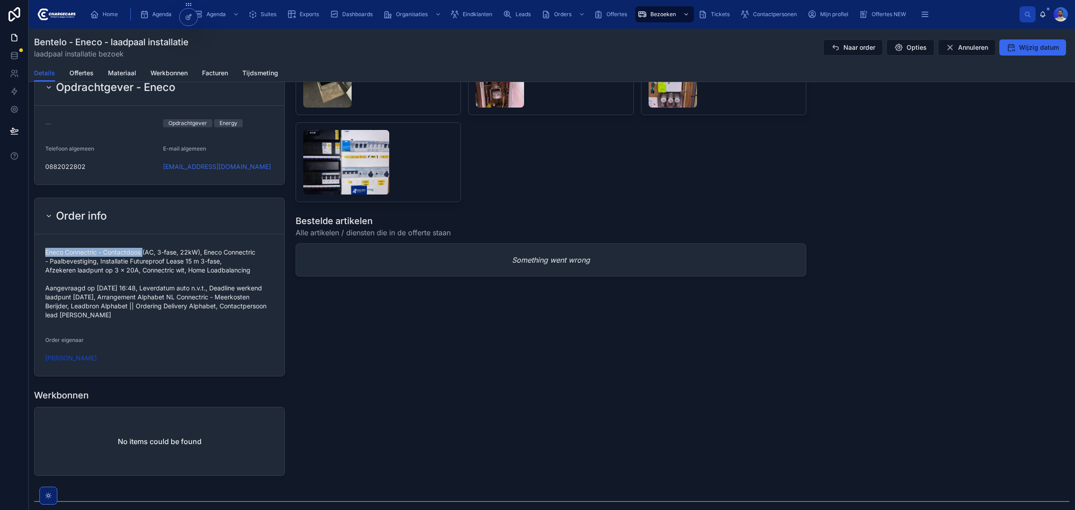
drag, startPoint x: 41, startPoint y: 254, endPoint x: 143, endPoint y: 251, distance: 102.6
click at [143, 251] on form "Eneco Connectric - Contactdoos (AC, 3-fase, 22kW), Eneco Connectric - Paalbeves…" at bounding box center [160, 305] width 250 height 142
copy span "Eneco Connectric - Contactdoos"
click at [82, 246] on div "Eneco Connectric - Contactdoos (AC, 3-fase, 22kW), Eneco Connectric - Paalbeves…" at bounding box center [159, 283] width 229 height 77
click at [78, 251] on span "Eneco Connectric - Contactdoos (AC, 3-fase, 22kW), Eneco Connectric - Paalbeves…" at bounding box center [159, 284] width 229 height 72
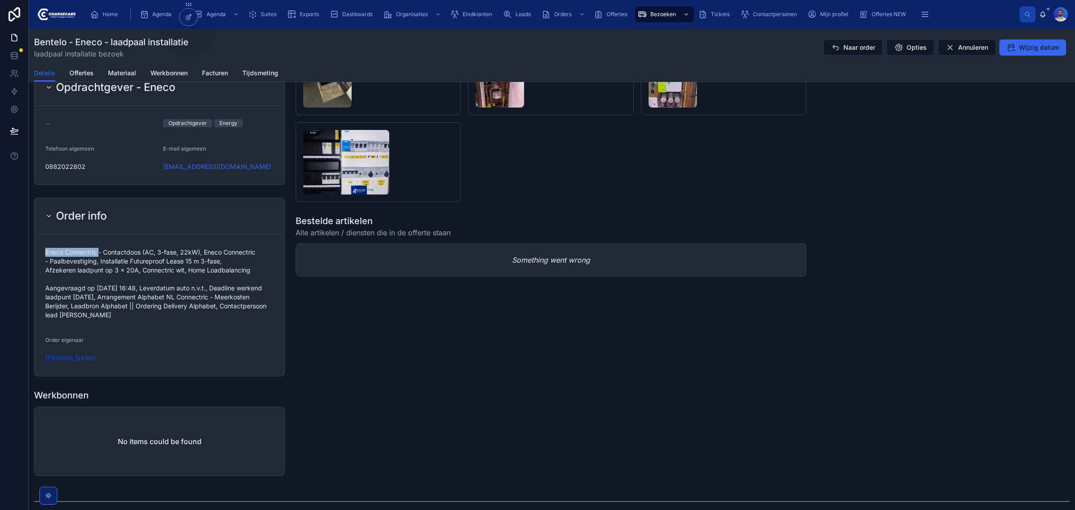
drag, startPoint x: 43, startPoint y: 255, endPoint x: 99, endPoint y: 251, distance: 56.2
click at [99, 251] on form "Eneco Connectric - Contactdoos (AC, 3-fase, 22kW), Eneco Connectric - Paalbeves…" at bounding box center [160, 305] width 250 height 142
copy span "Eneco Connectric"
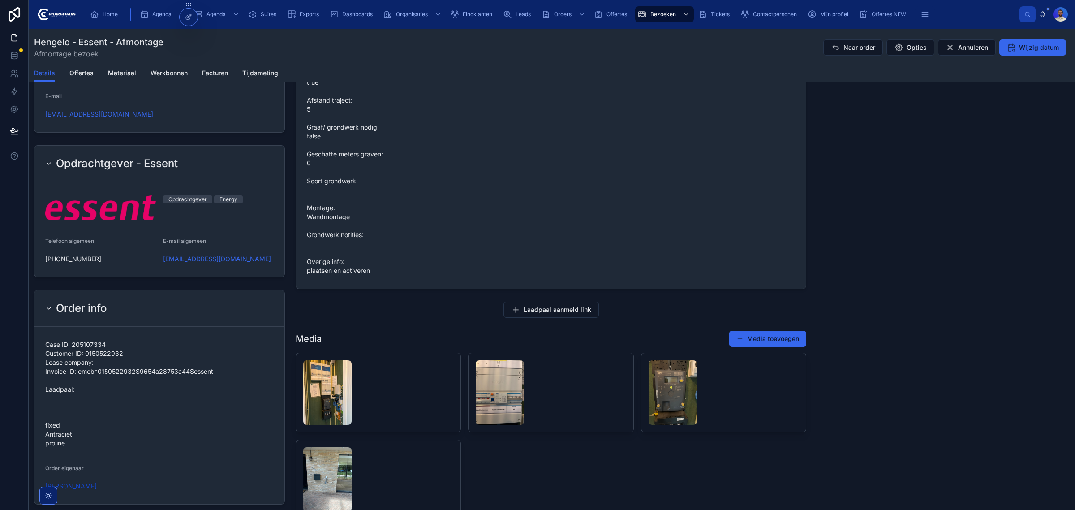
scroll to position [616, 0]
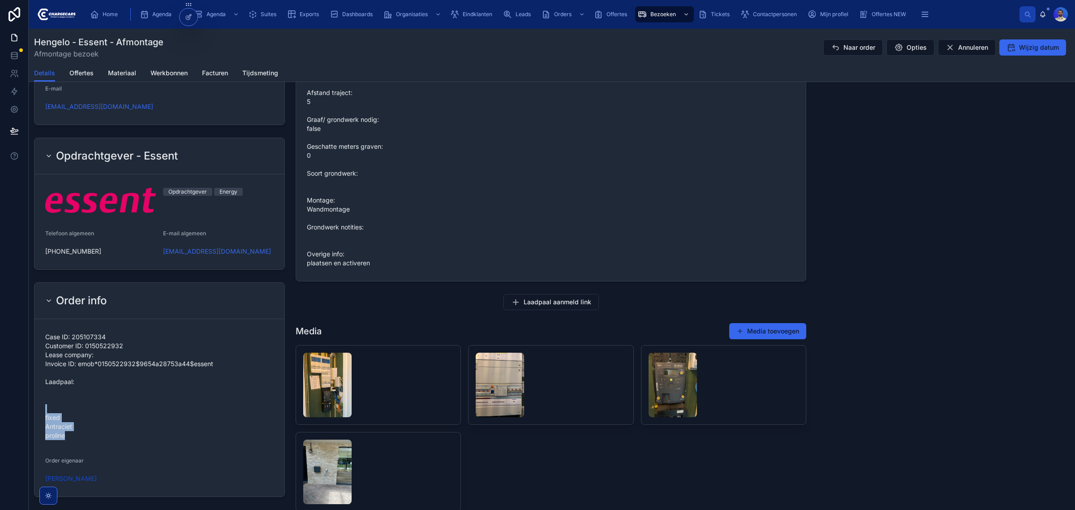
drag, startPoint x: 80, startPoint y: 444, endPoint x: 39, endPoint y: 412, distance: 51.6
click at [39, 412] on form "Case ID: 205107334 Customer ID: 0150522932 Lease company: Invoice ID: emob*0150…" at bounding box center [160, 407] width 250 height 177
click at [53, 427] on span "Case ID: 205107334 Customer ID: 0150522932 Lease company: Invoice ID: emob*0150…" at bounding box center [159, 386] width 229 height 108
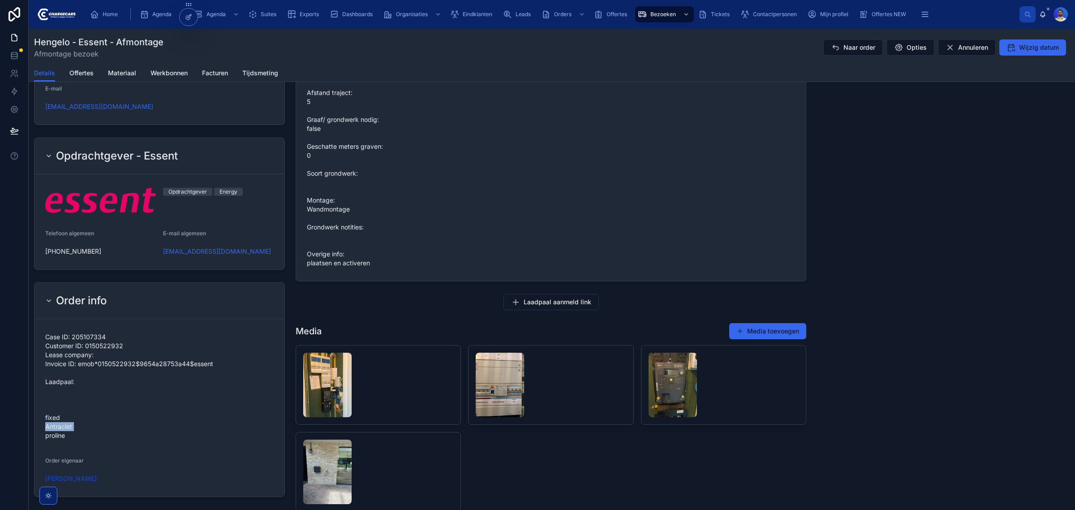
click at [53, 427] on span "Case ID: 205107334 Customer ID: 0150522932 Lease company: Invoice ID: emob*0150…" at bounding box center [159, 386] width 229 height 108
drag, startPoint x: 46, startPoint y: 418, endPoint x: 72, endPoint y: 436, distance: 31.9
click at [72, 436] on span "Case ID: 205107334 Customer ID: 0150522932 Lease company: Invoice ID: emob*0150…" at bounding box center [159, 386] width 229 height 108
copy span "fixed Antraciet proline"
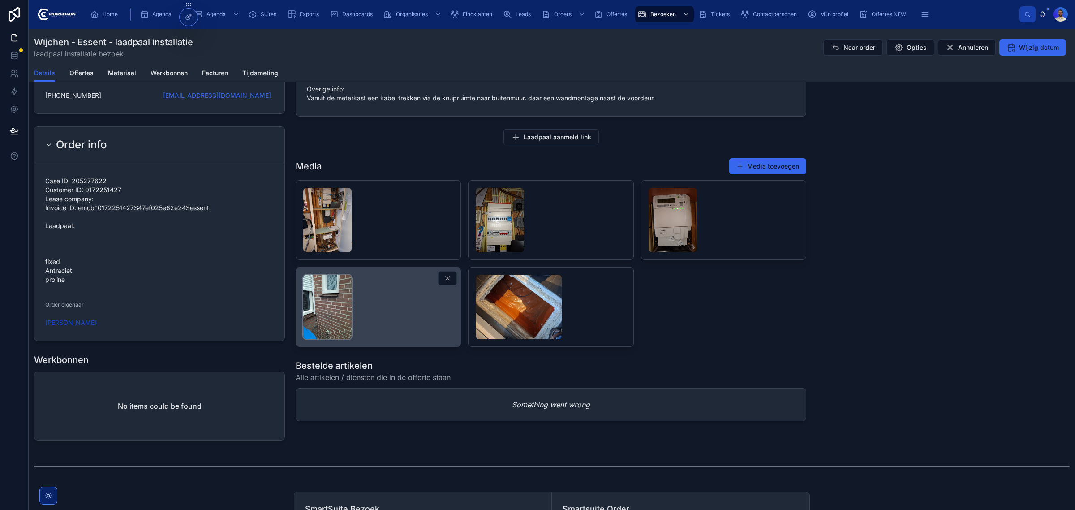
scroll to position [784, 0]
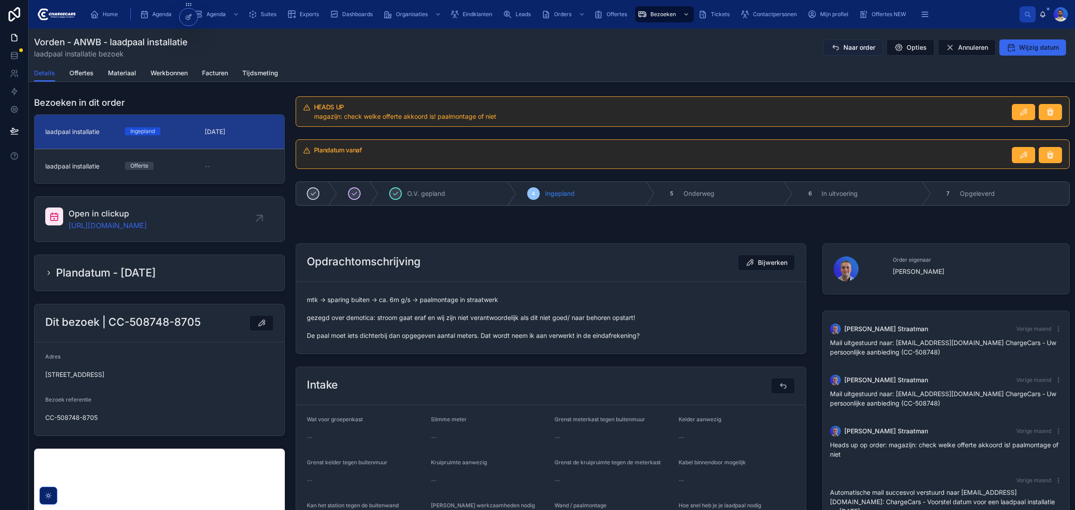
click at [845, 41] on button "Naar order" at bounding box center [854, 47] width 60 height 16
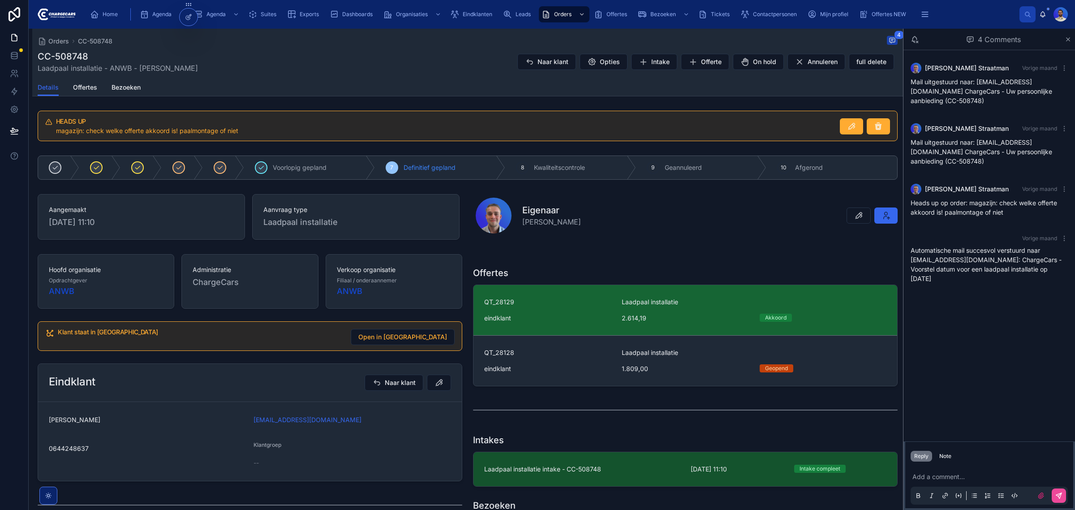
click at [574, 299] on span "QT_28129" at bounding box center [547, 302] width 127 height 9
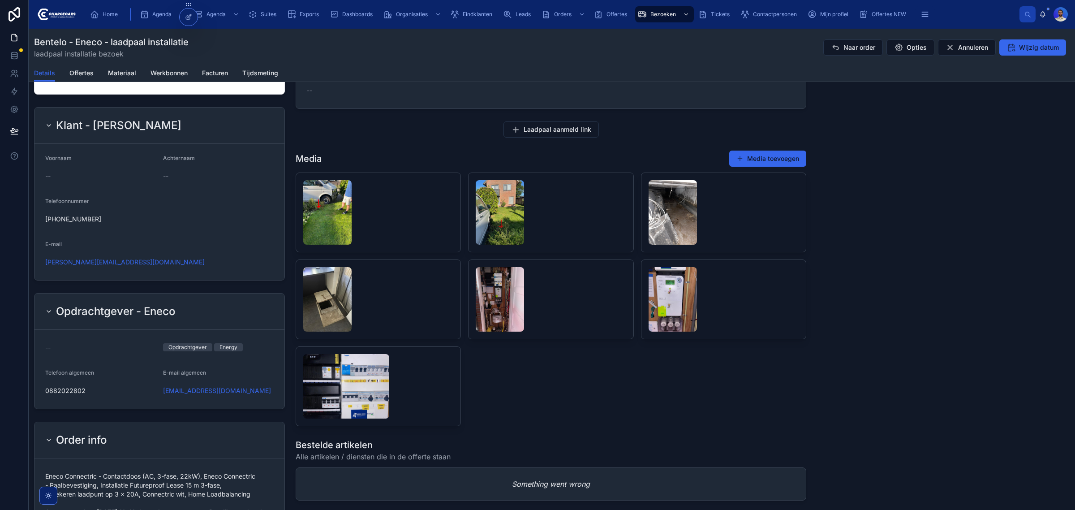
scroll to position [504, 0]
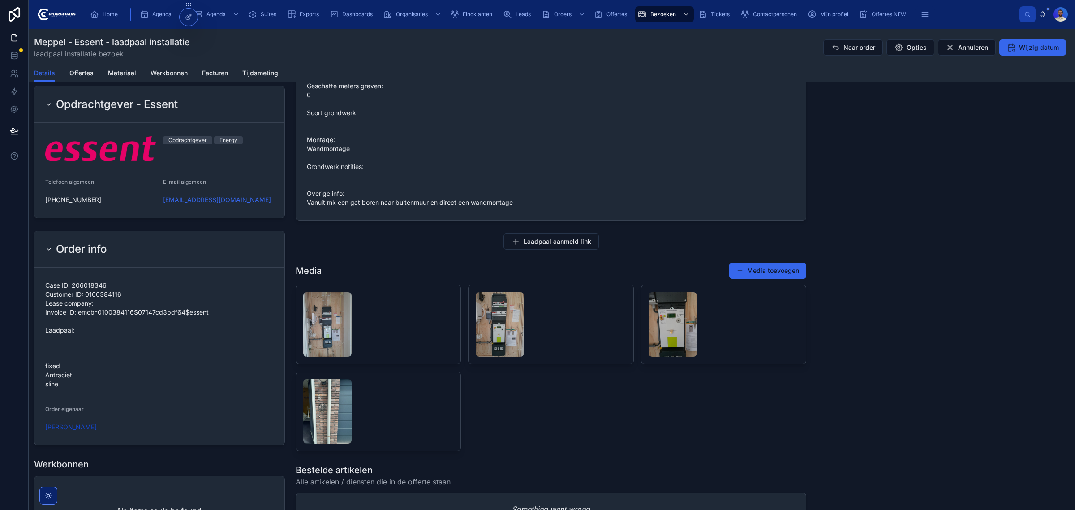
scroll to position [672, 0]
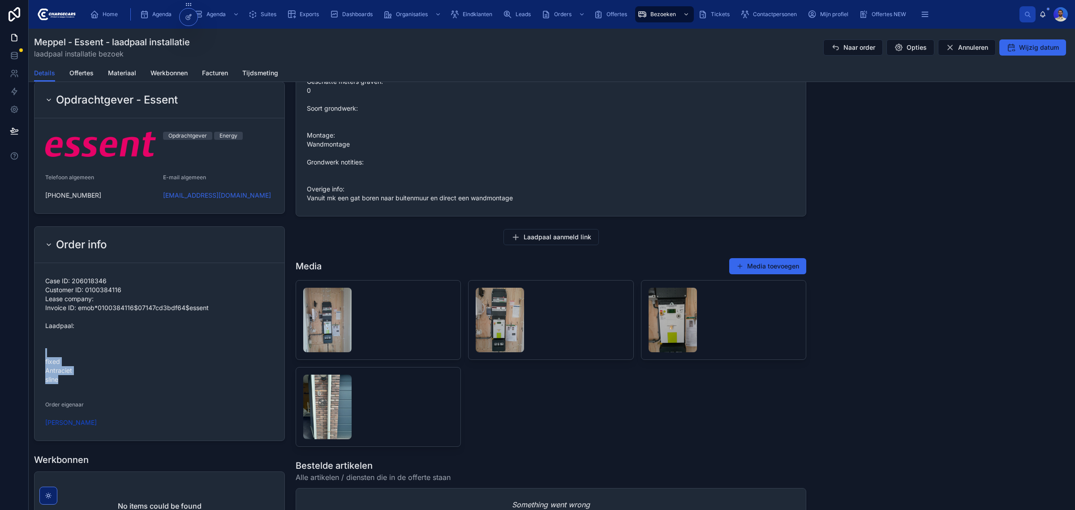
drag, startPoint x: 61, startPoint y: 386, endPoint x: 37, endPoint y: 357, distance: 38.5
click at [37, 357] on form "Case ID: 206018346 Customer ID: 0100384116 Lease company: Invoice ID: emob*0100…" at bounding box center [160, 351] width 250 height 177
copy span "fixed Antraciet sline"
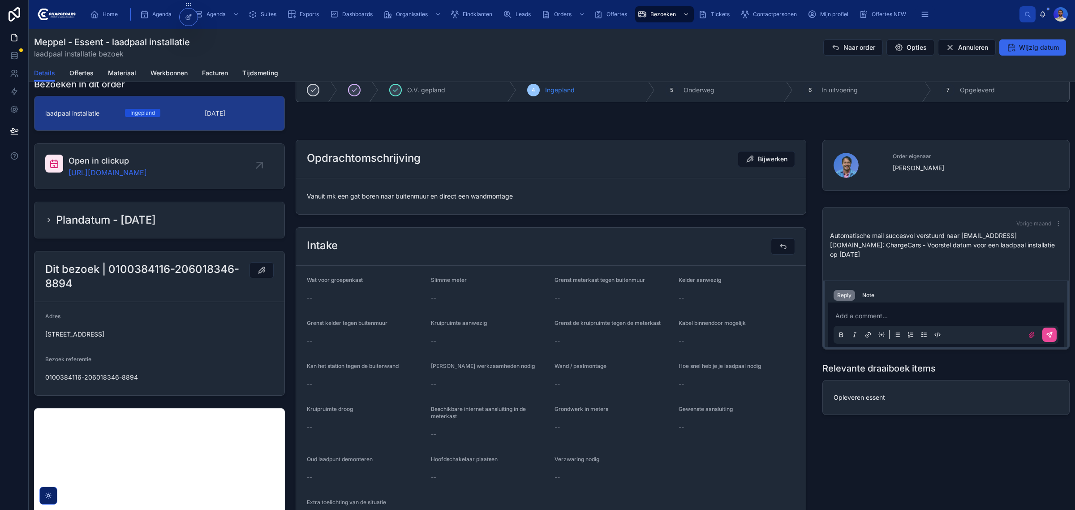
scroll to position [0, 0]
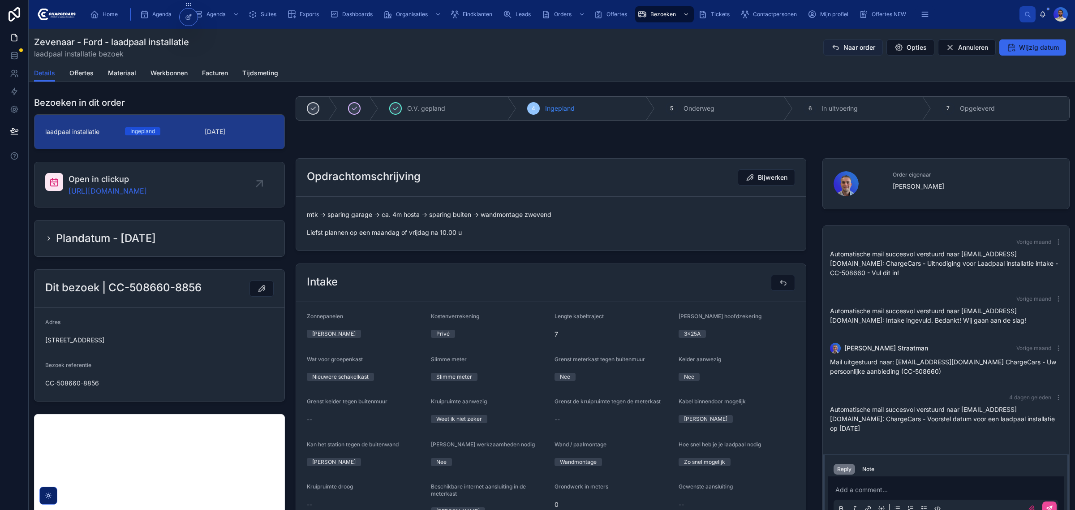
click at [855, 48] on span "Naar order" at bounding box center [860, 47] width 32 height 9
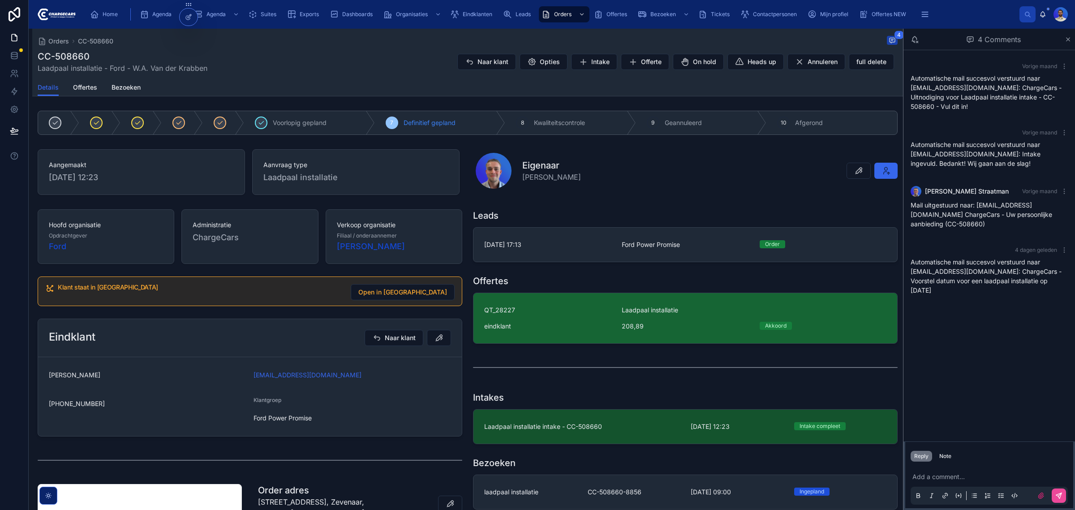
click at [575, 338] on link "QT_28227 Laadpaal installatie eindklant 208,89 Akkoord" at bounding box center [686, 318] width 424 height 50
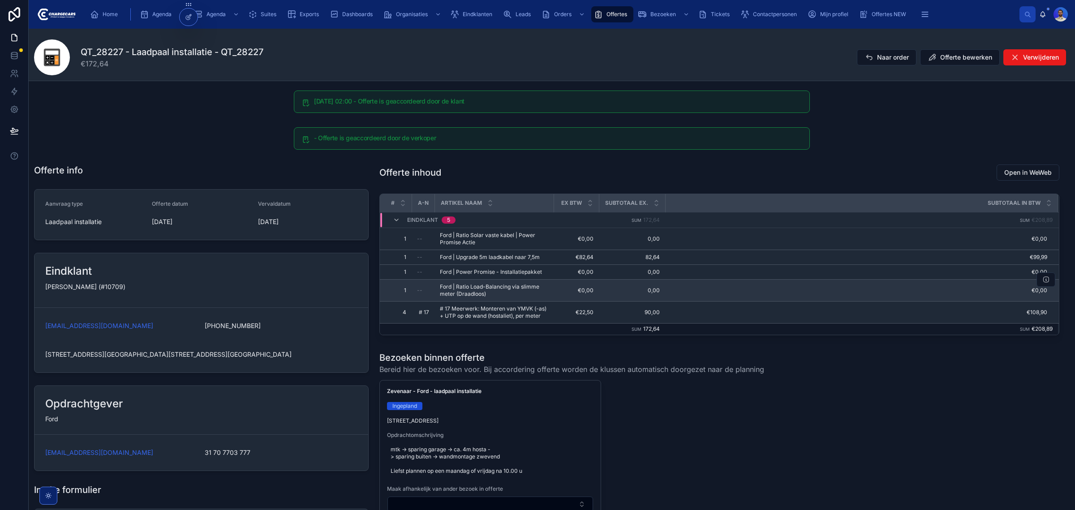
scroll to position [112, 0]
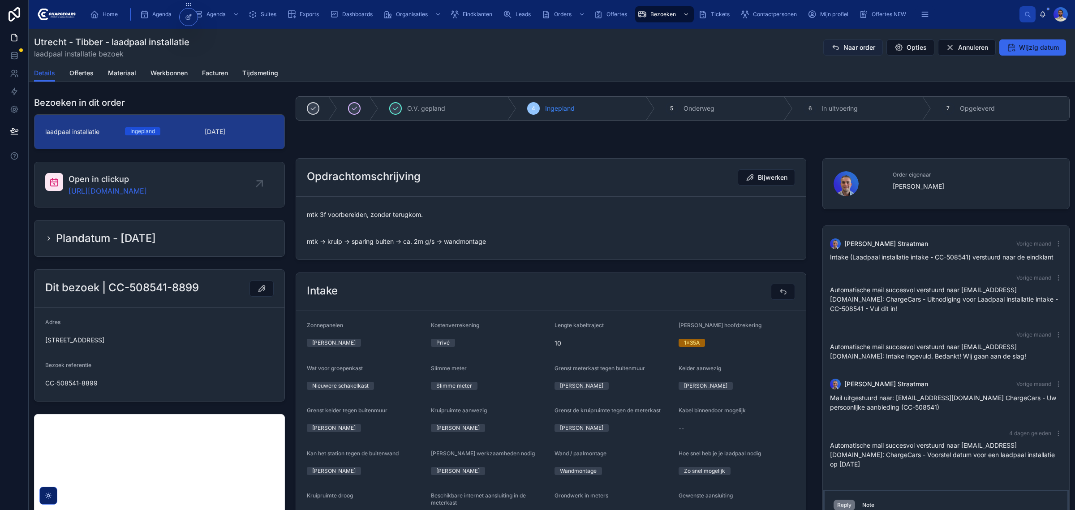
click at [856, 54] on button "Naar order" at bounding box center [854, 47] width 60 height 16
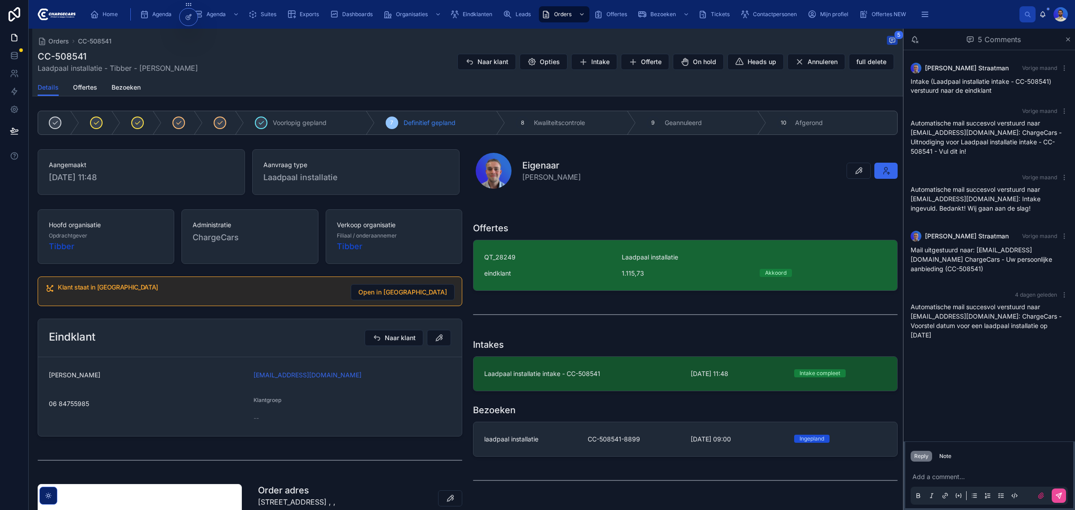
click at [565, 261] on span "QT_28249" at bounding box center [547, 257] width 127 height 9
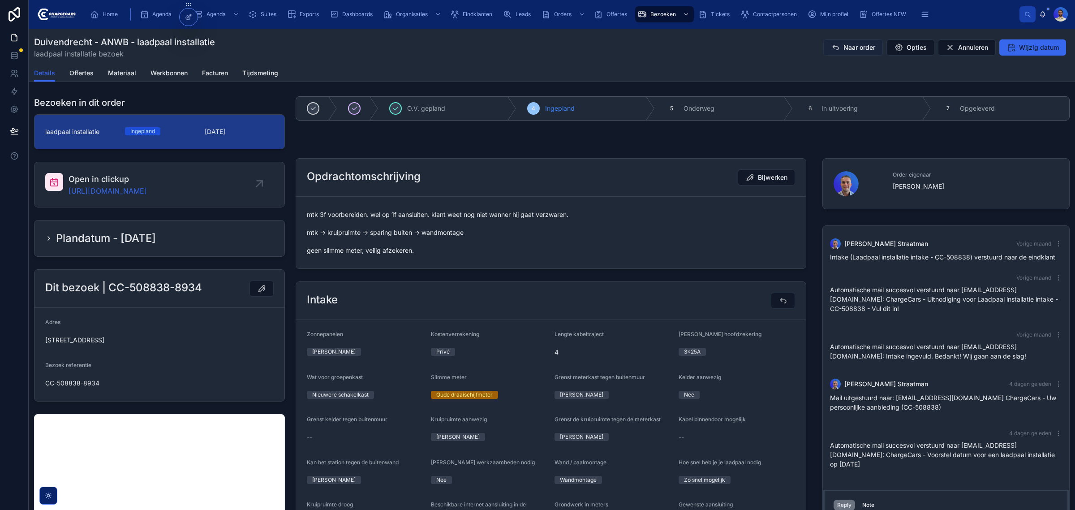
click at [848, 45] on span "Naar order" at bounding box center [860, 47] width 32 height 9
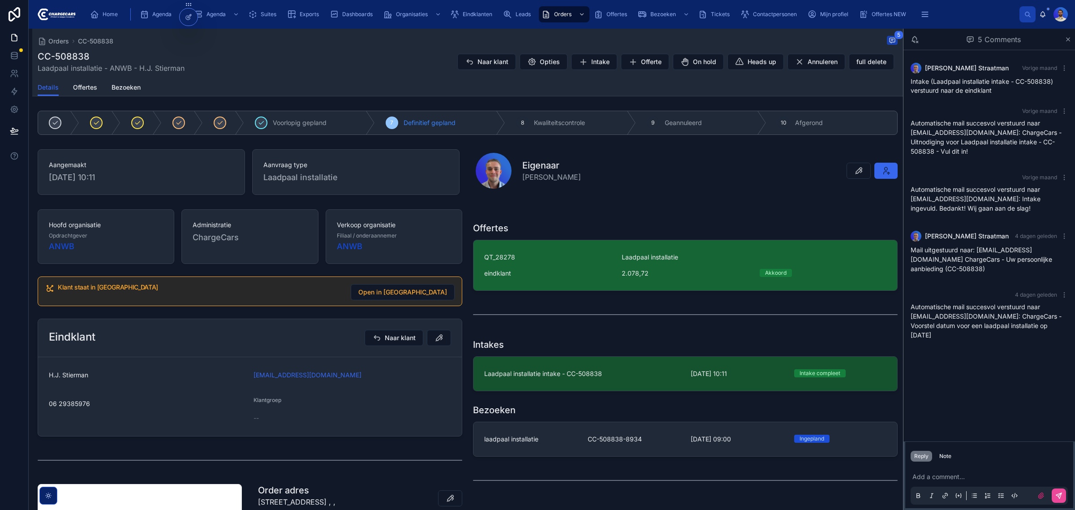
click at [565, 260] on span "QT_28278" at bounding box center [547, 257] width 127 height 9
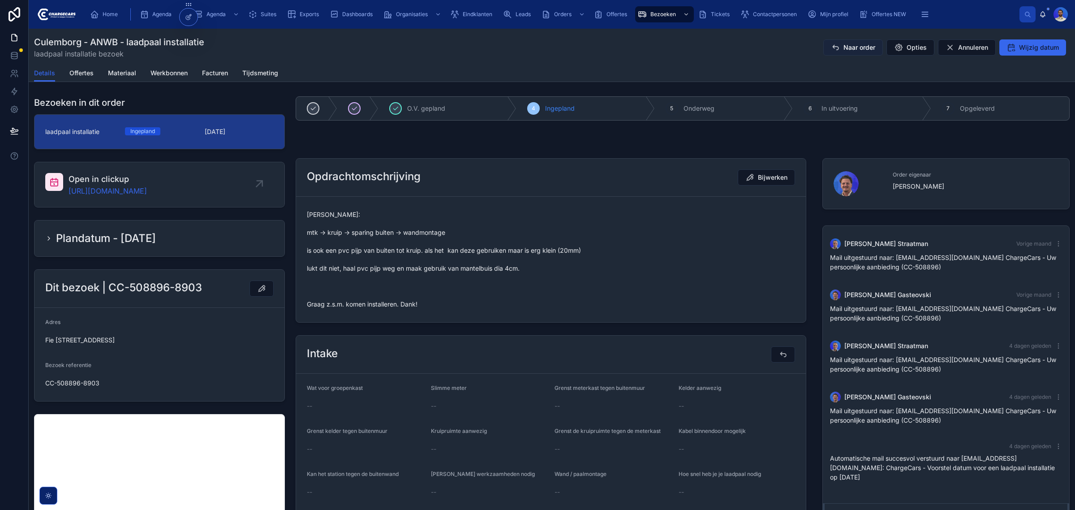
click at [858, 51] on span "Naar order" at bounding box center [860, 47] width 32 height 9
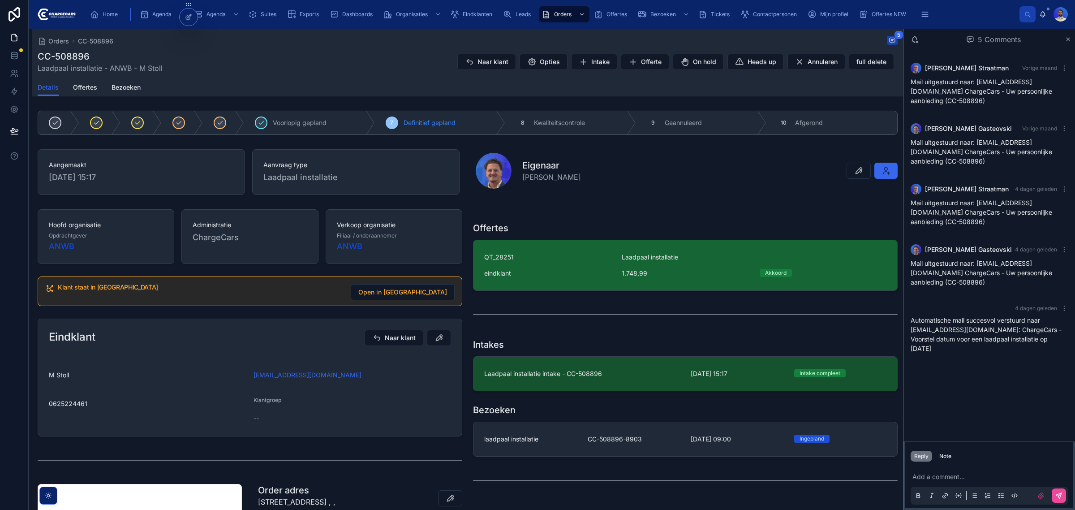
click at [556, 249] on link "QT_28251 Laadpaal installatie eindklant 1.748,99 Akkoord" at bounding box center [686, 265] width 424 height 50
